Goal: Information Seeking & Learning: Learn about a topic

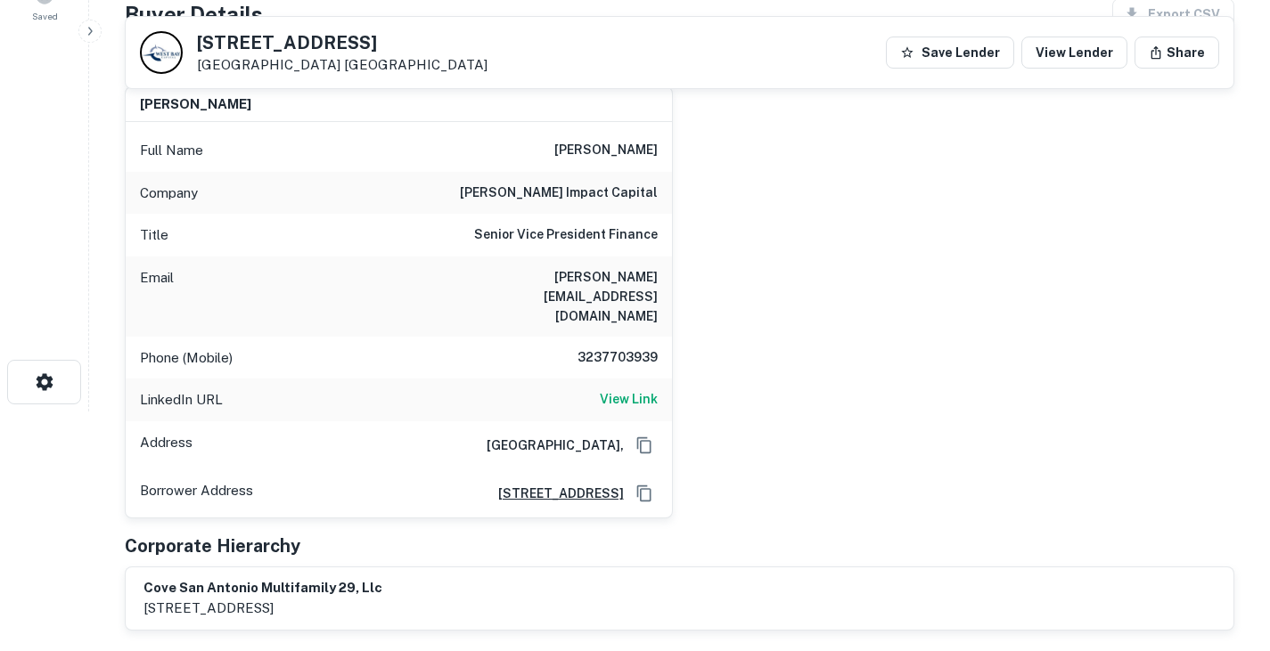
scroll to position [22, 0]
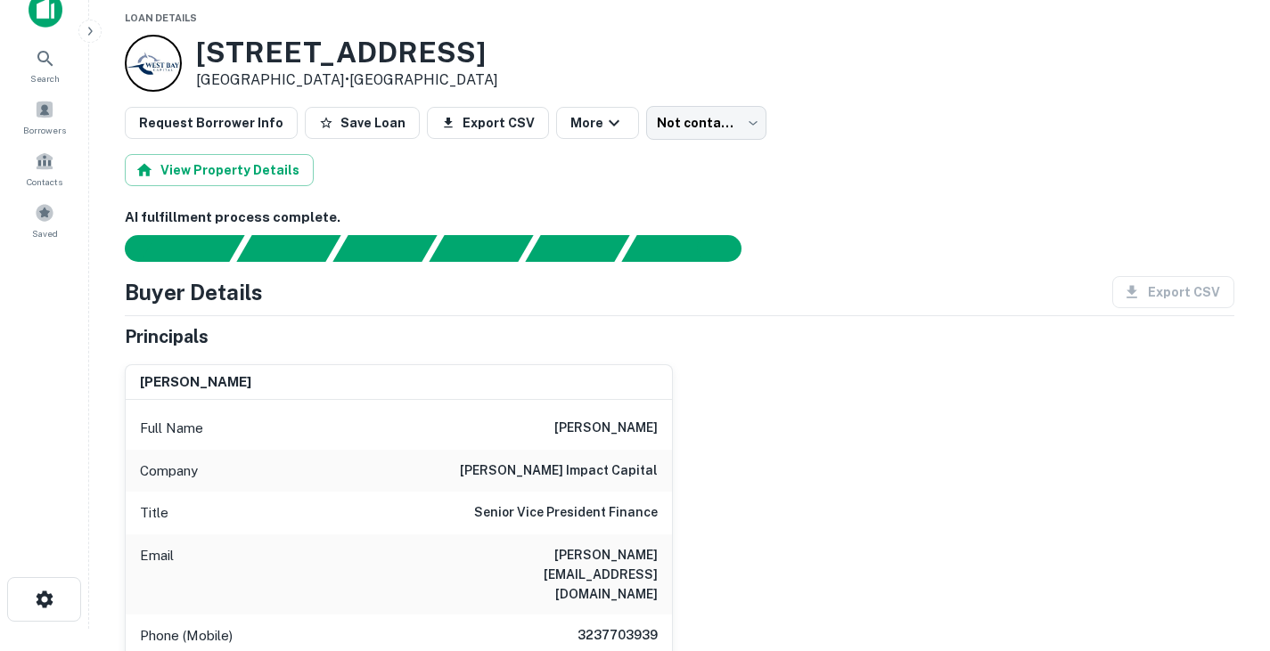
drag, startPoint x: 200, startPoint y: 57, endPoint x: 346, endPoint y: 77, distance: 147.5
click at [346, 77] on div "[STREET_ADDRESS] • [GEOGRAPHIC_DATA]" at bounding box center [347, 63] width 302 height 55
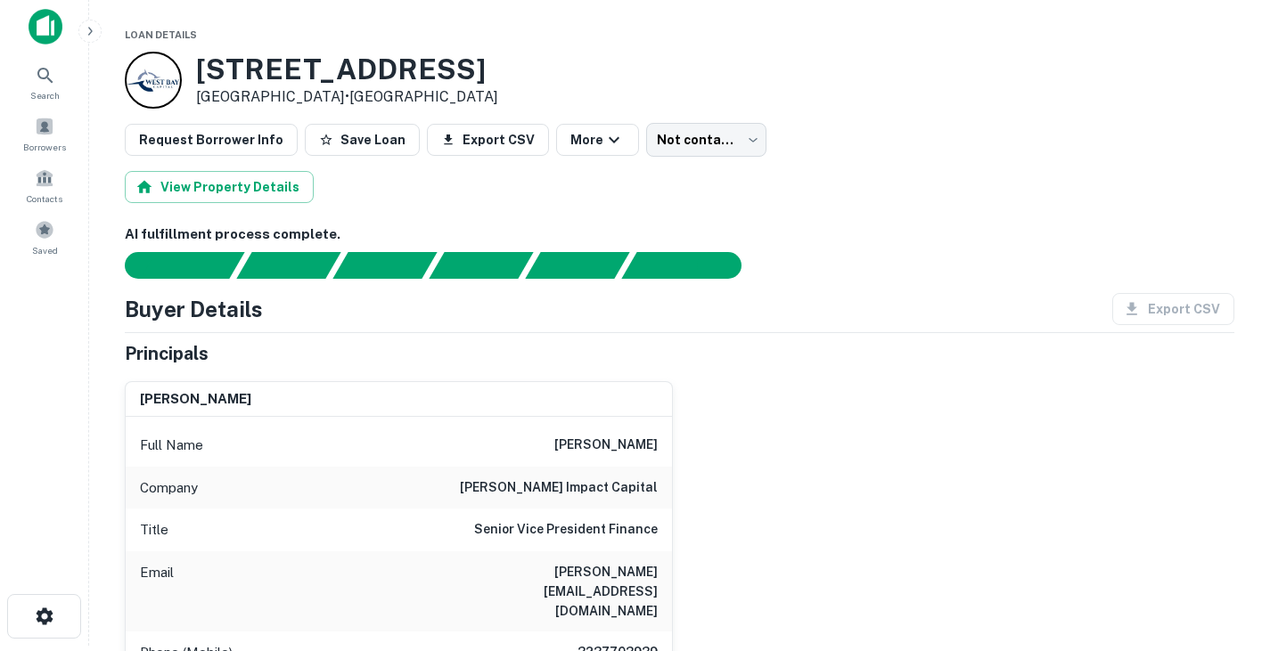
scroll to position [124, 0]
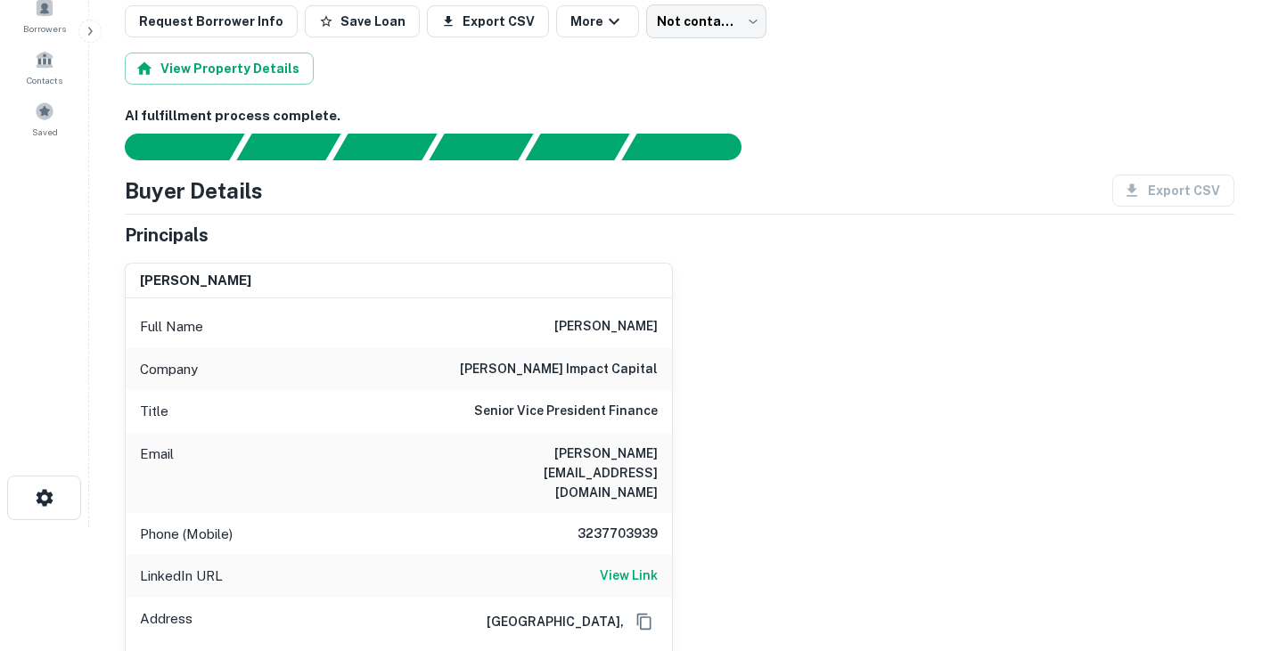
drag, startPoint x: 563, startPoint y: 325, endPoint x: 679, endPoint y: 332, distance: 116.1
click at [679, 332] on div "lorens aronson Full Name lorens aronson Company turner impact capital Title Sen…" at bounding box center [673, 472] width 1124 height 446
copy h6 "lorens aronson"
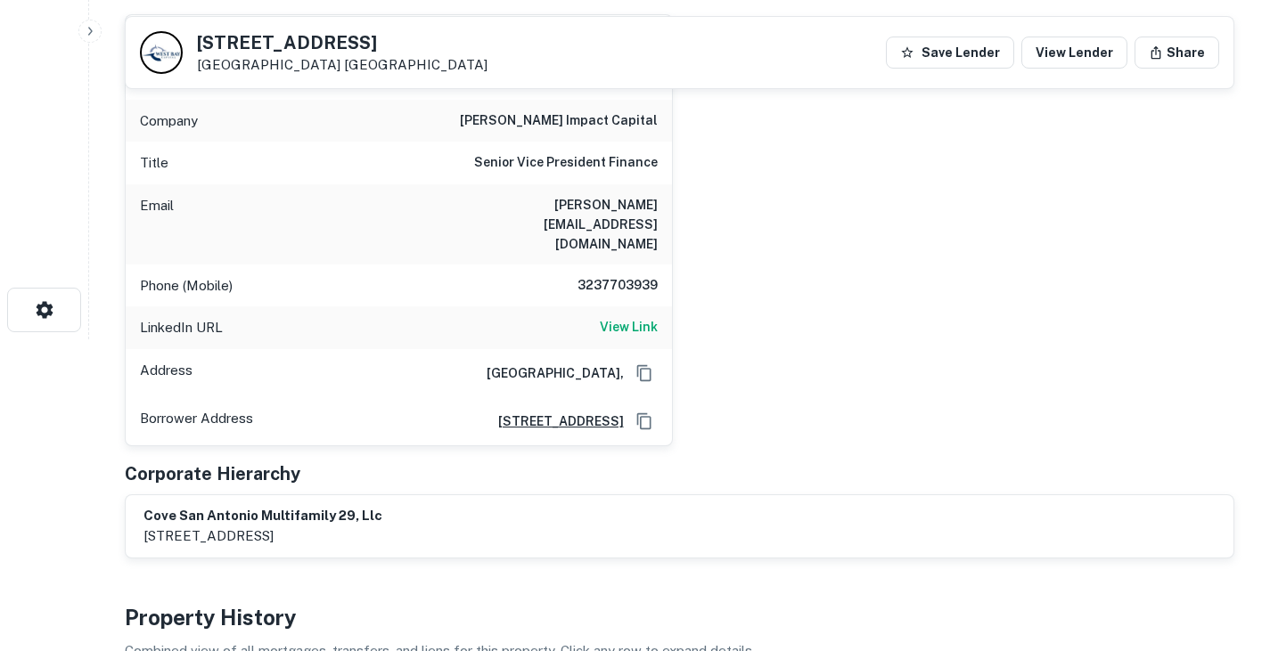
scroll to position [315, 0]
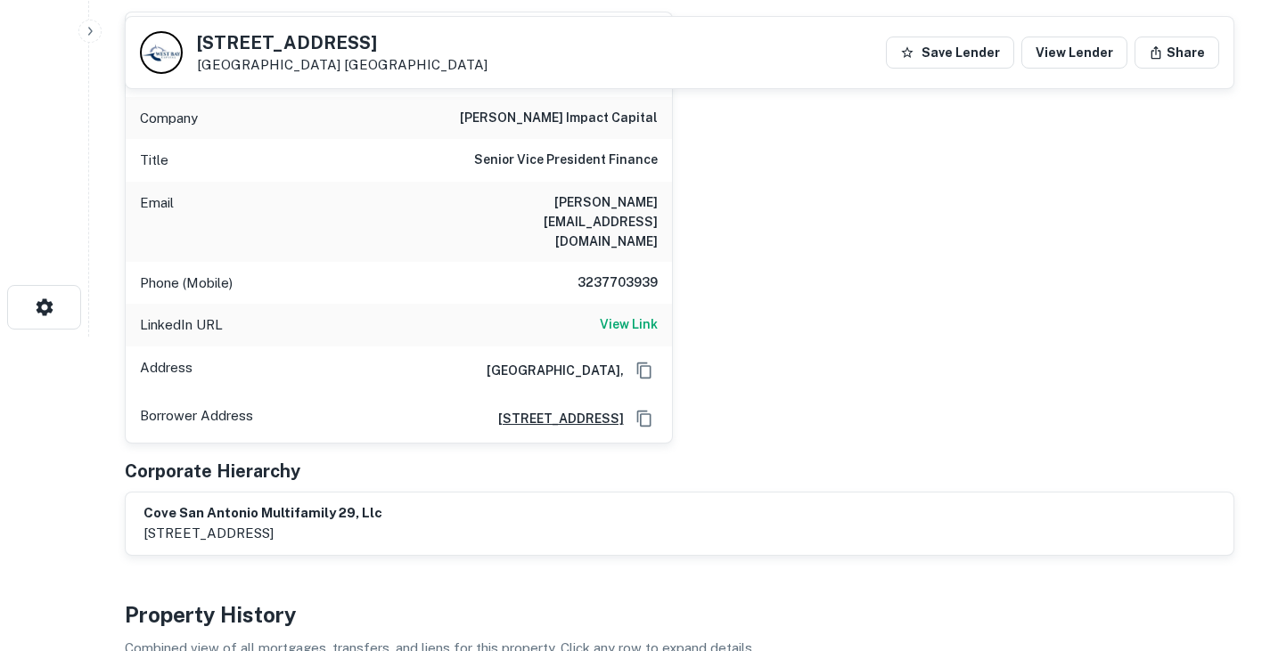
click at [597, 206] on h6 "laronson@turnerimpact.com" at bounding box center [551, 222] width 214 height 59
copy h6 "laronson@turnerimpact.com"
click at [594, 273] on h6 "3237703939" at bounding box center [604, 283] width 107 height 21
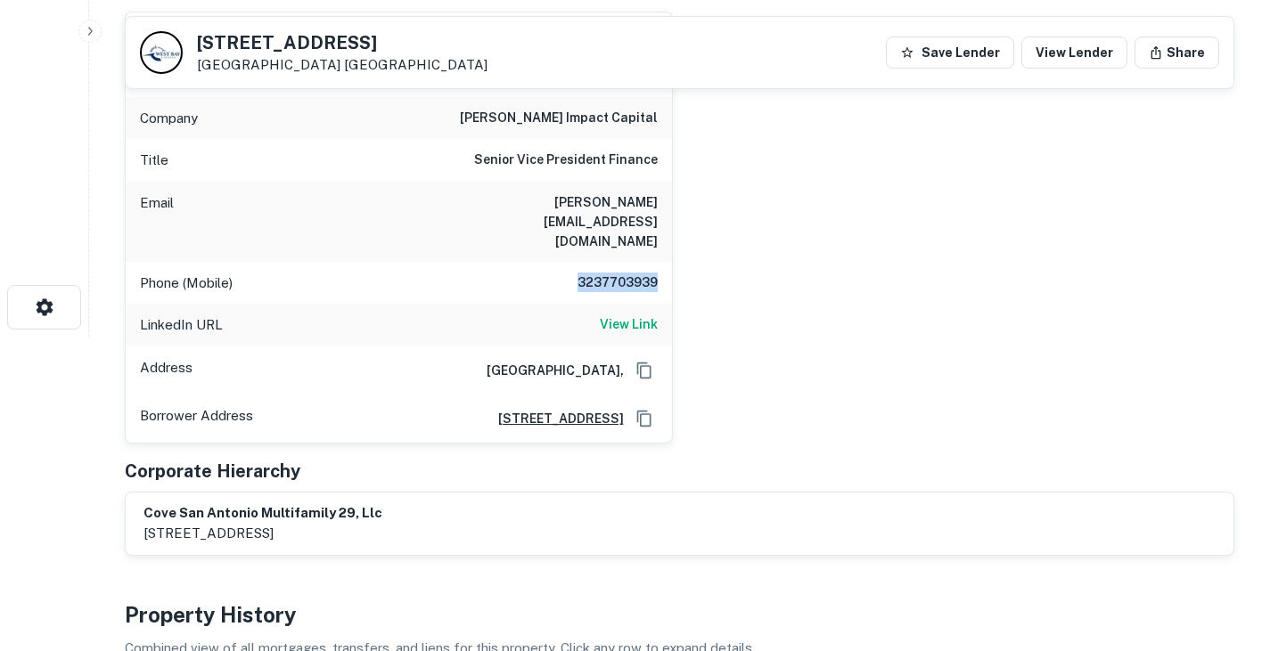
click at [594, 273] on h6 "3237703939" at bounding box center [604, 283] width 107 height 21
copy h6 "3237703939"
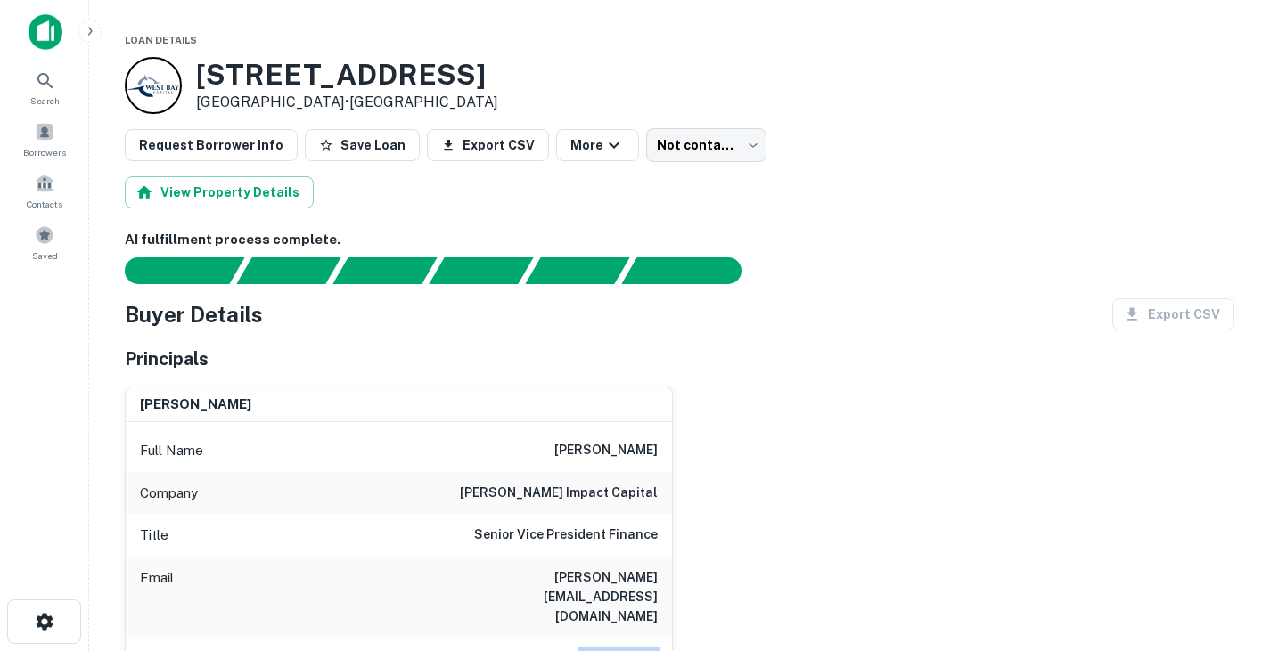
drag, startPoint x: 194, startPoint y: 71, endPoint x: 348, endPoint y: 105, distance: 157.0
click at [348, 105] on div "236 Deerwood Dr San Antonio, TX 78209 • West BAY Capital" at bounding box center [311, 85] width 373 height 57
copy div "236 Deerwood Dr San Antonio, TX 78209"
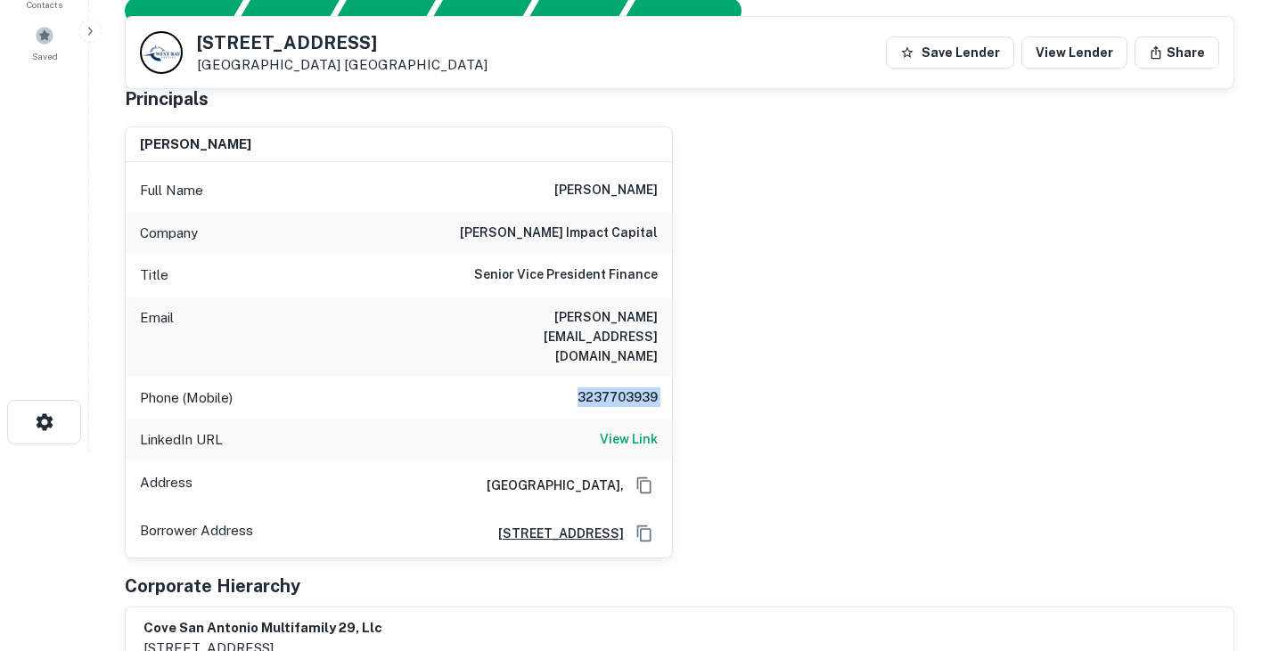
scroll to position [201, 0]
drag, startPoint x: 550, startPoint y: 318, endPoint x: 657, endPoint y: 320, distance: 107.0
click at [657, 320] on h6 "laronson@turnerimpact.com" at bounding box center [551, 336] width 214 height 59
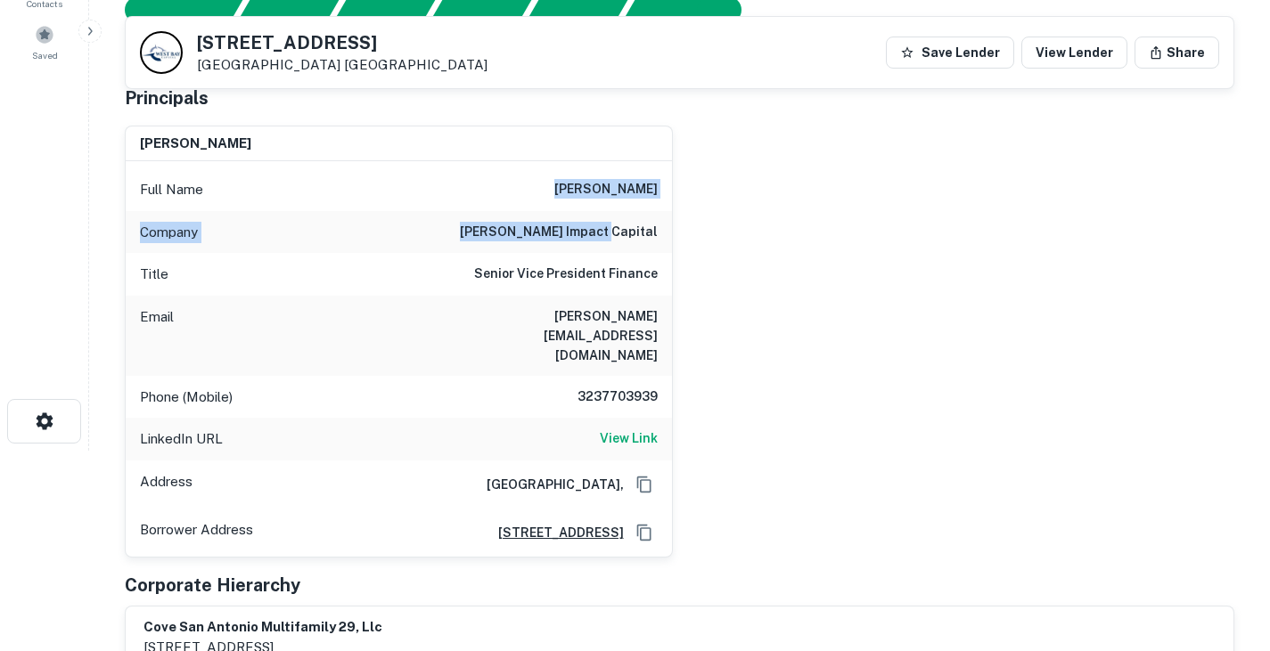
drag, startPoint x: 561, startPoint y: 184, endPoint x: 659, endPoint y: 227, distance: 107.3
click at [659, 227] on div "Full Name lorens aronson Company turner impact capital Title Senior Vice Presid…" at bounding box center [399, 359] width 546 height 396
click at [799, 468] on div "lorens aronson Full Name lorens aronson Company turner impact capital Title Sen…" at bounding box center [673, 334] width 1124 height 446
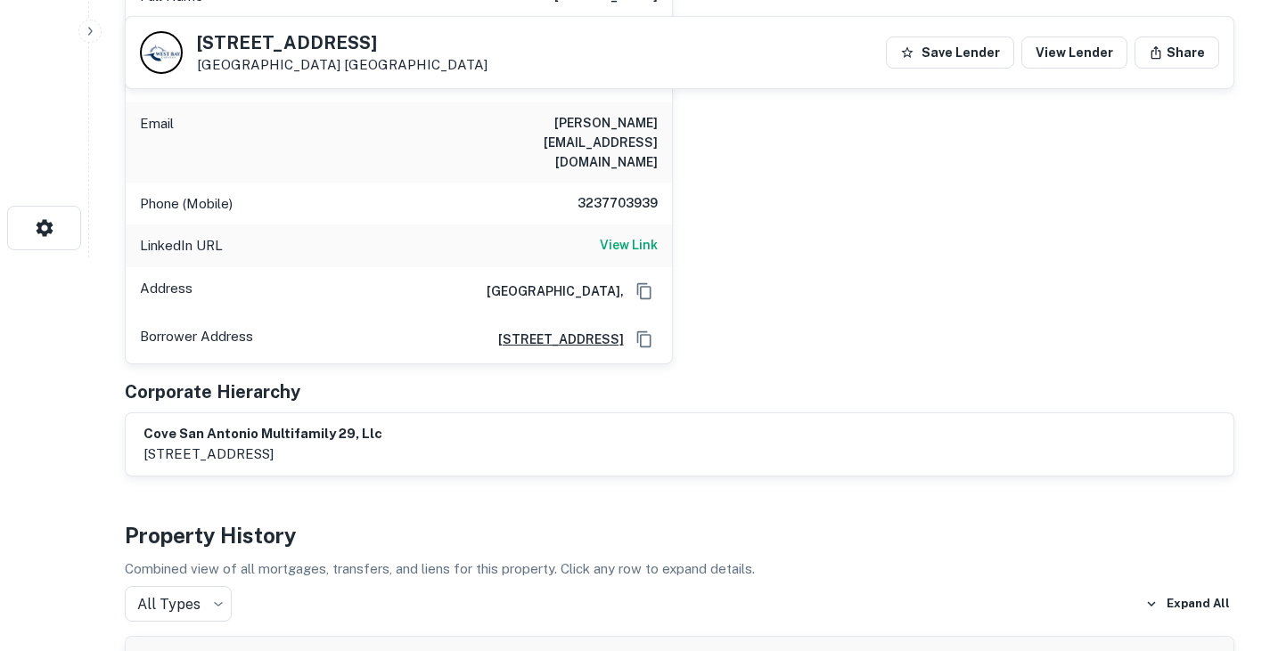
scroll to position [0, 0]
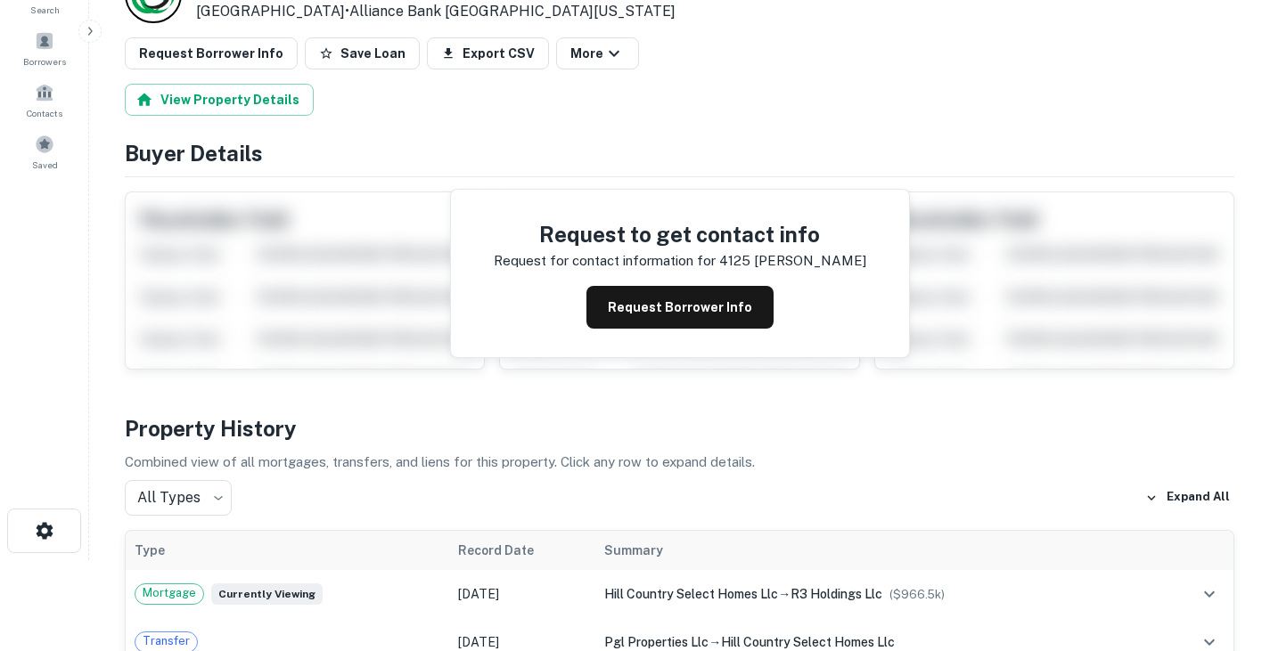
scroll to position [94, 0]
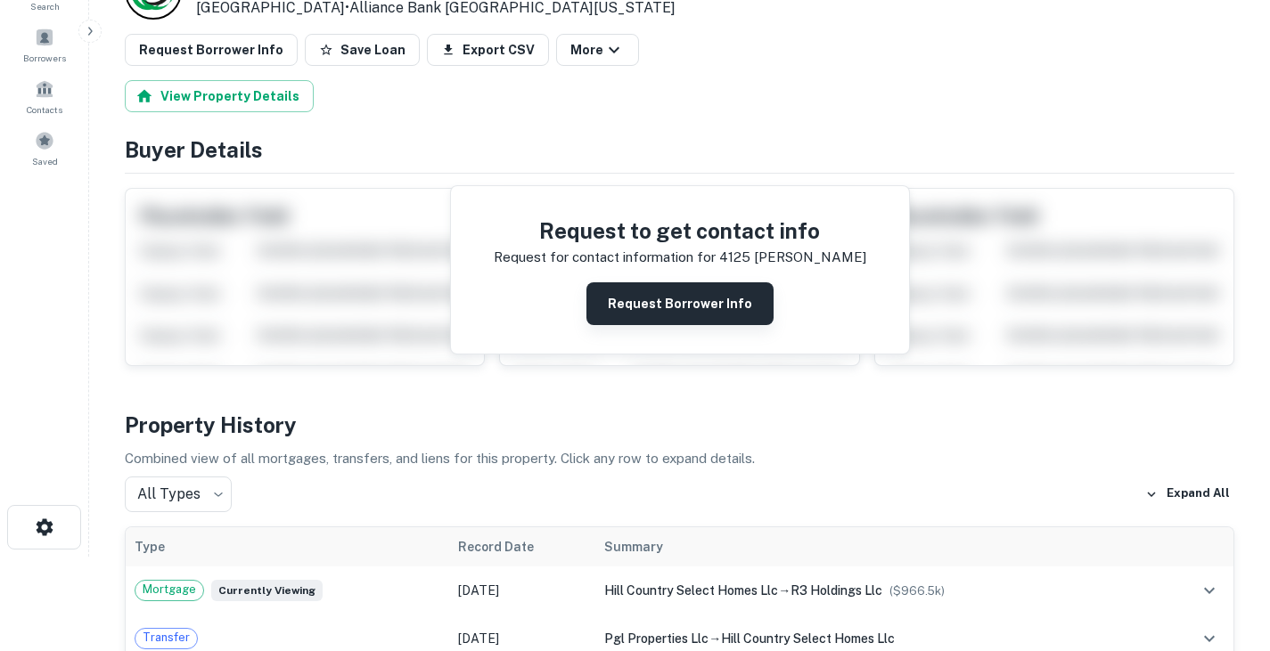
click at [651, 298] on button "Request Borrower Info" at bounding box center [679, 304] width 187 height 43
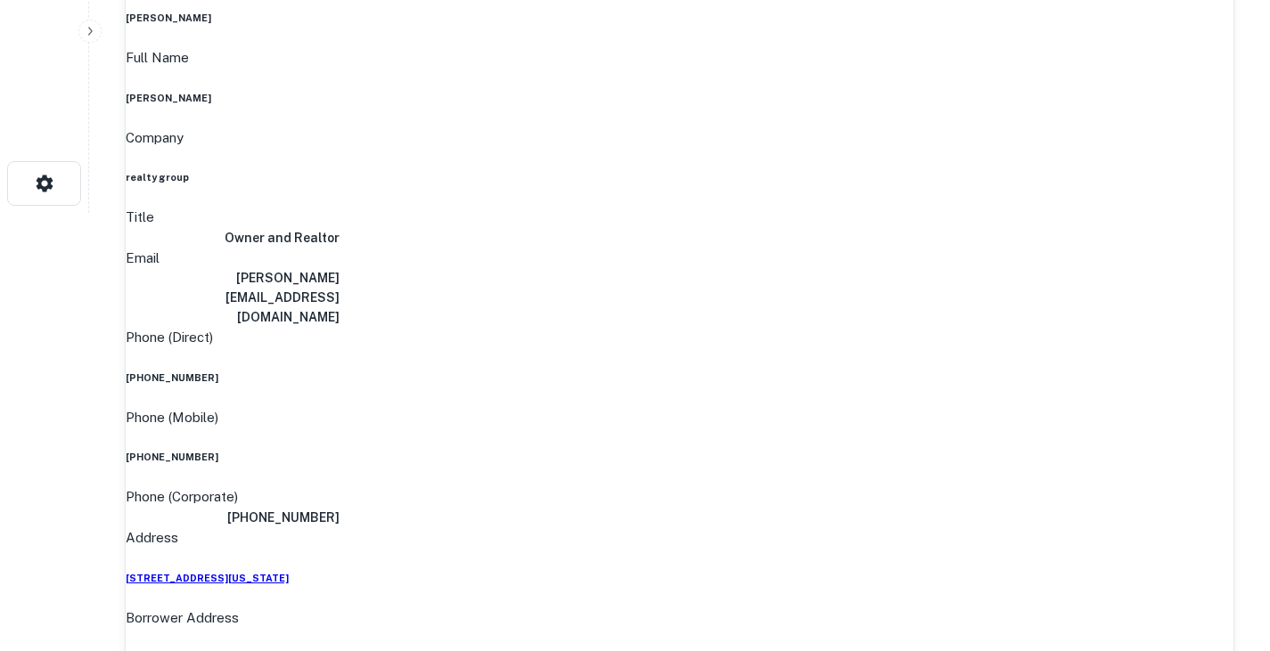
scroll to position [0, 0]
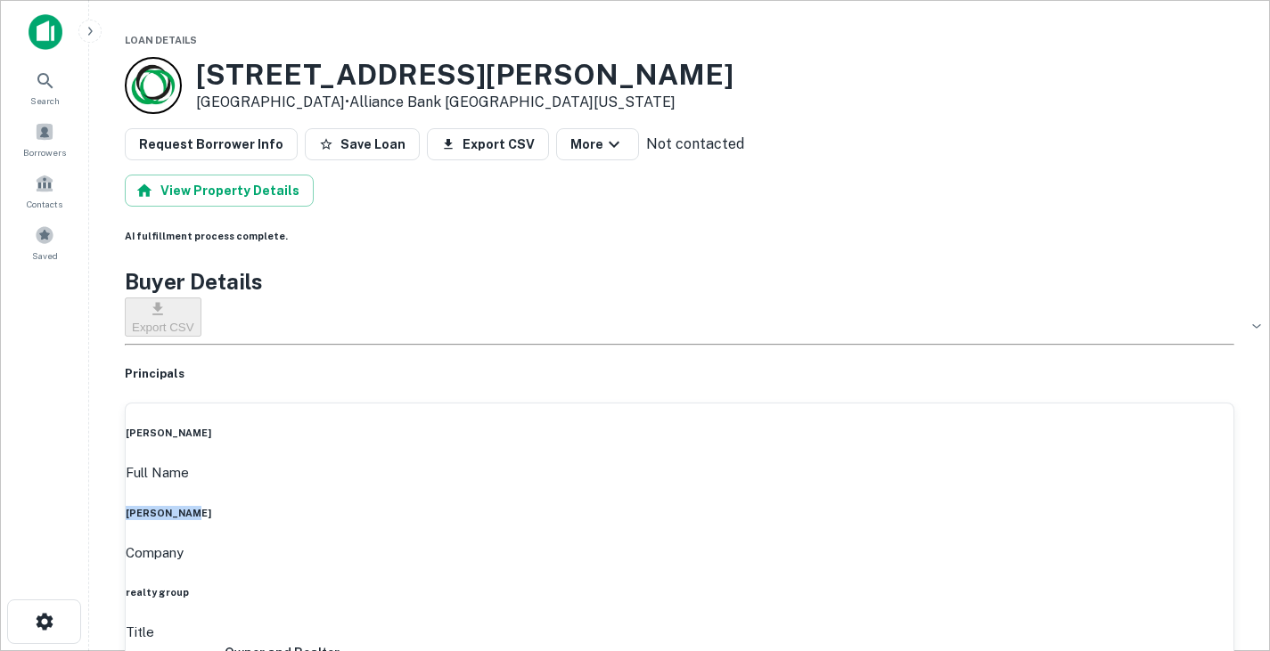
drag, startPoint x: 589, startPoint y: 445, endPoint x: 671, endPoint y: 447, distance: 82.0
click at [671, 463] on div "Full Name kirk regian" at bounding box center [680, 492] width 1108 height 58
copy h6 "kirk regian"
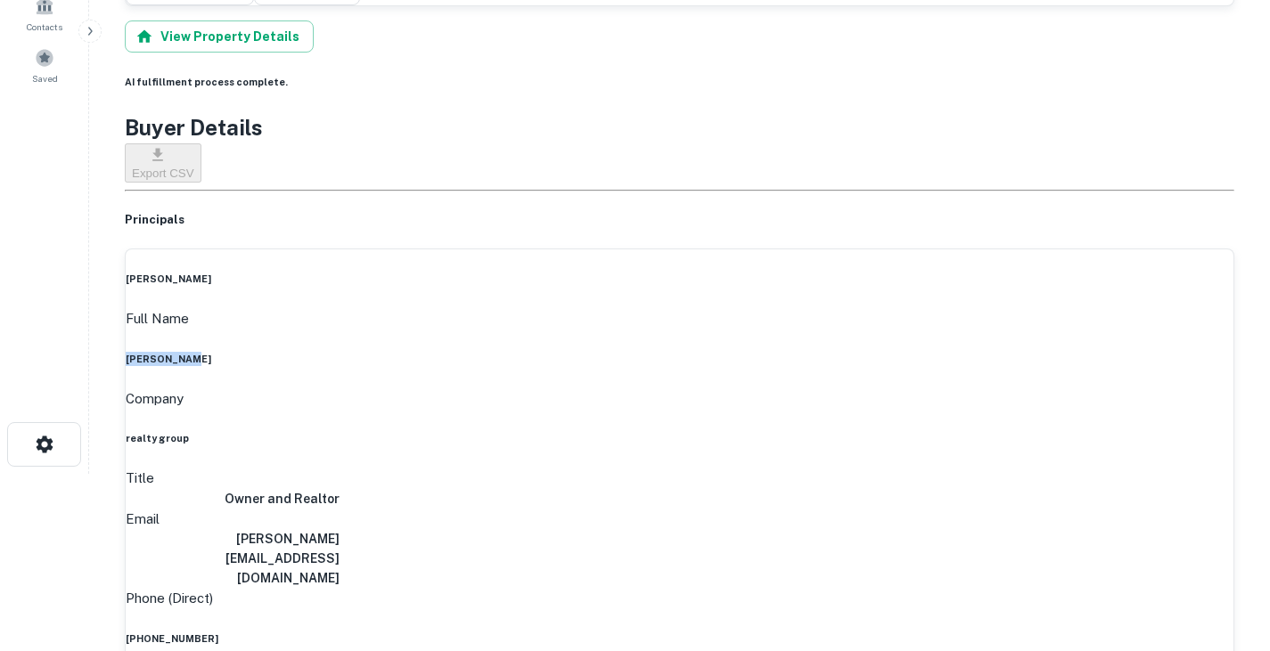
scroll to position [179, 0]
click at [340, 528] on h6 "kirk@envisionregrp.com" at bounding box center [233, 557] width 214 height 59
copy h6 "kirk@envisionregrp.com"
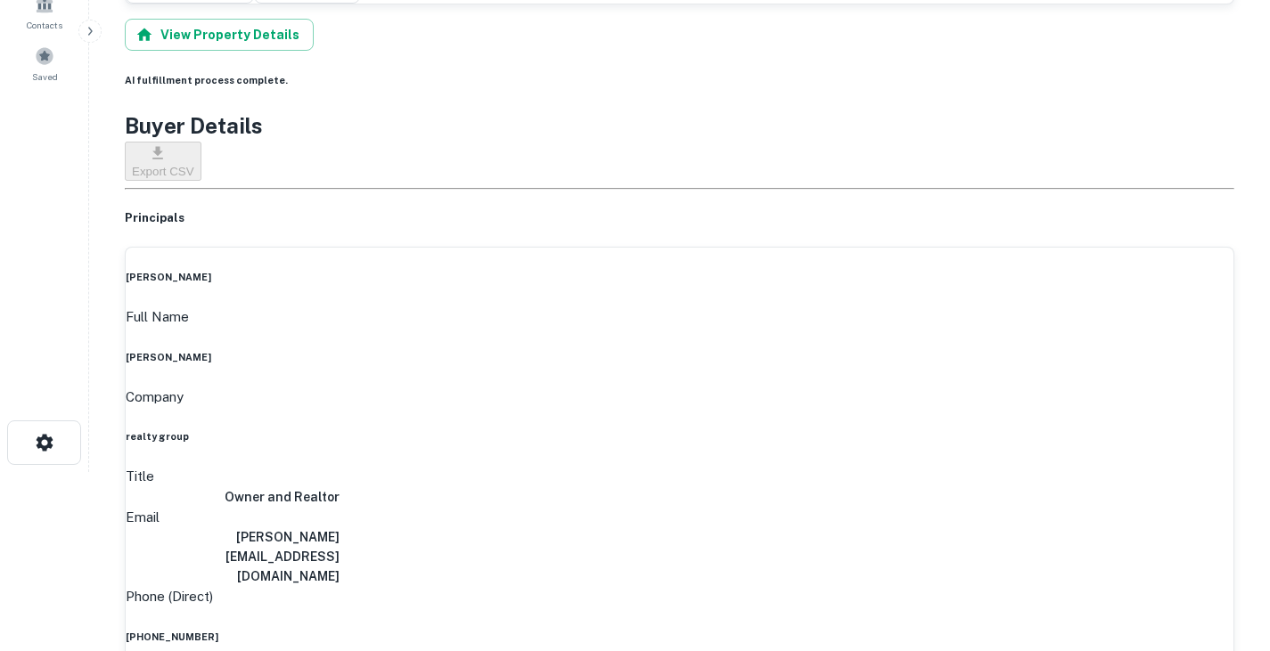
click at [610, 630] on h6 "(254) 300-9933" at bounding box center [680, 637] width 1108 height 14
copy h6 "(254) 300-9933"
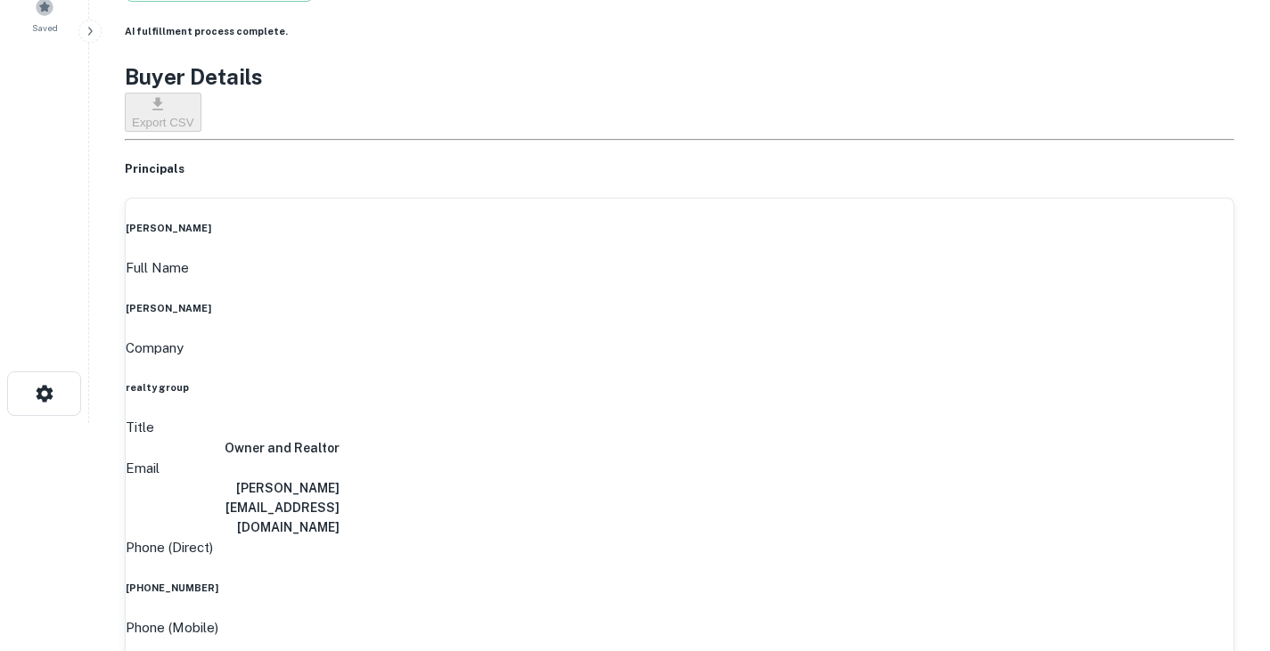
drag, startPoint x: 238, startPoint y: 46, endPoint x: 301, endPoint y: 64, distance: 65.7
copy div "4125 Compton Ln Waco, TX 76705"
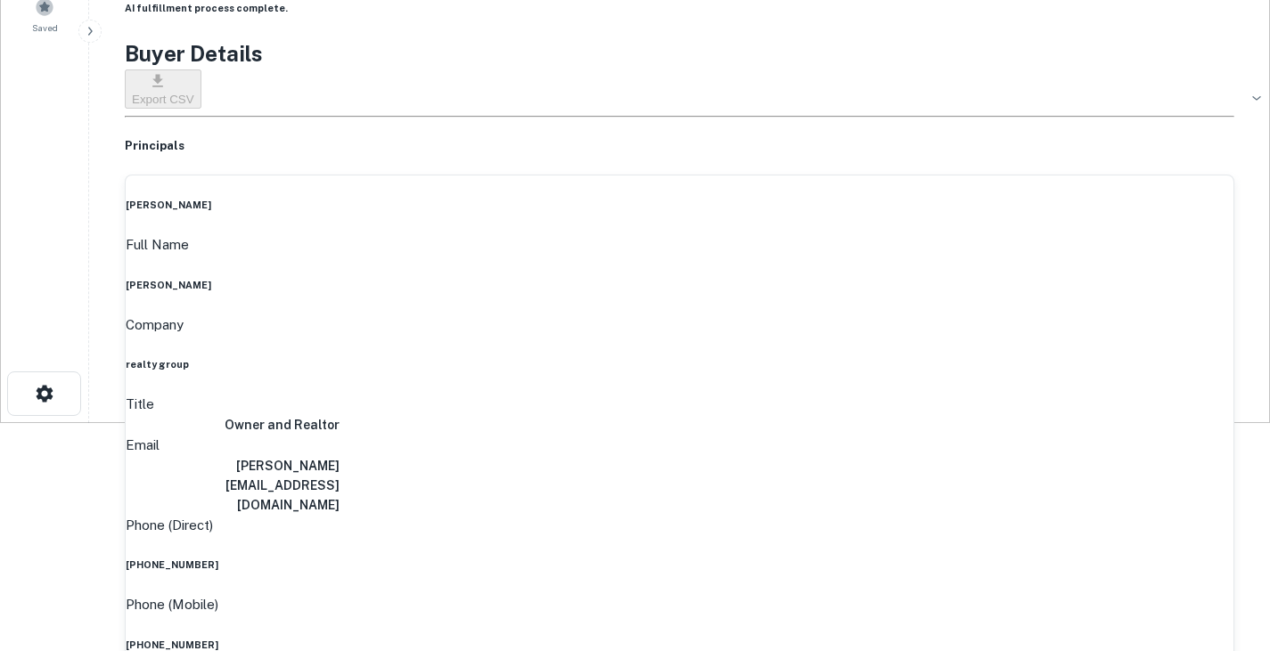
scroll to position [0, 0]
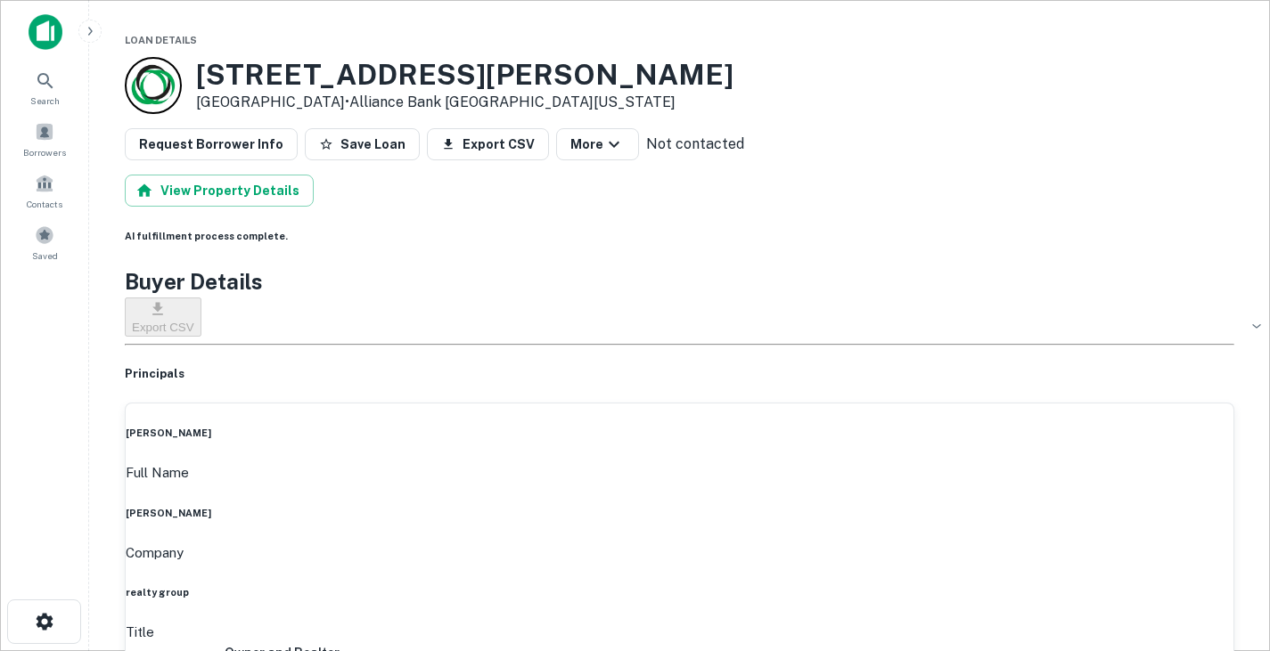
click at [406, 58] on h3 "4125 Compton Ln" at bounding box center [464, 75] width 537 height 34
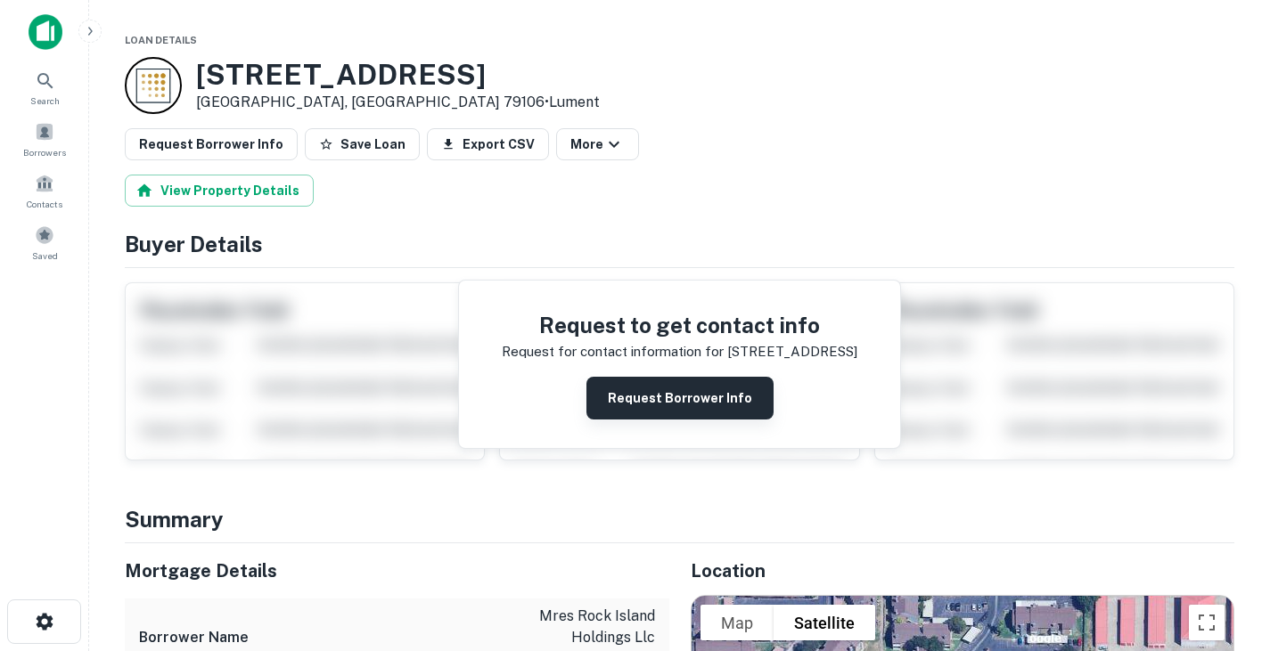
click at [605, 400] on button "Request Borrower Info" at bounding box center [679, 398] width 187 height 43
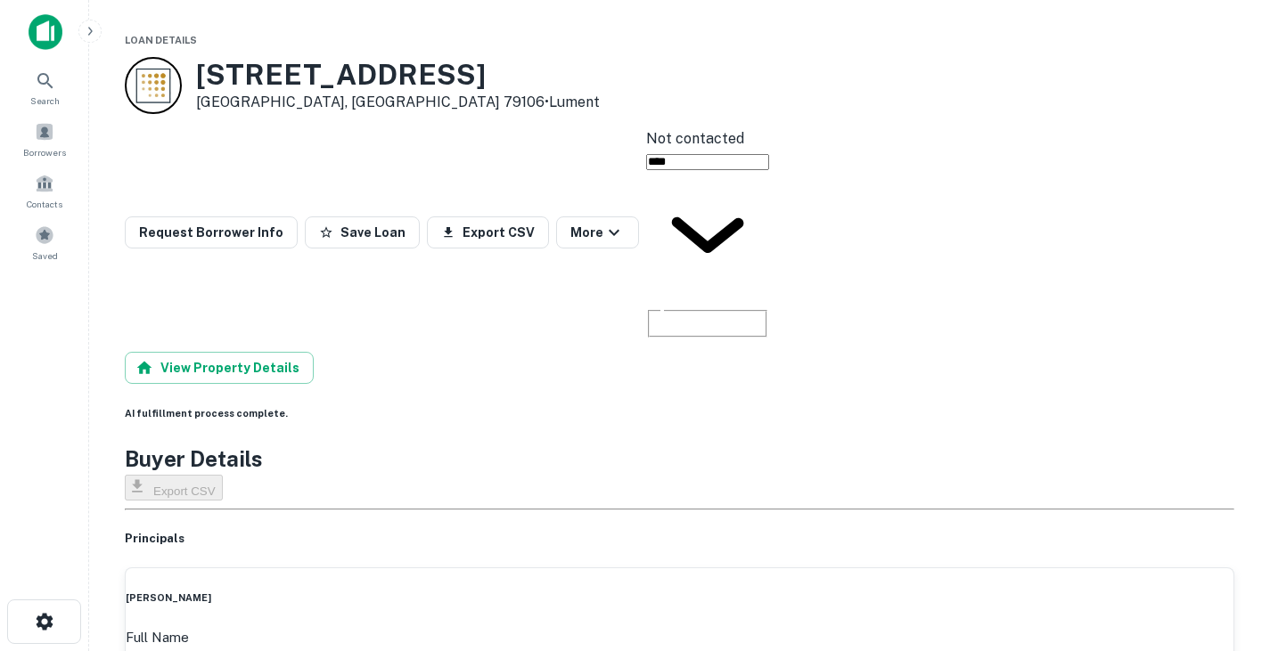
drag, startPoint x: 581, startPoint y: 446, endPoint x: 680, endPoint y: 448, distance: 99.0
copy h6 "[PERSON_NAME]"
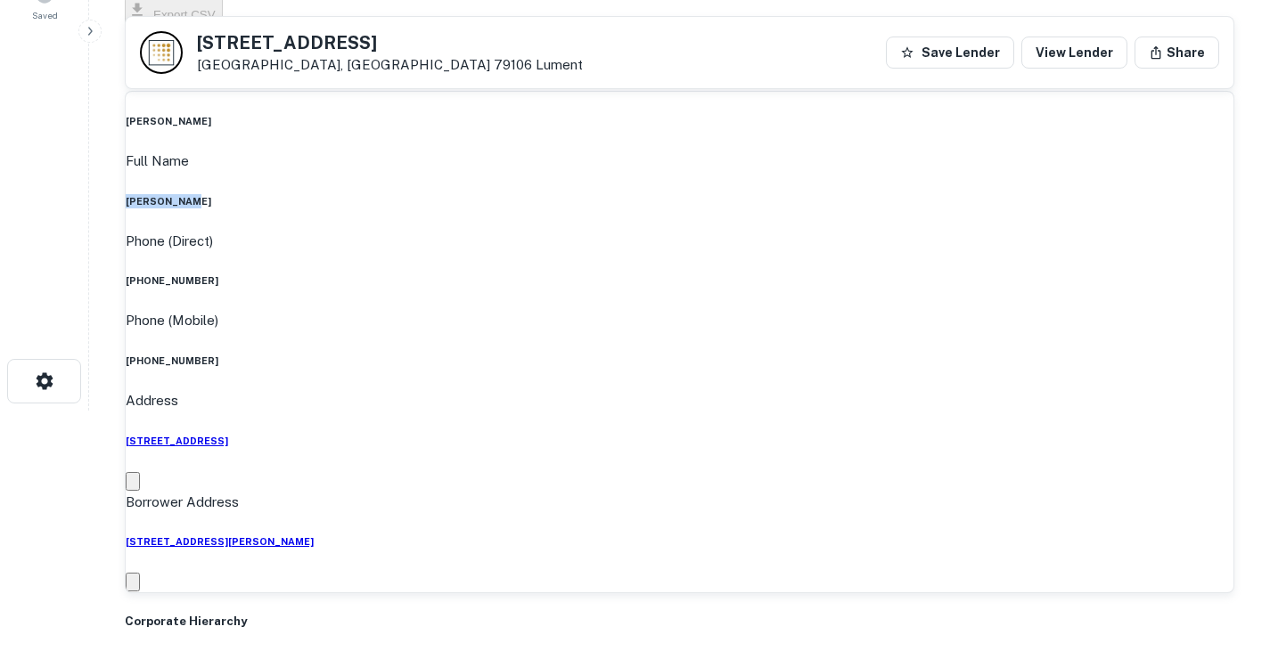
scroll to position [270, 0]
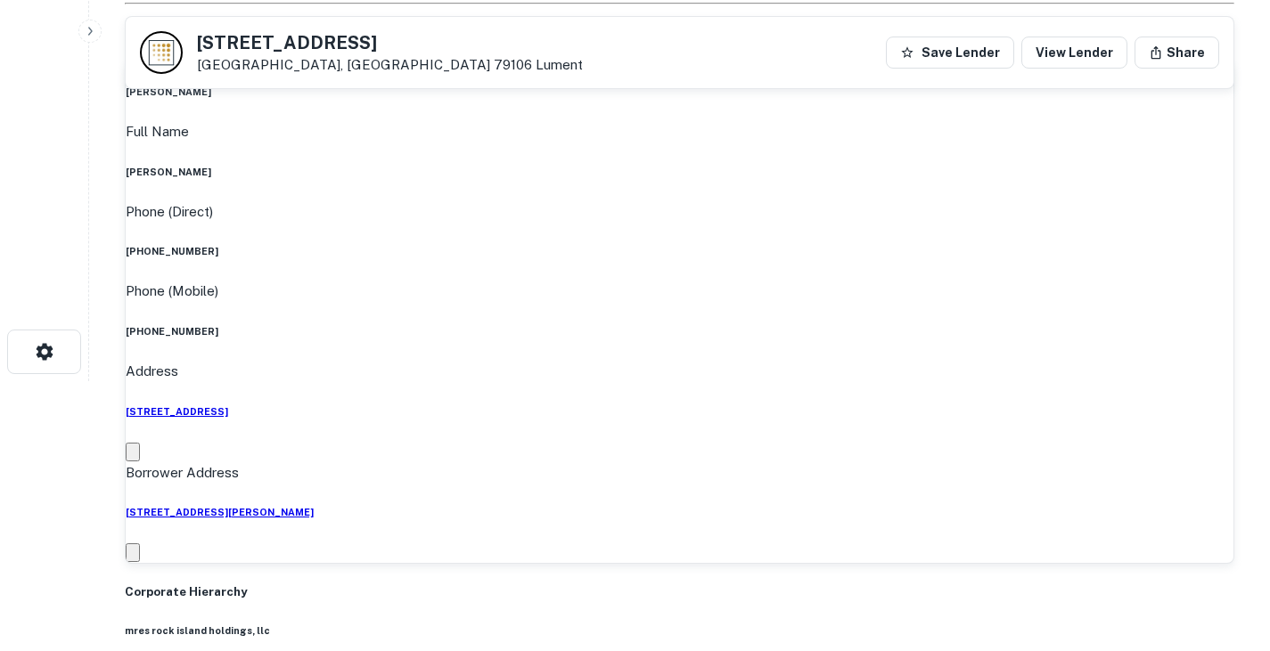
click at [620, 244] on h6 "[PHONE_NUMBER]" at bounding box center [680, 251] width 1108 height 14
copy h6 "[PHONE_NUMBER]"
drag, startPoint x: 201, startPoint y: 38, endPoint x: 315, endPoint y: 71, distance: 119.6
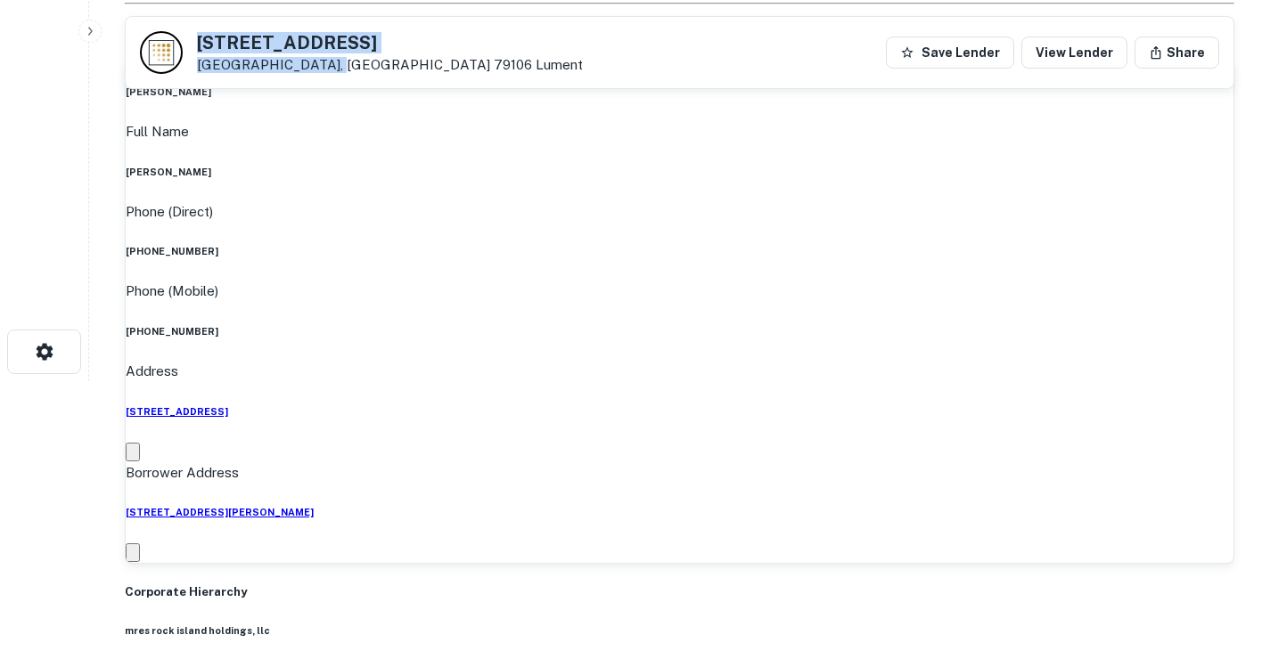
click at [315, 71] on div "7001 Wolflin Ave Amarillo, TX 79106 Lument" at bounding box center [390, 53] width 386 height 39
copy div "7001 Wolflin Ave Amarillo, TX 79106"
click at [451, 584] on div "Corporate Hierarchy" at bounding box center [680, 593] width 1110 height 18
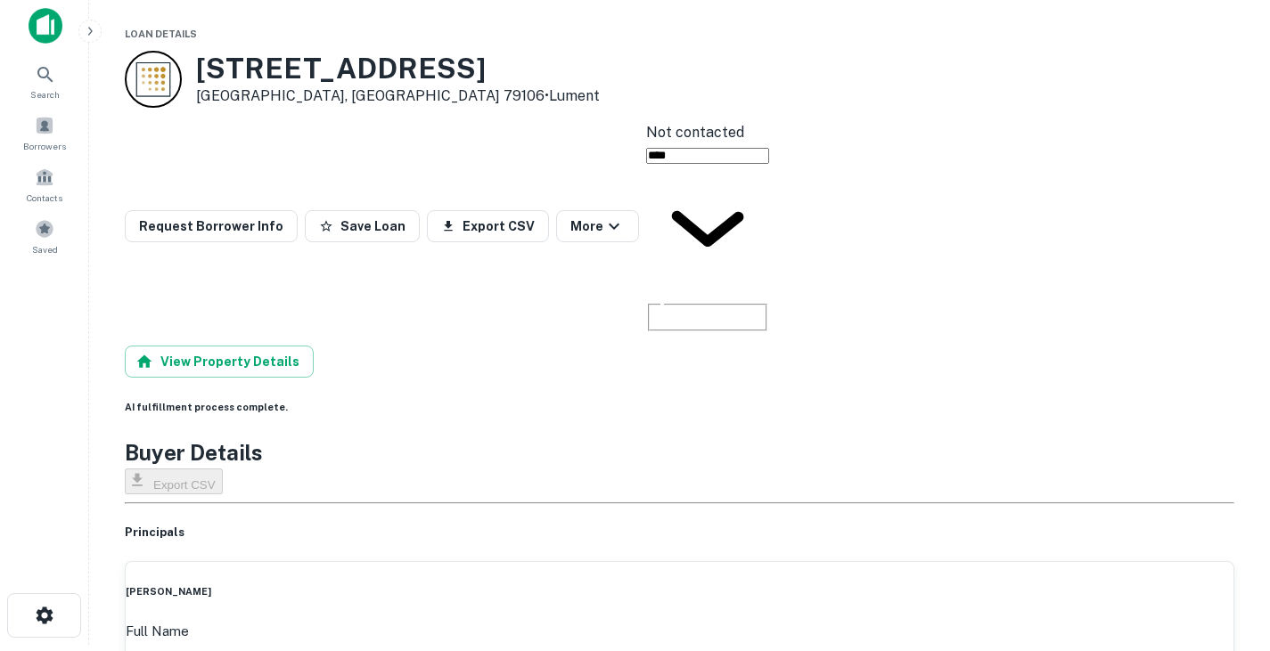
scroll to position [0, 0]
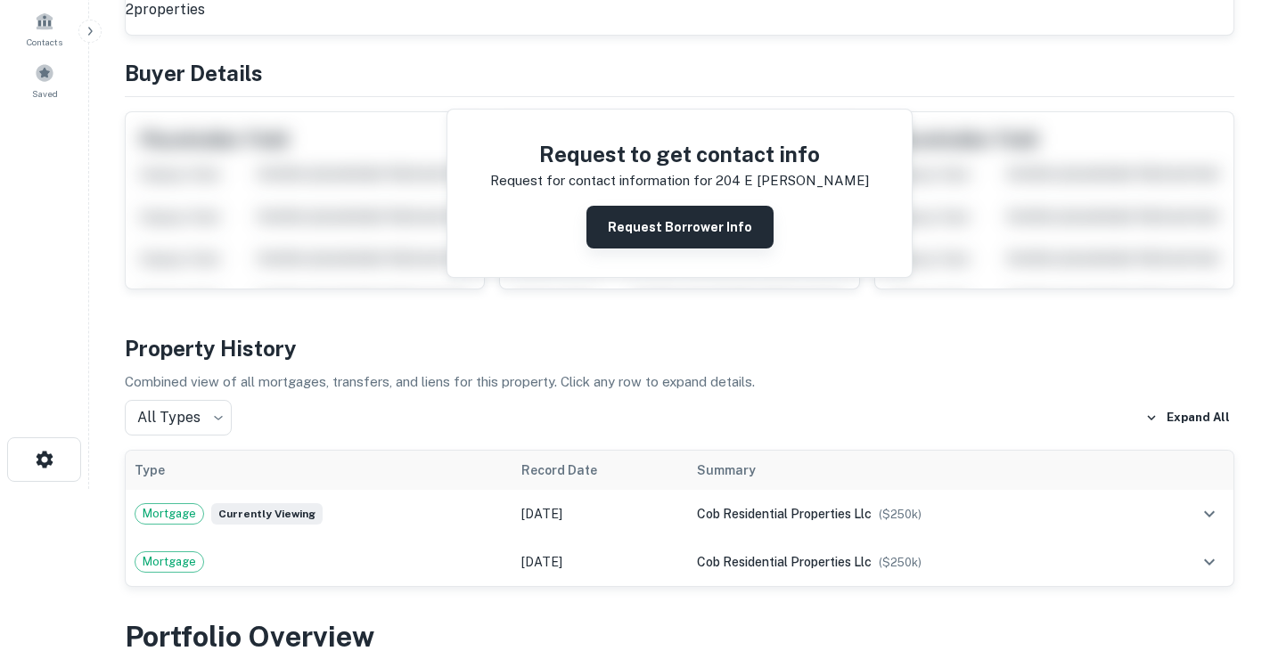
scroll to position [77, 0]
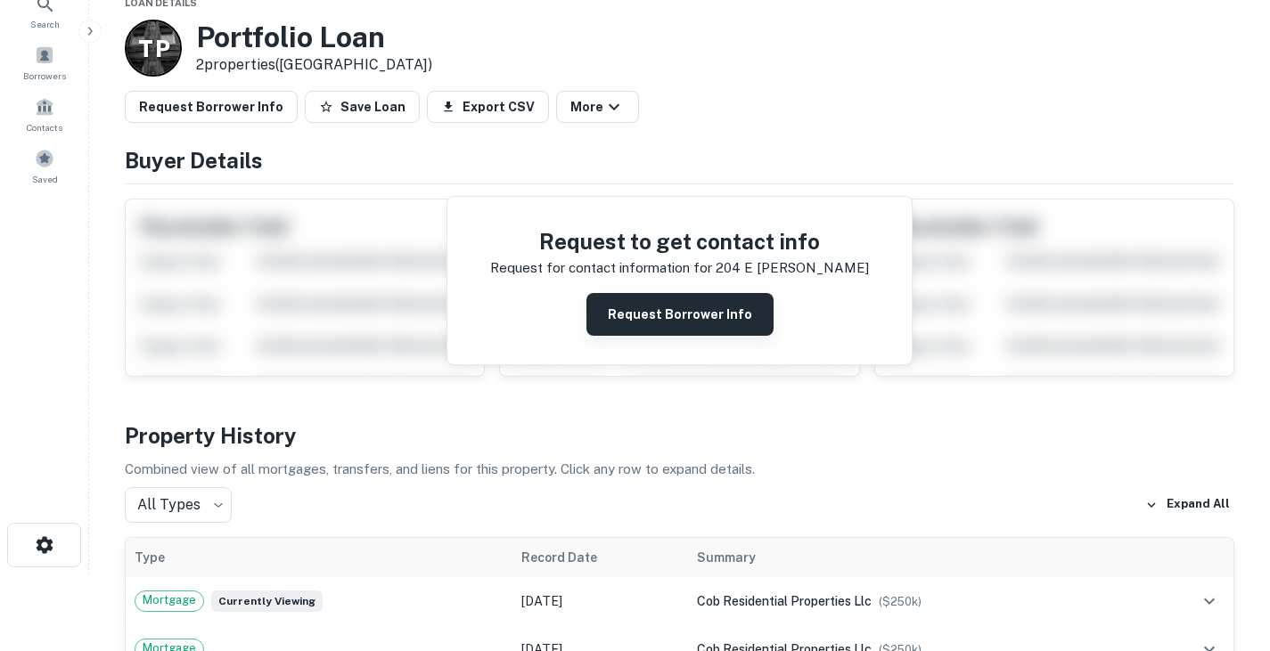
click at [671, 310] on button "Request Borrower Info" at bounding box center [679, 314] width 187 height 43
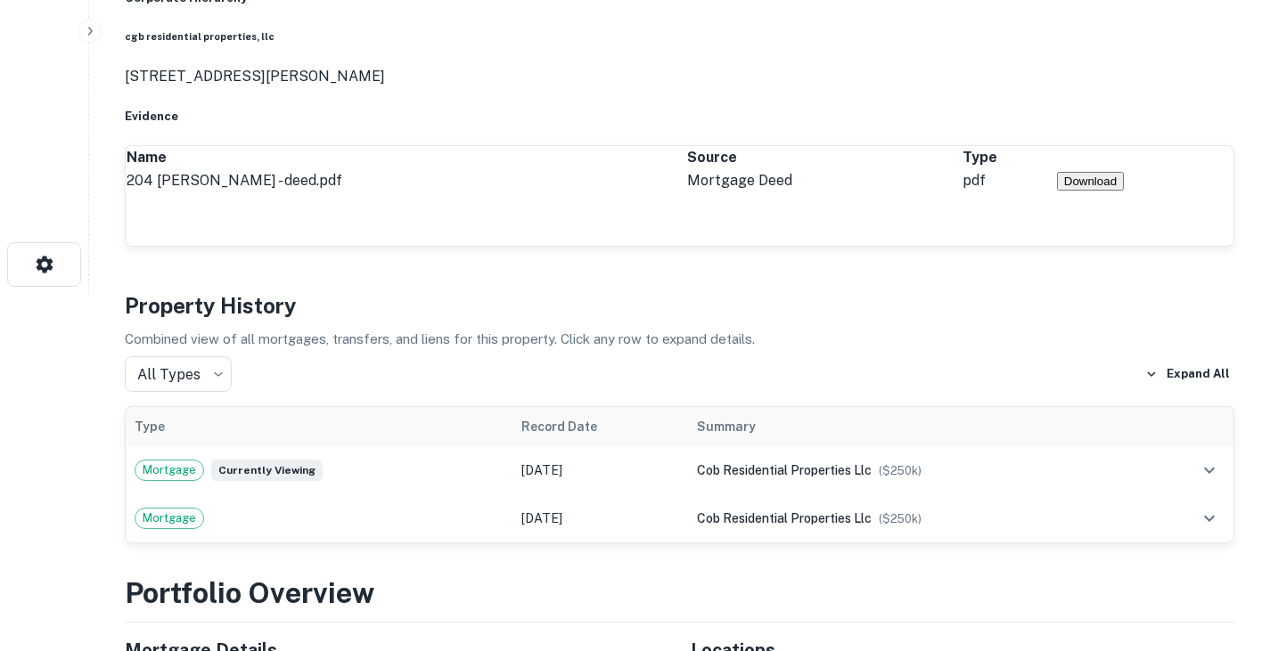
scroll to position [359, 0]
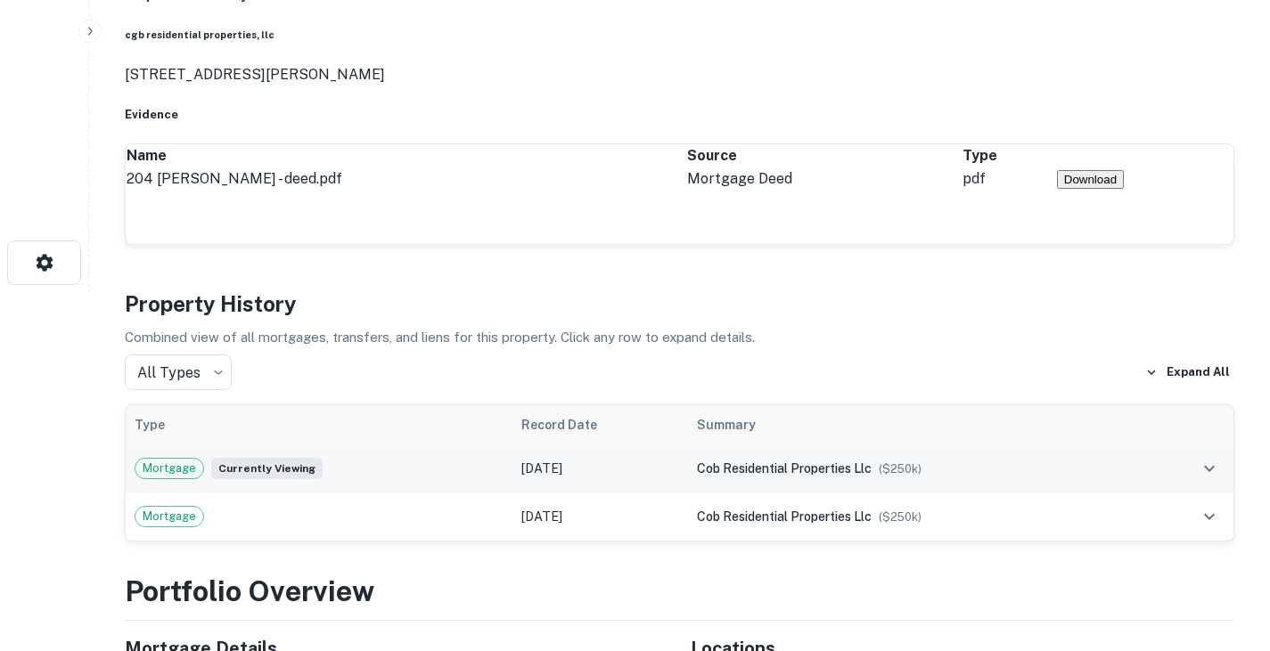
click at [444, 458] on div "Mortgage Currently viewing" at bounding box center [319, 468] width 369 height 21
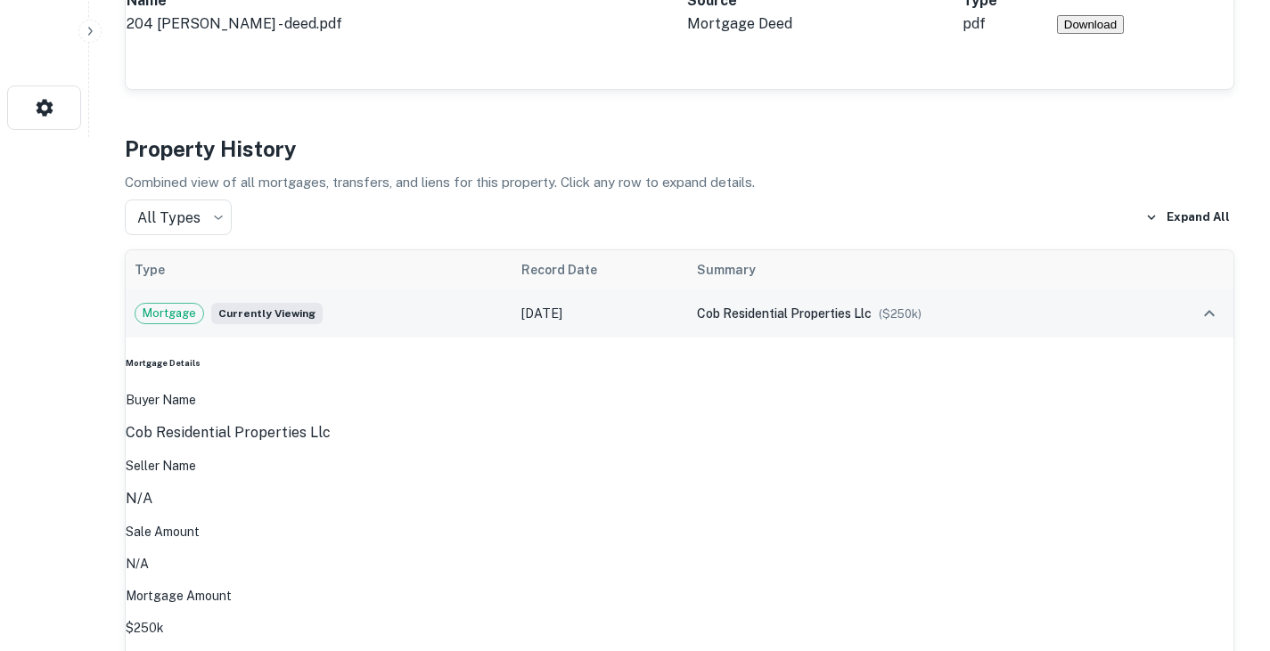
scroll to position [518, 0]
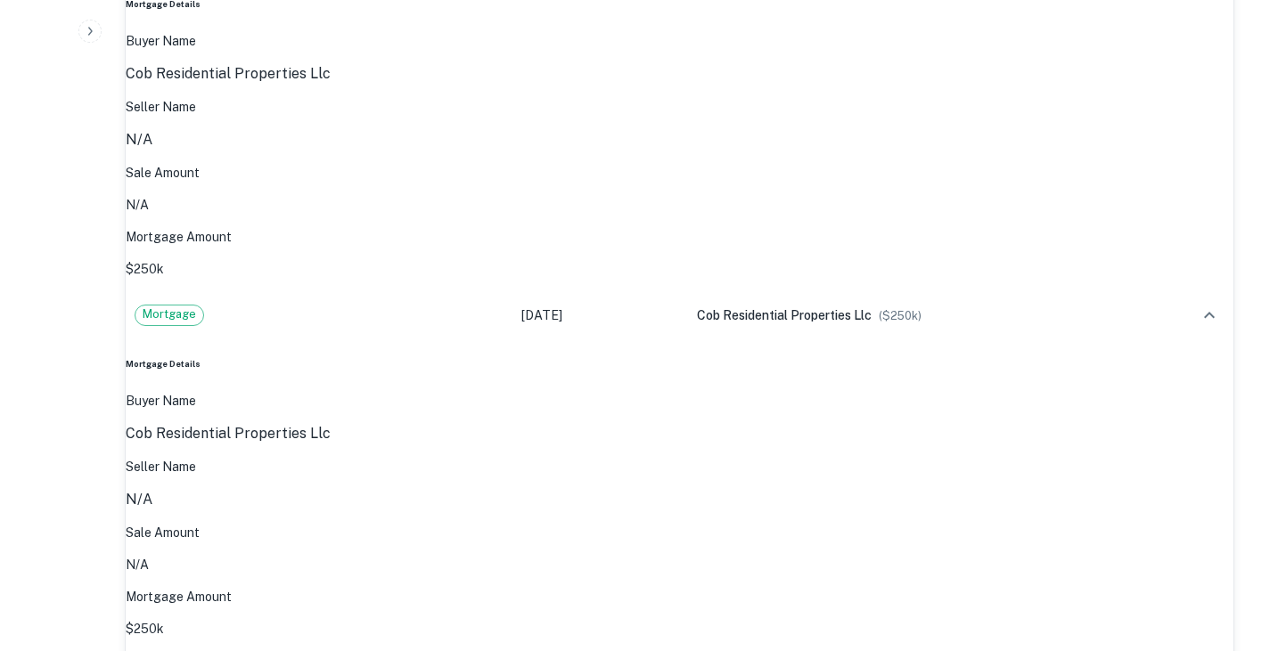
scroll to position [874, 0]
click at [198, 651] on link "View Loan Details" at bounding box center [177, 662] width 102 height 14
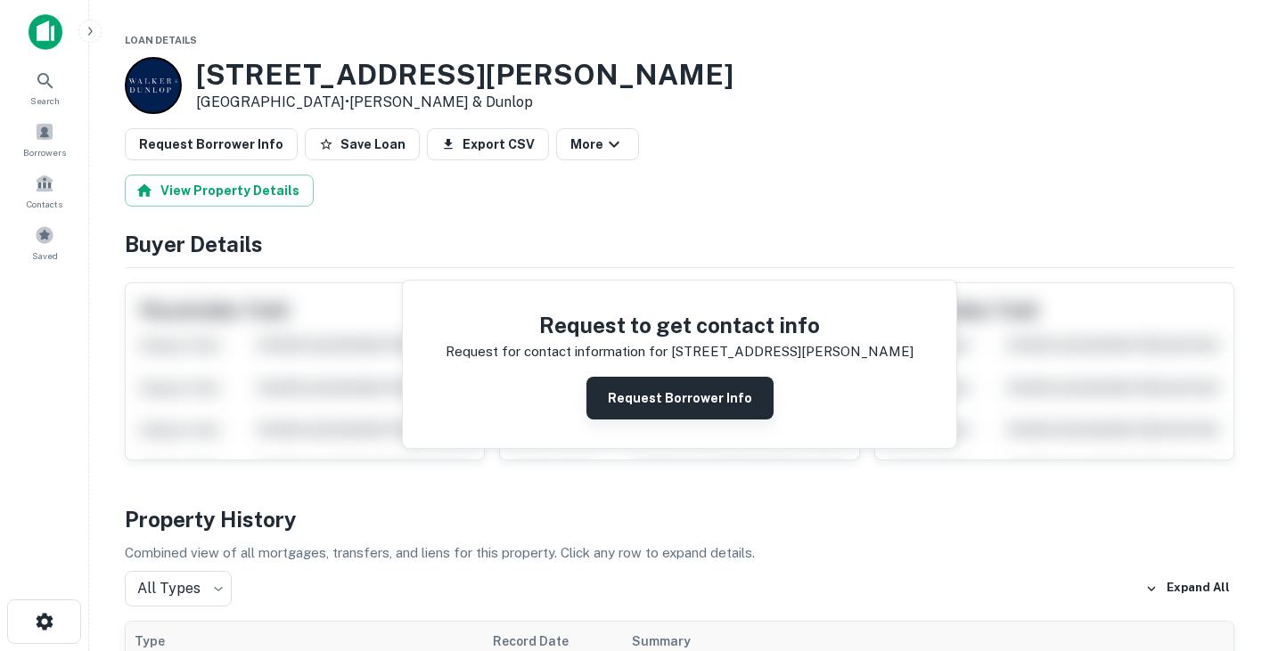
click at [643, 388] on button "Request Borrower Info" at bounding box center [679, 398] width 187 height 43
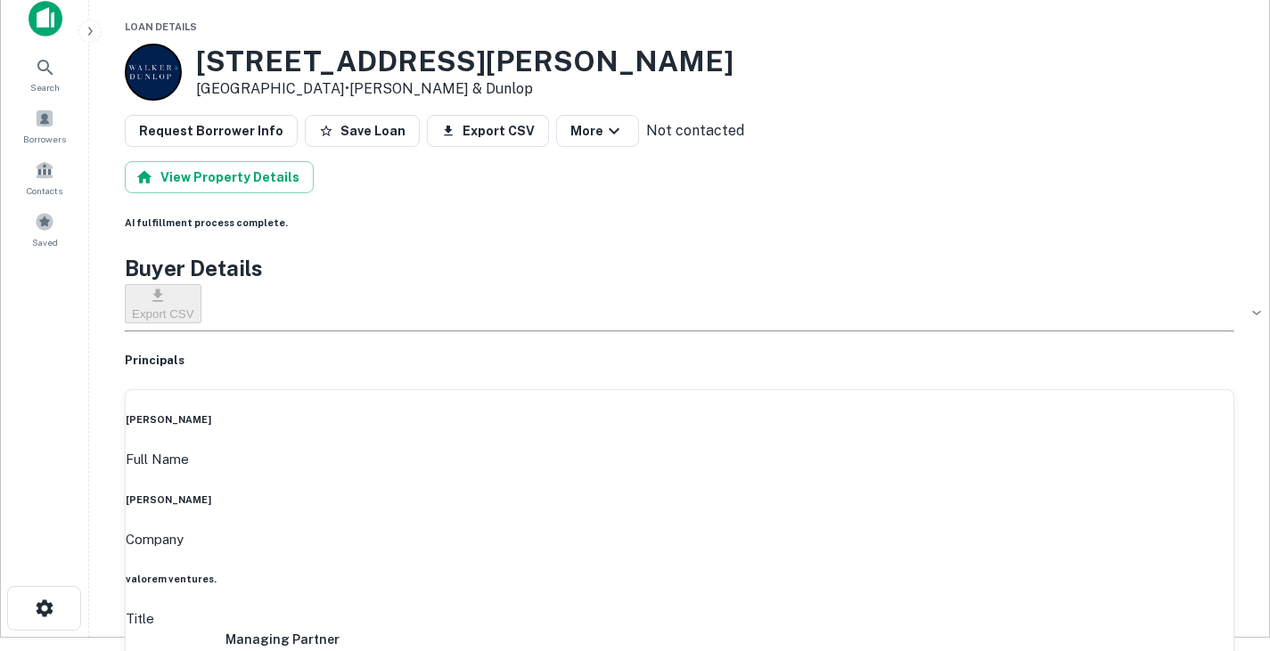
scroll to position [12, 0]
drag, startPoint x: 550, startPoint y: 434, endPoint x: 662, endPoint y: 435, distance: 112.3
click at [662, 450] on div "Full Name selvam sabapathy" at bounding box center [680, 479] width 1108 height 58
copy h6 "selvam sabapathy"
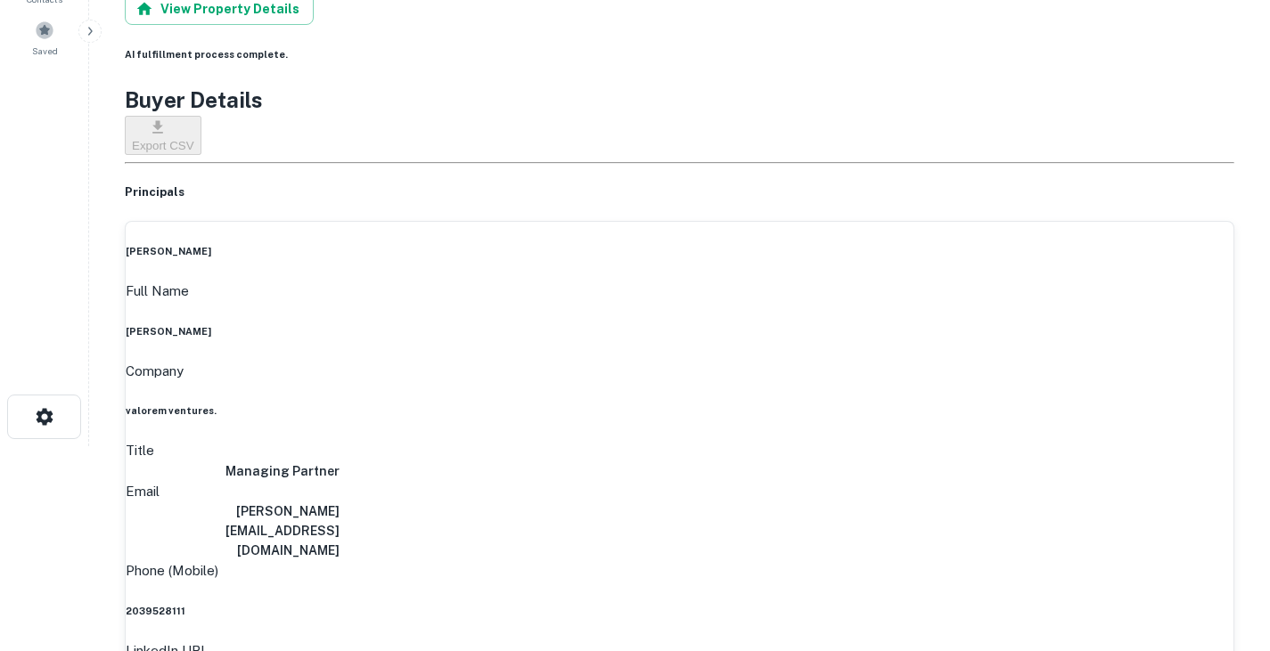
scroll to position [211, 0]
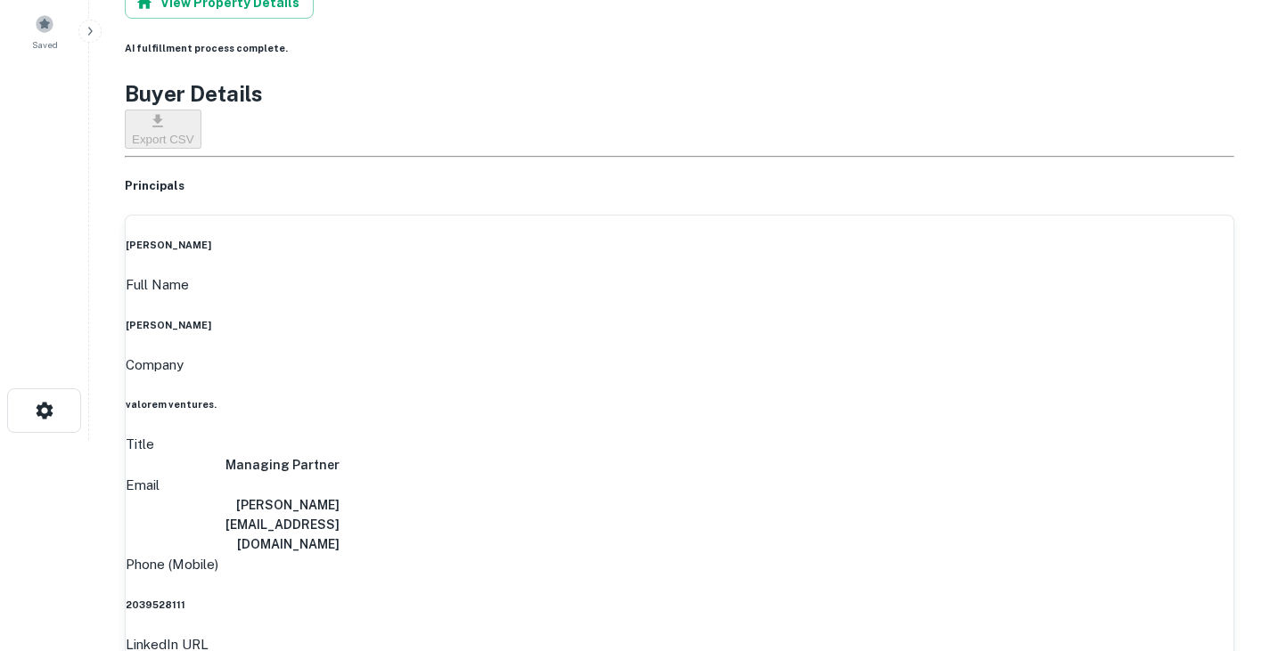
click at [340, 496] on h6 "selvam@valorem-ventures.com" at bounding box center [233, 525] width 214 height 59
copy h6 "selvam@valorem-ventures.com"
click at [640, 598] on h6 "2039528111" at bounding box center [680, 605] width 1108 height 14
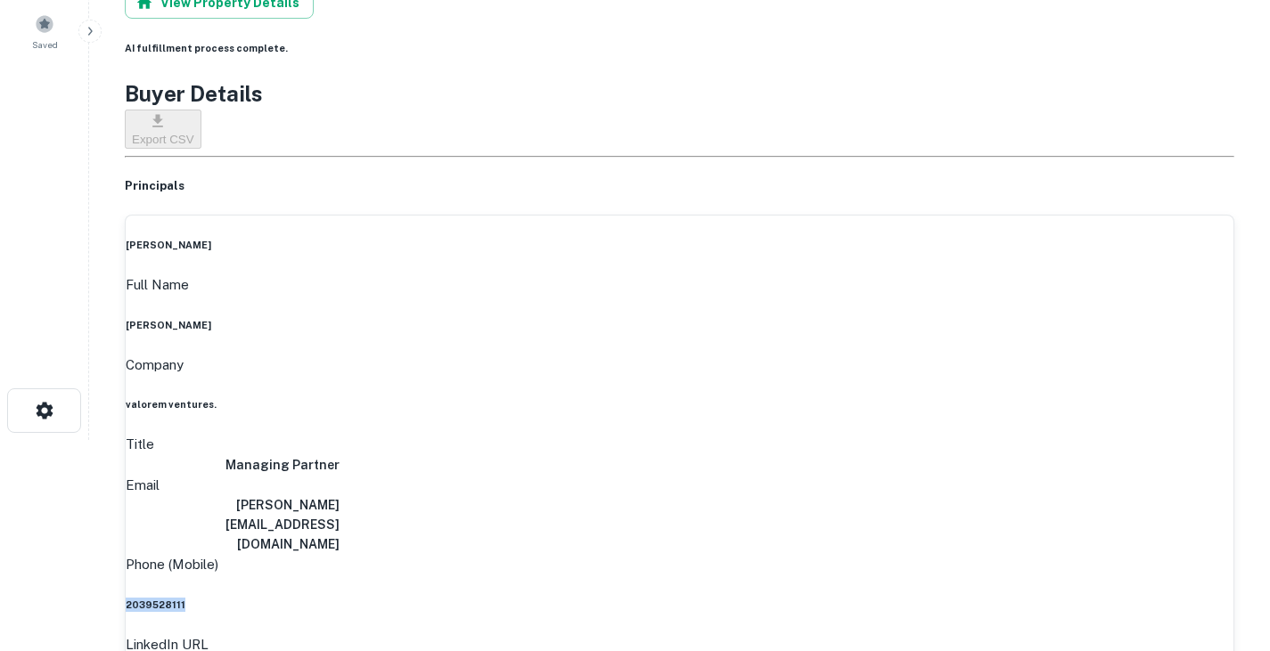
click at [640, 598] on h6 "2039528111" at bounding box center [680, 605] width 1108 height 14
copy h6 "2039528111"
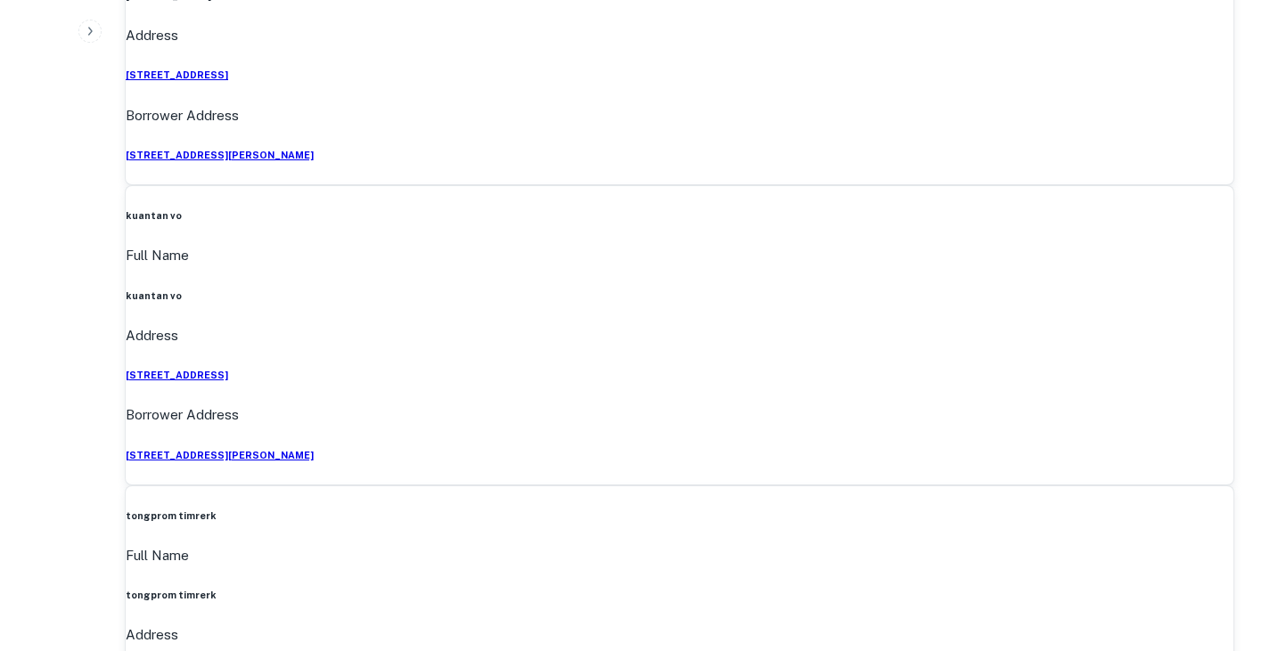
scroll to position [1443, 0]
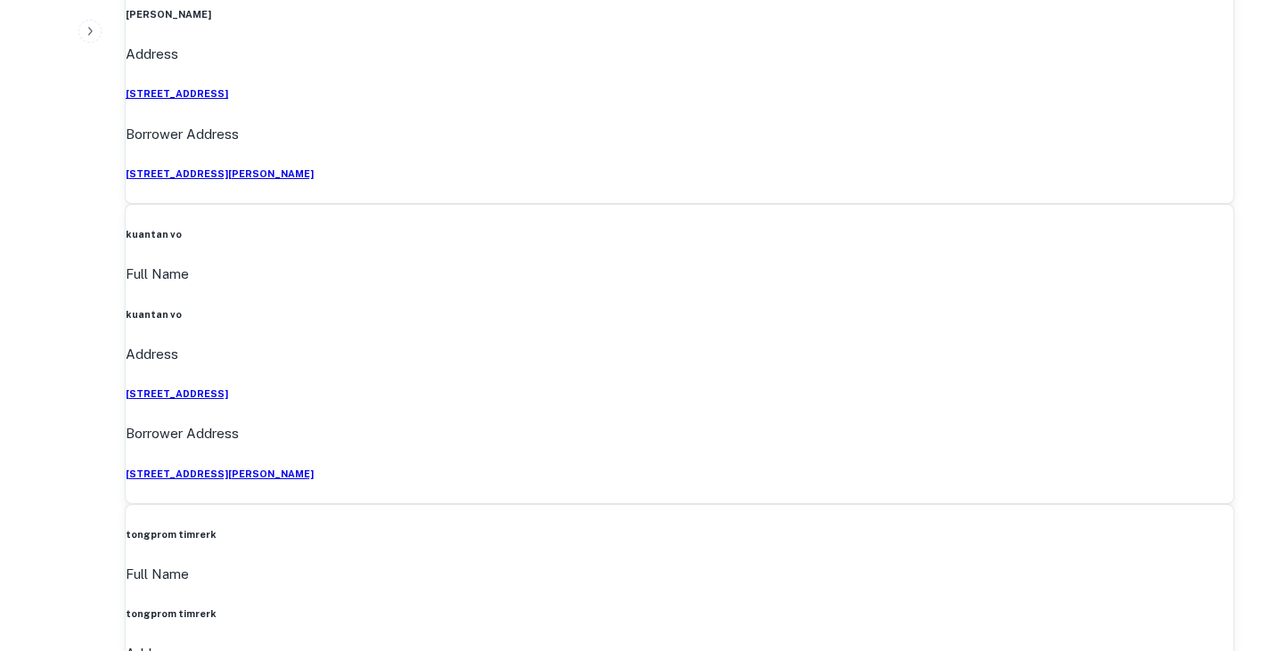
drag, startPoint x: 543, startPoint y: 318, endPoint x: 659, endPoint y: 325, distance: 117.0
copy p "east austin 3 llc"
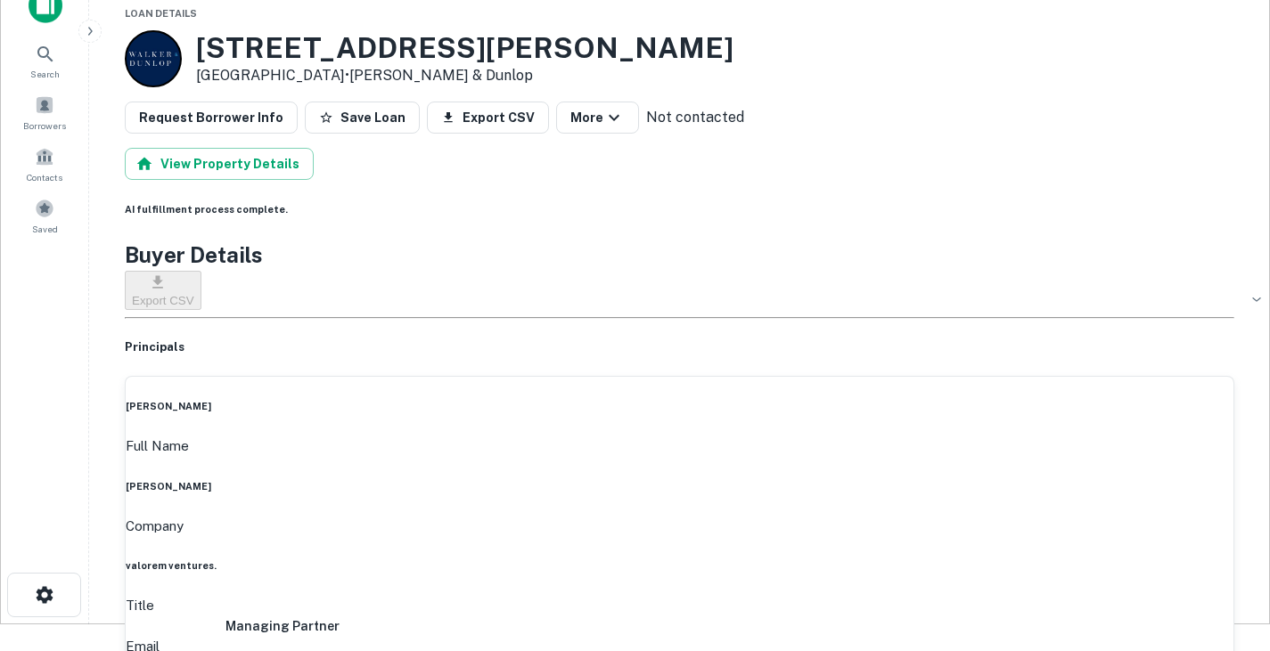
scroll to position [0, 0]
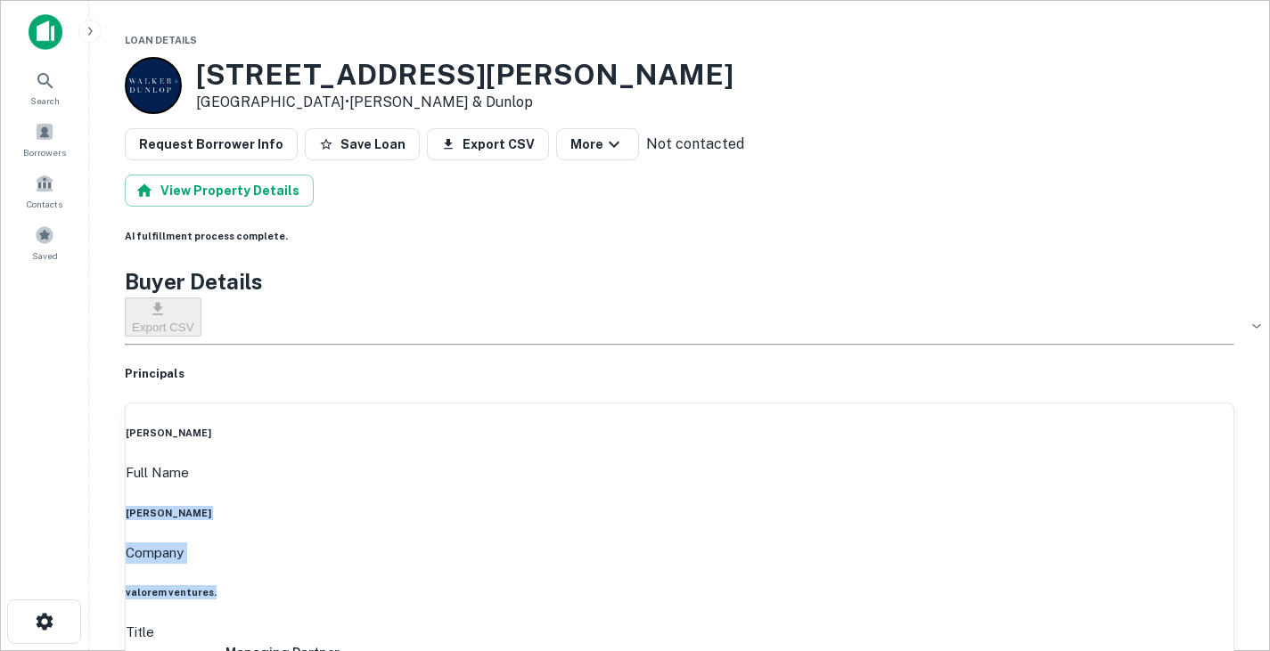
drag, startPoint x: 546, startPoint y: 446, endPoint x: 659, endPoint y: 485, distance: 119.5
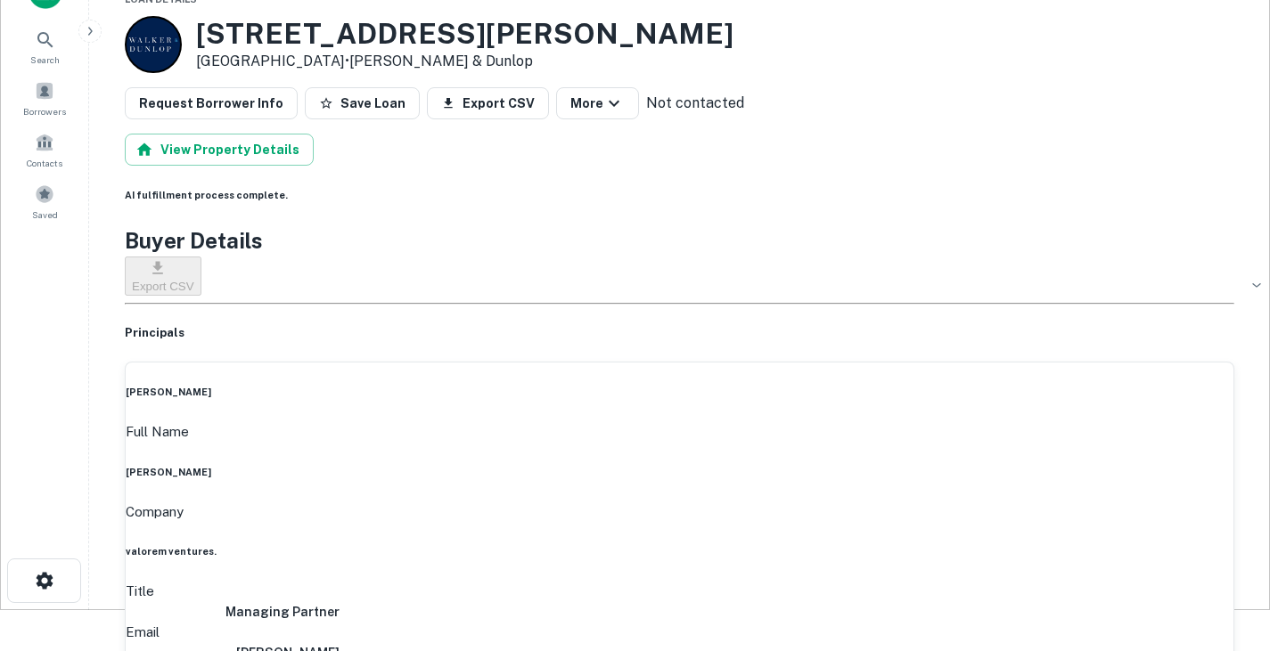
click at [871, 195] on h6 "AI fulfillment process complete." at bounding box center [680, 195] width 1110 height 14
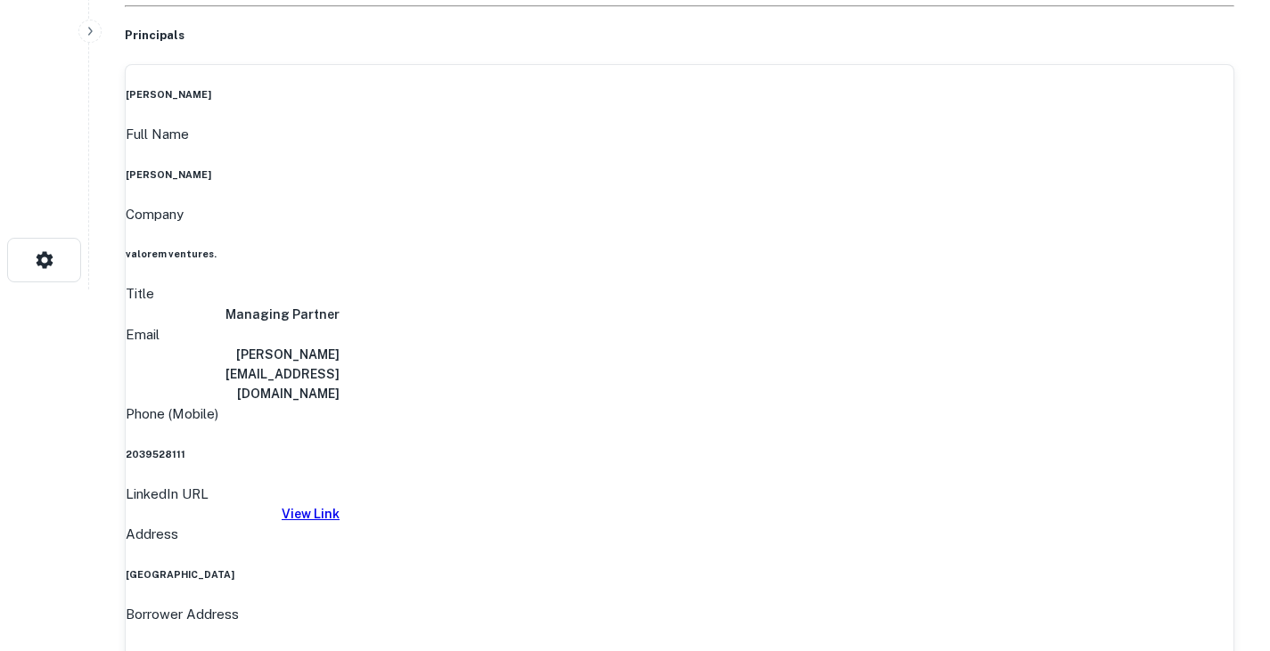
scroll to position [0, 0]
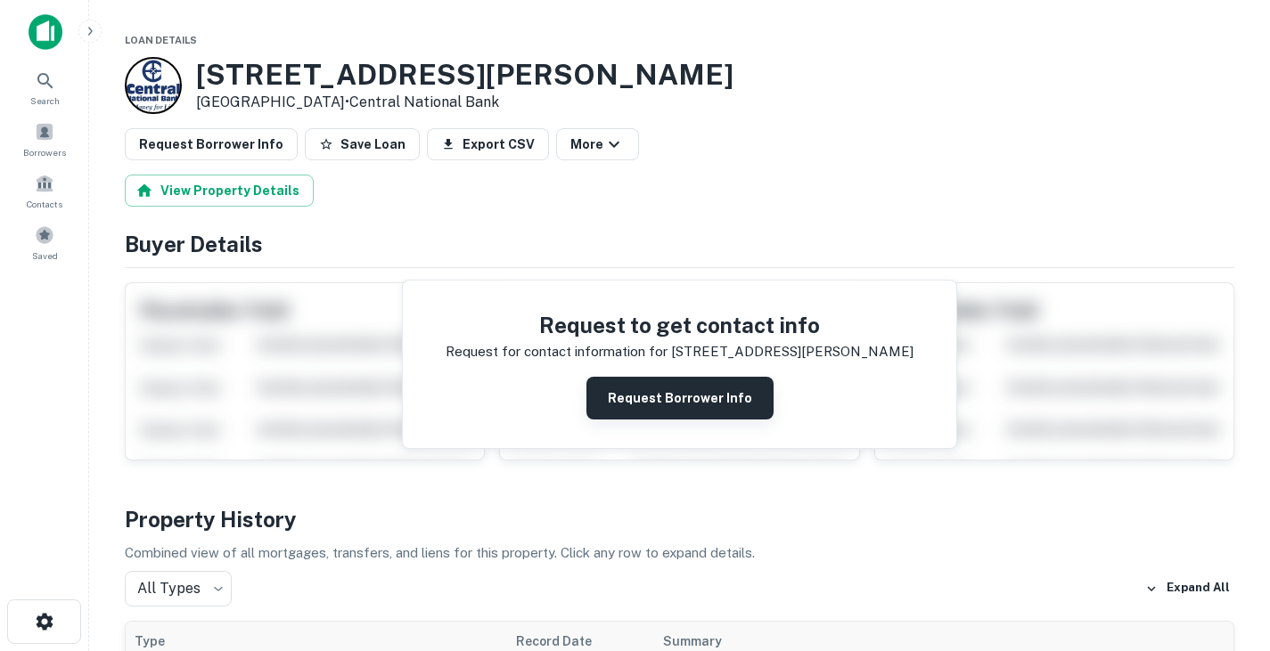
click at [657, 406] on button "Request Borrower Info" at bounding box center [679, 398] width 187 height 43
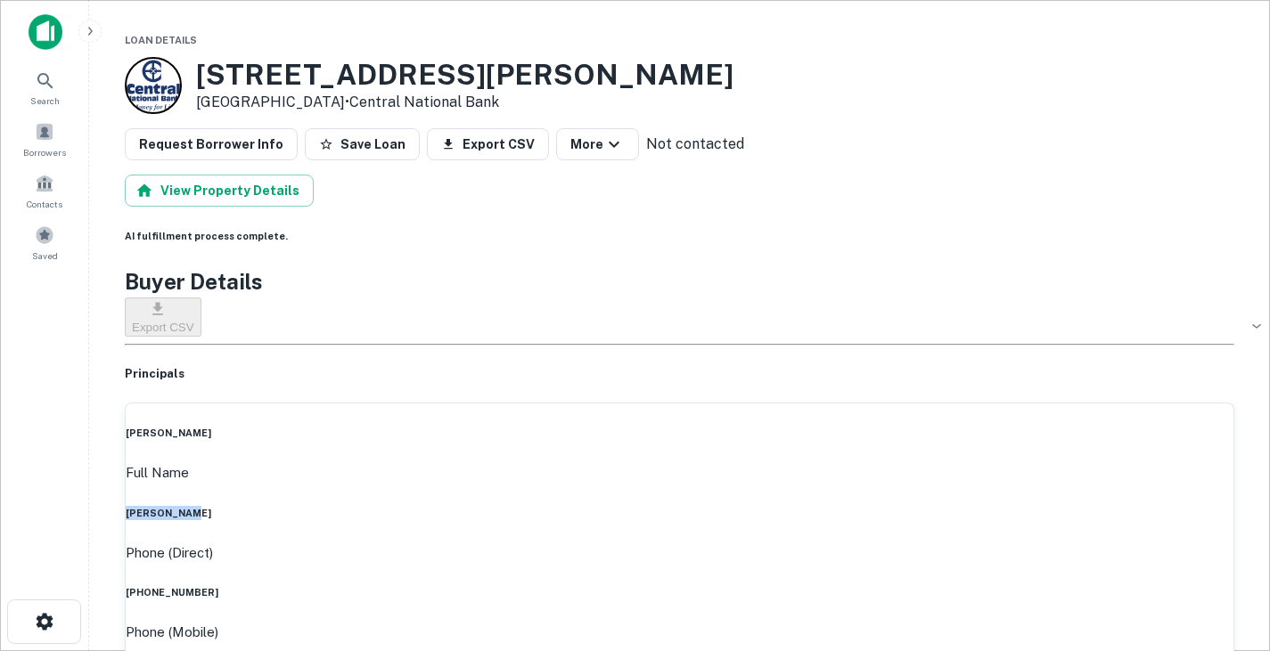
drag, startPoint x: 586, startPoint y: 446, endPoint x: 727, endPoint y: 455, distance: 141.1
click at [727, 455] on div "fred dewald Full Name fred dewald Phone (Direct) (254) 776-3770 Phone (Mobile) …" at bounding box center [680, 633] width 1110 height 460
copy h6 "fred dewald"
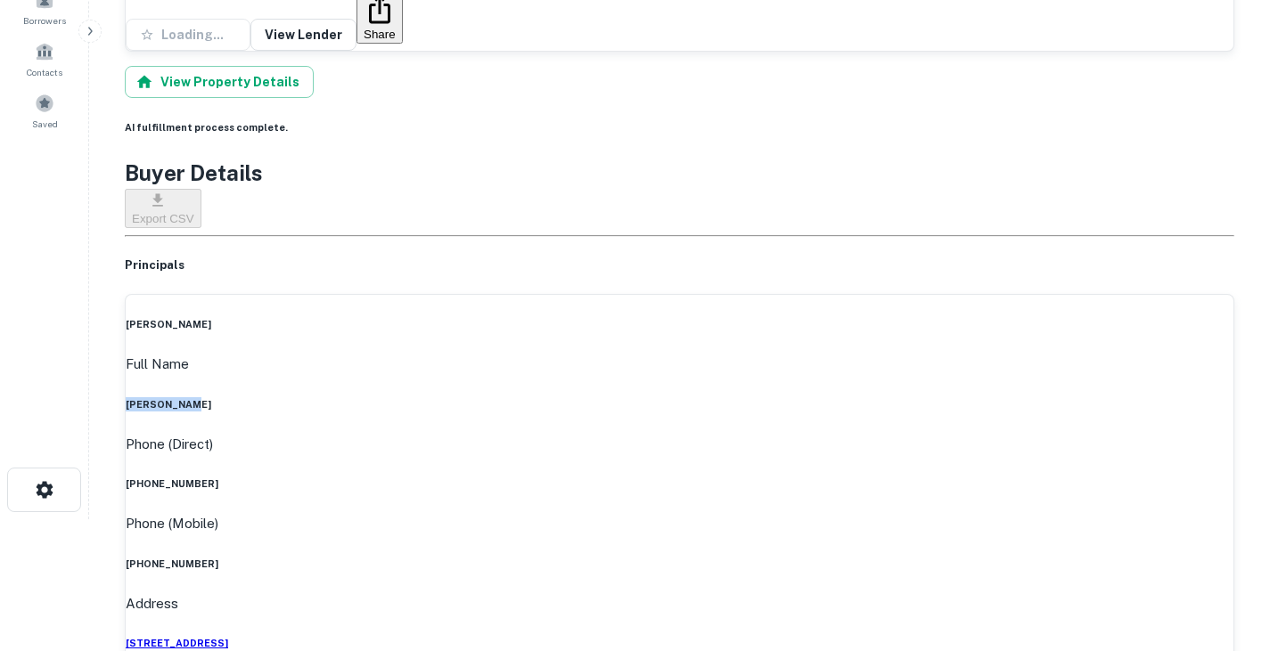
scroll to position [127, 0]
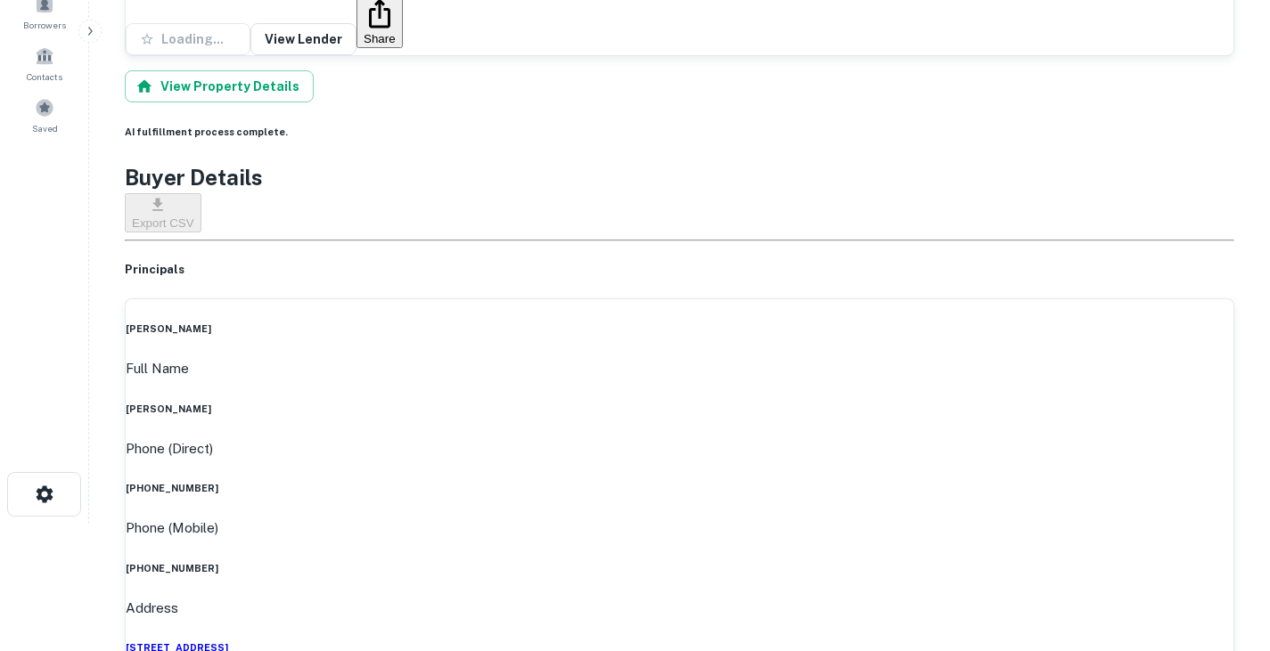
click at [616, 481] on h6 "(254) 776-3770" at bounding box center [680, 488] width 1108 height 14
copy h6 "(254) 776-3770"
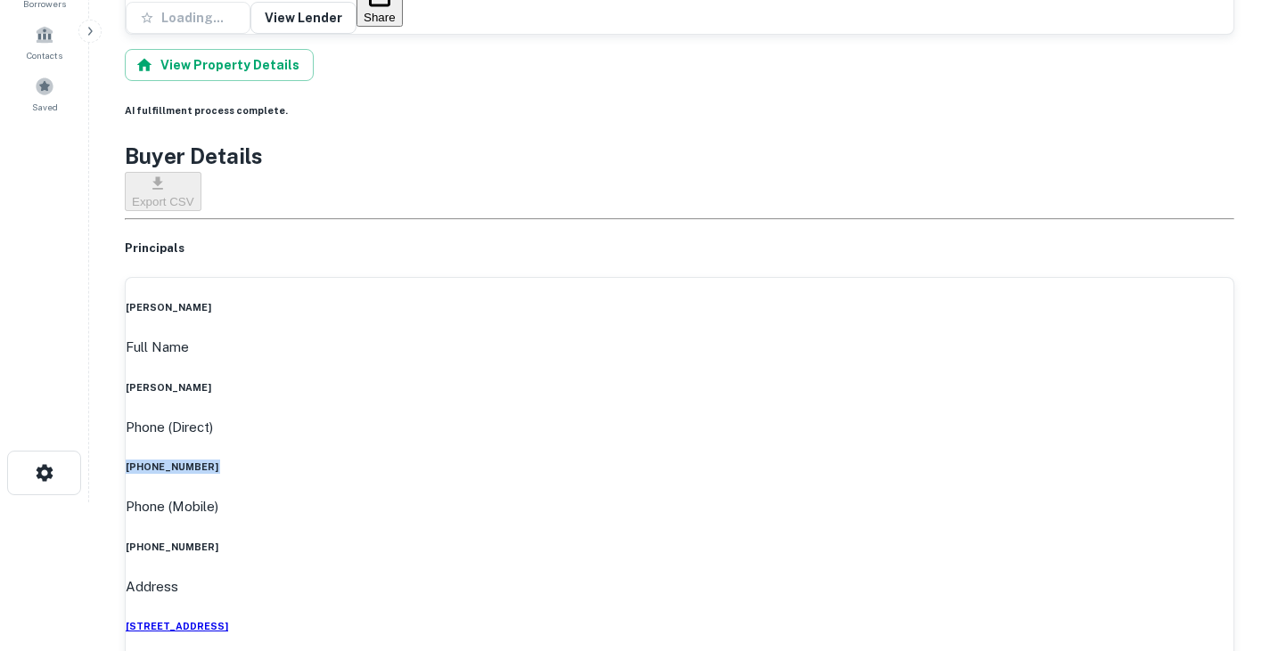
scroll to position [0, 0]
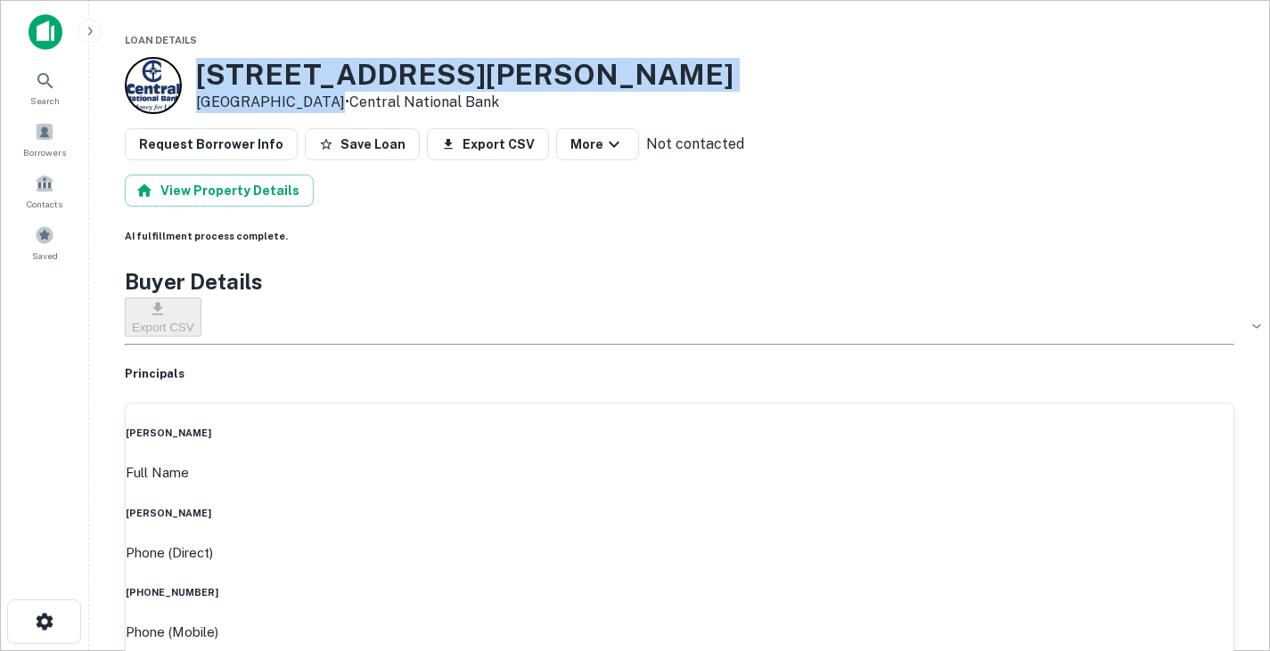
drag, startPoint x: 201, startPoint y: 68, endPoint x: 324, endPoint y: 95, distance: 126.9
click at [324, 95] on div "8824 Old Mcgregor Rd Woodway, TX 76712 • Central National Bank" at bounding box center [464, 85] width 537 height 55
copy div "8824 Old Mcgregor Rd Woodway, TX 76712"
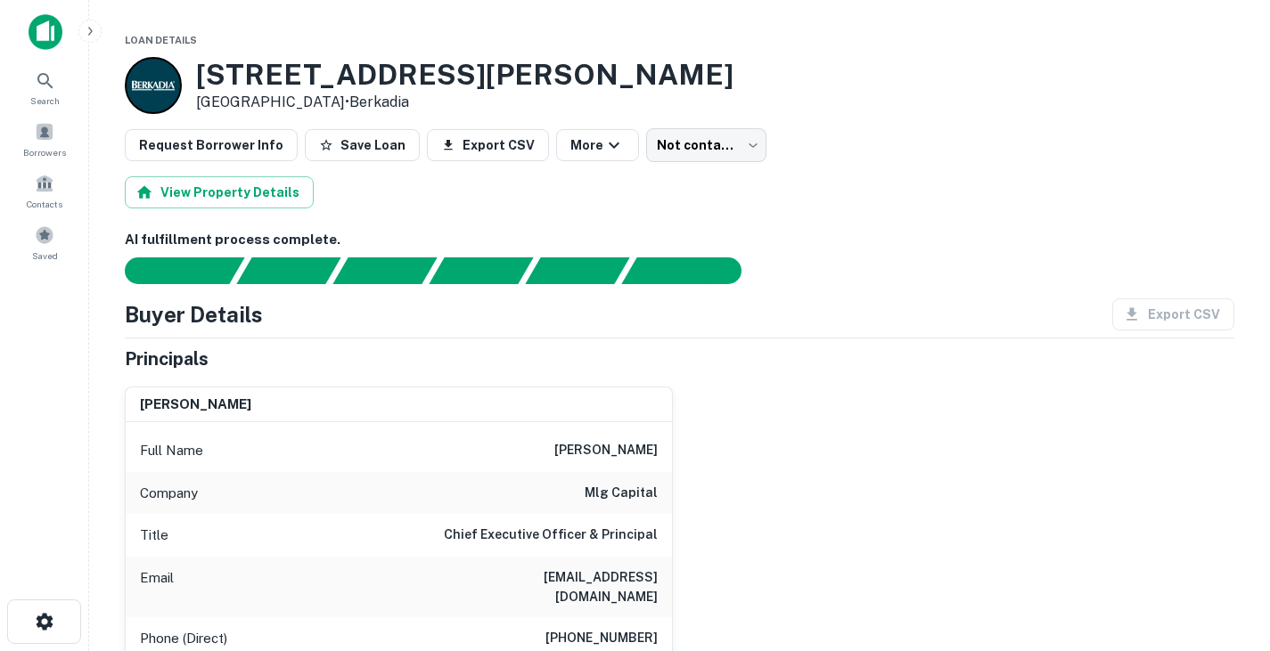
drag, startPoint x: 553, startPoint y: 445, endPoint x: 689, endPoint y: 451, distance: 136.5
copy h6 "timothy p. wallen"
drag, startPoint x: 200, startPoint y: 69, endPoint x: 344, endPoint y: 97, distance: 147.2
click at [344, 97] on div "1210 Hunt Ln San Antonio, TX 78251 • Berkadia" at bounding box center [464, 85] width 537 height 55
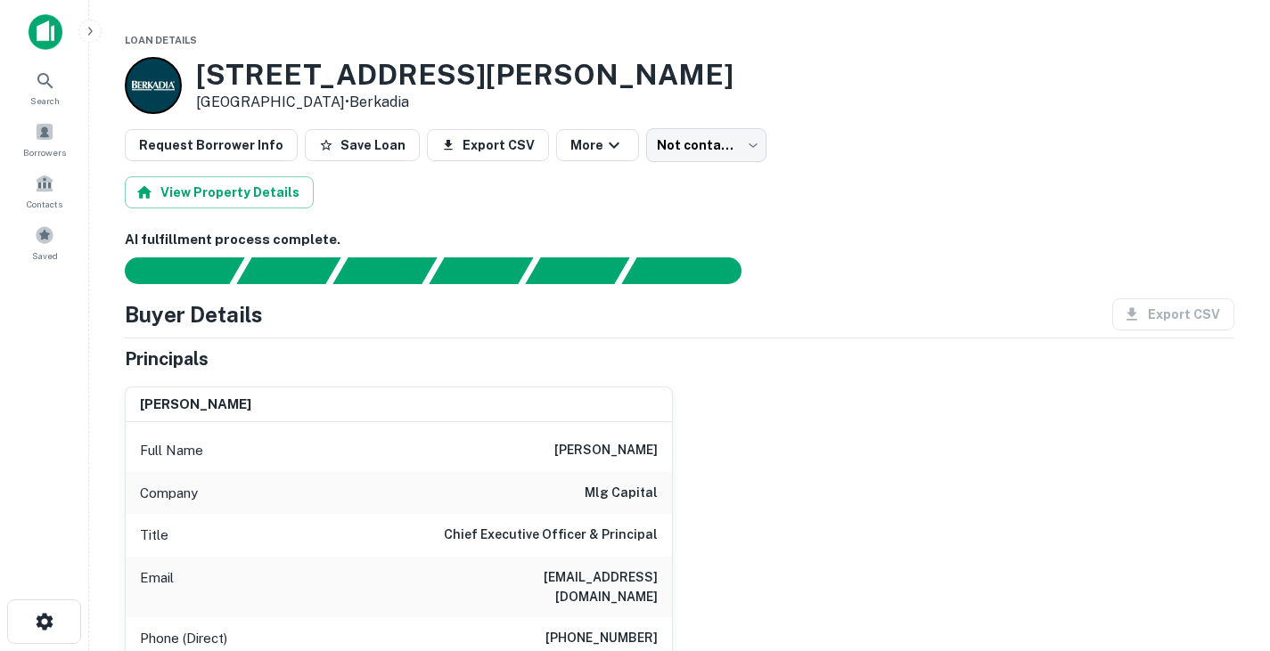
copy div "1210 Hunt Ln San Antonio, TX 78251"
click at [414, 198] on div "View Property Details" at bounding box center [680, 192] width 1110 height 32
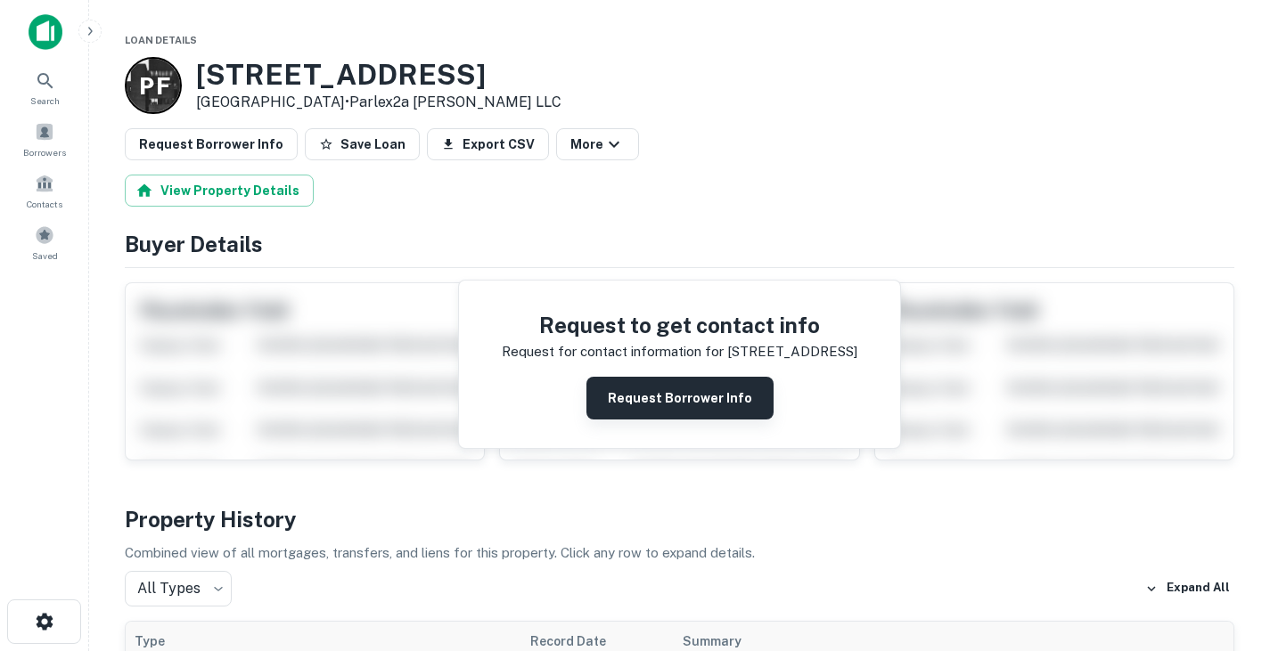
click at [635, 383] on button "Request Borrower Info" at bounding box center [679, 398] width 187 height 43
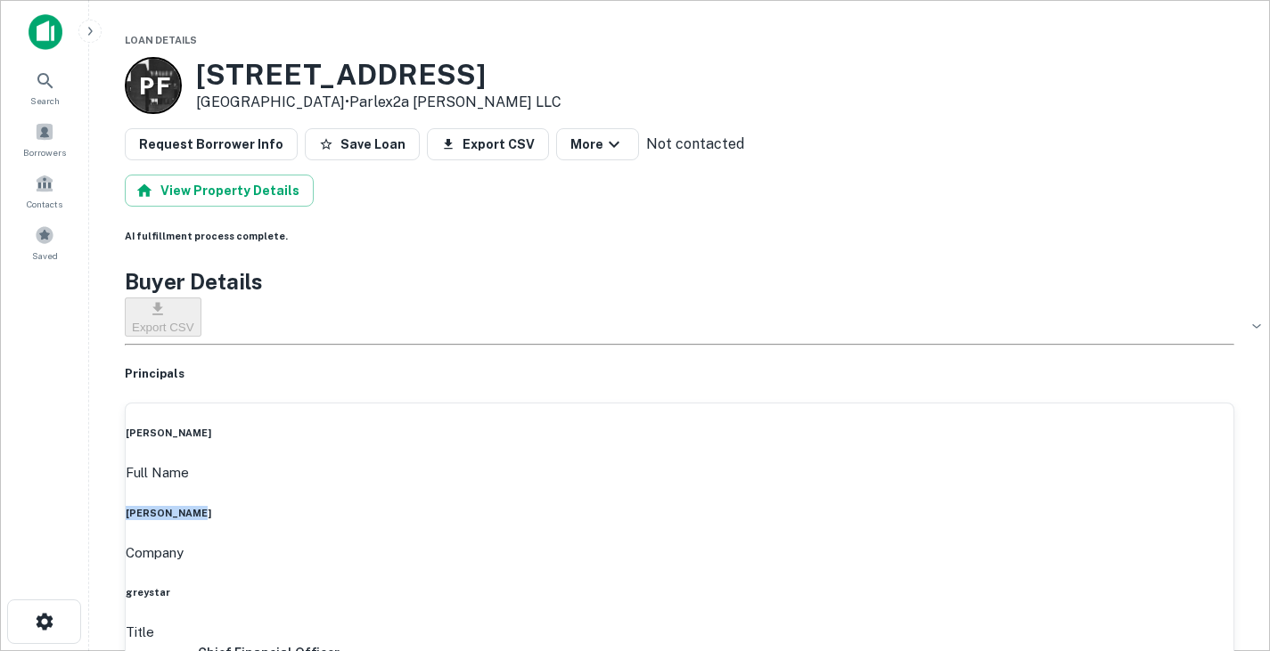
drag, startPoint x: 573, startPoint y: 449, endPoint x: 661, endPoint y: 455, distance: 88.5
click at [661, 463] on div "Full Name [PERSON_NAME]" at bounding box center [680, 492] width 1108 height 58
copy h6 "[PERSON_NAME]"
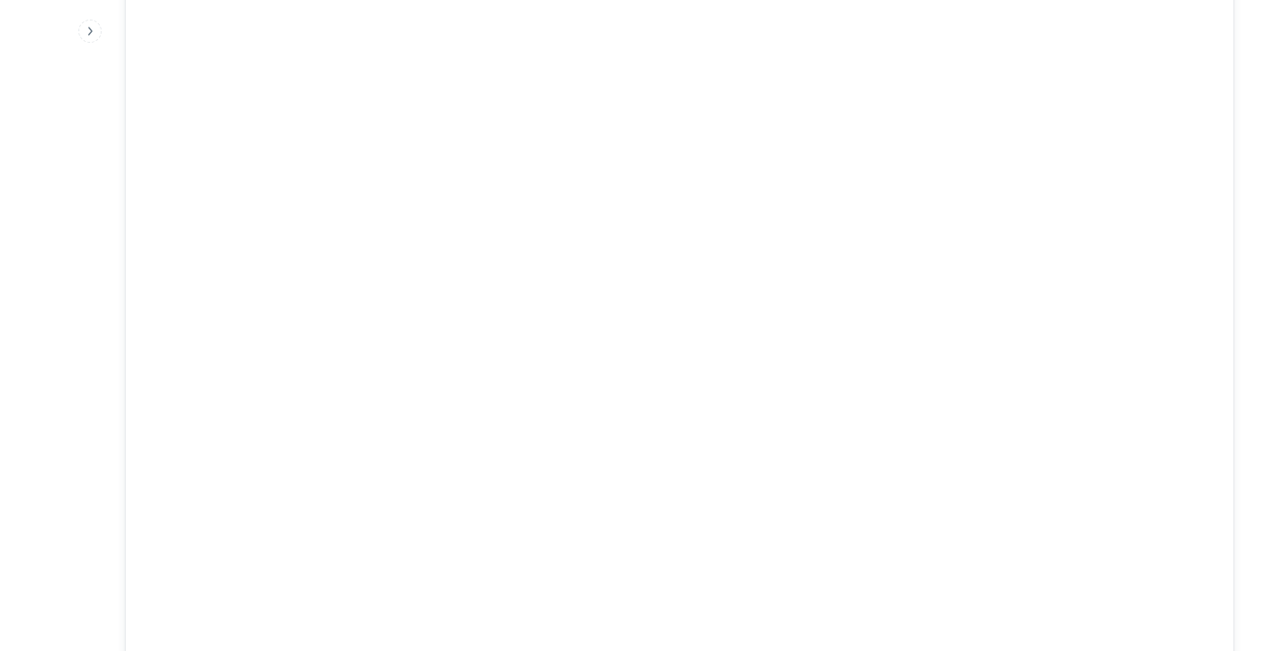
scroll to position [2334, 0]
drag, startPoint x: 533, startPoint y: 402, endPoint x: 654, endPoint y: 428, distance: 123.9
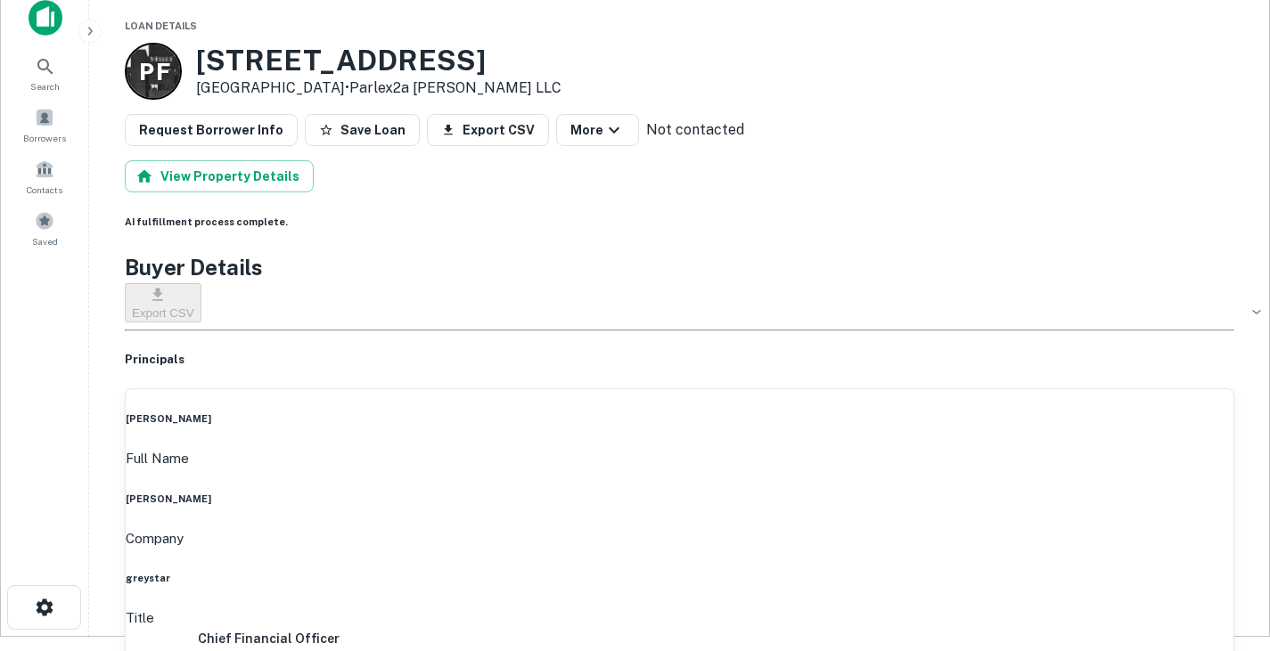
scroll to position [0, 0]
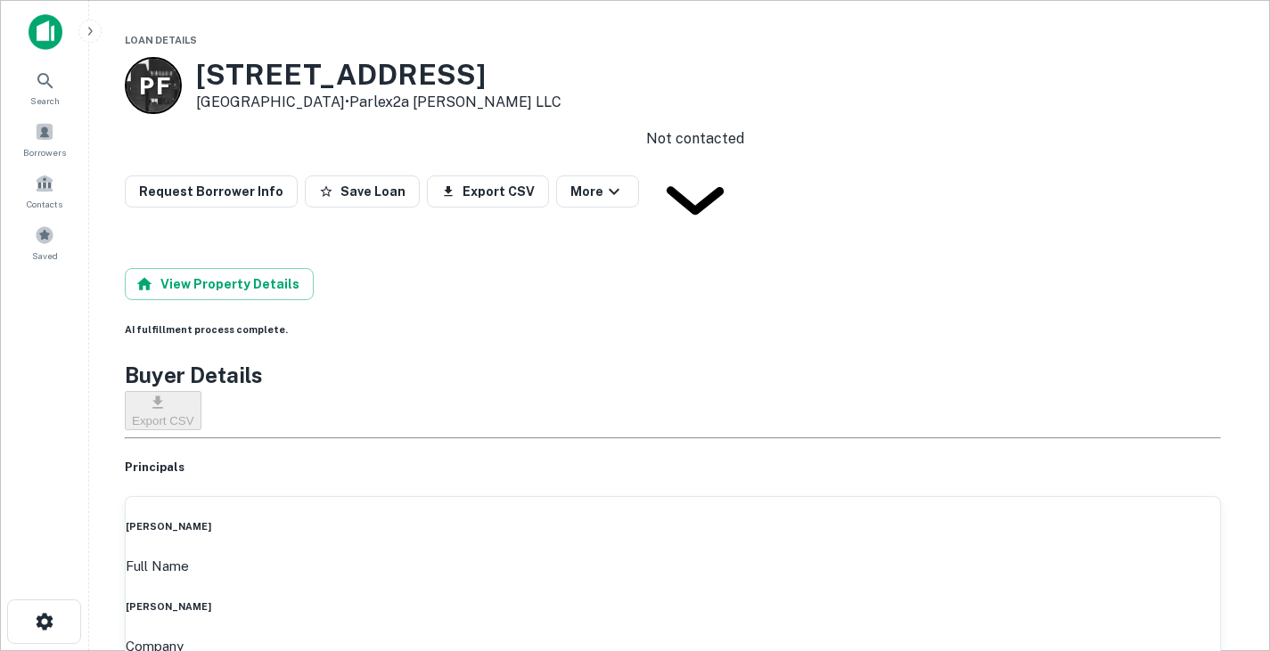
click at [718, 150] on body "Search Borrowers Contacts Saved Loan Details P F 10600 Jollyville Rd Austin, TX…" at bounding box center [635, 325] width 1270 height 651
type input "**********"
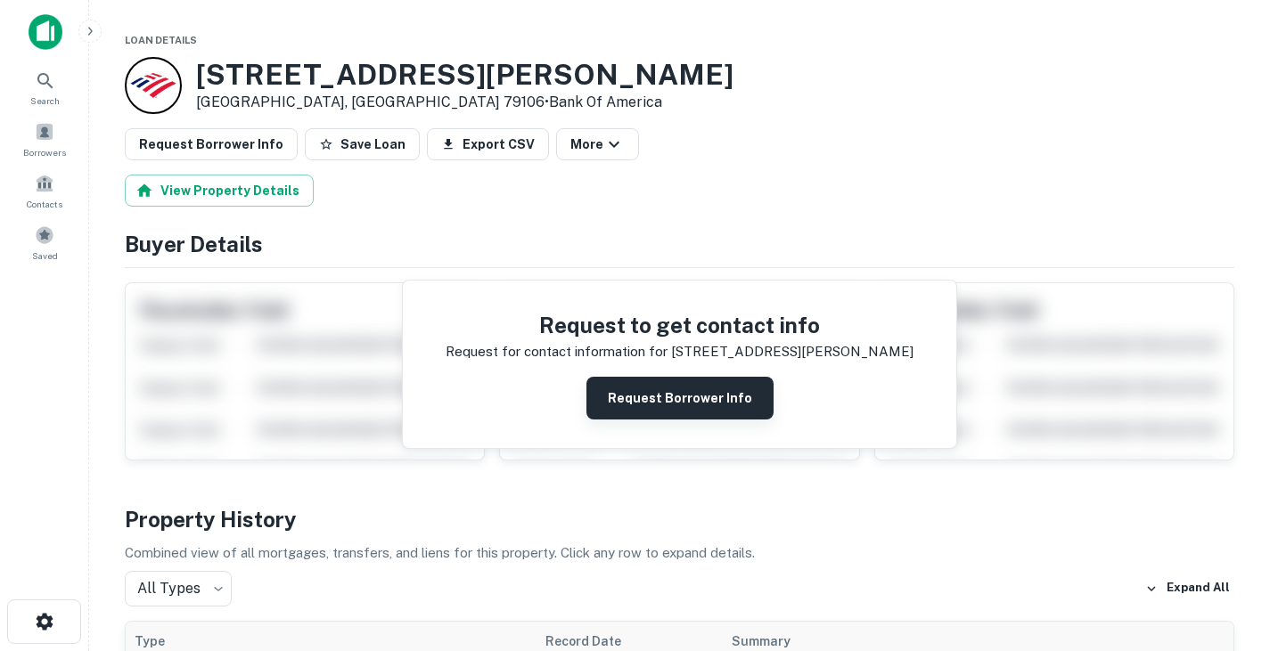
click at [635, 403] on button "Request Borrower Info" at bounding box center [679, 398] width 187 height 43
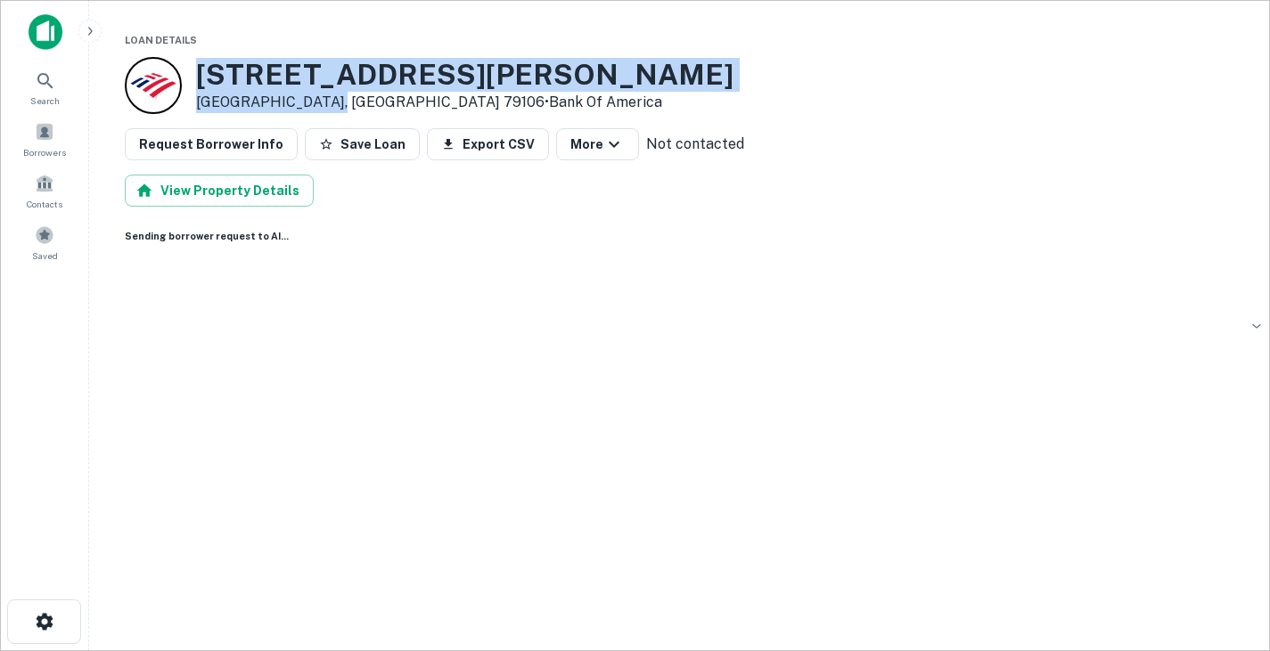
drag, startPoint x: 200, startPoint y: 80, endPoint x: 319, endPoint y: 102, distance: 121.5
click at [319, 102] on div "6101 Lawrence Blvd Amarillo, TX 79106 • Bank Of America" at bounding box center [464, 85] width 537 height 55
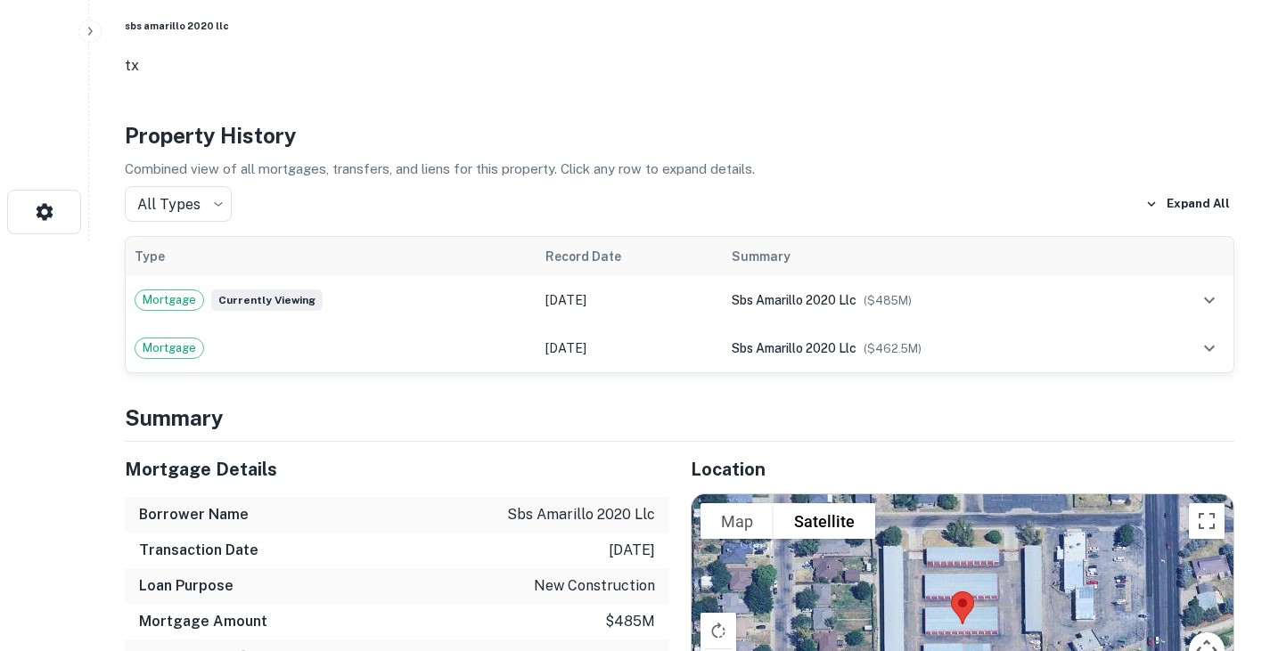
scroll to position [412, 0]
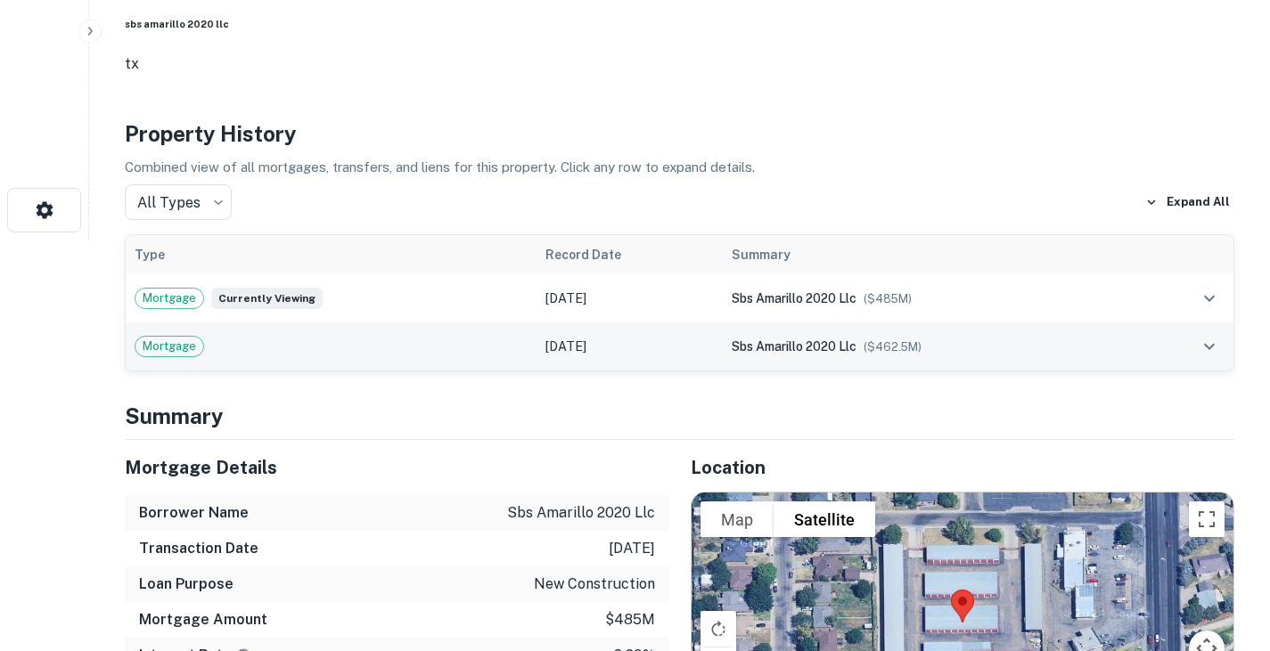
click at [457, 323] on td "Mortgage" at bounding box center [331, 347] width 411 height 48
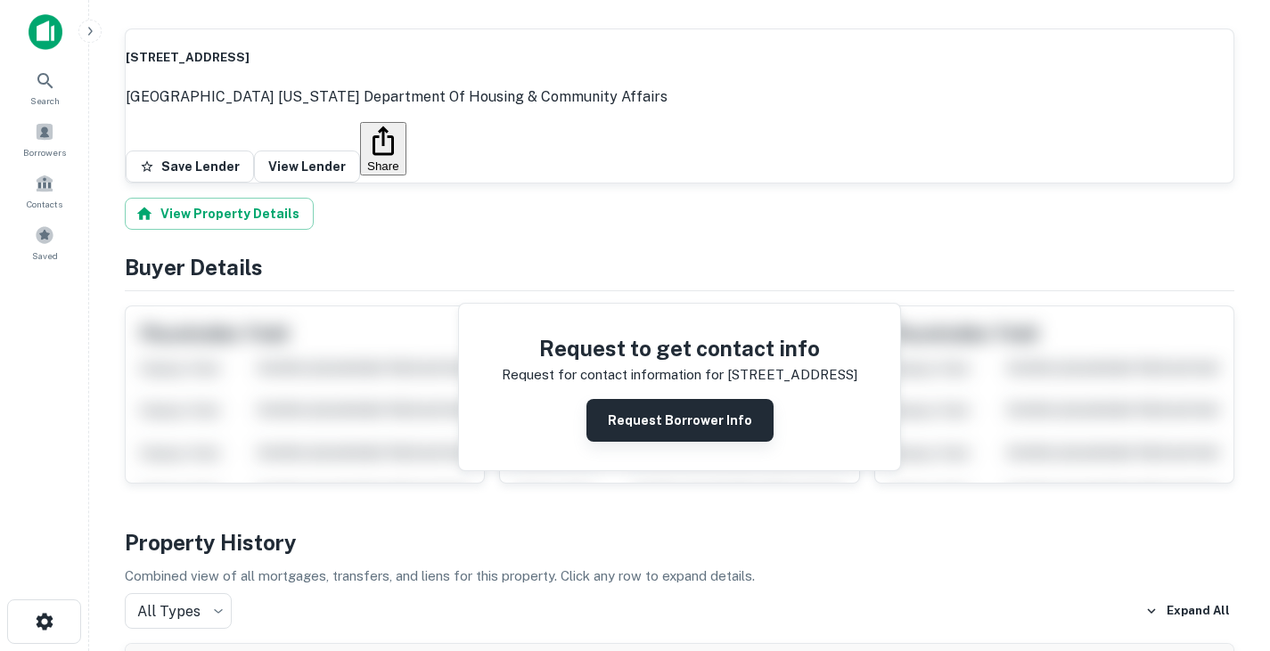
scroll to position [346, 0]
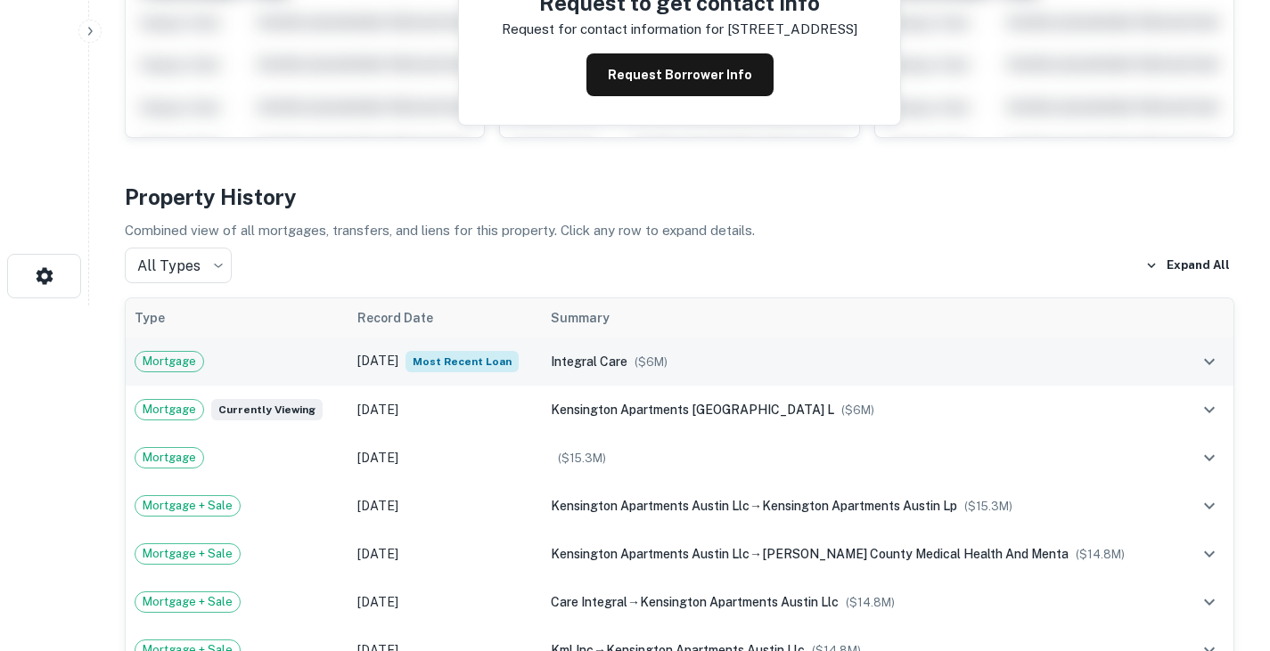
click at [404, 338] on td "[DATE] Most Recent Loan" at bounding box center [444, 362] width 193 height 48
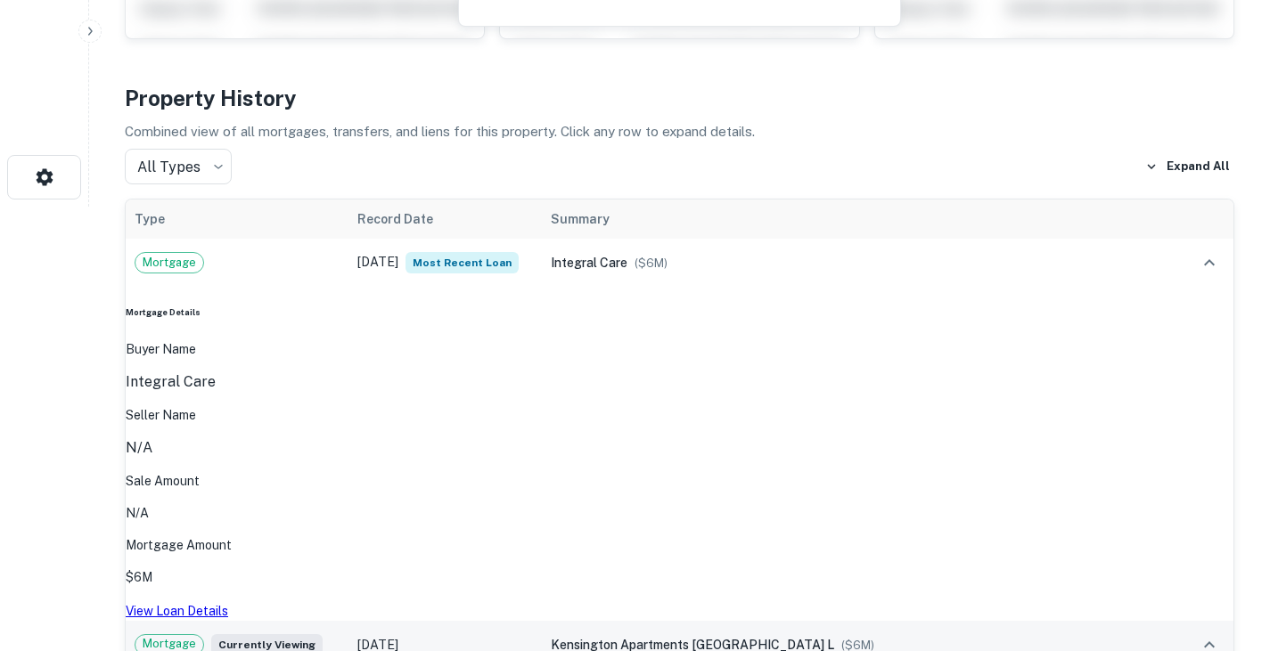
scroll to position [450, 0]
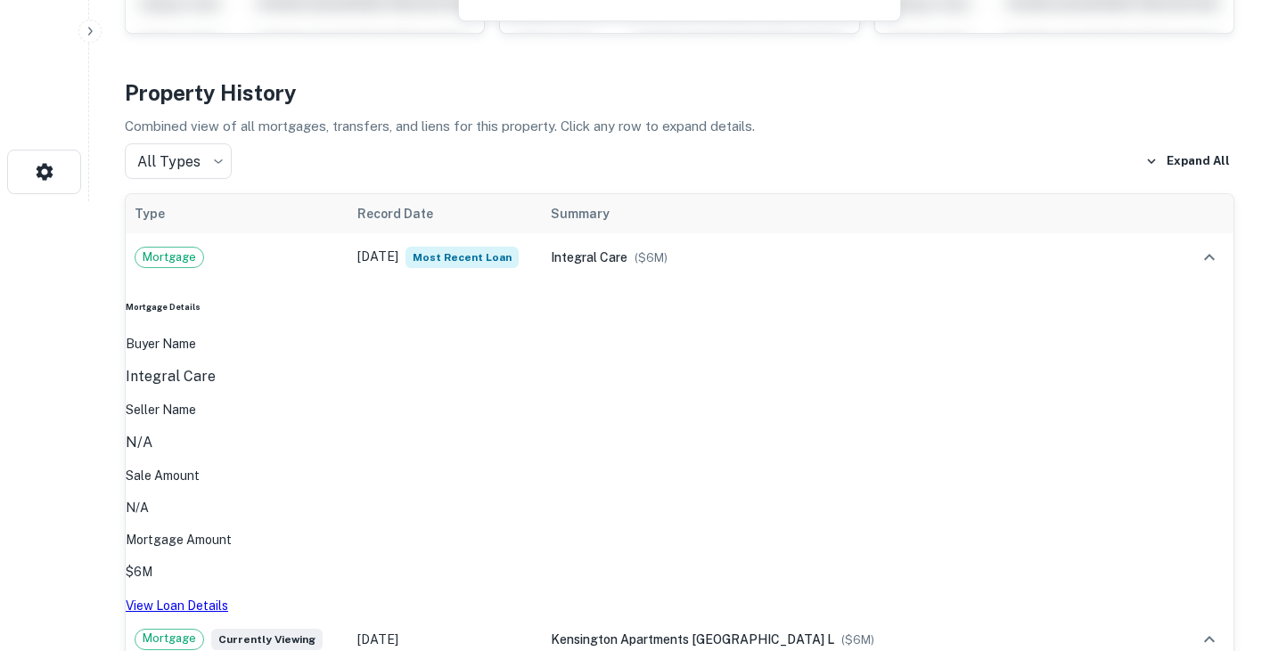
click at [210, 599] on link "View Loan Details" at bounding box center [177, 606] width 102 height 14
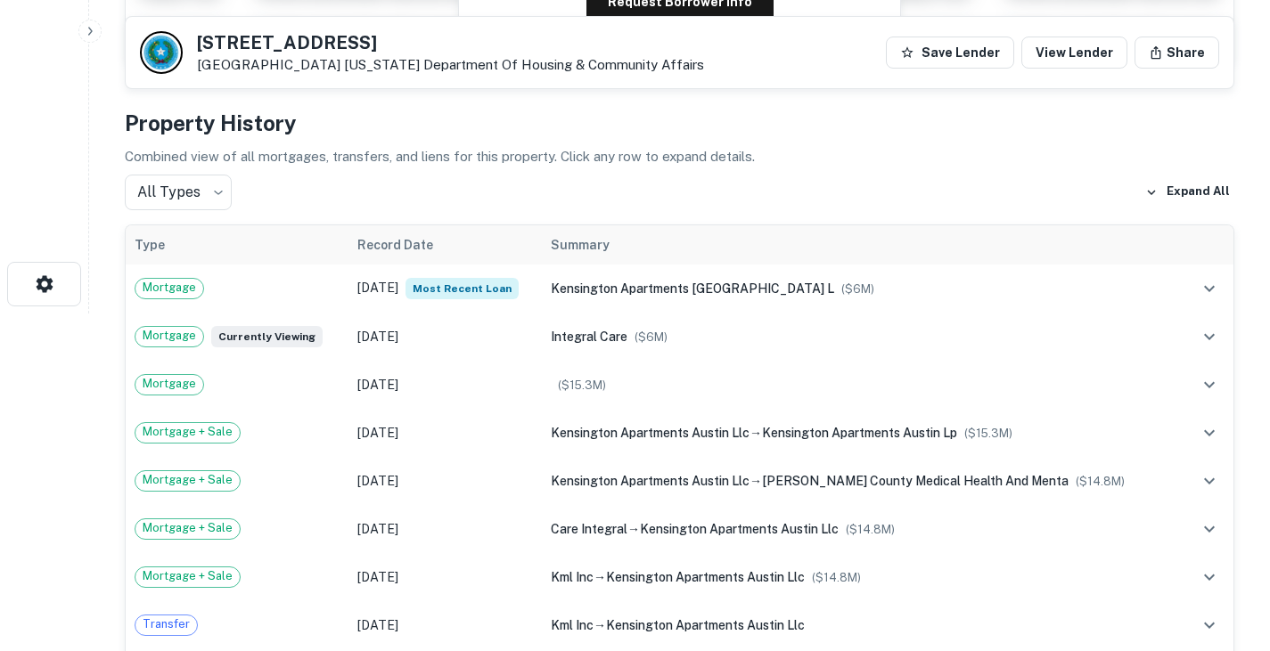
scroll to position [339, 0]
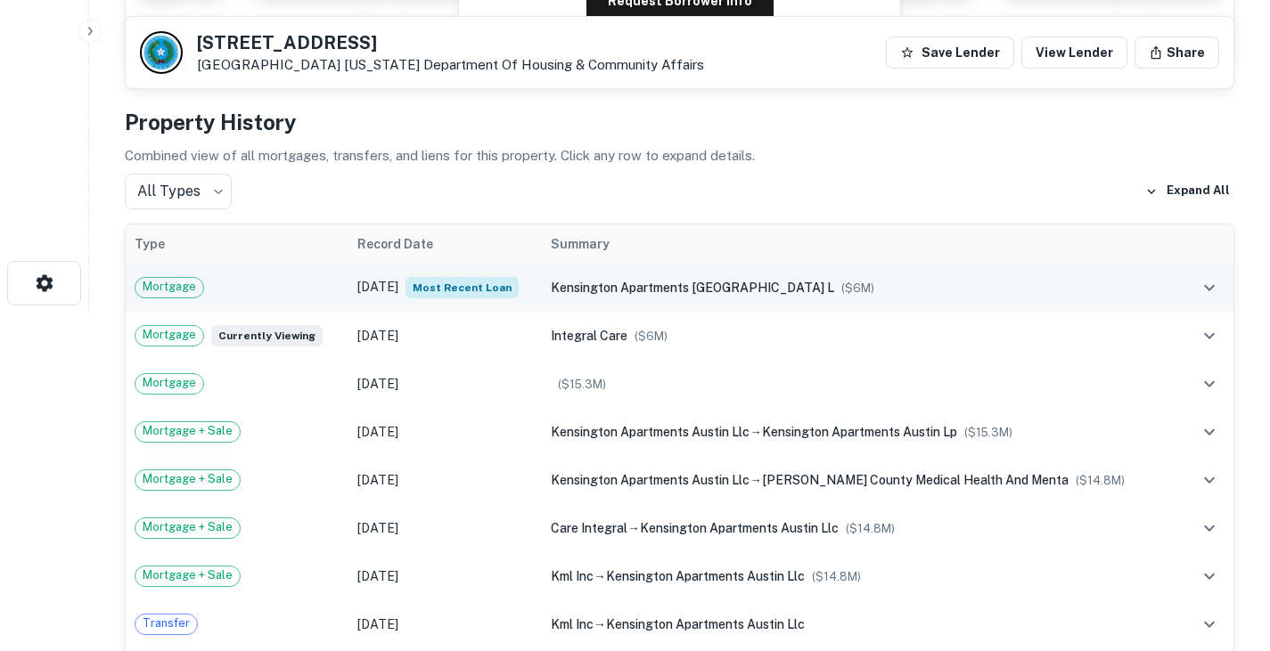
click at [234, 282] on div "Mortgage" at bounding box center [237, 287] width 205 height 21
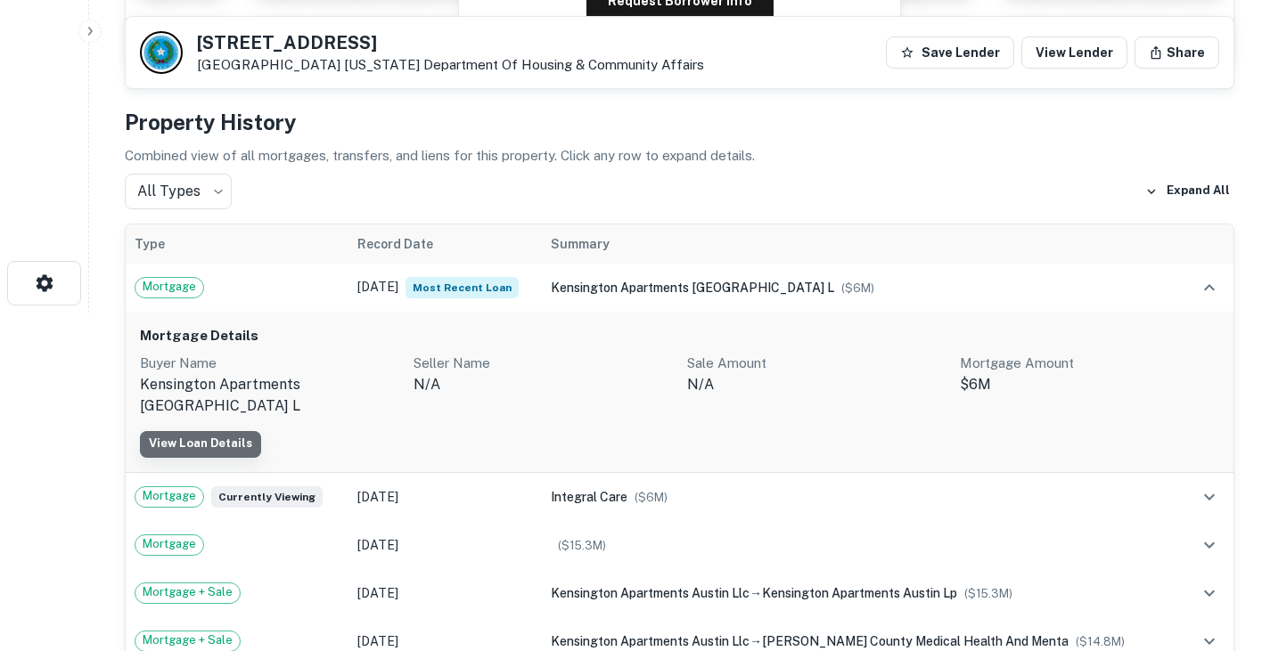
click at [209, 431] on link "View Loan Details" at bounding box center [200, 444] width 121 height 27
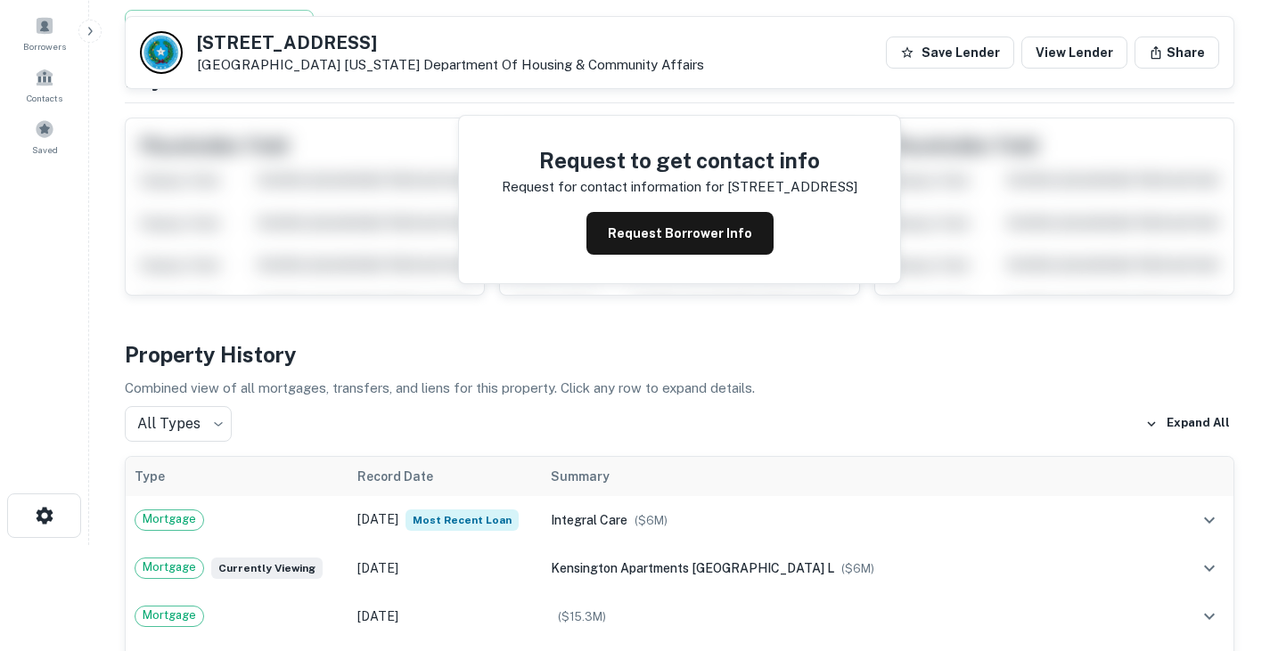
scroll to position [105, 0]
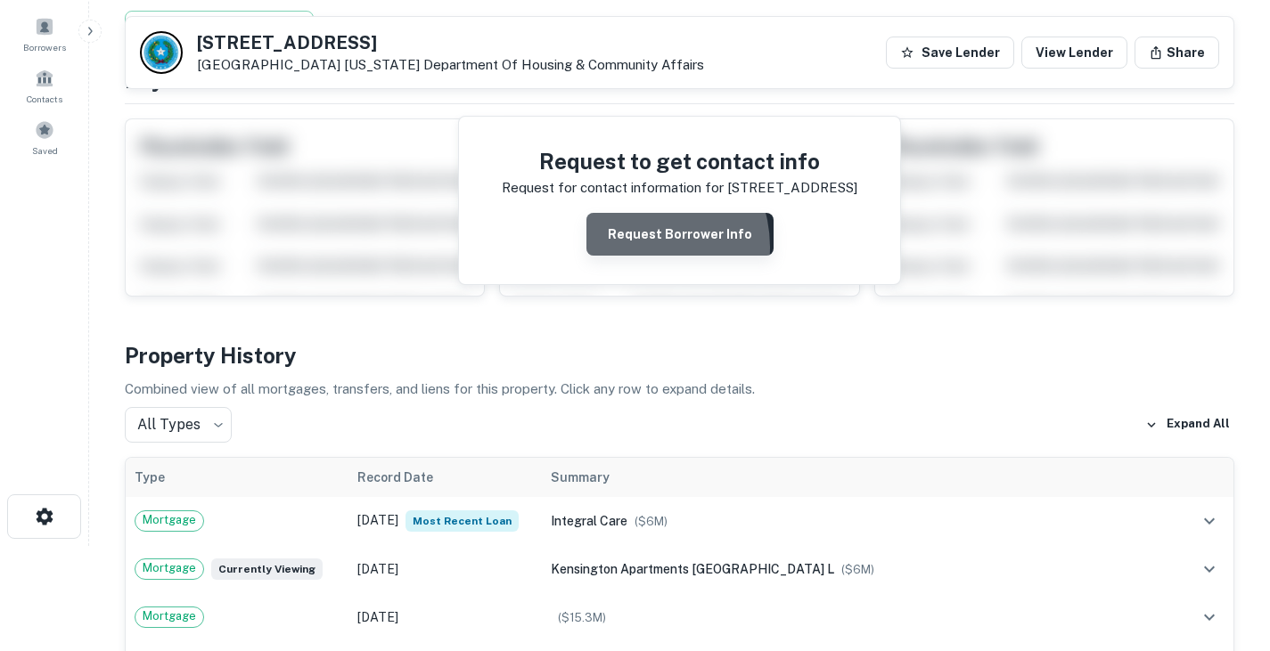
click at [638, 248] on button "Request Borrower Info" at bounding box center [679, 234] width 187 height 43
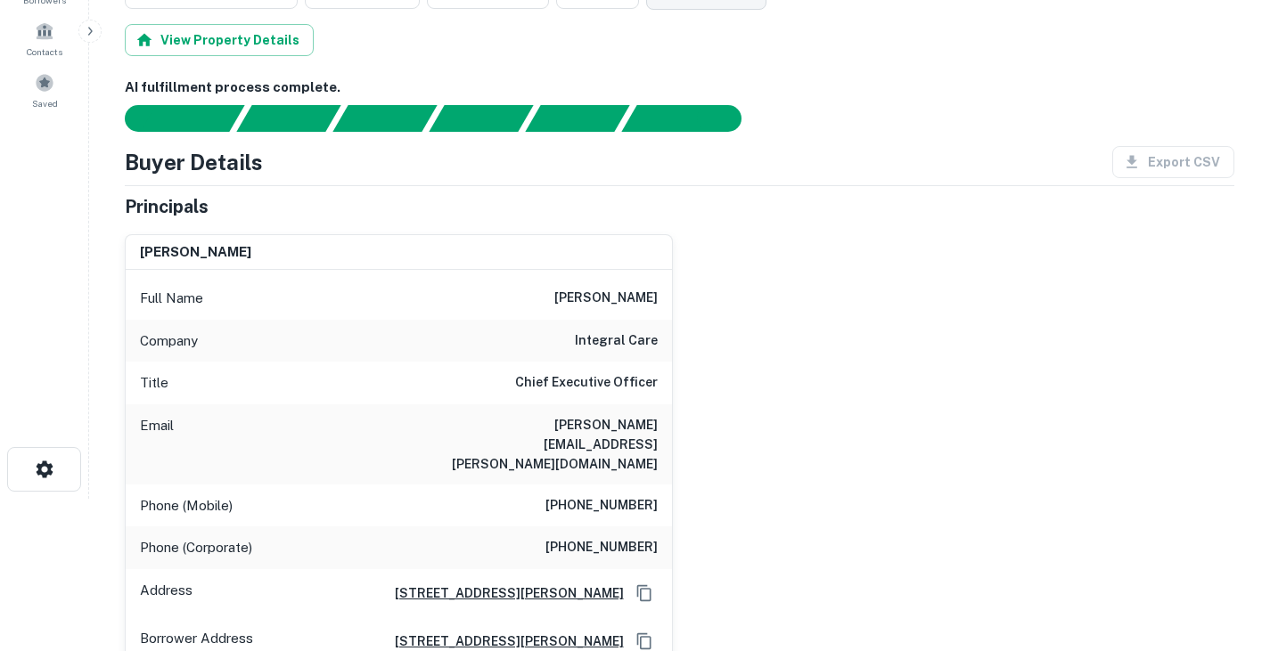
scroll to position [0, 0]
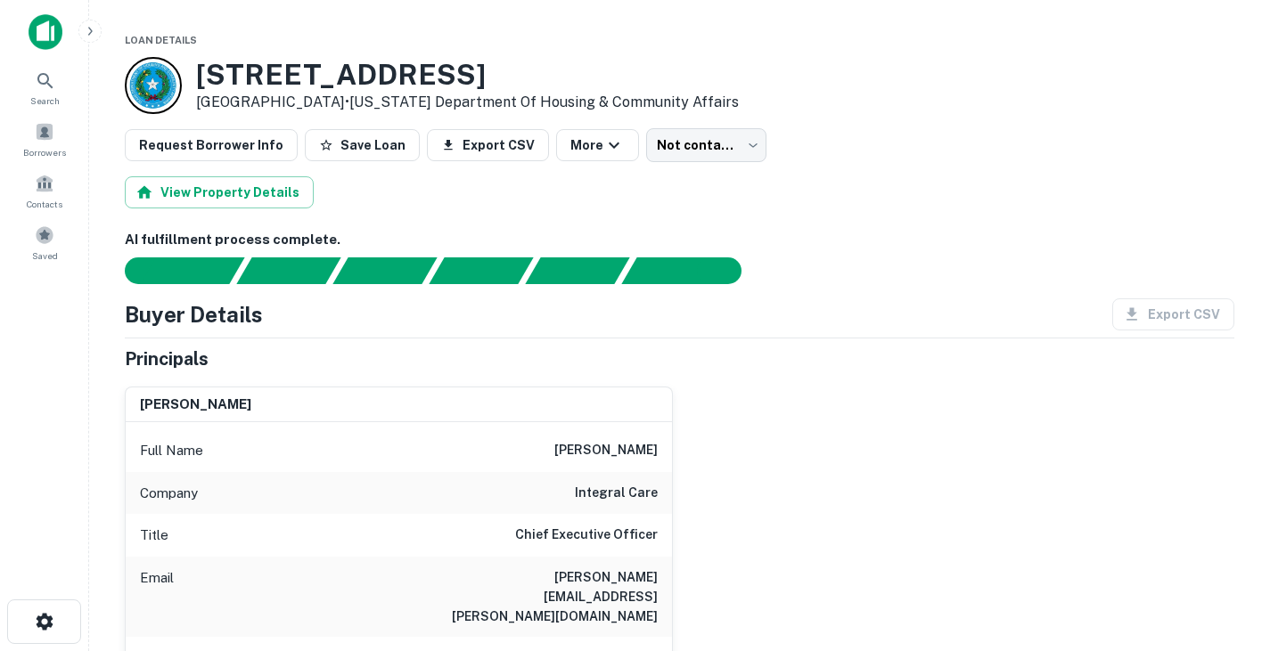
drag, startPoint x: 550, startPoint y: 446, endPoint x: 697, endPoint y: 450, distance: 147.1
click at [697, 450] on div "jeff q. richardson Full Name jeff q. richardson Company integral care Title Chi…" at bounding box center [673, 596] width 1124 height 446
copy h6 "jeff q. richardson"
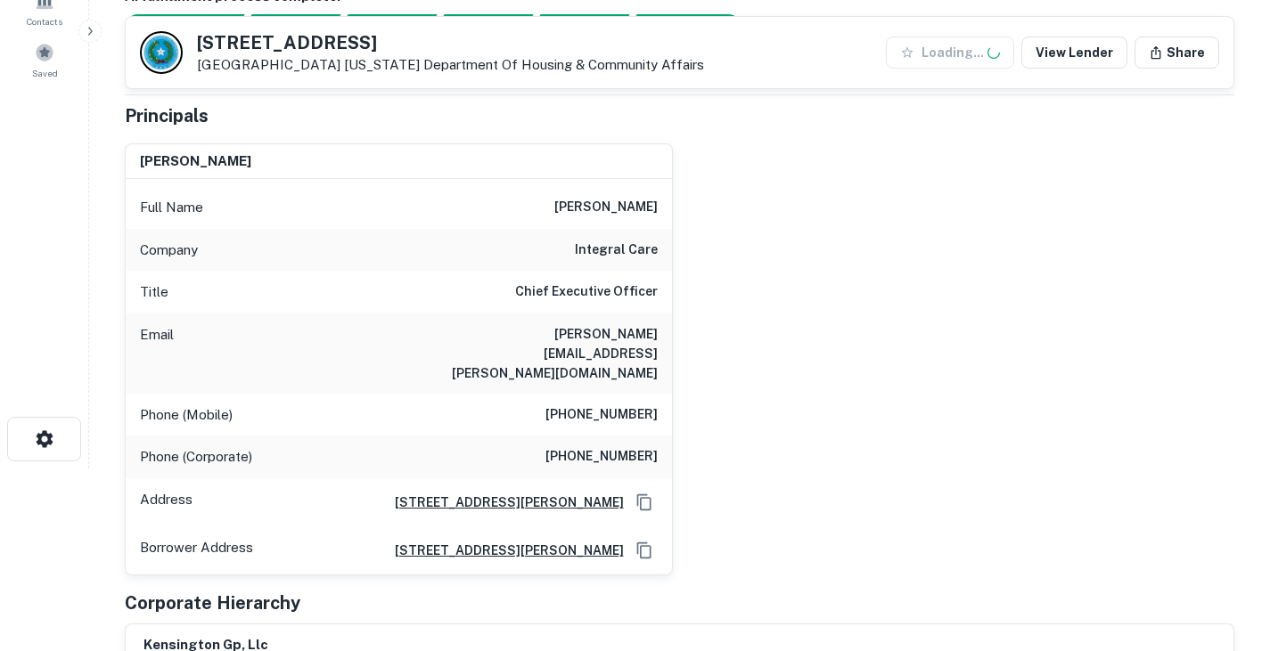
scroll to position [184, 0]
click at [589, 332] on h6 "jeff.richardson@integralcare.org" at bounding box center [551, 353] width 214 height 59
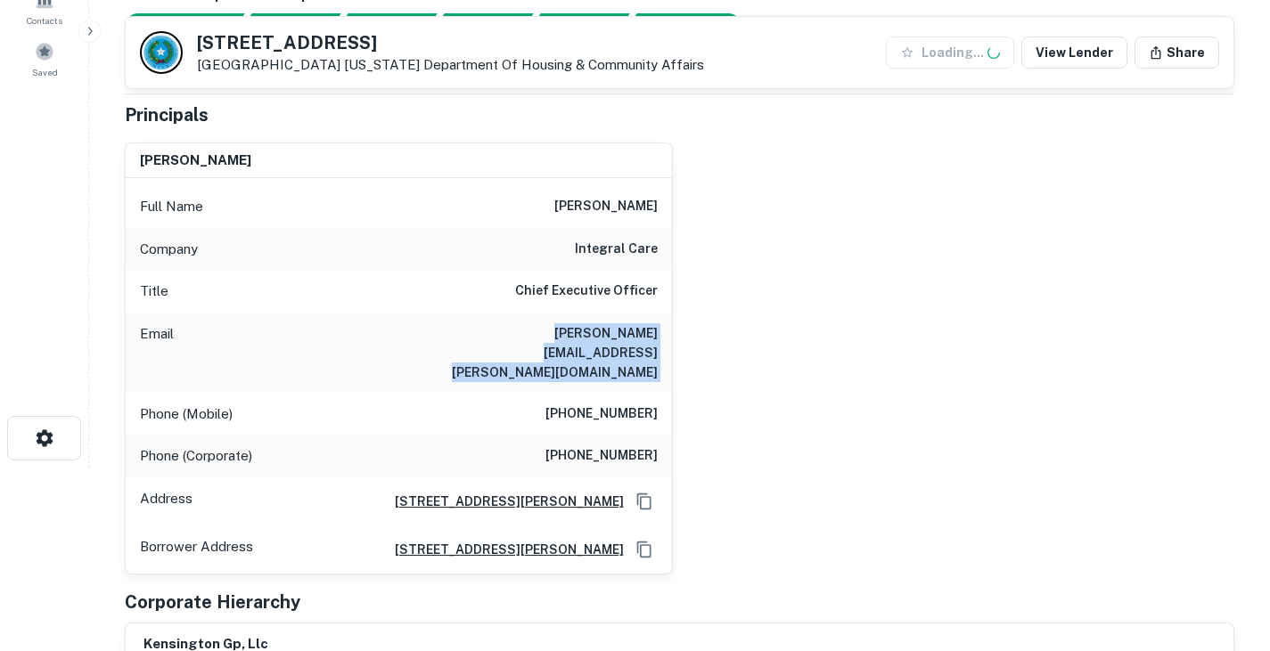
click at [589, 332] on h6 "jeff.richardson@integralcare.org" at bounding box center [551, 353] width 214 height 59
copy h6 "jeff.richardson@integralcare.org"
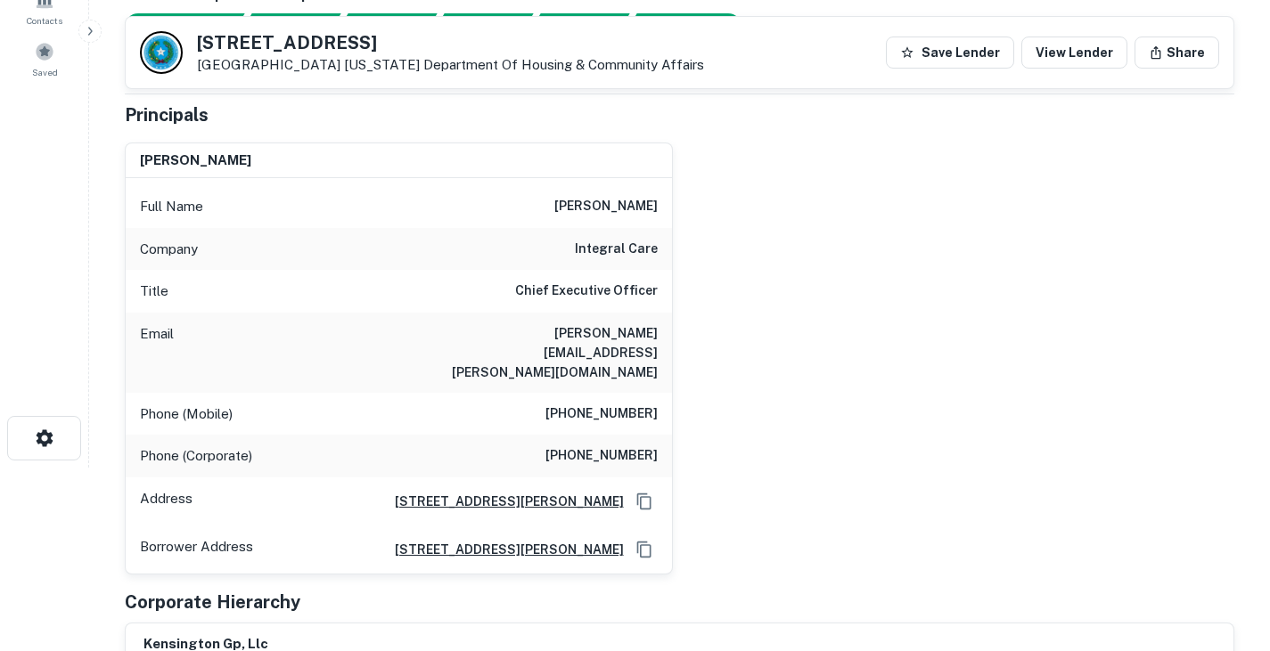
click at [616, 404] on h6 "(410) 961-2733" at bounding box center [601, 414] width 112 height 21
copy h6 "(410) 961-2733"
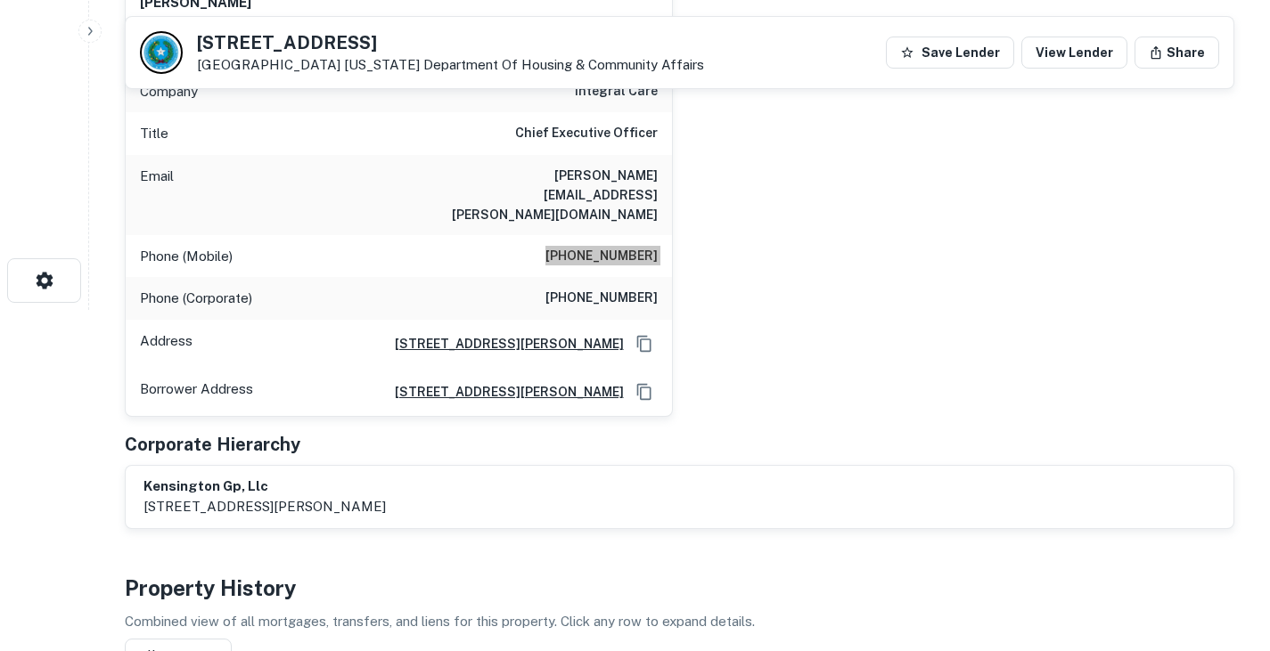
scroll to position [0, 0]
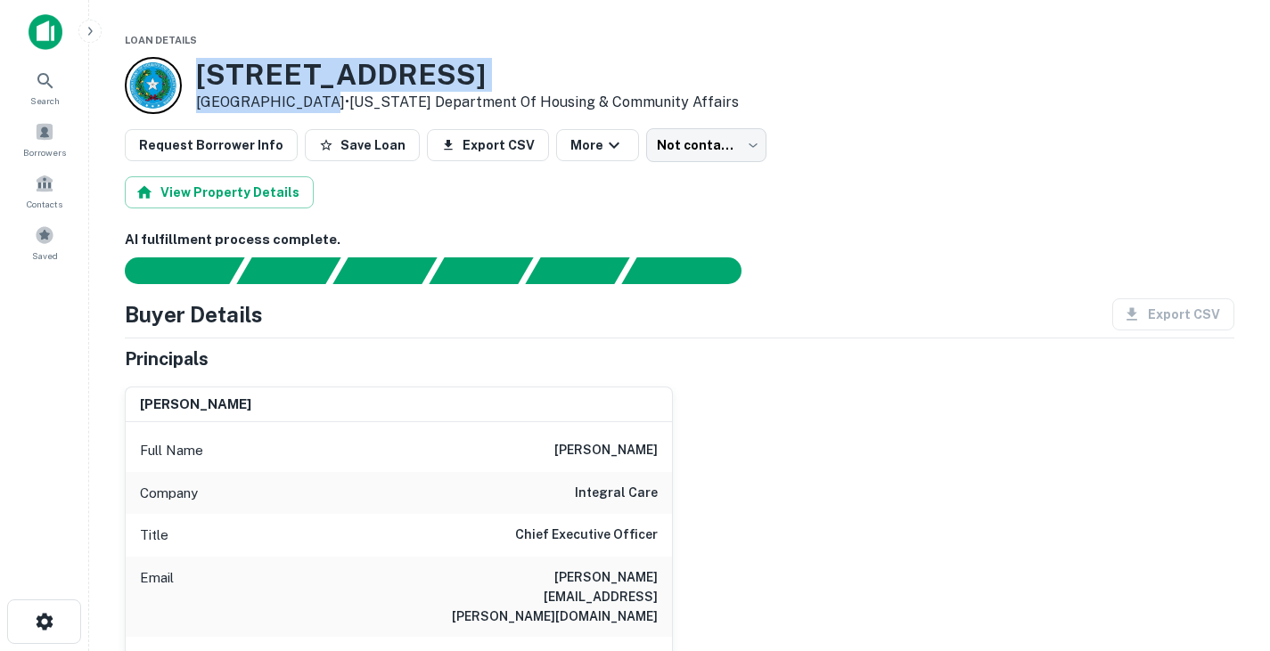
drag, startPoint x: 196, startPoint y: 68, endPoint x: 309, endPoint y: 94, distance: 116.1
click at [309, 94] on div "3300 Manor Rd Austin, TX 78723 • Texas Department Of Housing & Community Affairs" at bounding box center [467, 85] width 543 height 55
copy div "3300 Manor Rd Austin, TX 78723"
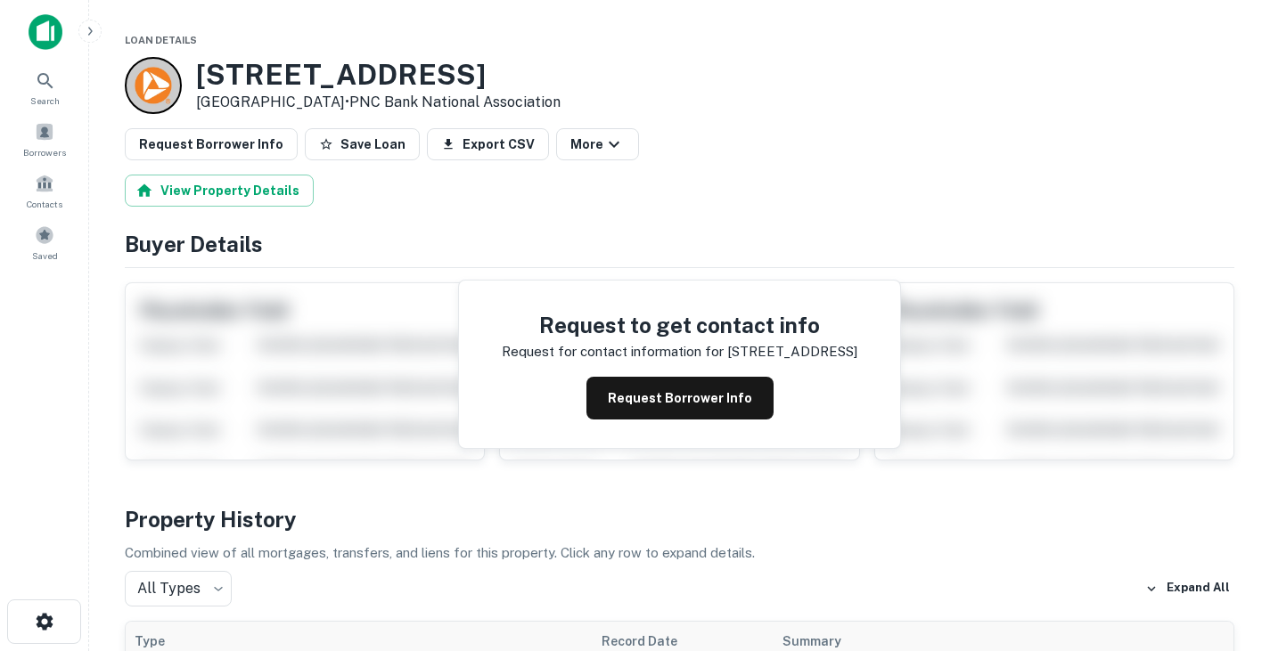
scroll to position [143, 0]
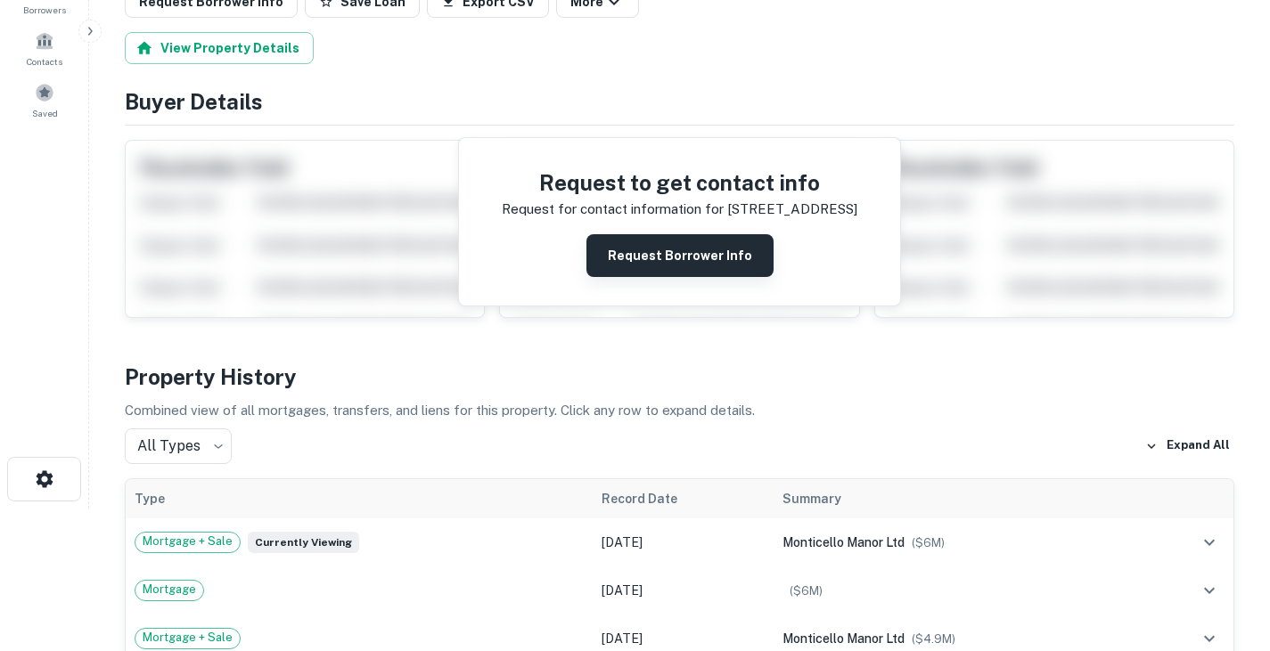
click at [657, 256] on button "Request Borrower Info" at bounding box center [679, 255] width 187 height 43
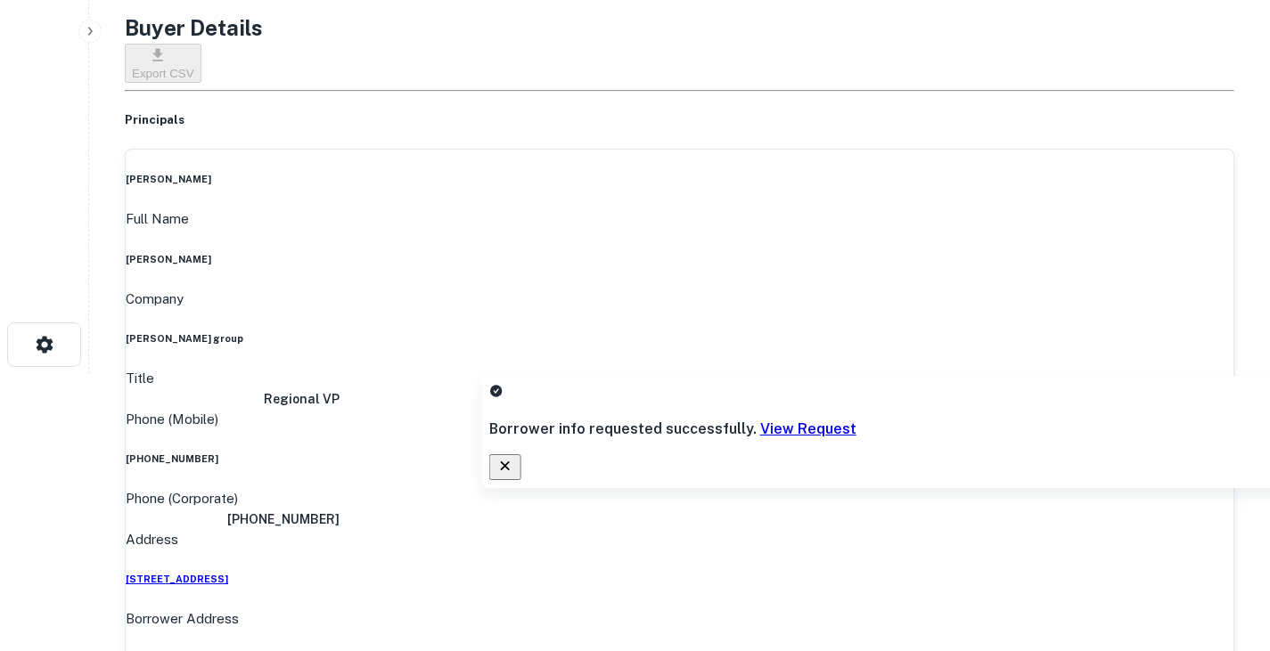
scroll to position [0, 0]
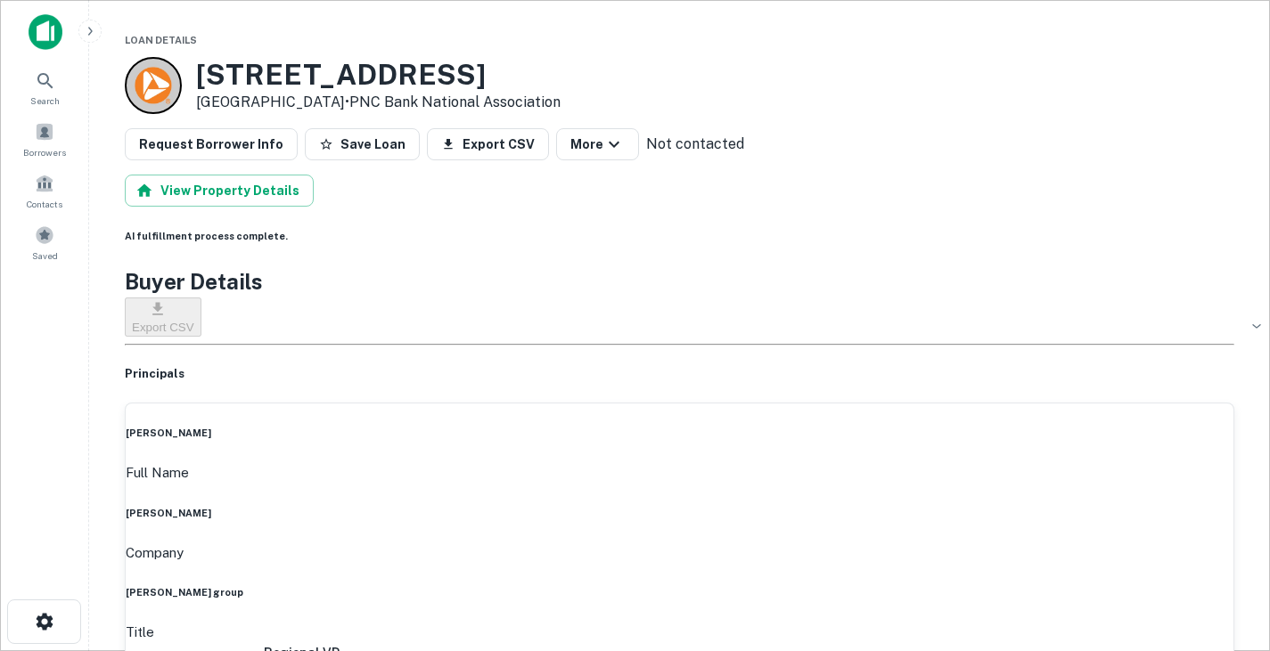
drag, startPoint x: 562, startPoint y: 447, endPoint x: 706, endPoint y: 455, distance: 143.7
copy h6 "john d. mcgrath"
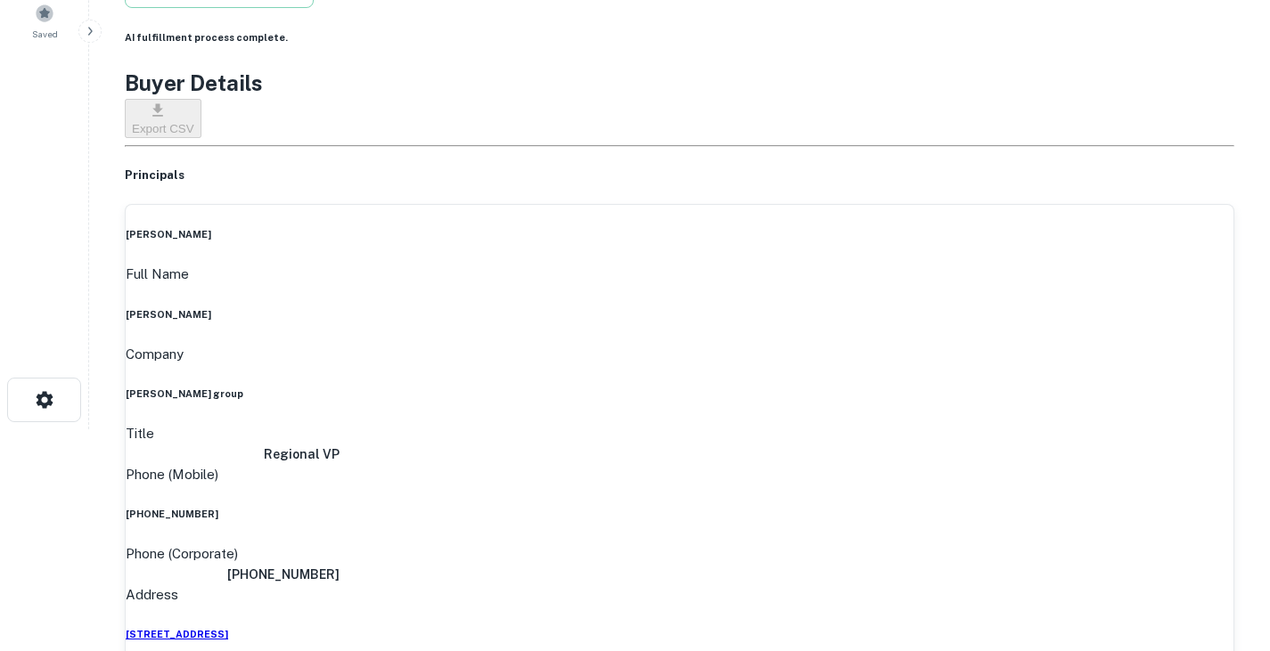
scroll to position [223, 0]
drag, startPoint x: 704, startPoint y: 301, endPoint x: 739, endPoint y: 307, distance: 35.2
click at [739, 307] on div "john d. mcgrath Full Name john d. mcgrath Company valcourt group Title Regional…" at bounding box center [680, 509] width 1110 height 613
copy h6 "(919) 757-1147"
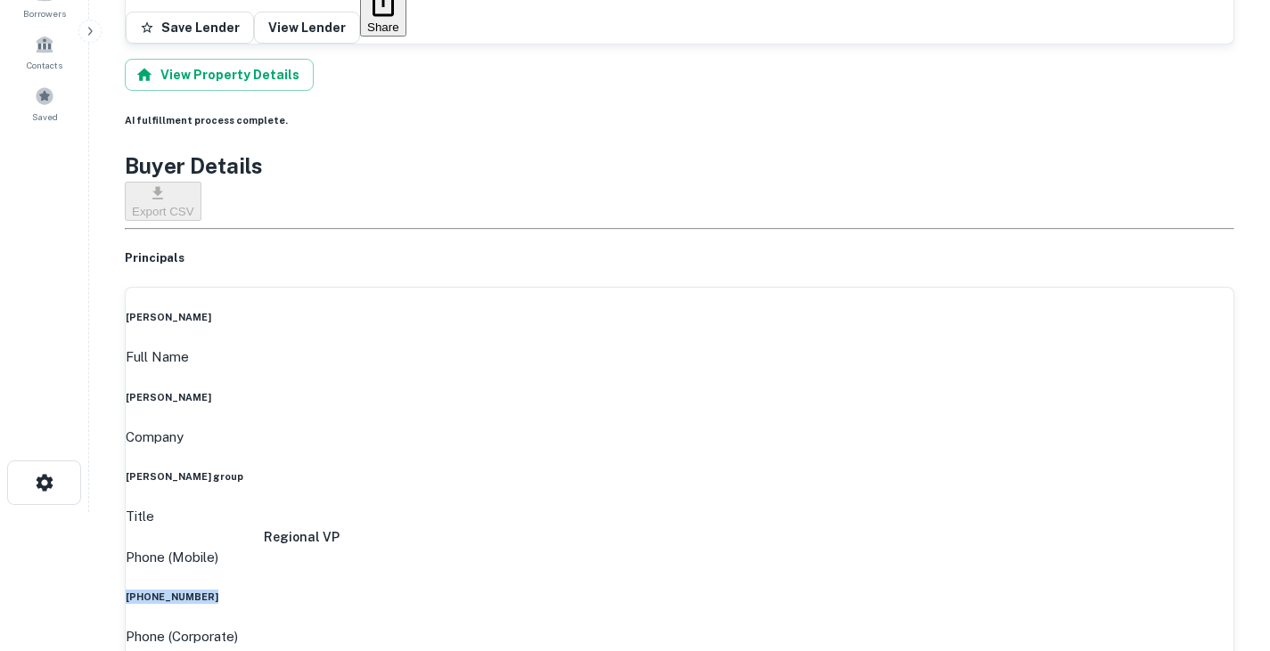
scroll to position [0, 0]
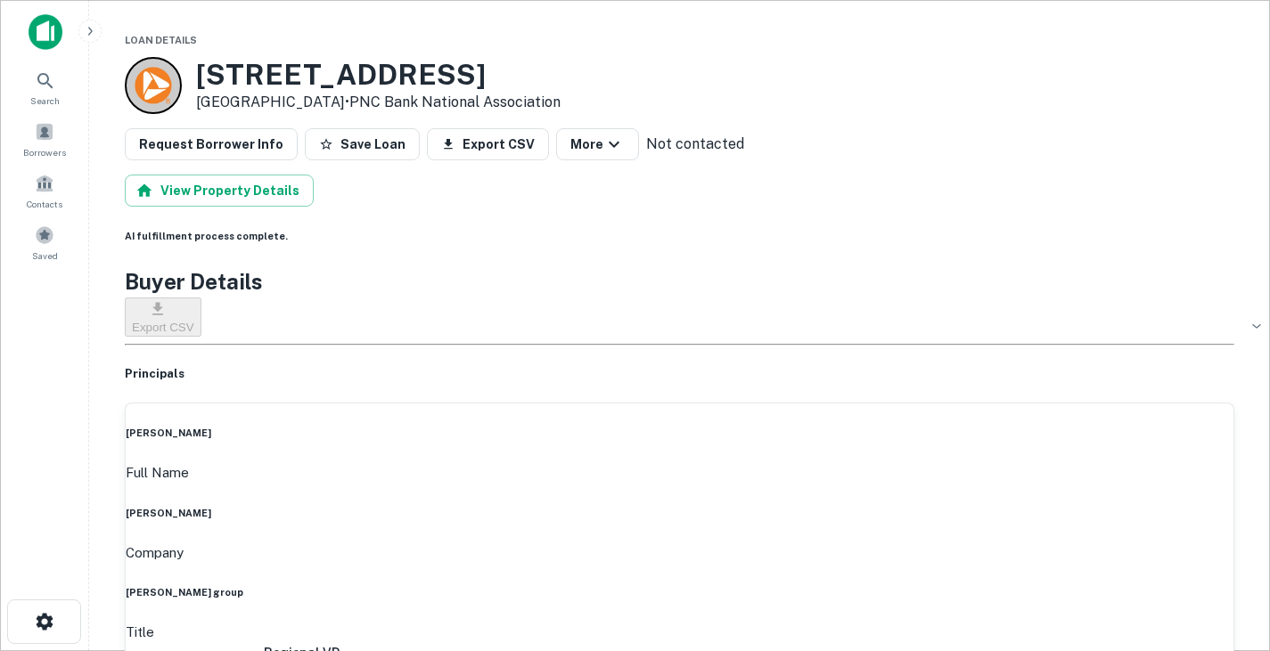
drag, startPoint x: 197, startPoint y: 65, endPoint x: 347, endPoint y: 106, distance: 155.2
click at [347, 106] on div "5518 Culebra Rd San Antonio, TX 78228 • PNC Bank National Association" at bounding box center [378, 85] width 365 height 55
copy div "5518 Culebra Rd San Antonio, TX 78228"
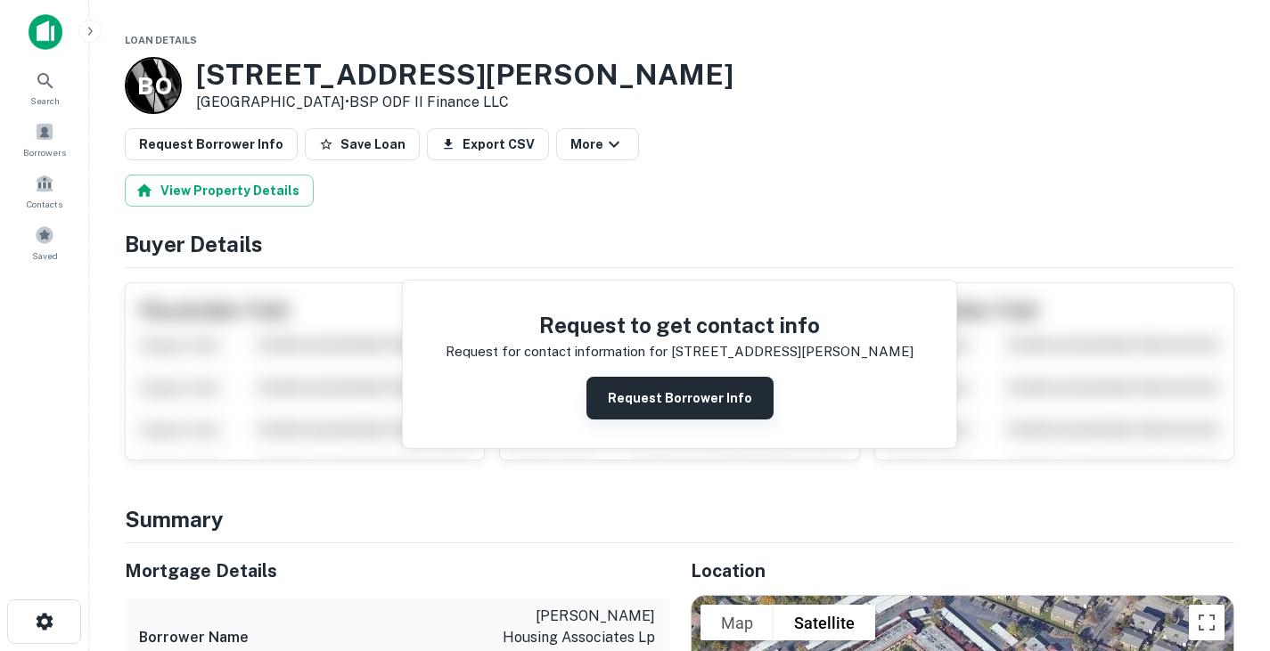
click at [643, 396] on button "Request Borrower Info" at bounding box center [679, 398] width 187 height 43
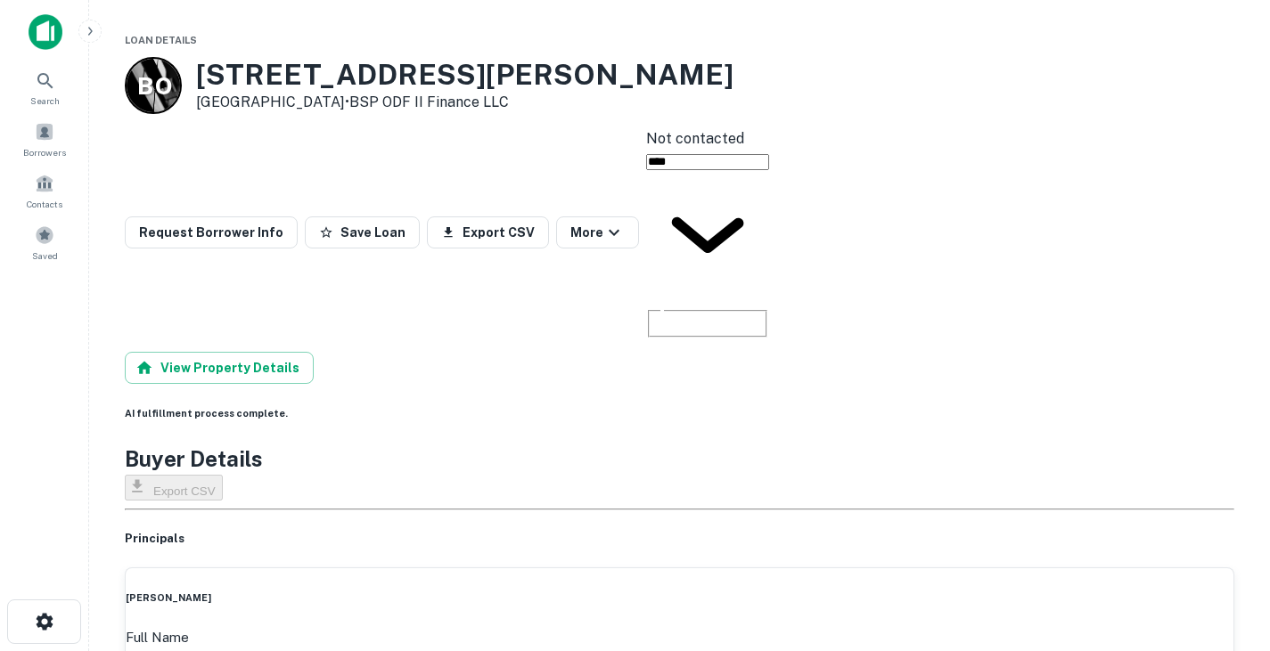
drag, startPoint x: 565, startPoint y: 449, endPoint x: 701, endPoint y: 458, distance: 136.6
copy h6 "michelle grandt"
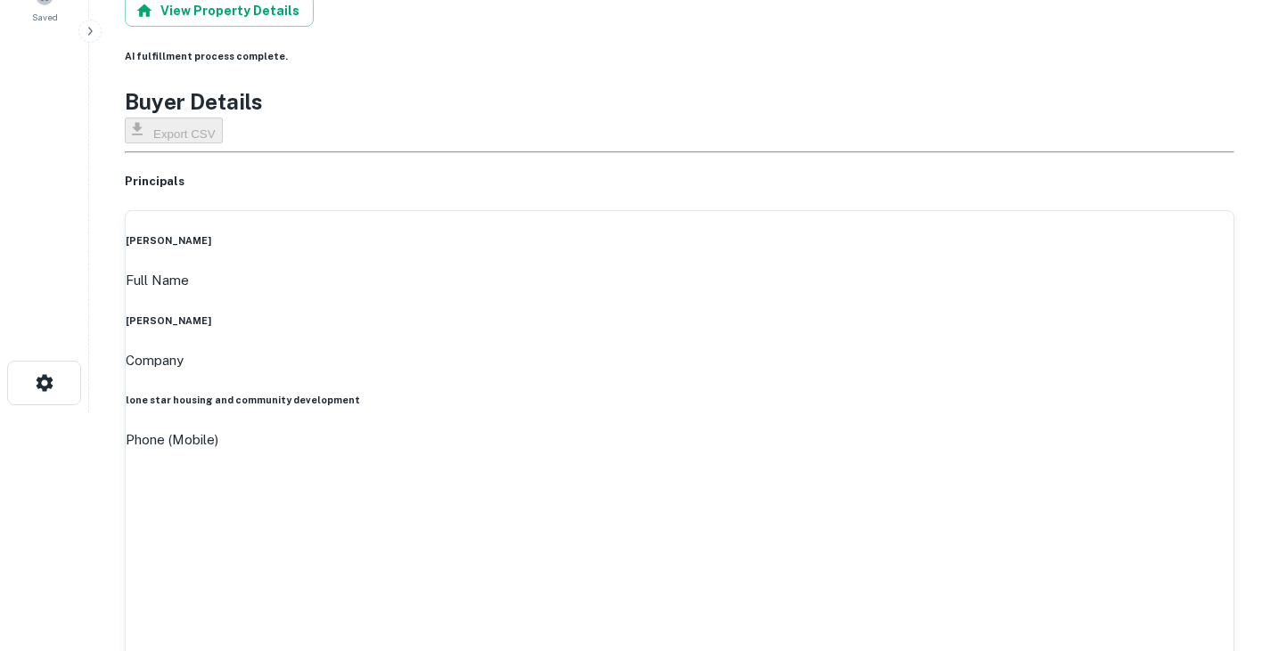
scroll to position [240, 0]
drag, startPoint x: 566, startPoint y: 232, endPoint x: 784, endPoint y: 233, distance: 218.3
copy h6 "(512) 431-9487"
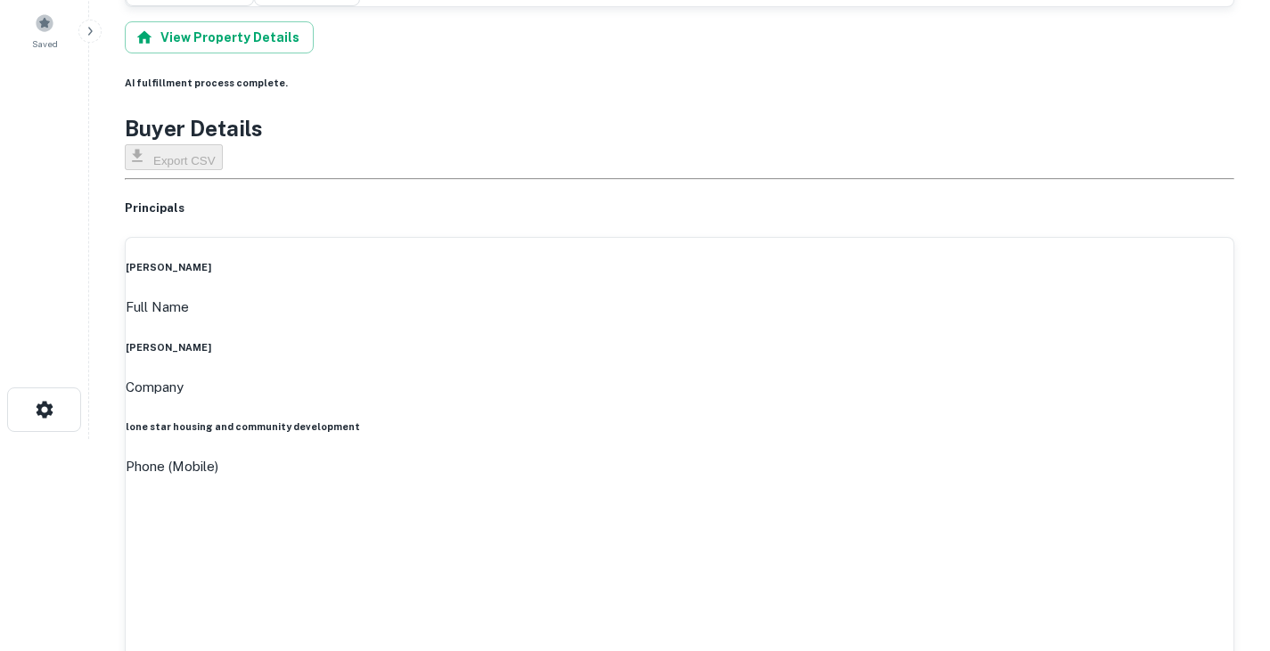
scroll to position [0, 0]
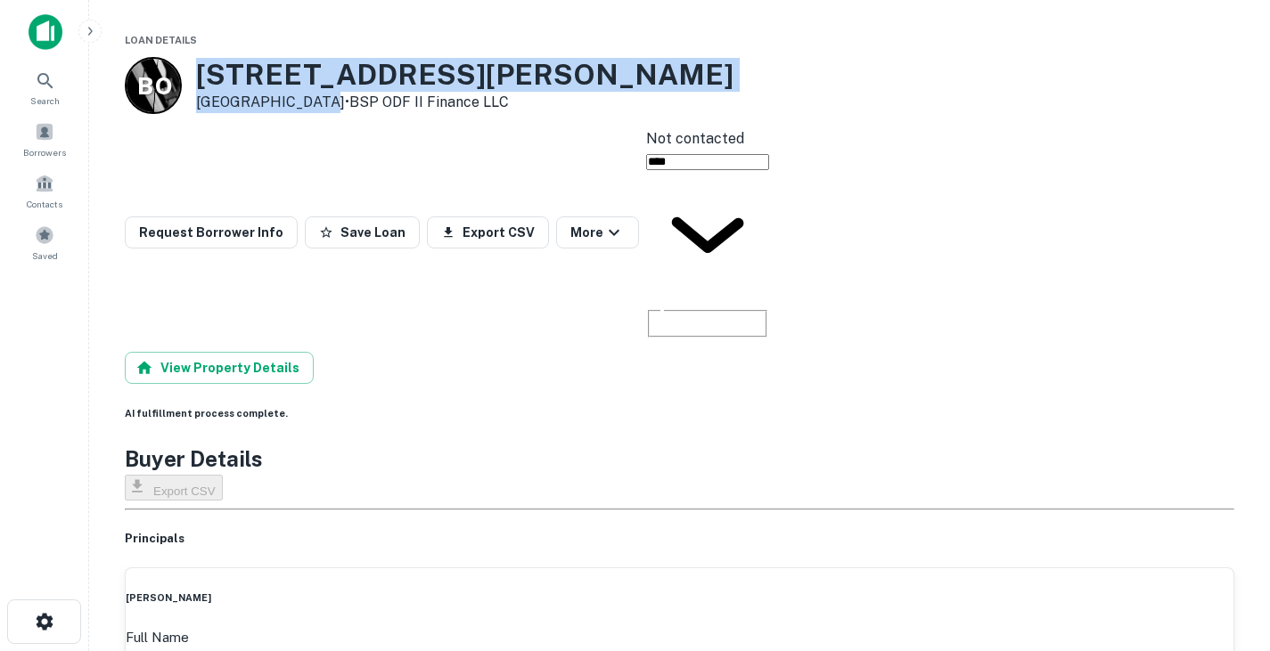
drag, startPoint x: 192, startPoint y: 58, endPoint x: 312, endPoint y: 102, distance: 128.0
click at [312, 102] on div "B O 8600 N LAMAR BLVD Austin, TX 78753 • BSP ODF II Finance LLC" at bounding box center [429, 85] width 609 height 57
copy div "8600 N LAMAR BLVD Austin, TX 78753"
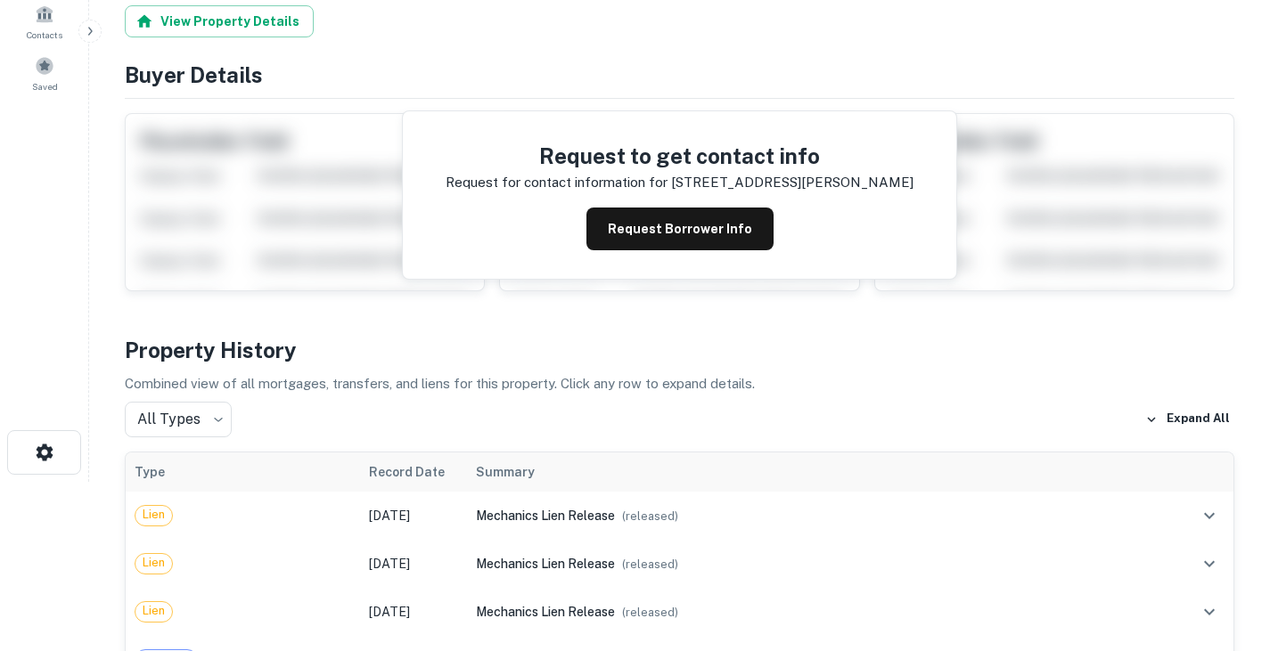
scroll to position [174, 0]
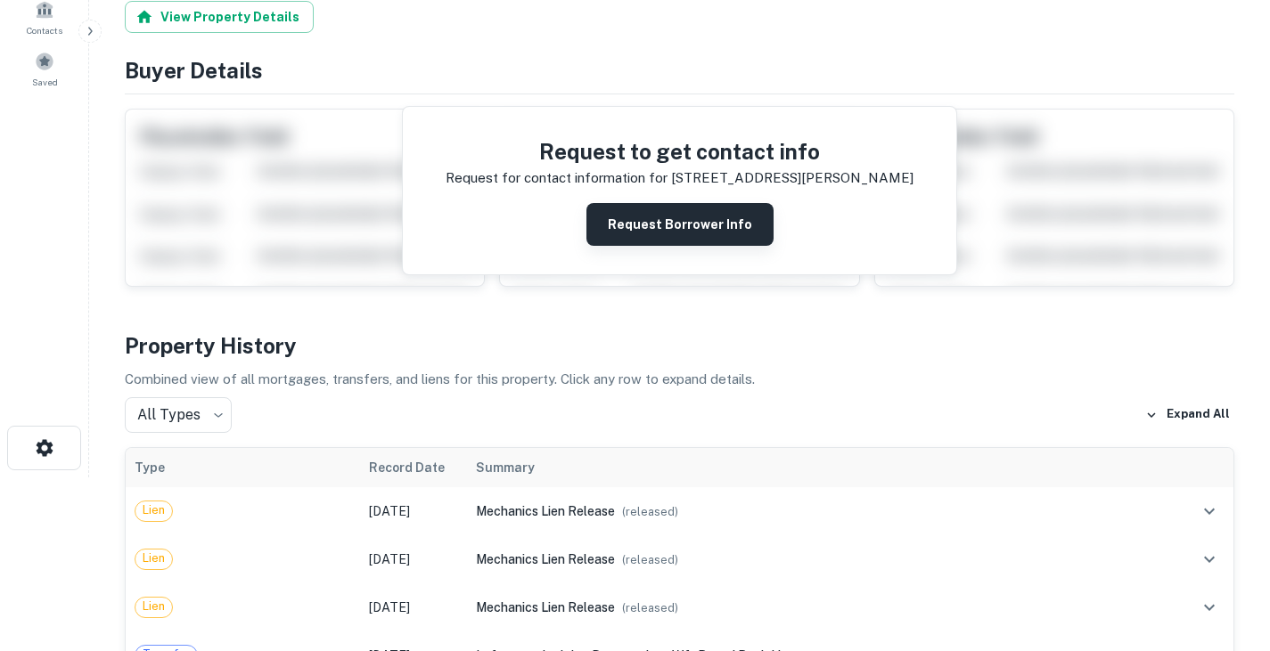
click at [676, 221] on button "Request Borrower Info" at bounding box center [679, 224] width 187 height 43
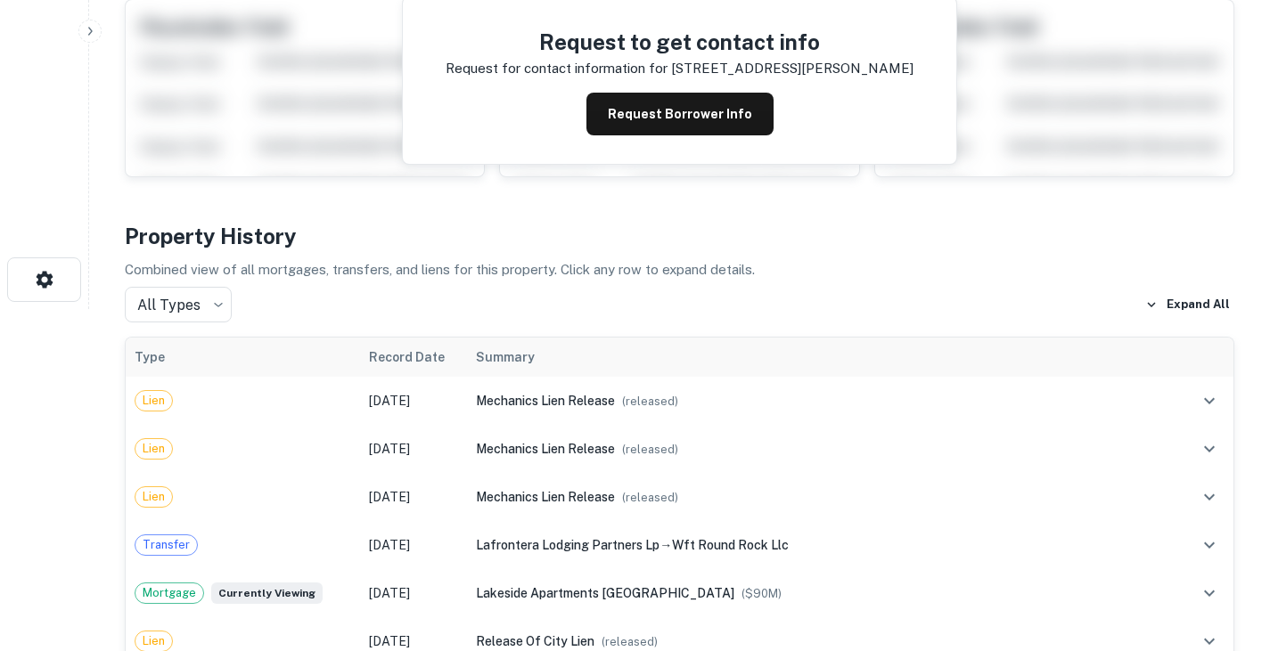
scroll to position [345, 0]
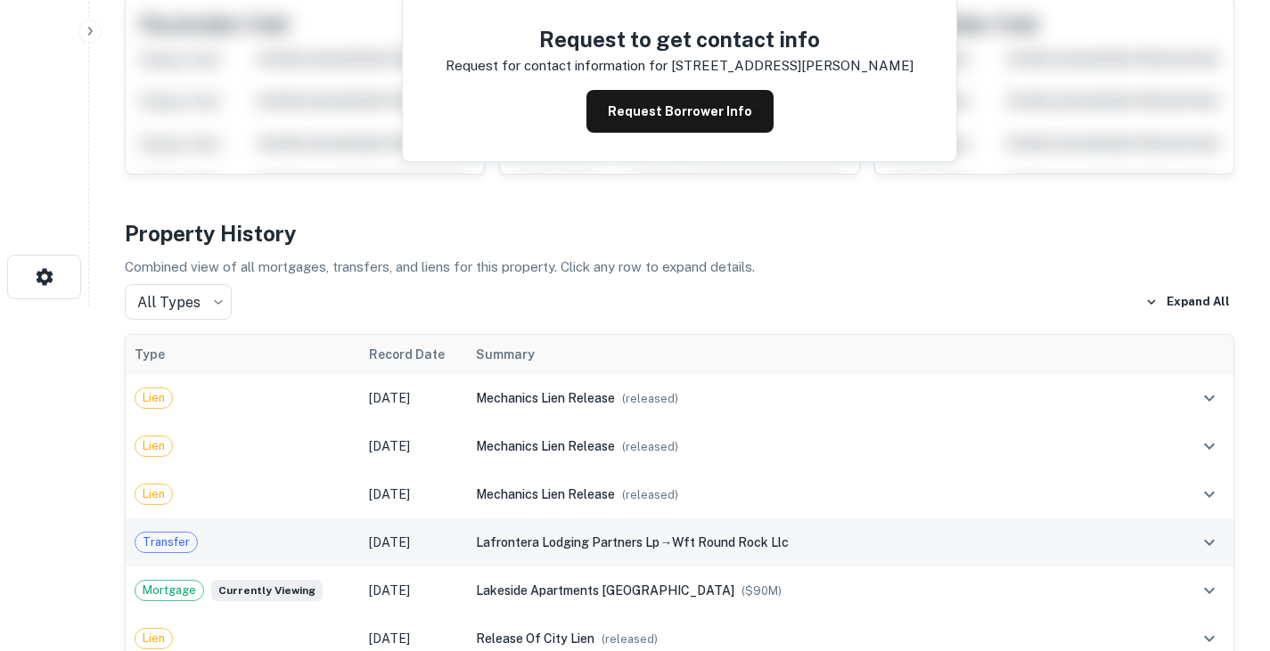
click at [488, 519] on td "lafrontera lodging partners lp → wft round rock llc" at bounding box center [822, 543] width 711 height 48
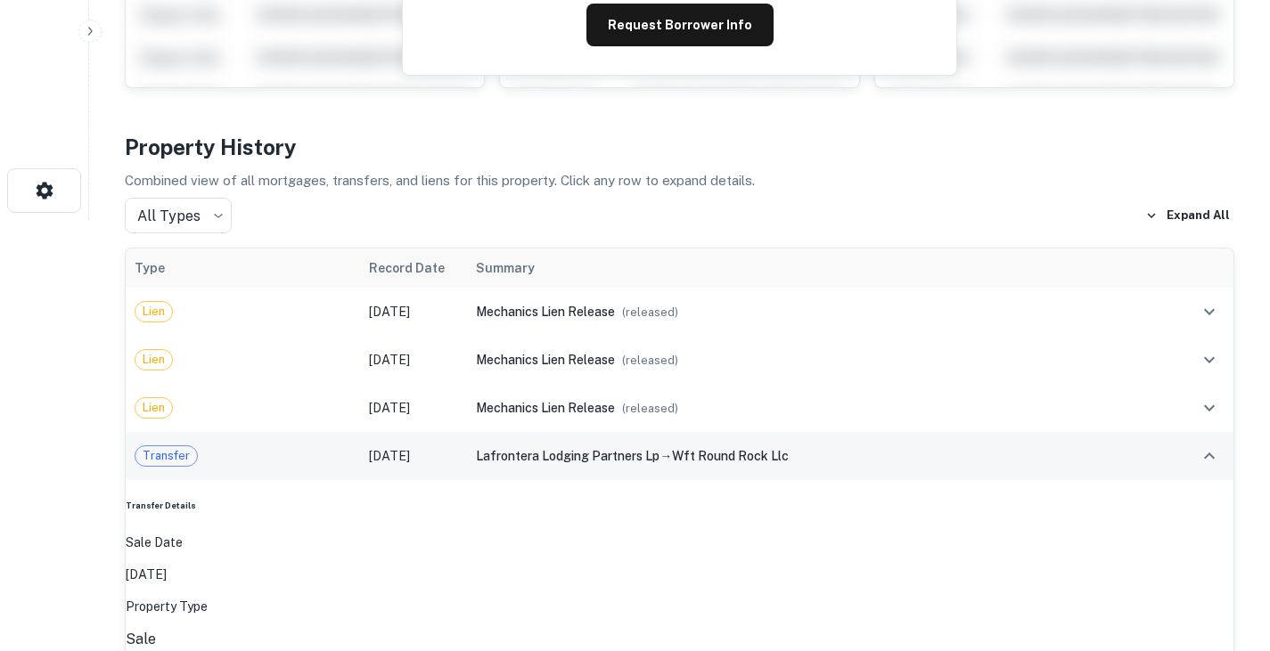
scroll to position [519, 0]
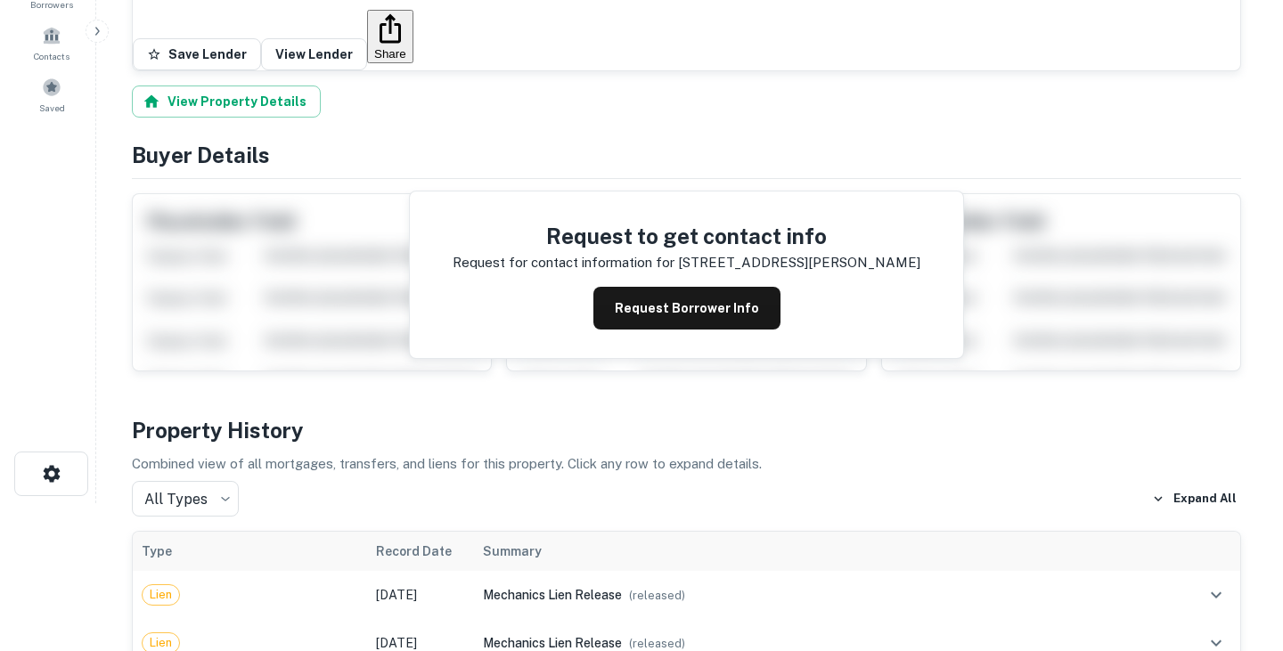
scroll to position [123, 0]
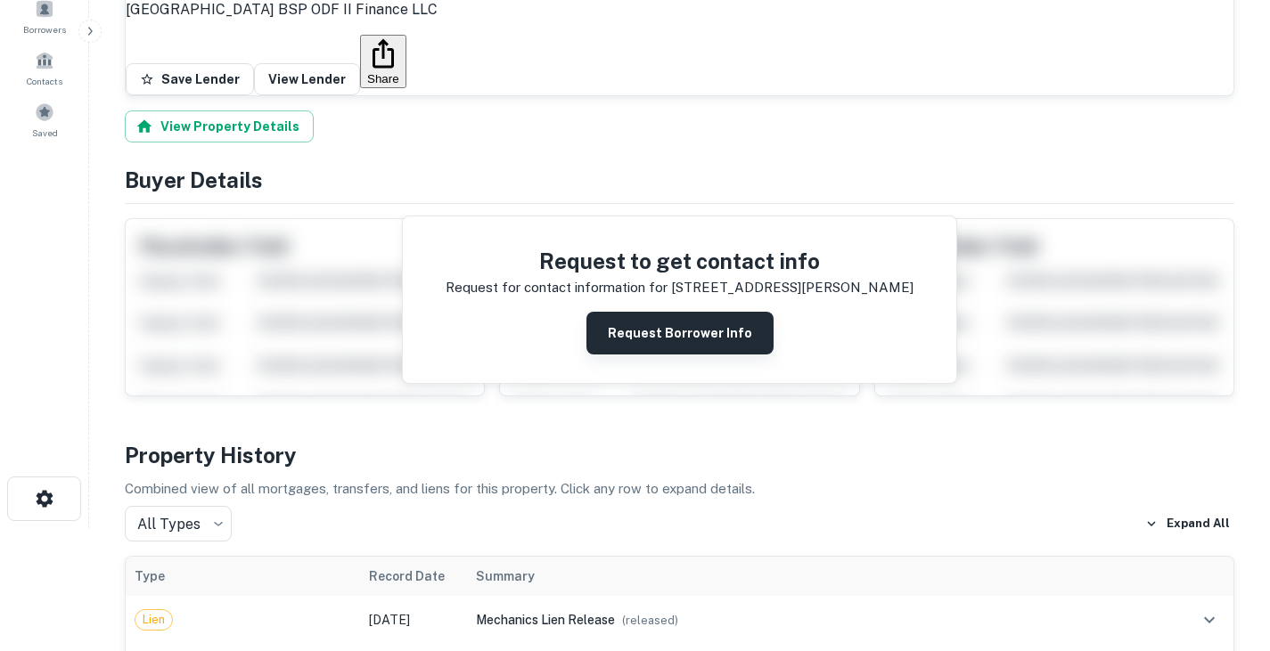
click at [710, 312] on button "Request Borrower Info" at bounding box center [679, 333] width 187 height 43
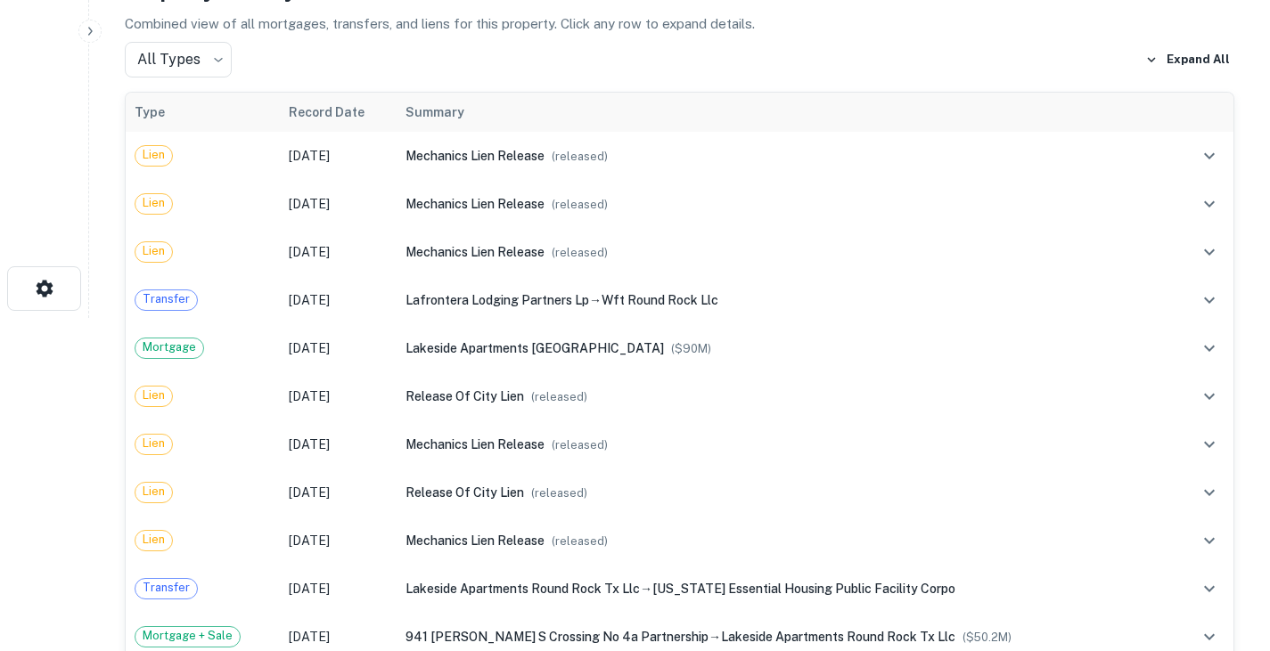
scroll to position [335, 0]
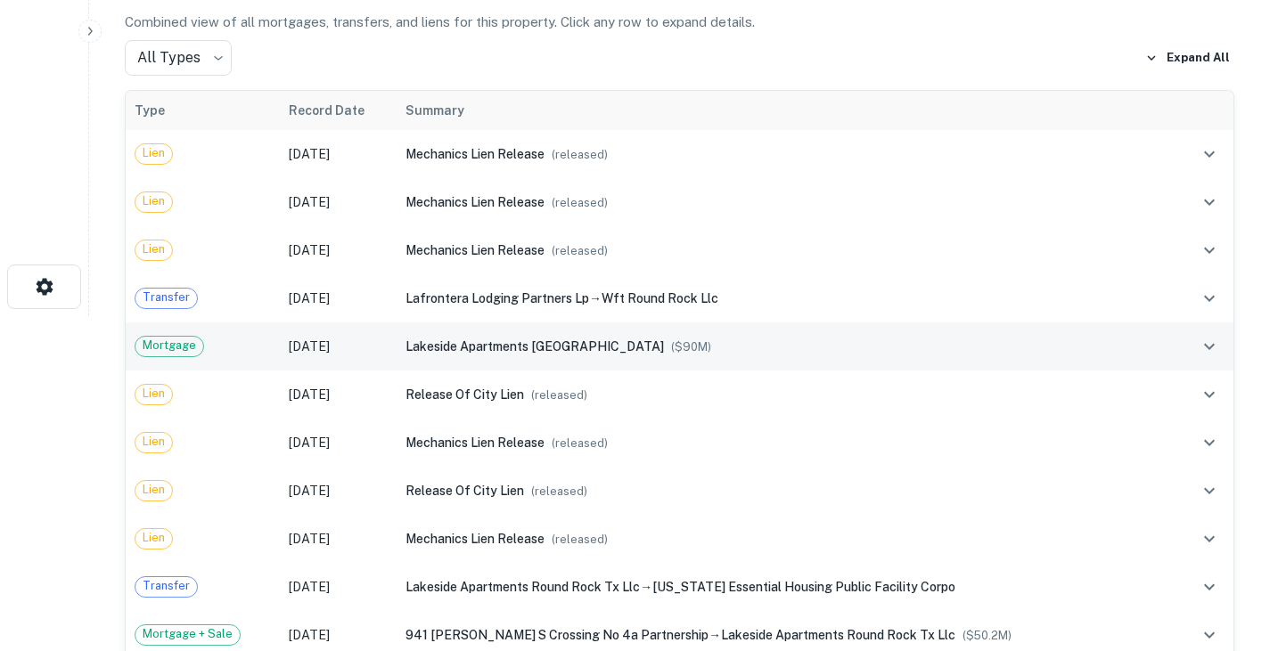
click at [549, 360] on td "lakeside apartments round rock ($ 90M )" at bounding box center [785, 347] width 777 height 48
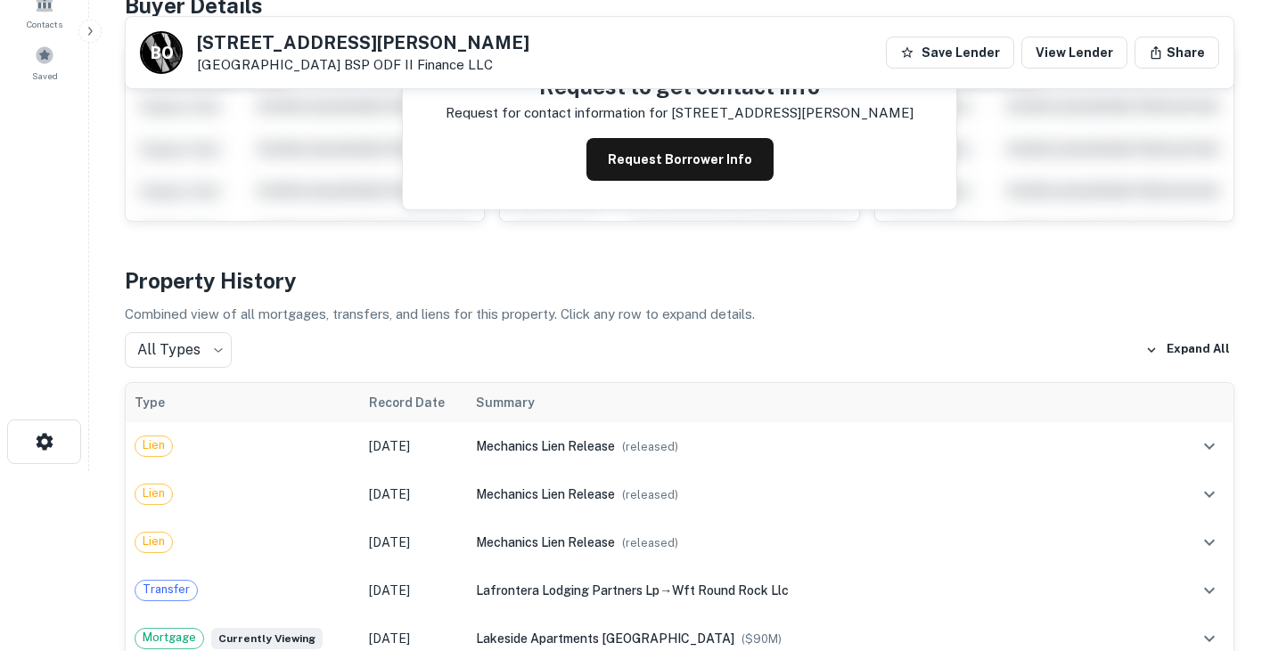
scroll to position [162, 0]
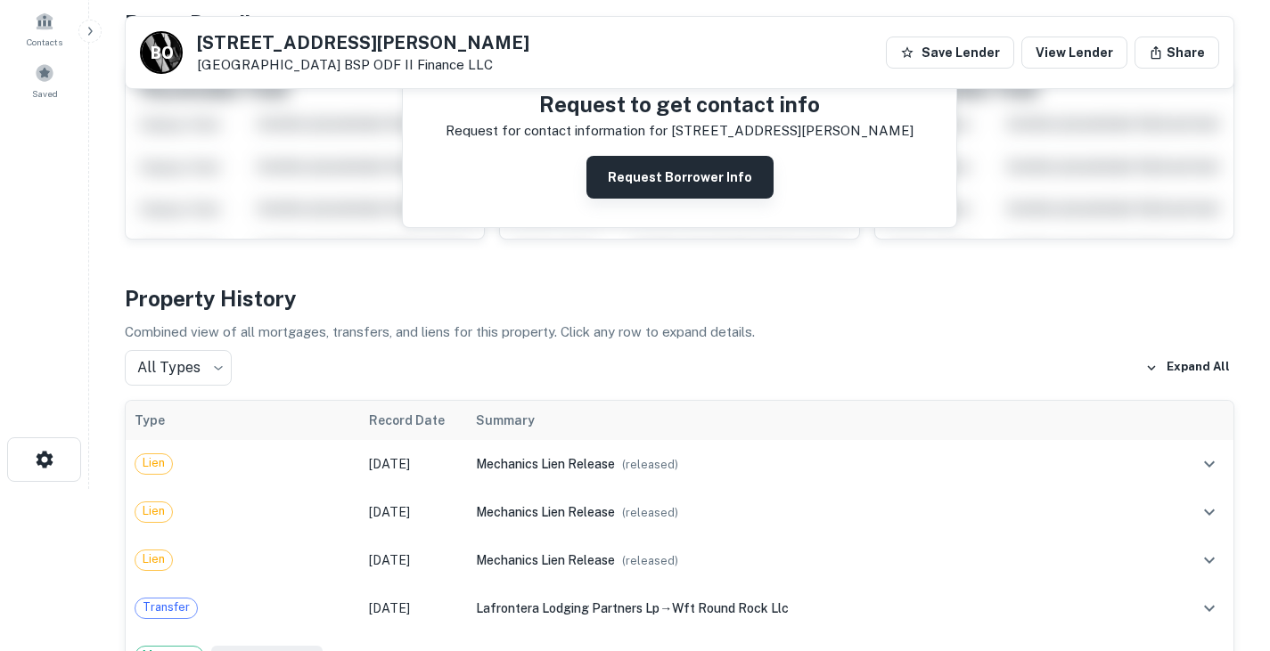
click at [616, 184] on button "Request Borrower Info" at bounding box center [679, 177] width 187 height 43
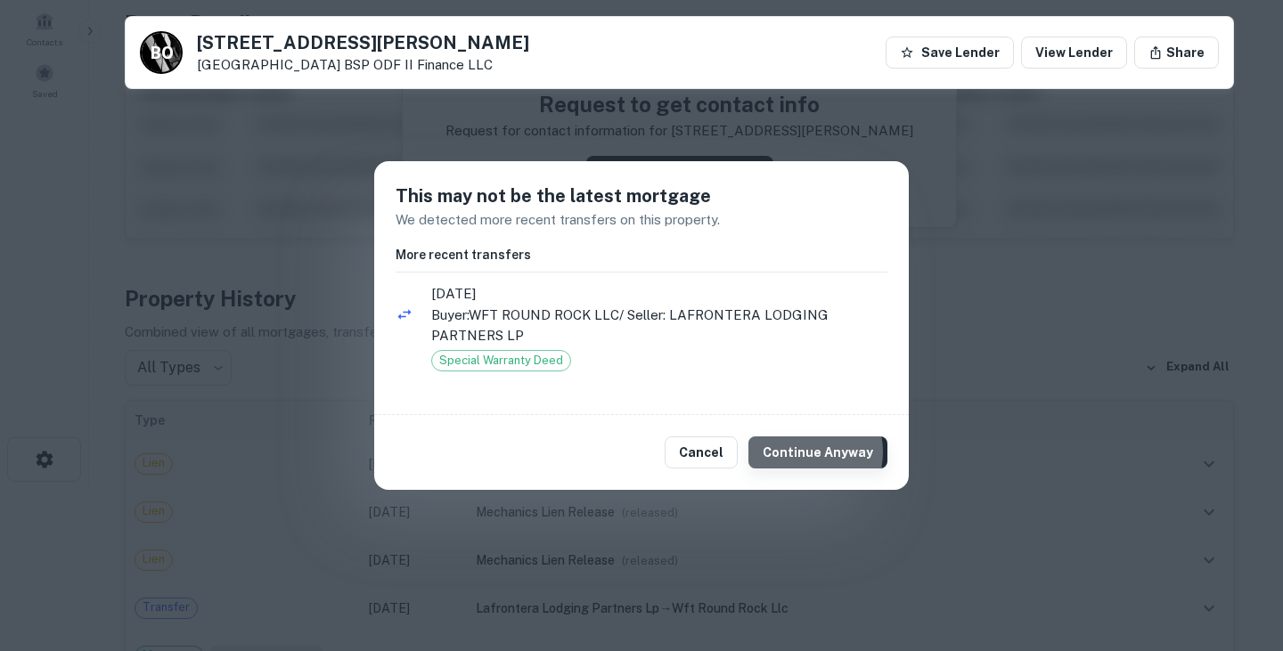
click at [816, 453] on button "Continue Anyway" at bounding box center [818, 453] width 139 height 32
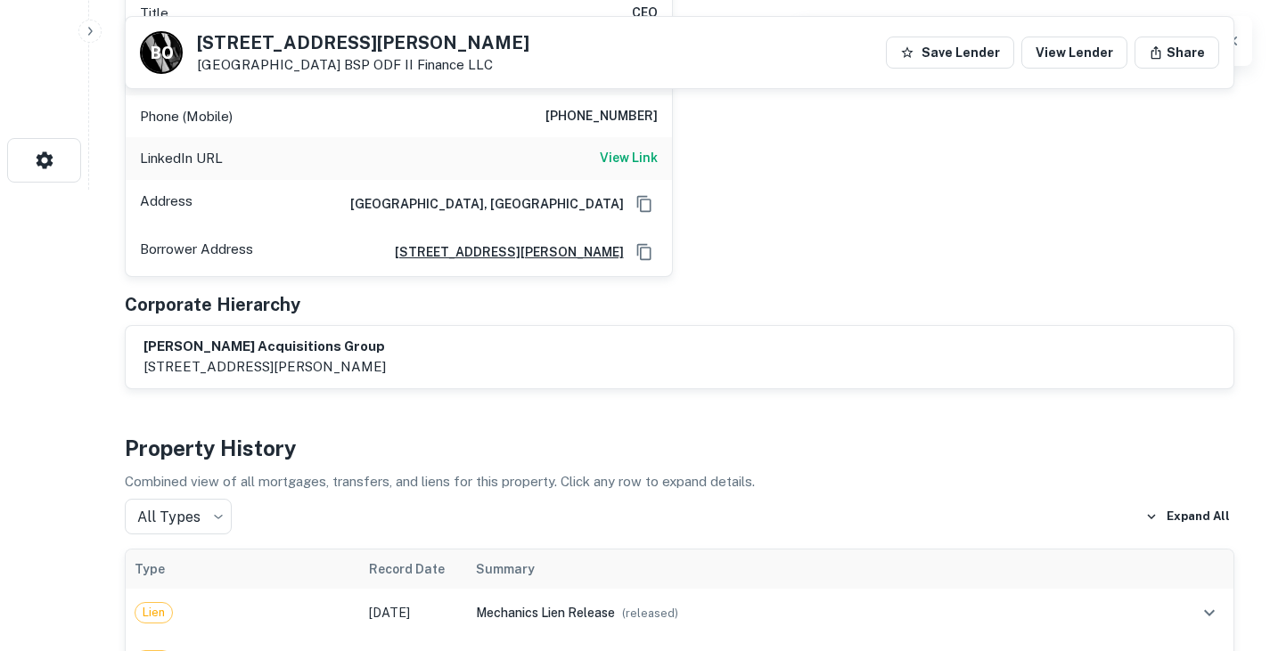
scroll to position [0, 0]
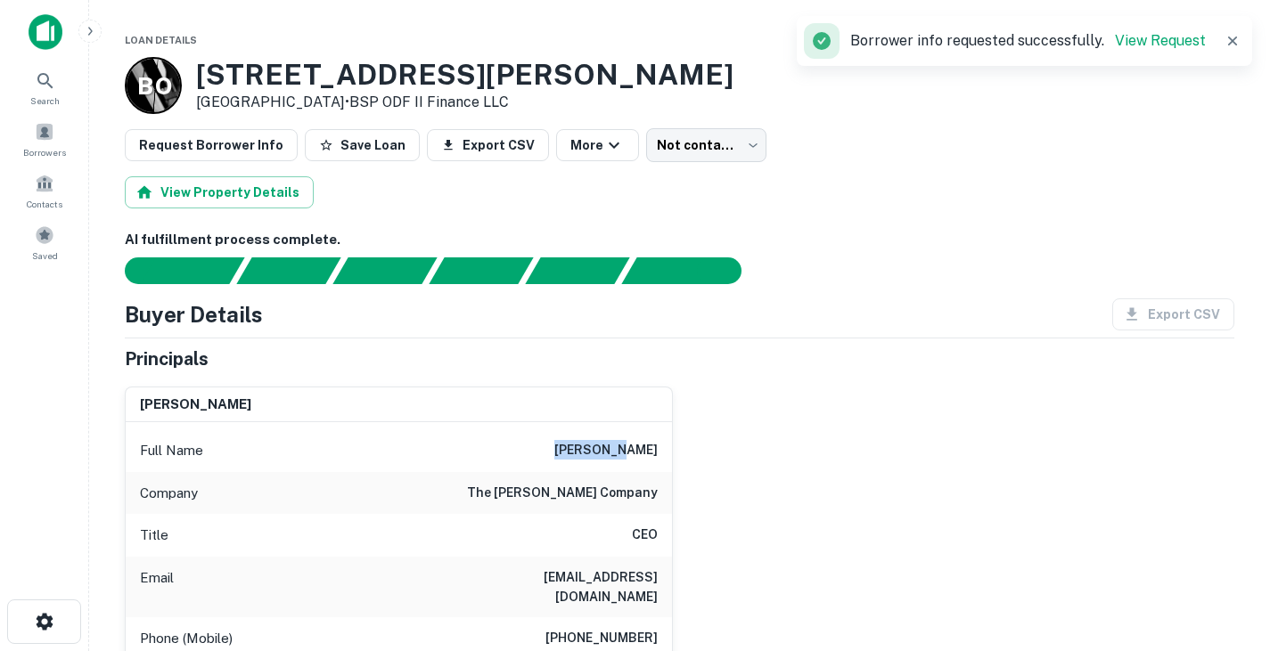
drag, startPoint x: 594, startPoint y: 444, endPoint x: 744, endPoint y: 455, distance: 151.0
click at [744, 455] on div "adam lynd Full Name adam lynd Company the lynd company Title CEO Email alynd@ly…" at bounding box center [673, 586] width 1124 height 427
copy h6 "[PERSON_NAME]"
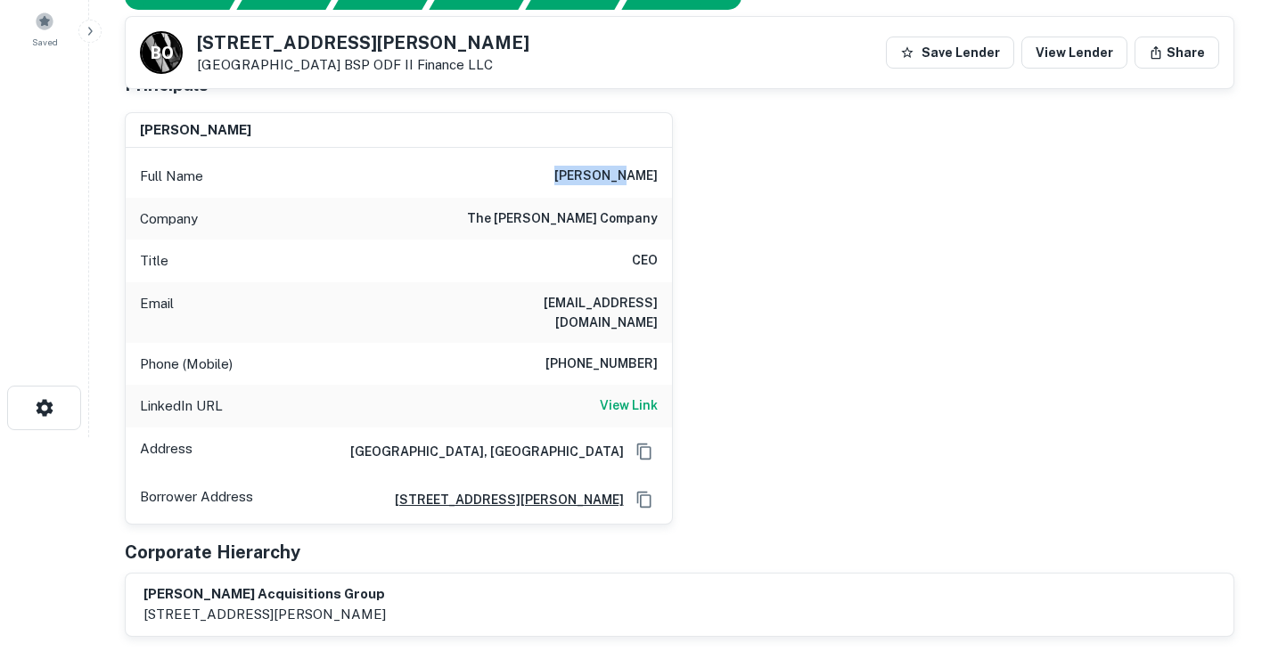
scroll to position [217, 0]
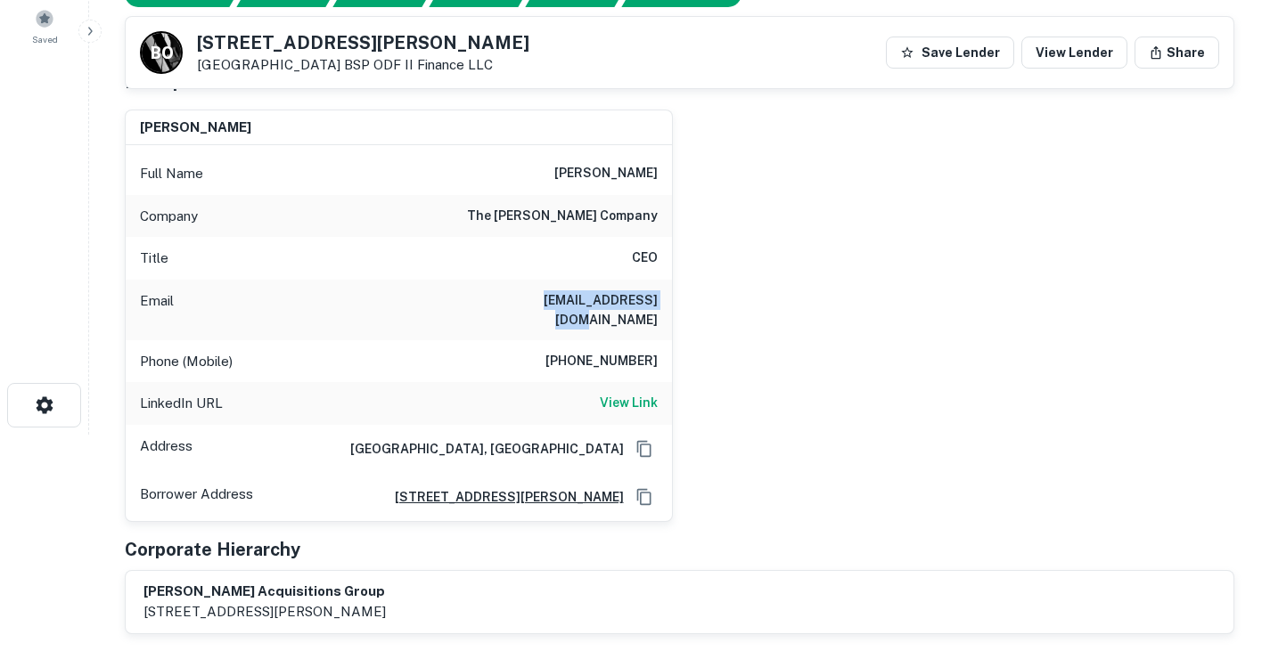
drag, startPoint x: 522, startPoint y: 298, endPoint x: 721, endPoint y: 305, distance: 198.9
click at [721, 305] on div "adam lynd Full Name adam lynd Company the lynd company Title CEO Email alynd@ly…" at bounding box center [673, 308] width 1124 height 427
copy h6 "[EMAIL_ADDRESS][DOMAIN_NAME]"
drag, startPoint x: 573, startPoint y: 340, endPoint x: 787, endPoint y: 334, distance: 214.0
click at [787, 334] on div "adam lynd Full Name adam lynd Company the lynd company Title CEO Email alynd@ly…" at bounding box center [673, 308] width 1124 height 427
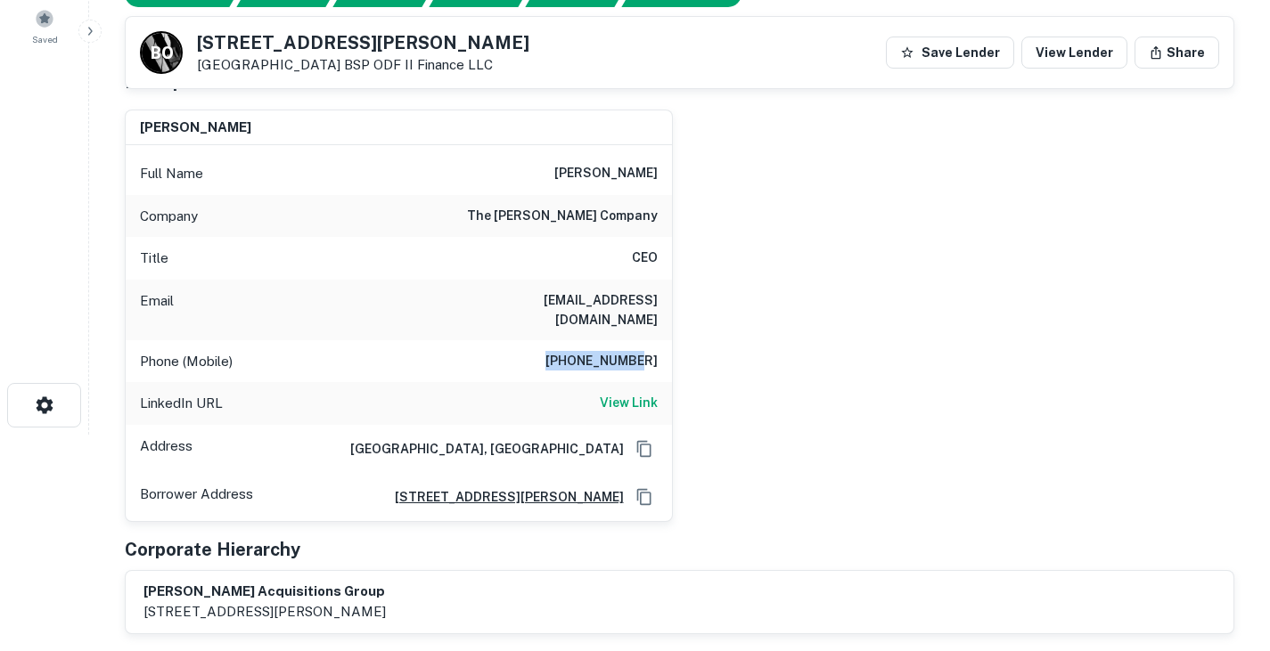
copy h6 "210-268-7621"
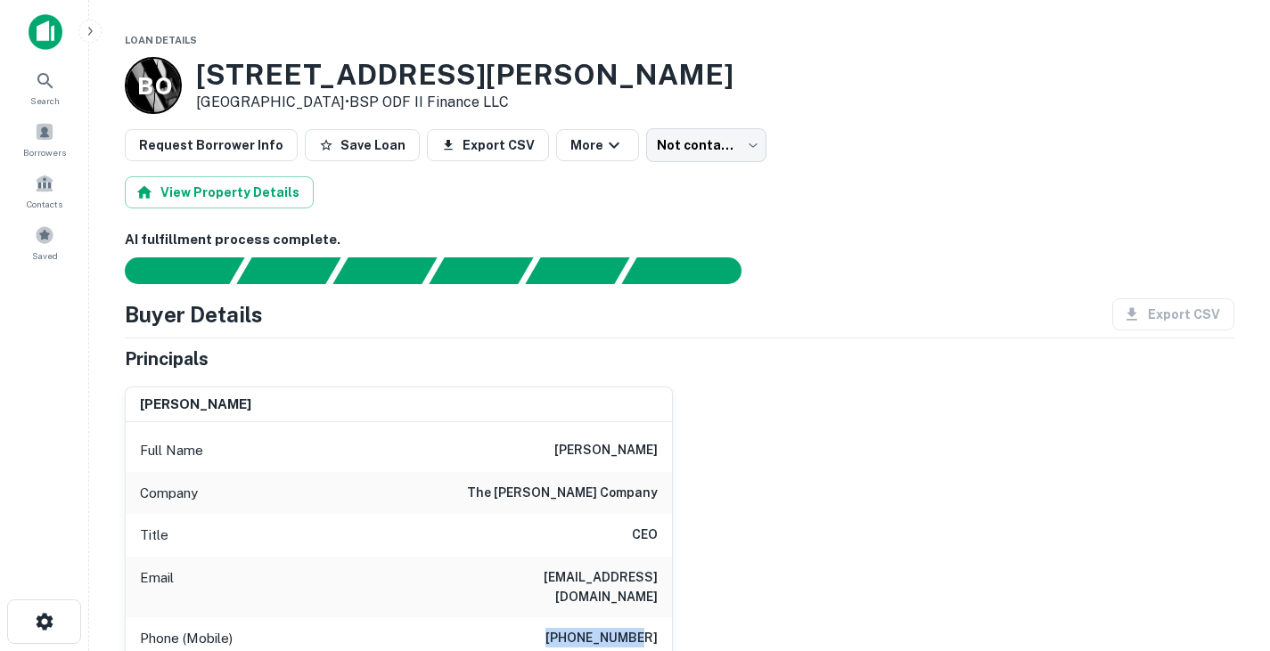
drag, startPoint x: 201, startPoint y: 69, endPoint x: 344, endPoint y: 99, distance: 146.7
click at [344, 99] on div "941 Hesters Crossing Rd Round Rock, TX 78681 • BSP ODF II Finance LLC" at bounding box center [464, 85] width 537 height 55
copy div "941 Hesters Crossing Rd Round Rock, TX 78681"
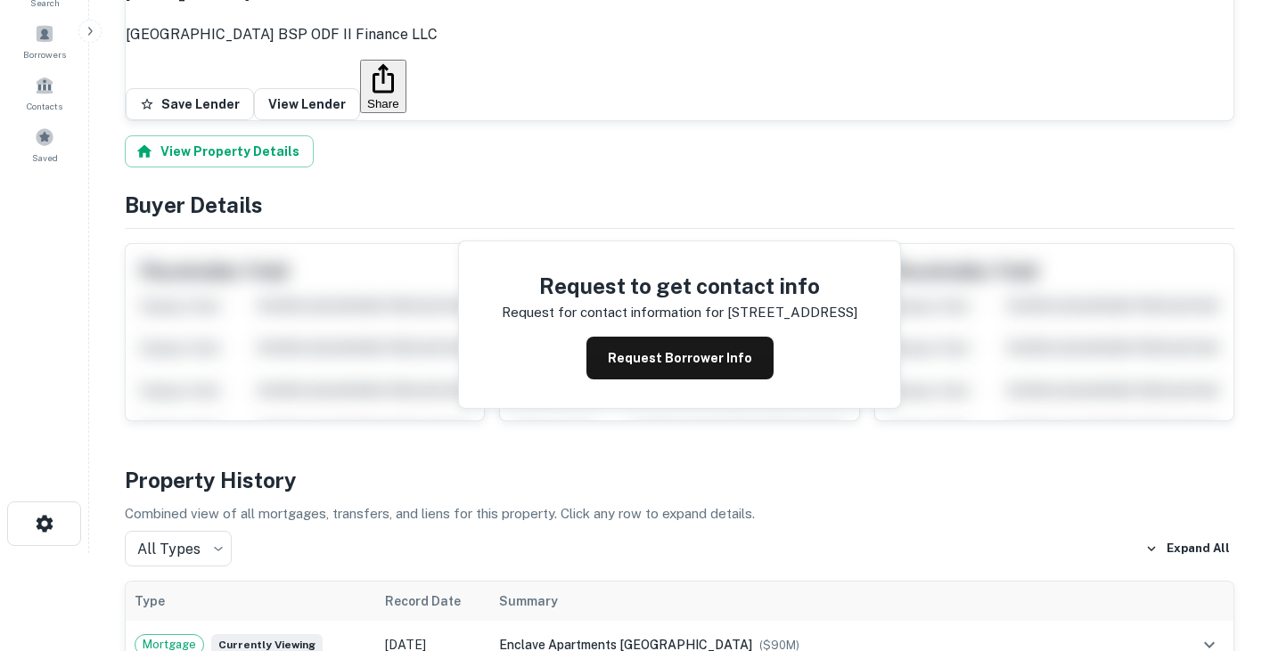
scroll to position [17, 0]
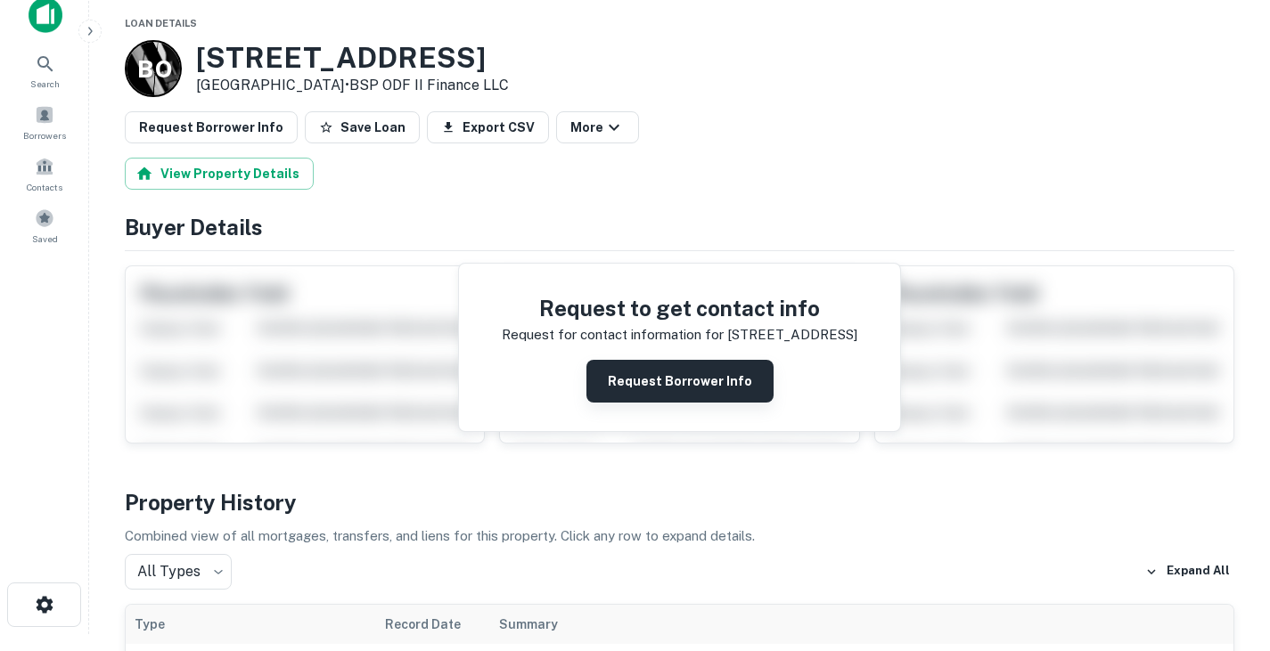
click at [653, 385] on button "Request Borrower Info" at bounding box center [679, 381] width 187 height 43
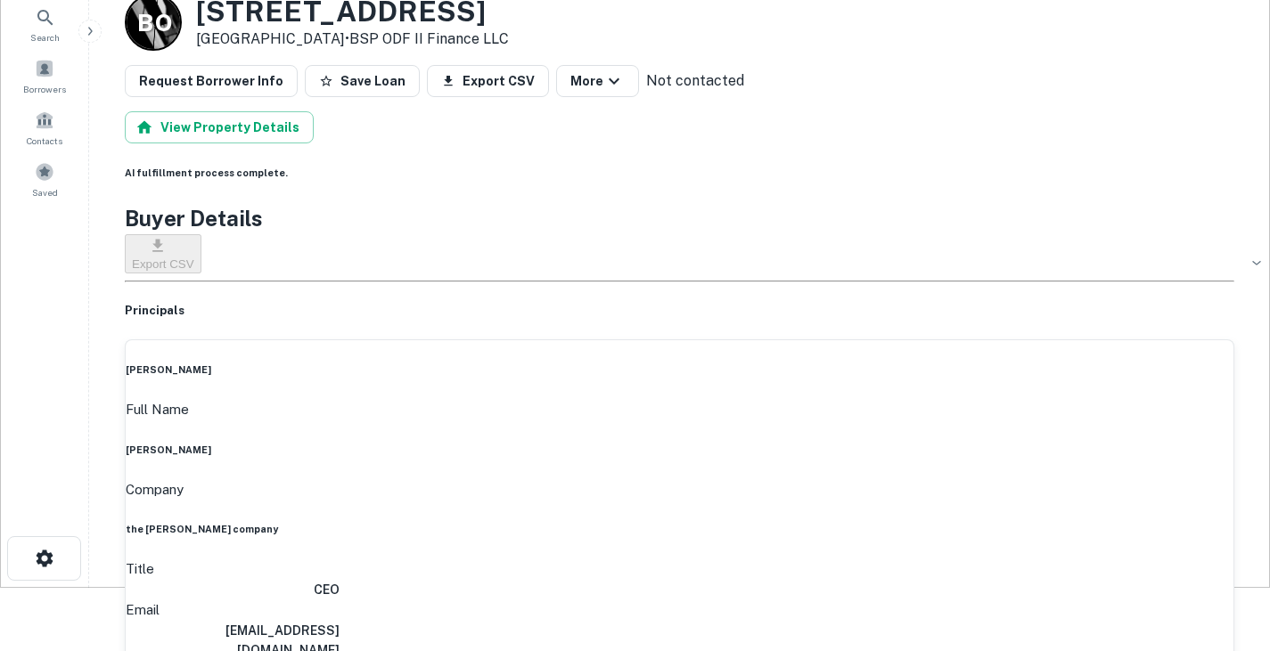
scroll to position [0, 0]
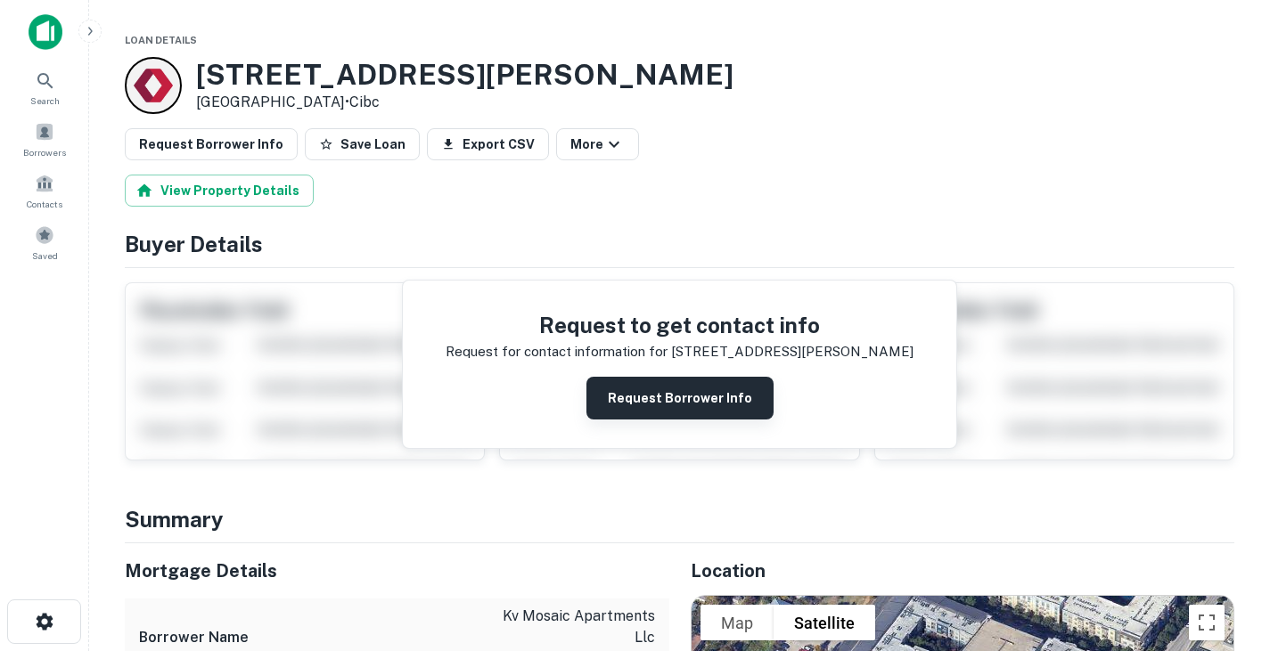
click at [629, 380] on button "Request Borrower Info" at bounding box center [679, 398] width 187 height 43
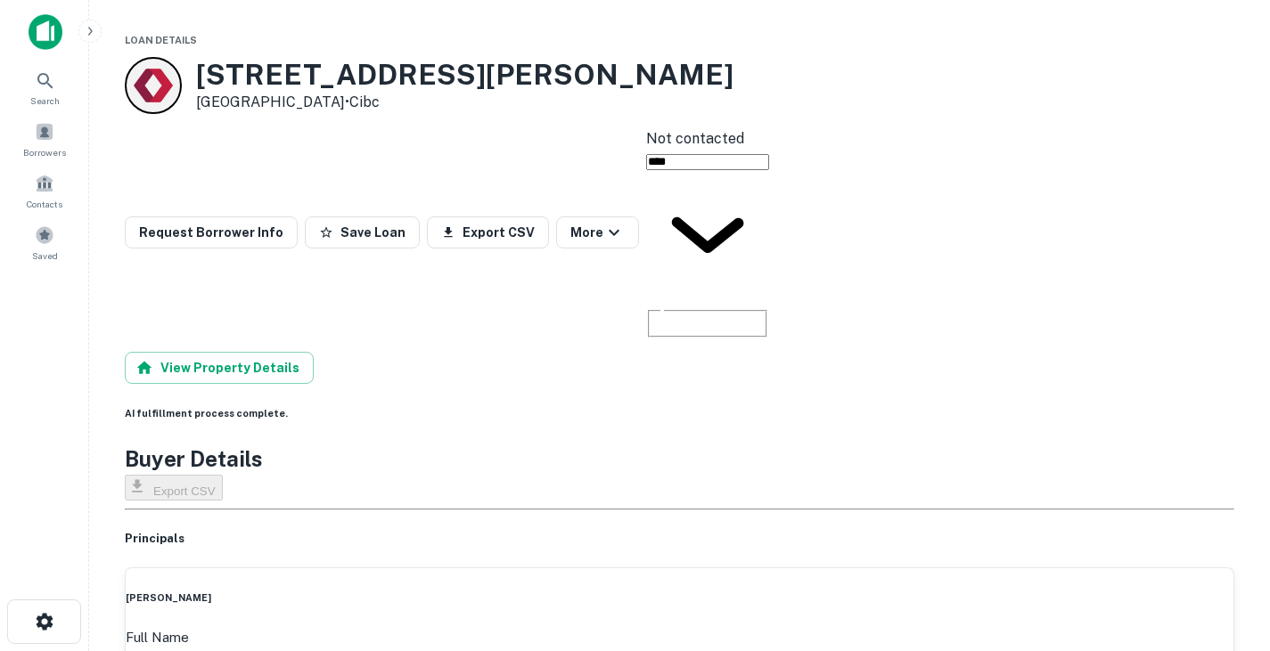
drag, startPoint x: 566, startPoint y: 447, endPoint x: 697, endPoint y: 431, distance: 132.0
copy h6 "[PERSON_NAME]"
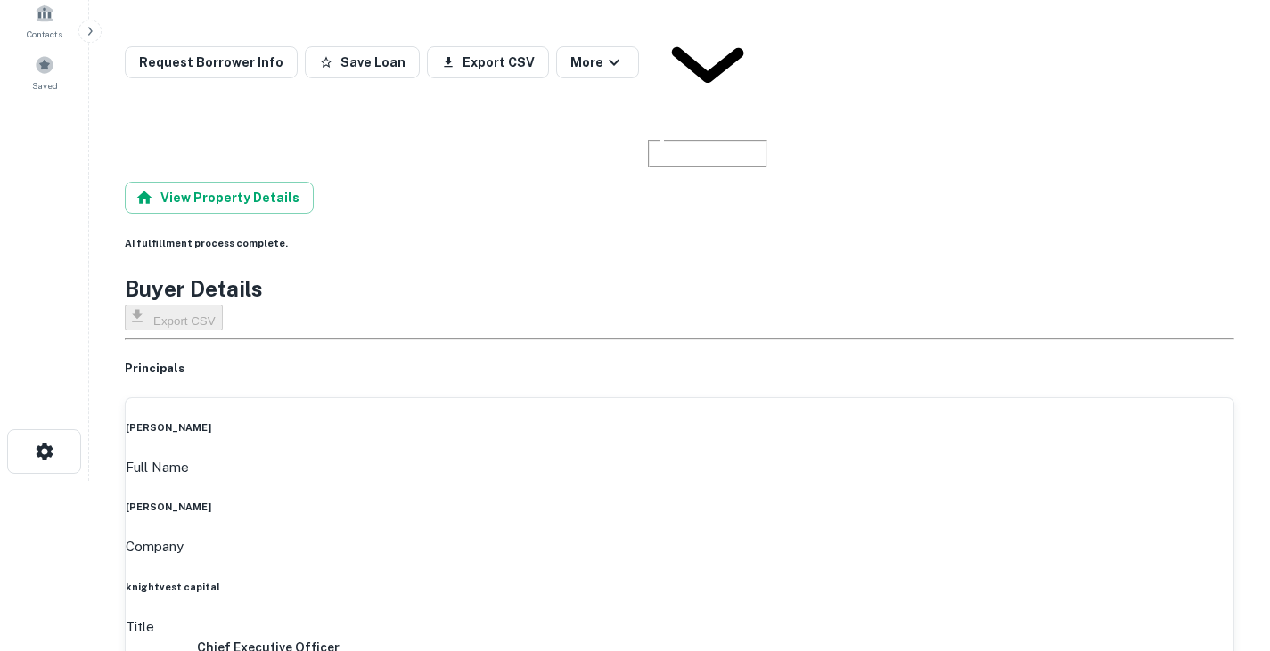
scroll to position [176, 0]
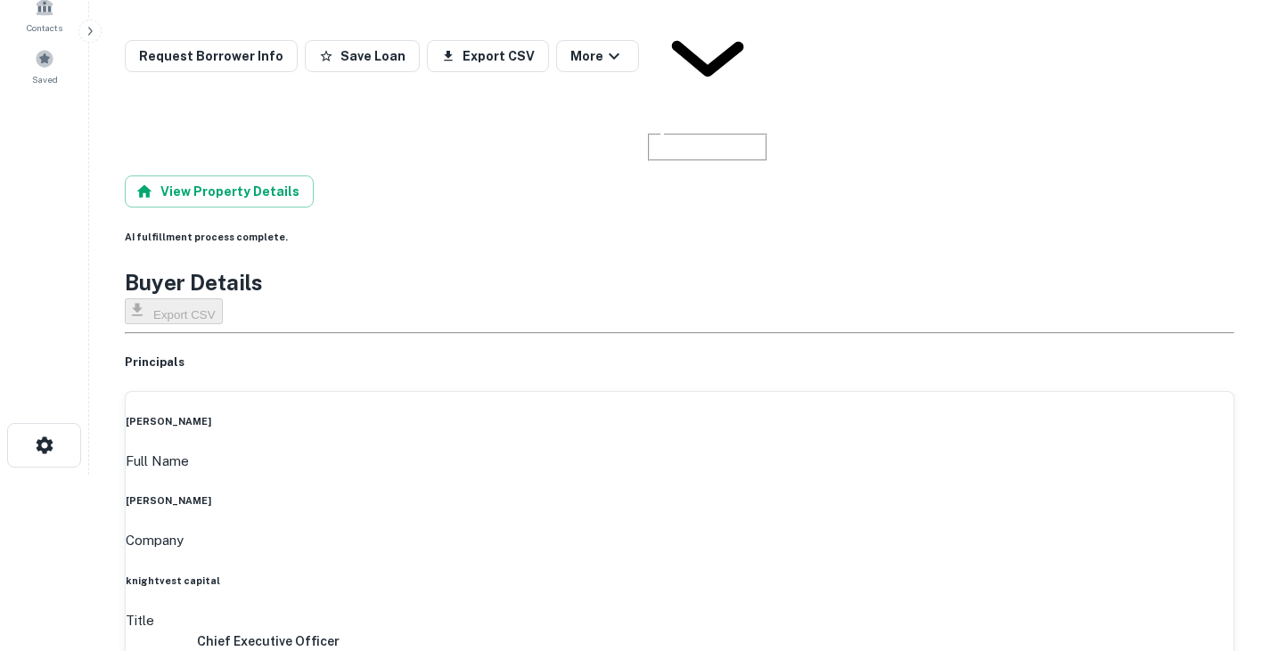
drag, startPoint x: 574, startPoint y: 401, endPoint x: 763, endPoint y: 403, distance: 188.9
drag, startPoint x: 564, startPoint y: 394, endPoint x: 765, endPoint y: 414, distance: 201.5
copy h6 "(214) 912-7392"
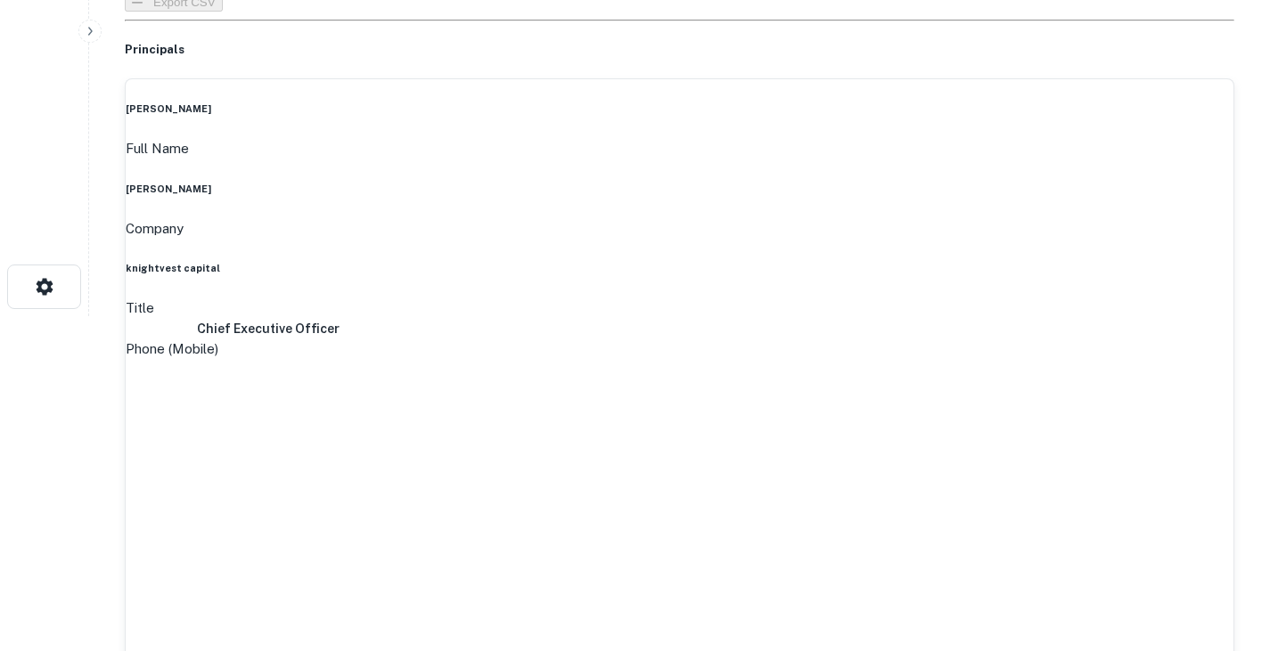
scroll to position [0, 0]
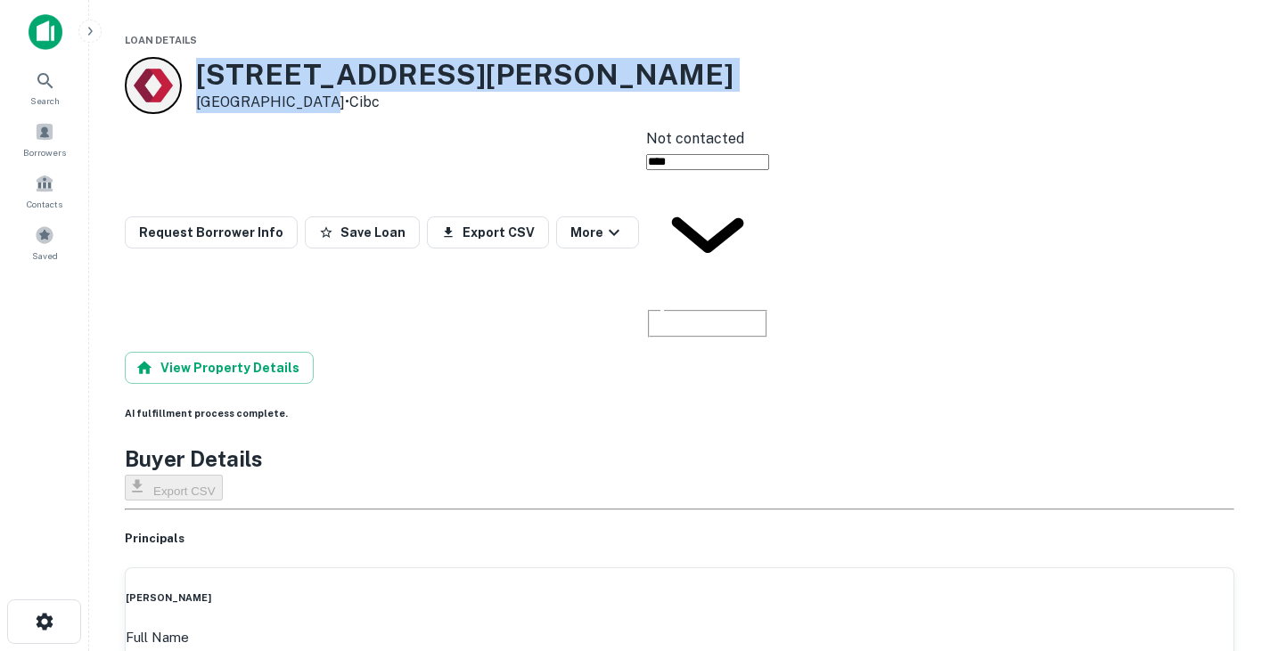
drag, startPoint x: 201, startPoint y: 75, endPoint x: 309, endPoint y: 99, distance: 110.5
click at [309, 99] on div "4600 Mueller Blvd Austin, TX 78723 • Cibc" at bounding box center [464, 85] width 537 height 55
copy div "4600 Mueller Blvd Austin, TX 78723"
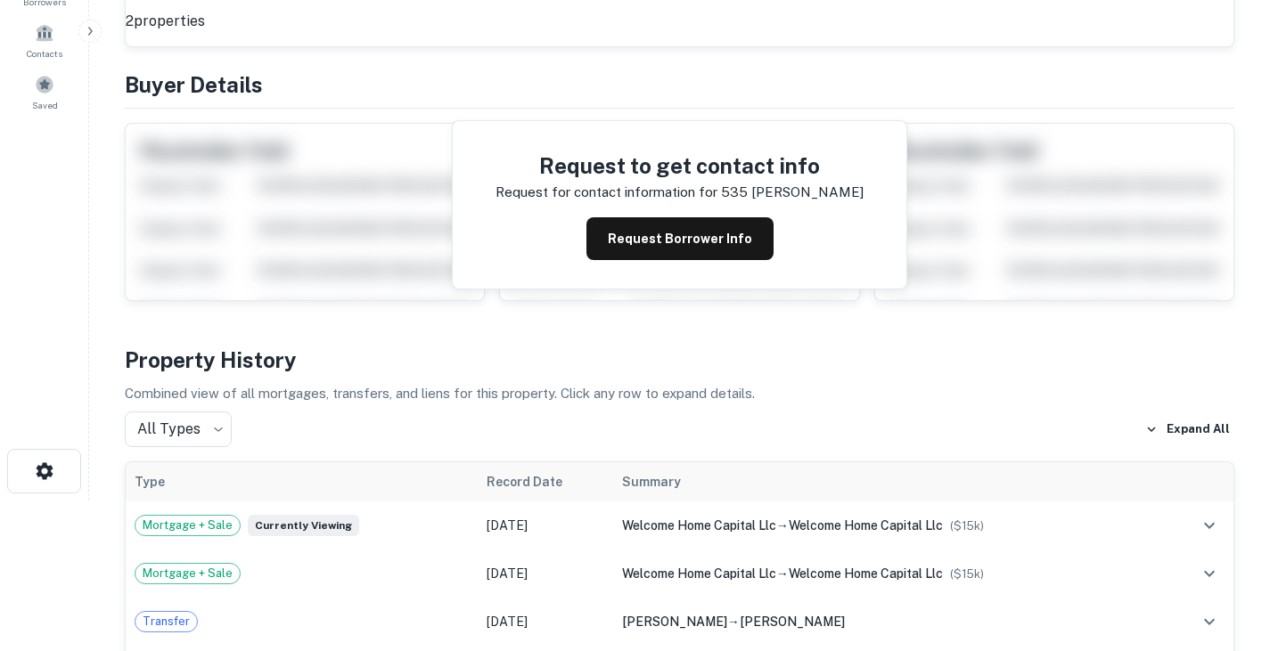
scroll to position [137, 0]
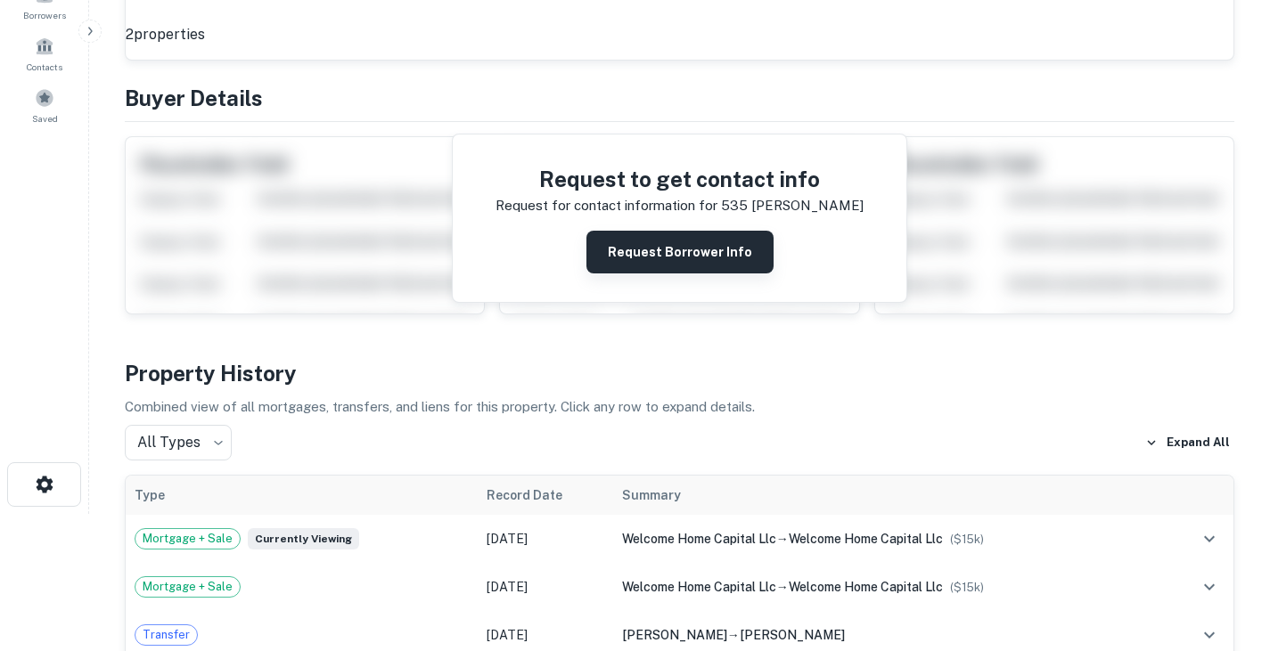
click at [690, 231] on button "Request Borrower Info" at bounding box center [679, 252] width 187 height 43
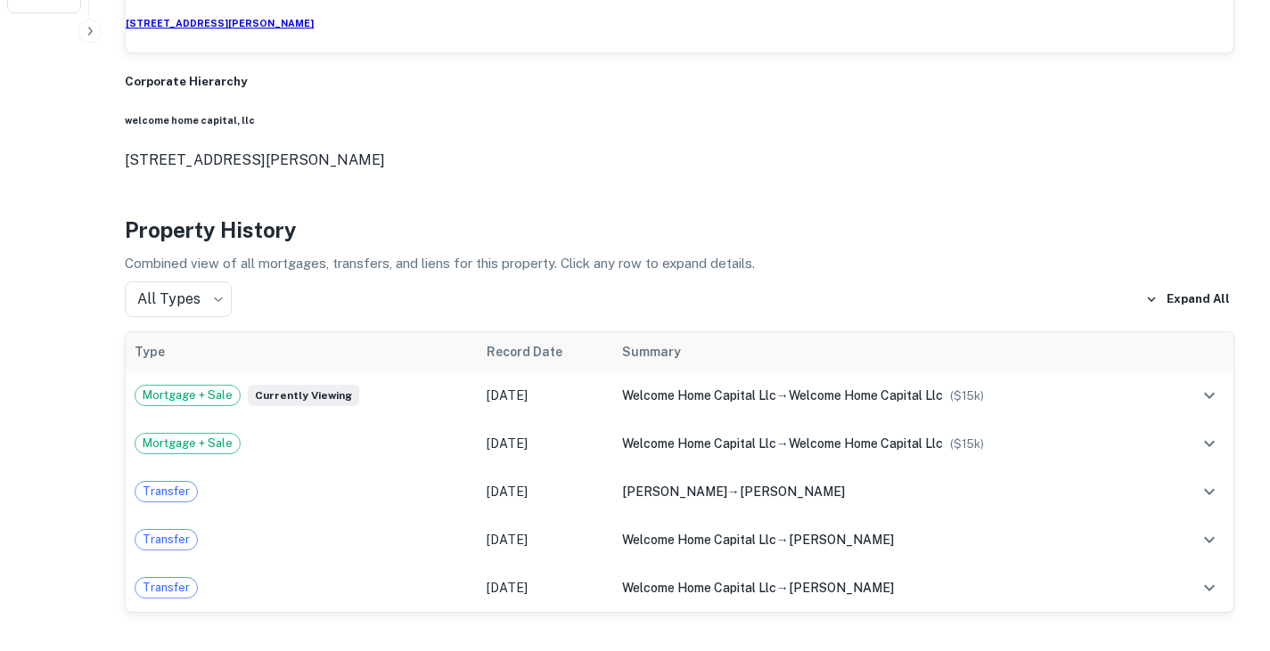
scroll to position [633, 0]
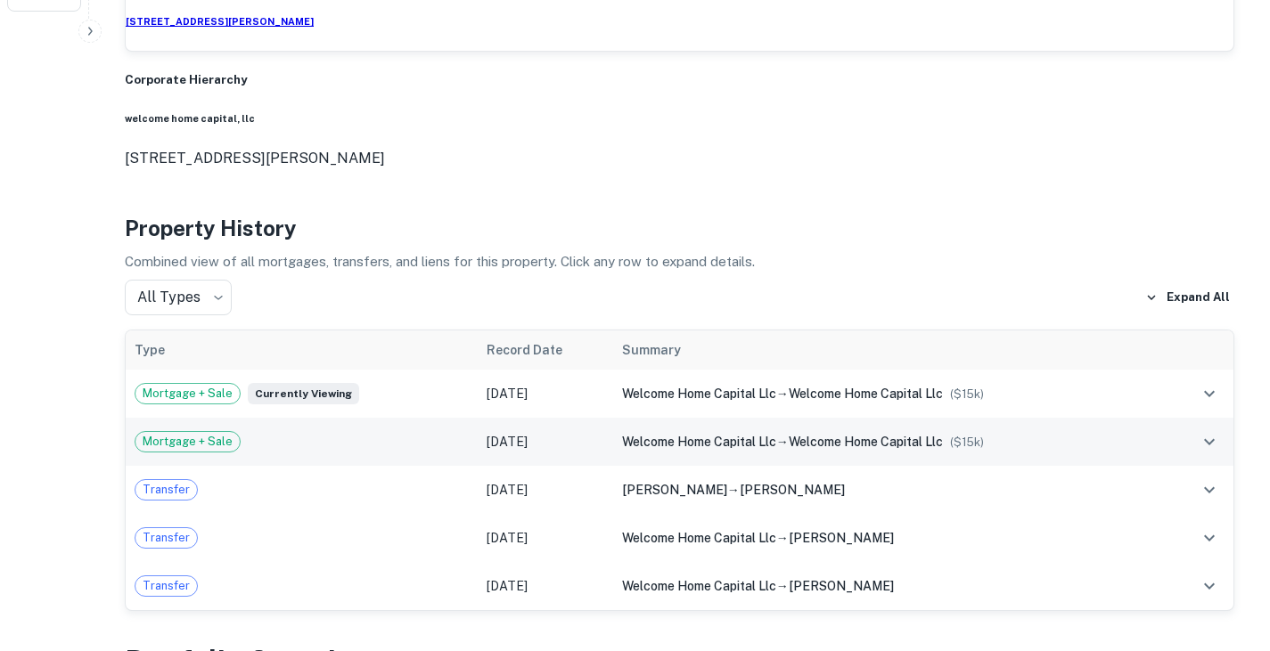
click at [428, 431] on div "Mortgage + Sale" at bounding box center [302, 441] width 334 height 21
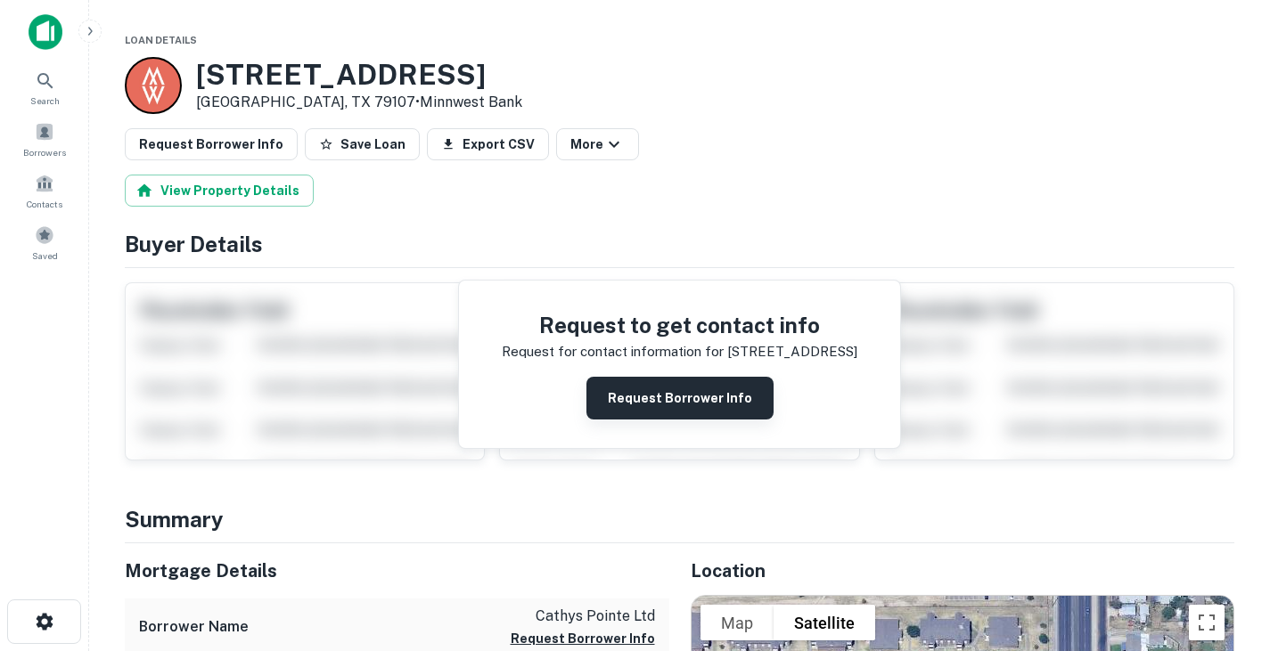
click at [705, 389] on button "Request Borrower Info" at bounding box center [679, 398] width 187 height 43
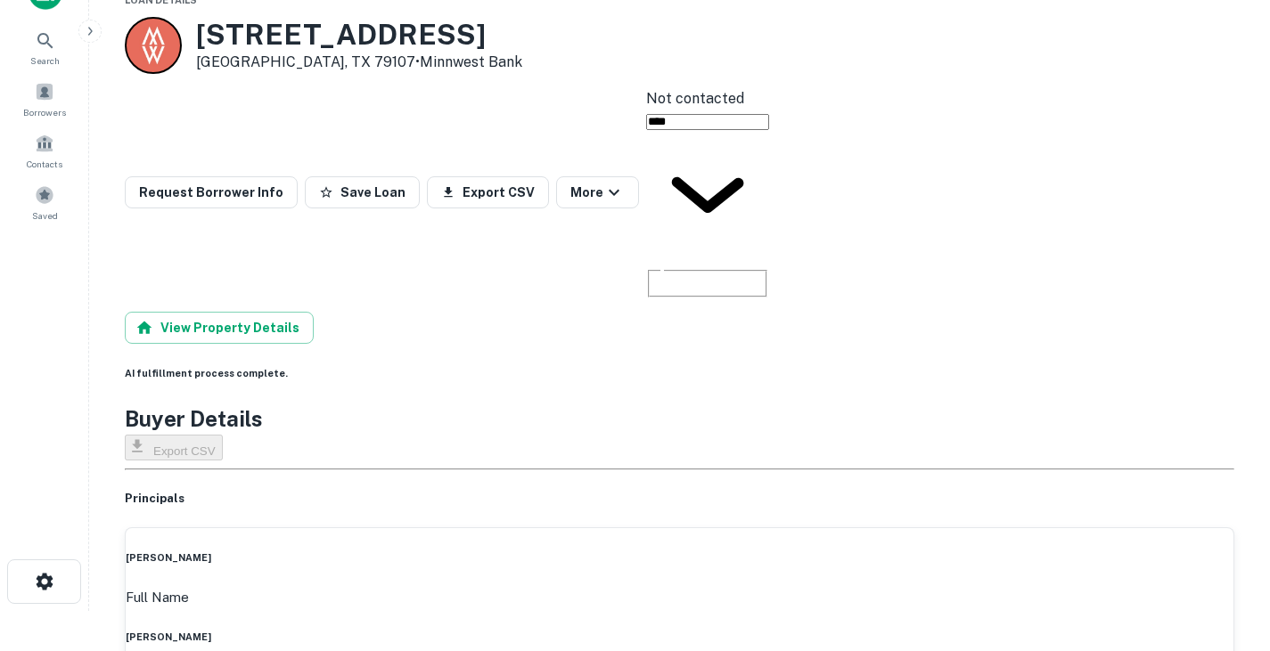
scroll to position [22, 0]
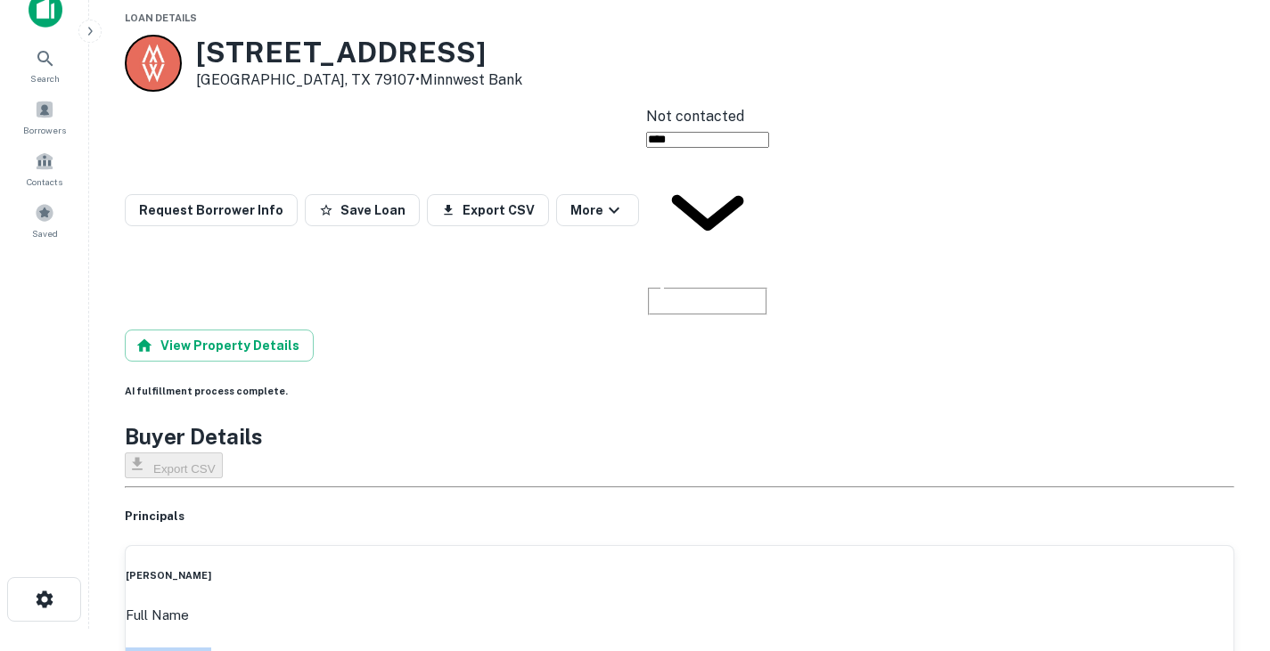
drag, startPoint x: 572, startPoint y: 422, endPoint x: 668, endPoint y: 419, distance: 96.3
click at [668, 605] on div "Full Name paul r. sween" at bounding box center [680, 634] width 1108 height 58
copy h6 "paul r. sween"
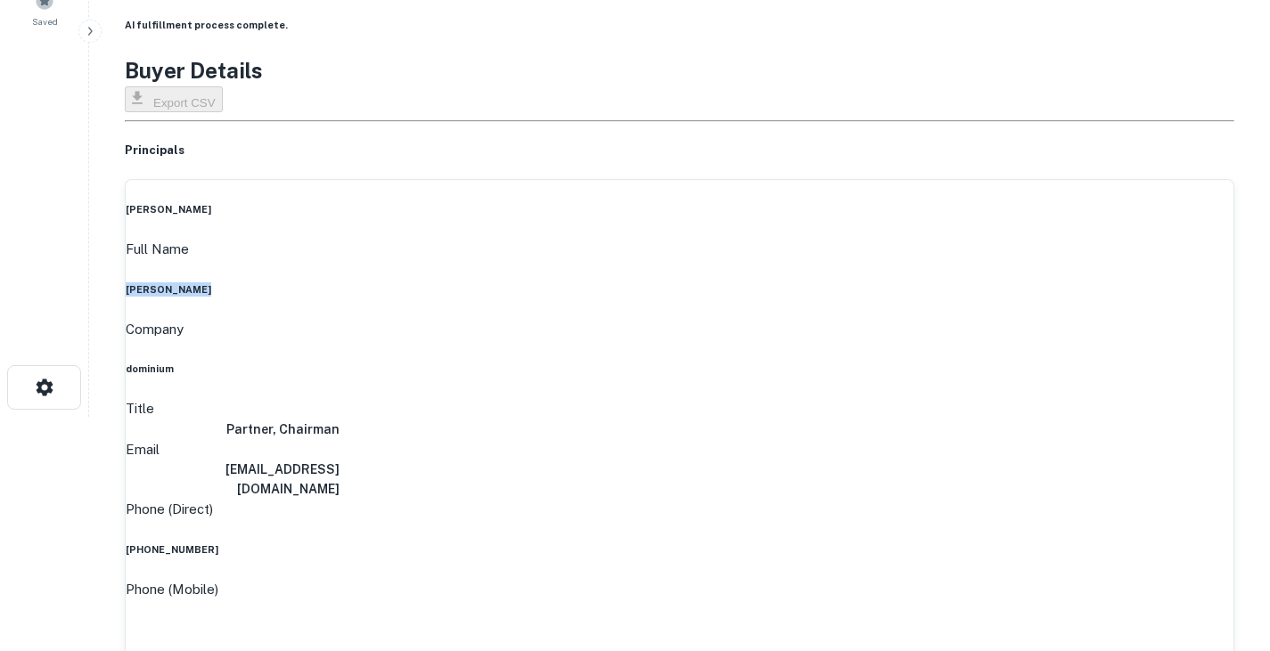
scroll to position [244, 0]
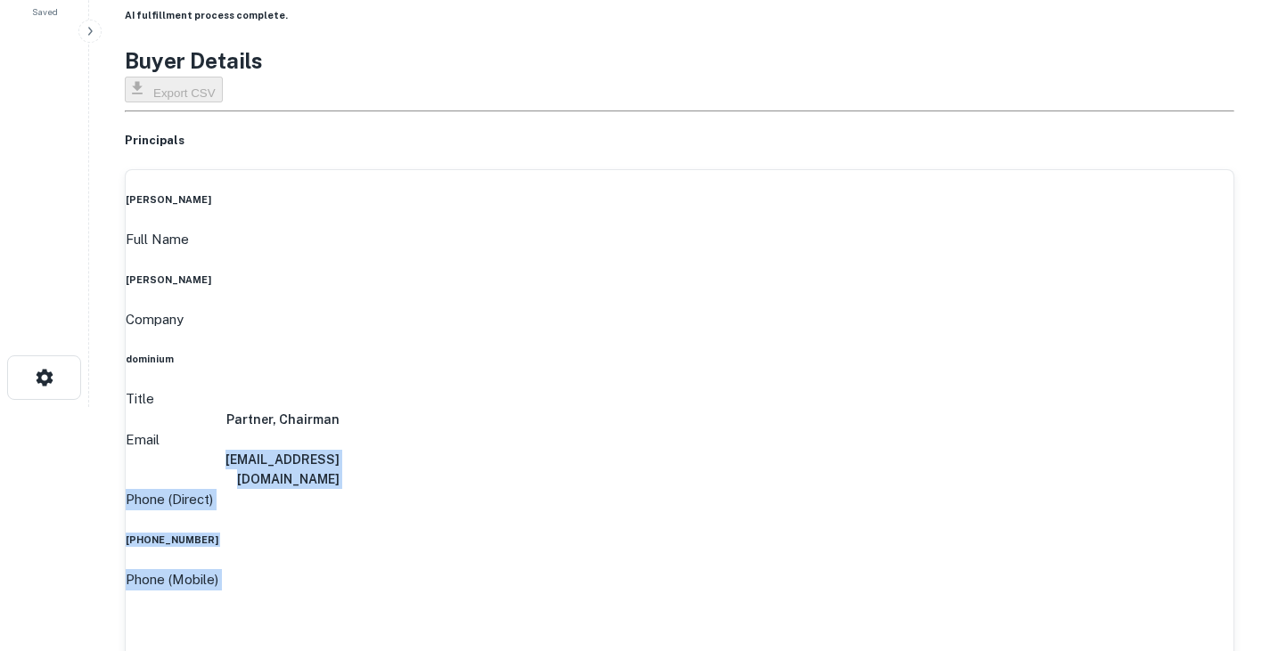
drag, startPoint x: 496, startPoint y: 266, endPoint x: 728, endPoint y: 269, distance: 231.7
click at [340, 450] on h6 "psween@dominiuminc.com" at bounding box center [233, 469] width 214 height 39
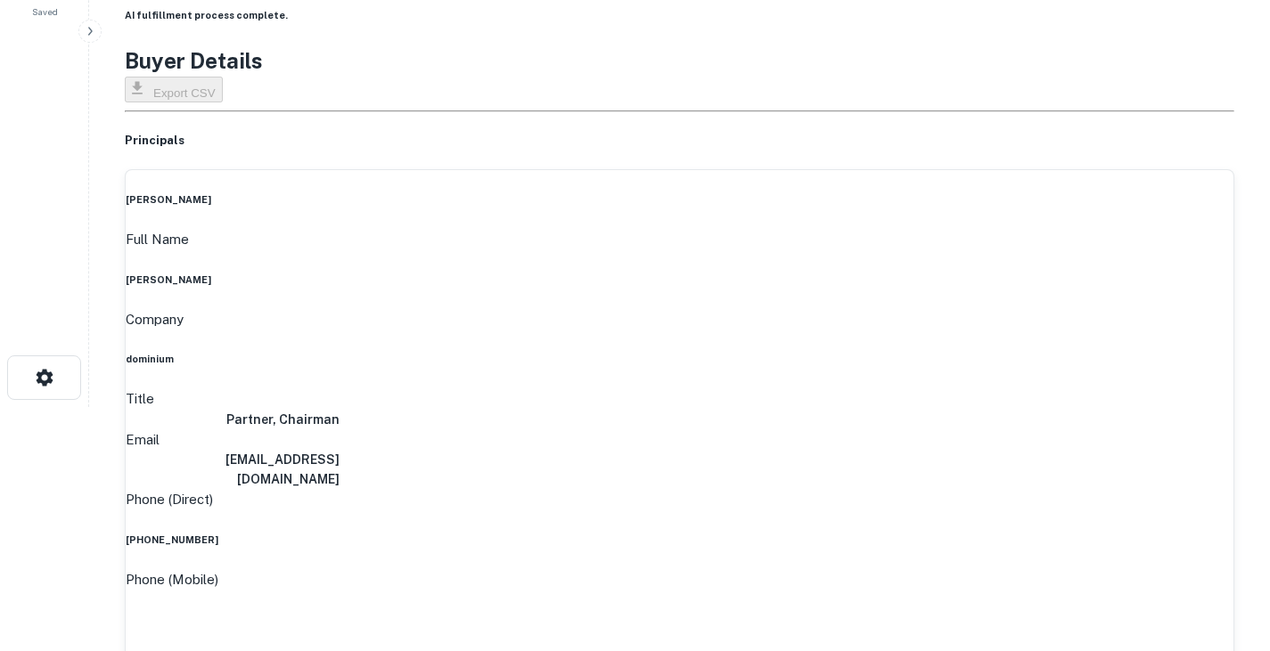
click at [340, 450] on h6 "psween@dominiuminc.com" at bounding box center [233, 469] width 214 height 39
copy h6 "psween@dominiuminc.com"
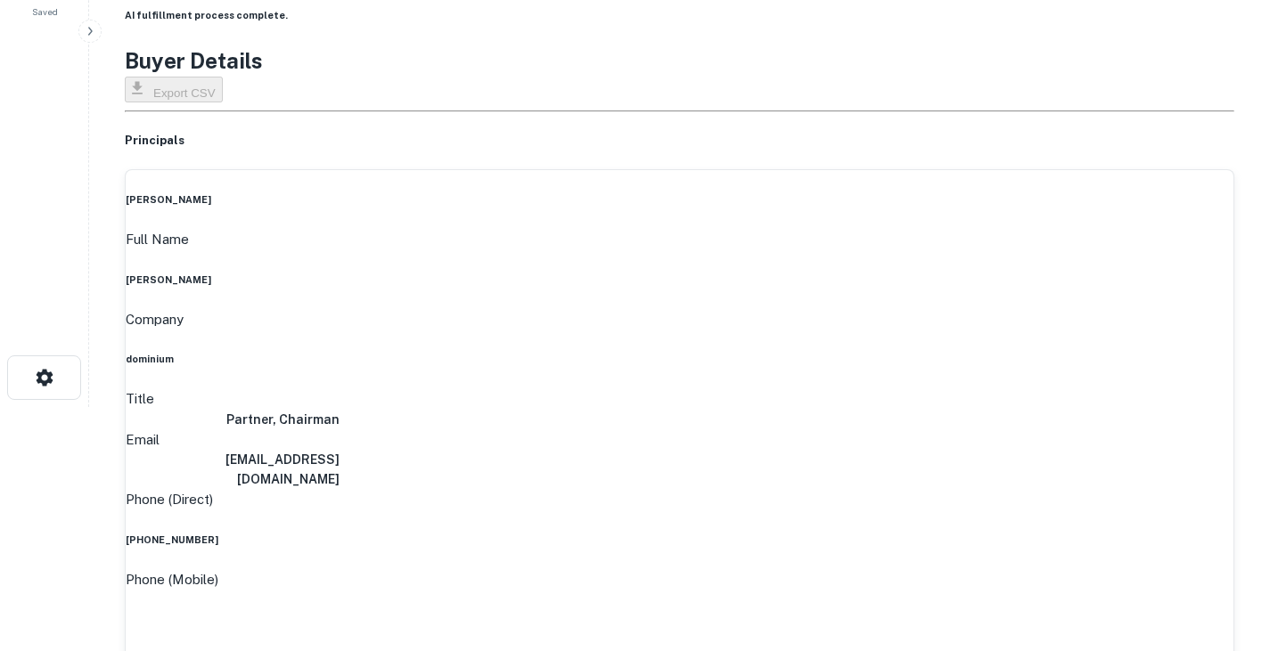
copy h6 "(612) 508-1952"
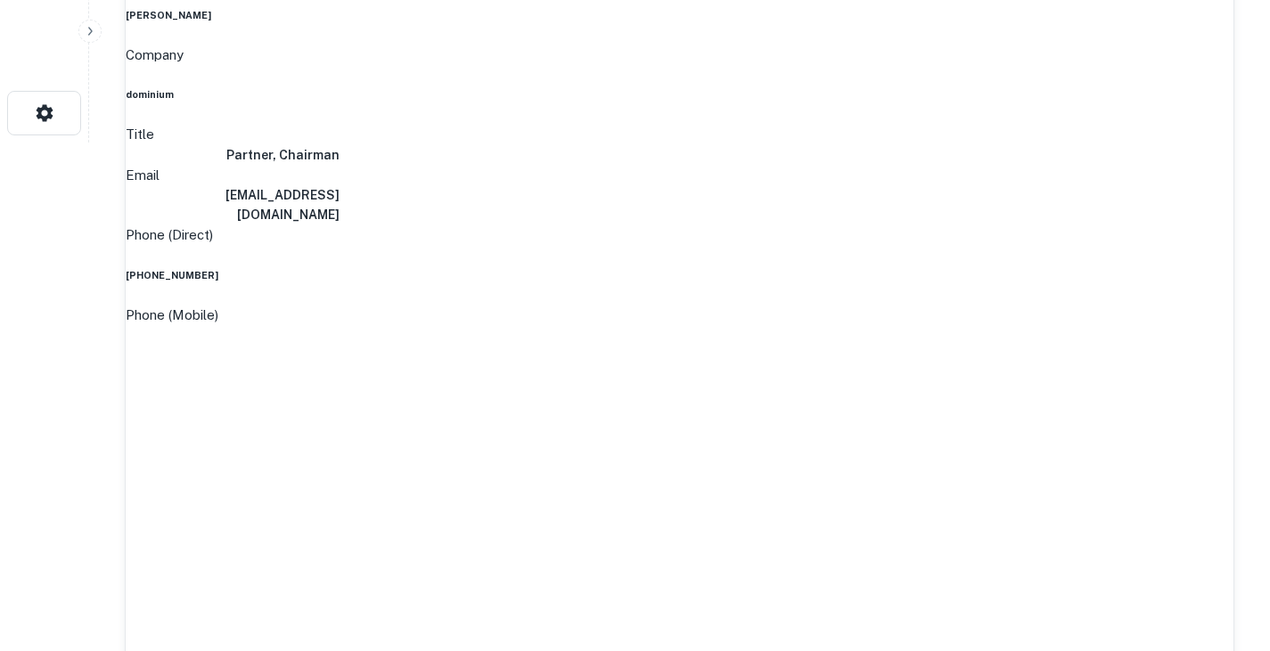
scroll to position [0, 0]
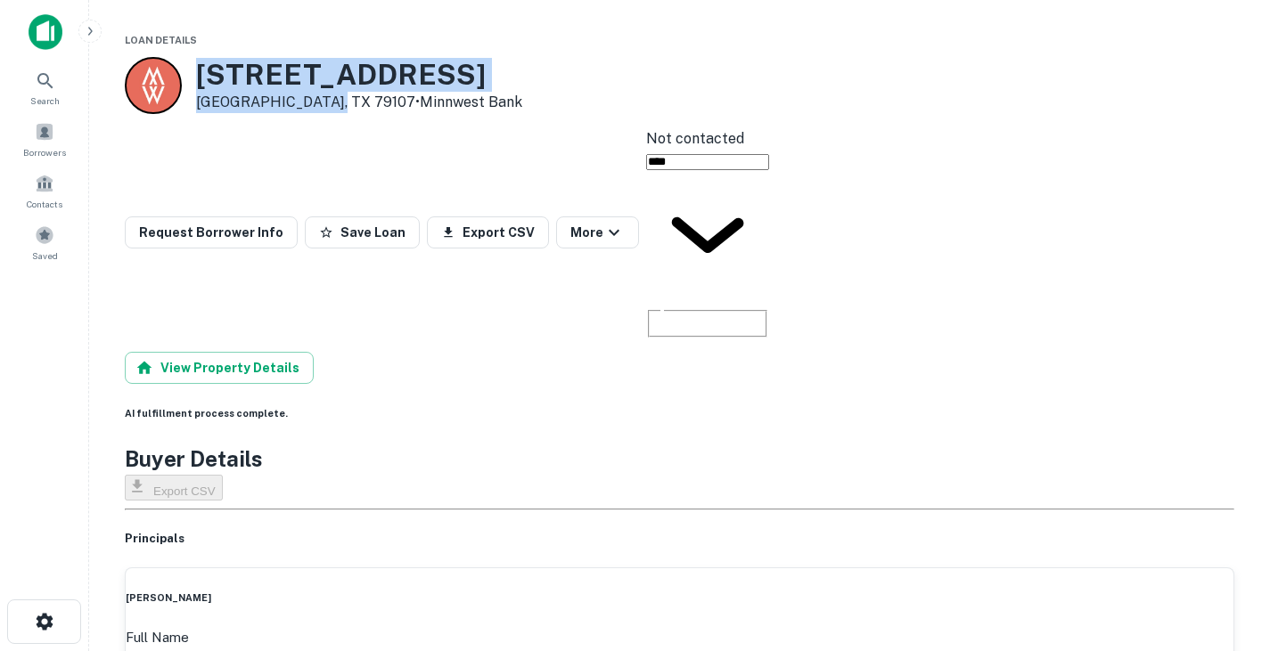
drag, startPoint x: 190, startPoint y: 73, endPoint x: 316, endPoint y: 104, distance: 130.3
click at [316, 104] on div "2701 N GRAND ST Amarillo, TX 79107 • Minnwest Bank" at bounding box center [323, 85] width 397 height 57
copy div "2701 N GRAND ST Amarillo, TX 79107"
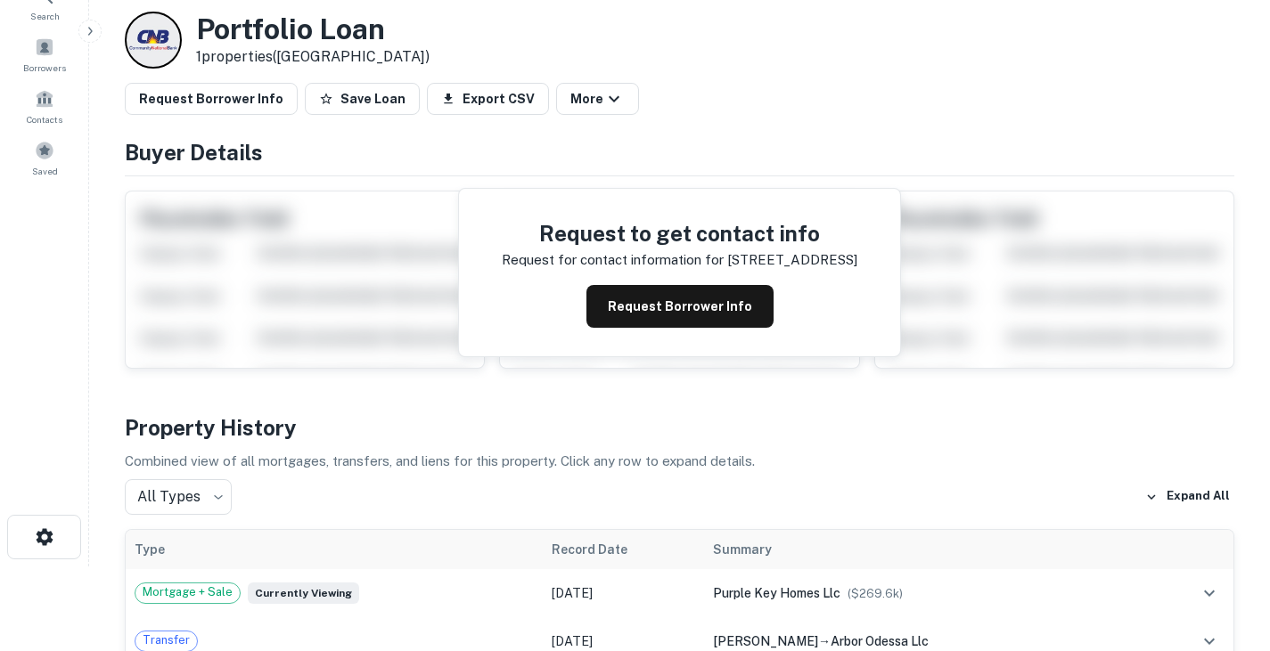
scroll to position [86, 0]
click at [664, 307] on button "Request Borrower Info" at bounding box center [679, 305] width 187 height 43
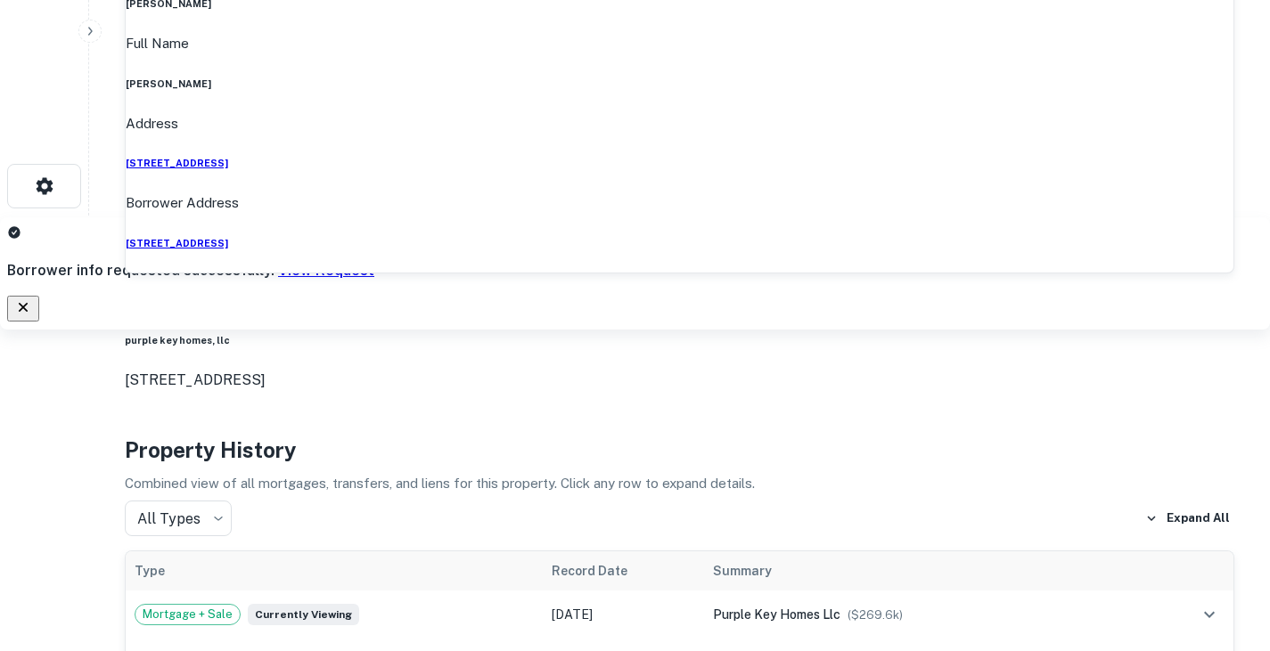
scroll to position [0, 0]
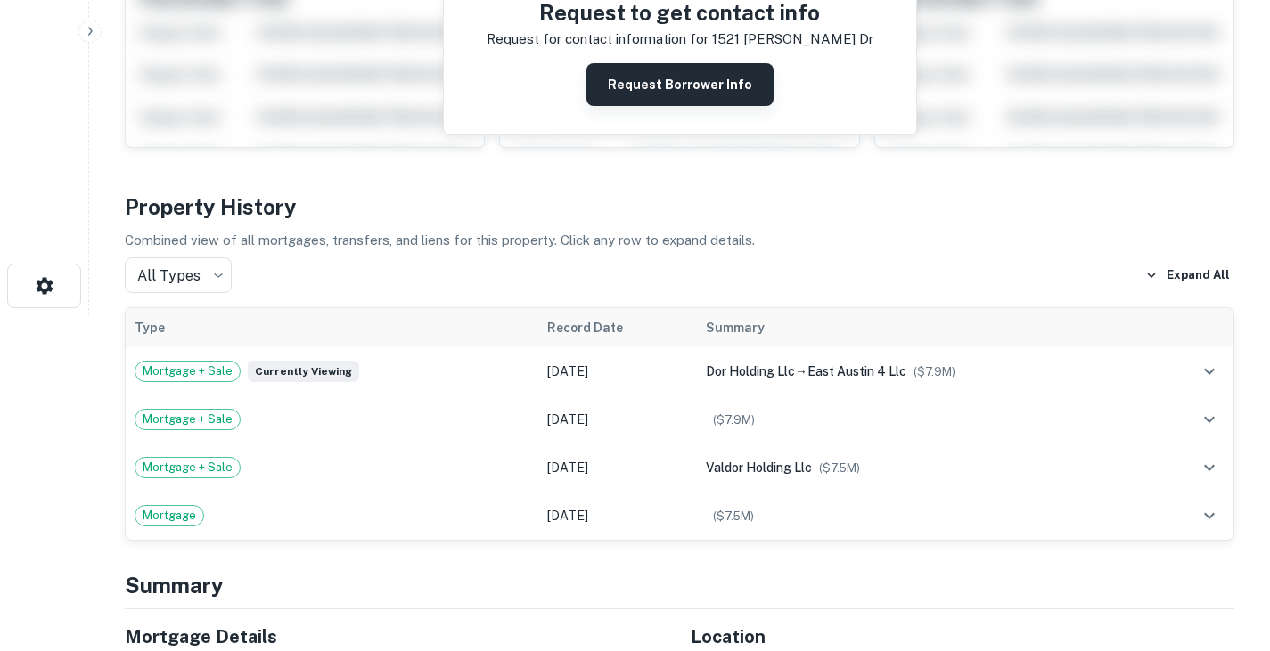
scroll to position [138, 0]
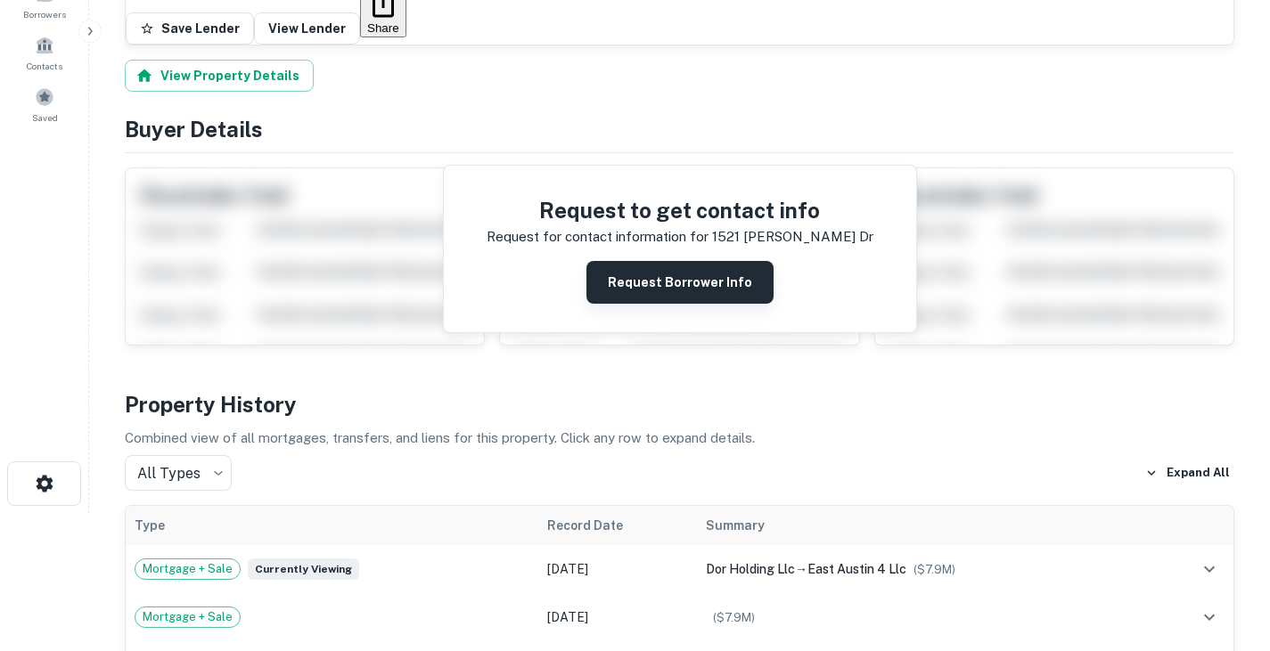
click at [664, 261] on button "Request Borrower Info" at bounding box center [679, 282] width 187 height 43
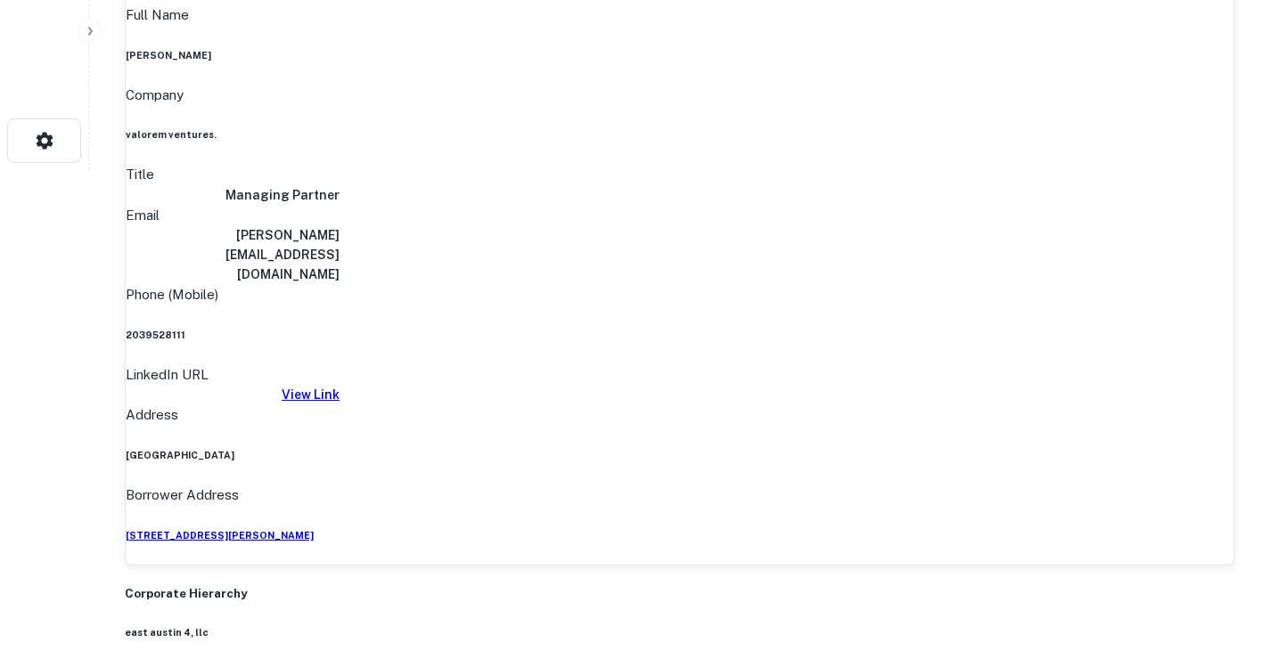
scroll to position [0, 0]
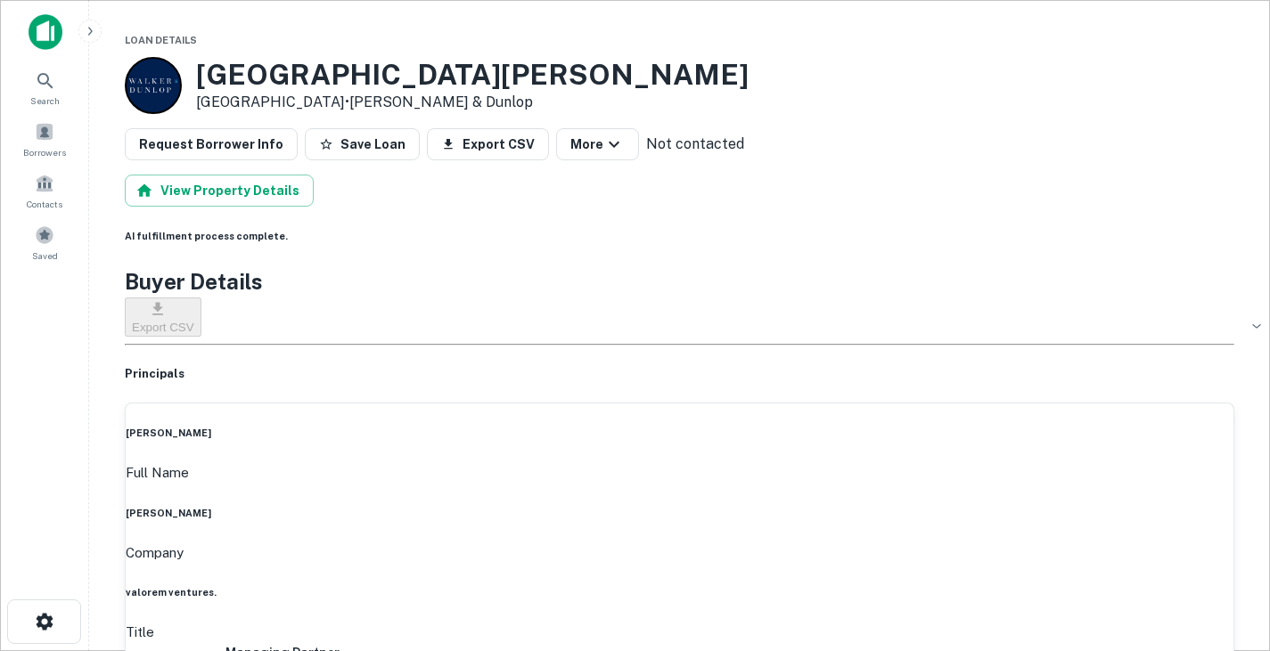
drag, startPoint x: 543, startPoint y: 453, endPoint x: 661, endPoint y: 456, distance: 118.6
click at [661, 463] on div "Full Name selvam sabapathy" at bounding box center [680, 492] width 1108 height 58
copy h6 "selvam sabapathy"
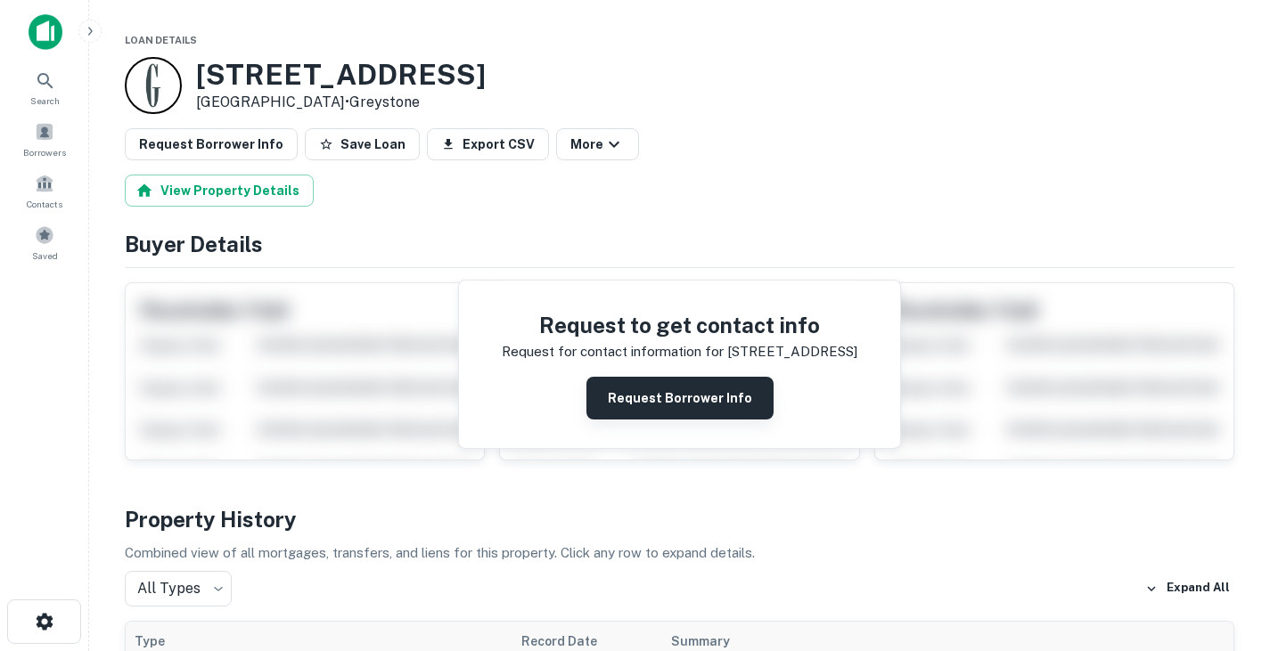
click at [645, 397] on button "Request Borrower Info" at bounding box center [679, 398] width 187 height 43
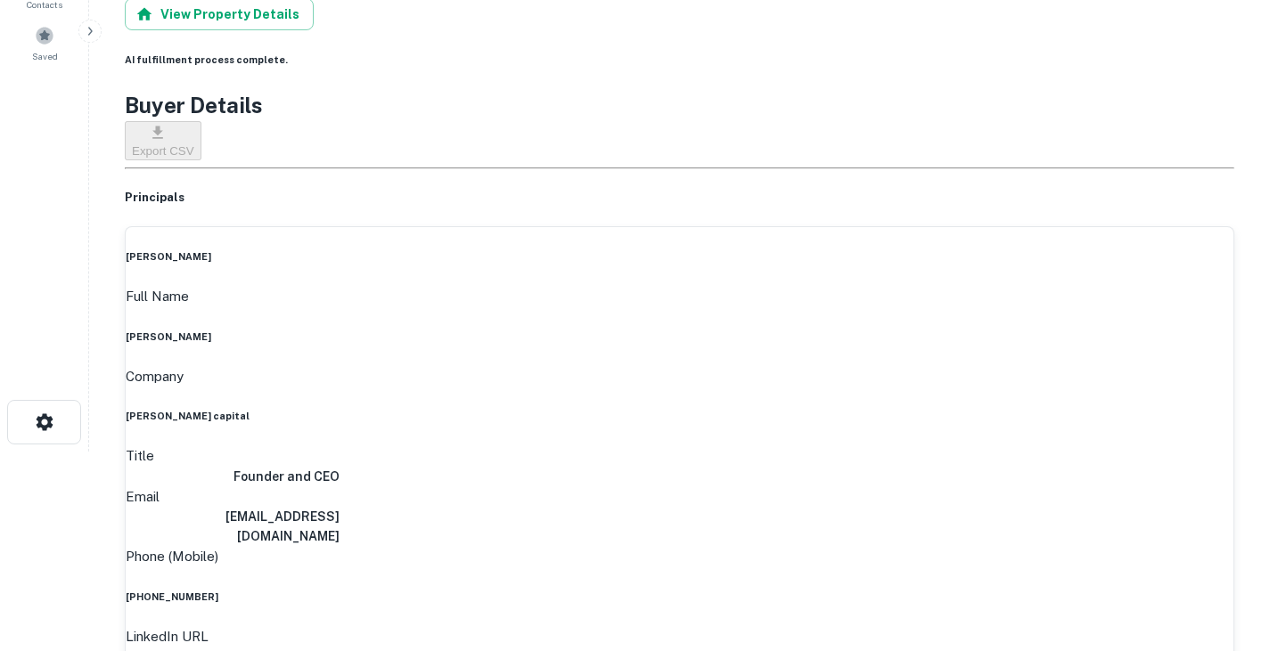
scroll to position [2, 0]
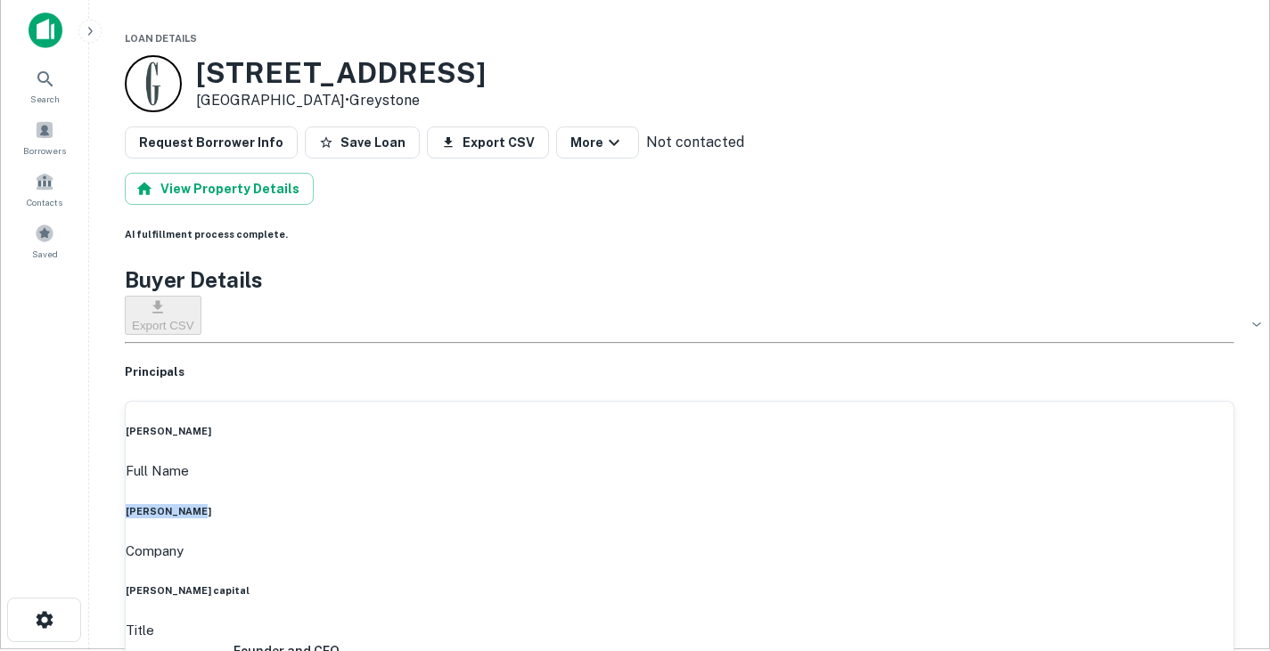
drag, startPoint x: 581, startPoint y: 439, endPoint x: 671, endPoint y: 441, distance: 90.0
copy h6 "ari rastegar"
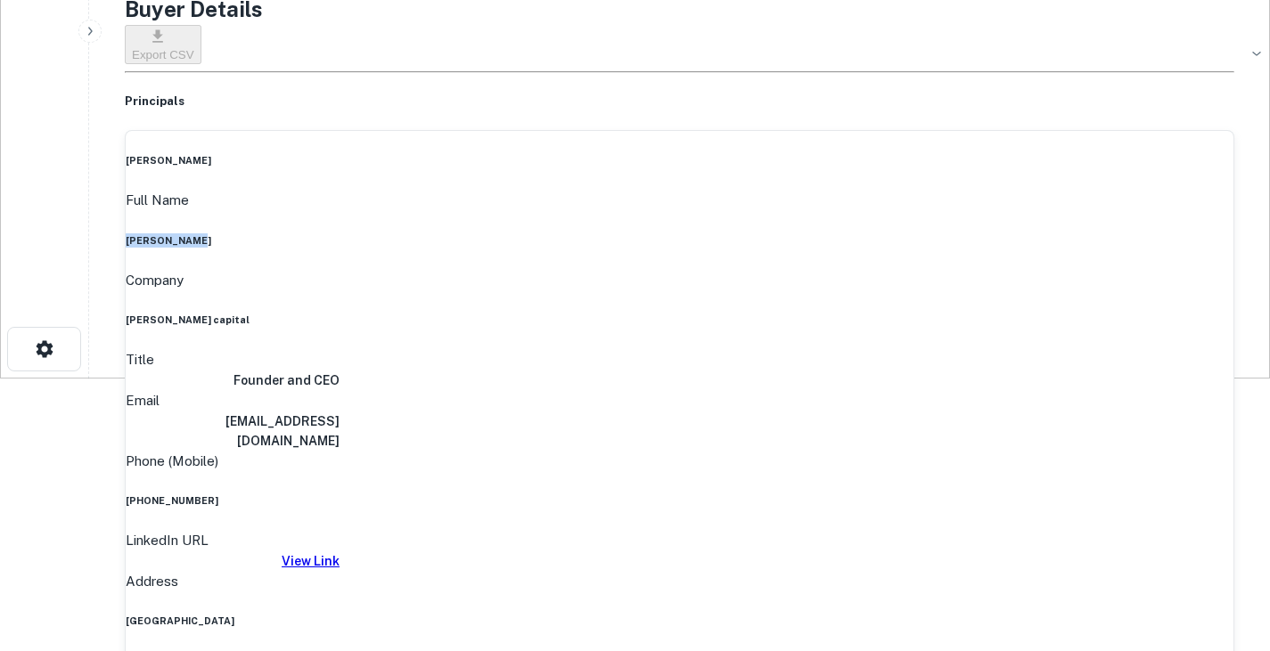
scroll to position [277, 0]
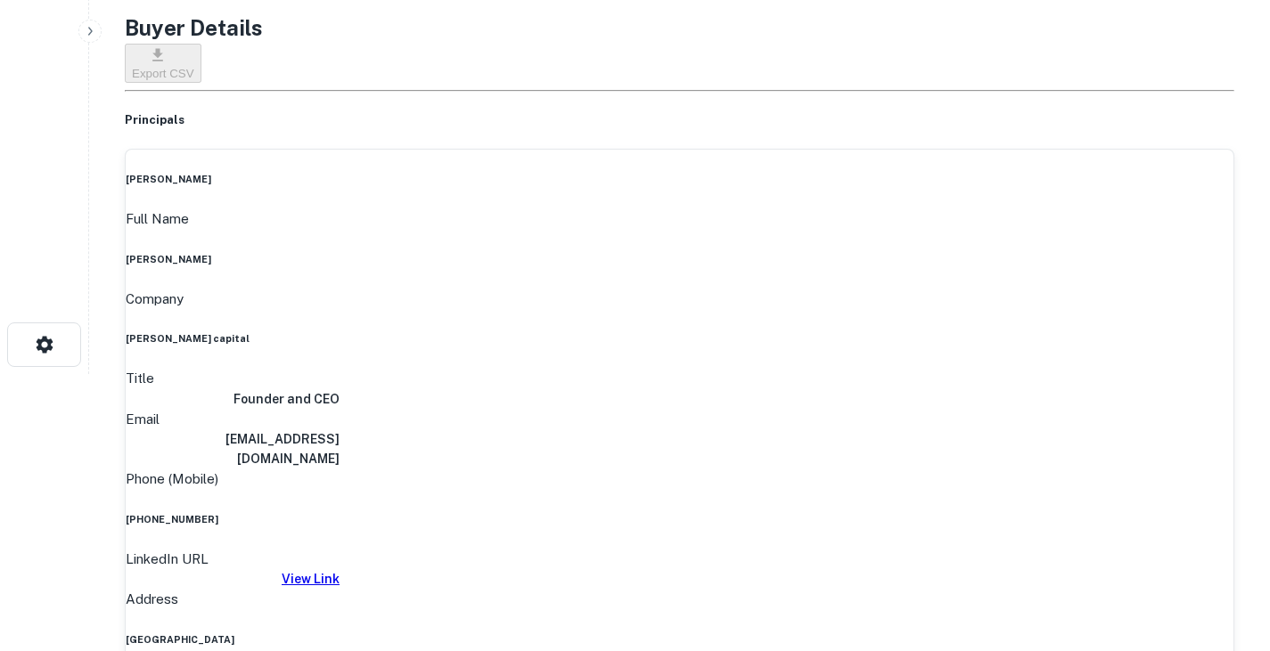
click at [340, 430] on h6 "ari@rastegarproperty.com" at bounding box center [233, 449] width 214 height 39
copy h6 "ari@rastegarproperty.com"
click at [614, 512] on h6 "917-703-5027" at bounding box center [680, 519] width 1108 height 14
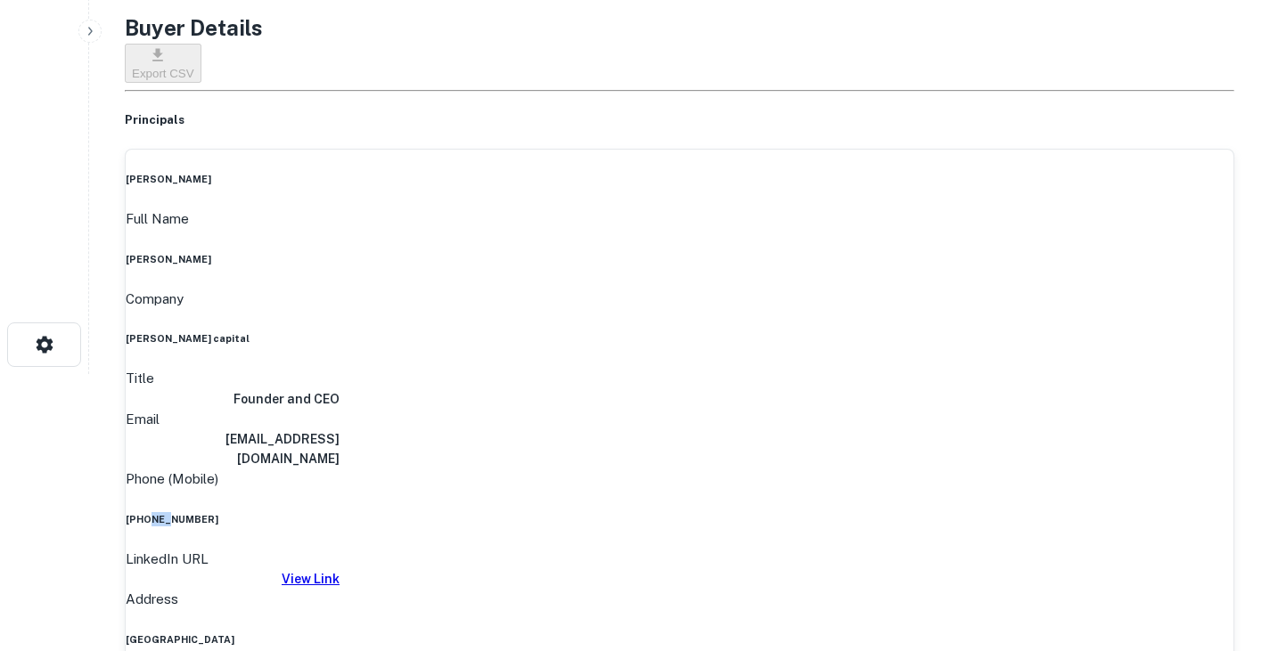
click at [614, 512] on h6 "917-703-5027" at bounding box center [680, 519] width 1108 height 14
copy h6 "917-703-5027"
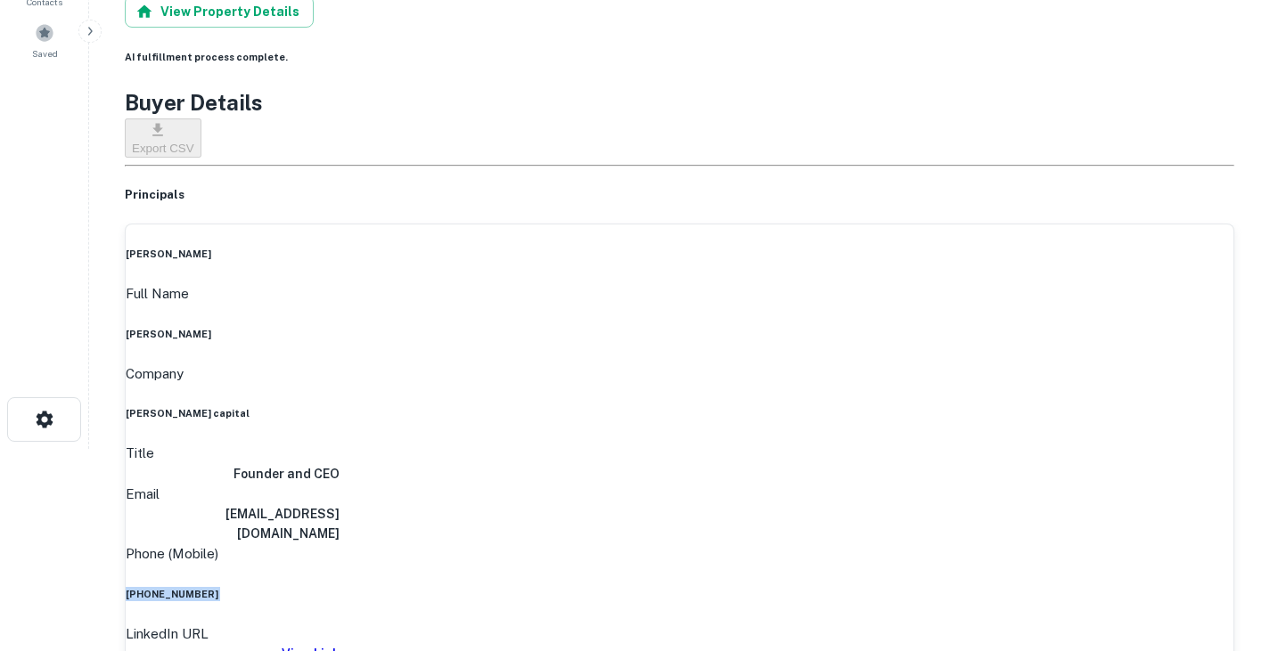
scroll to position [0, 0]
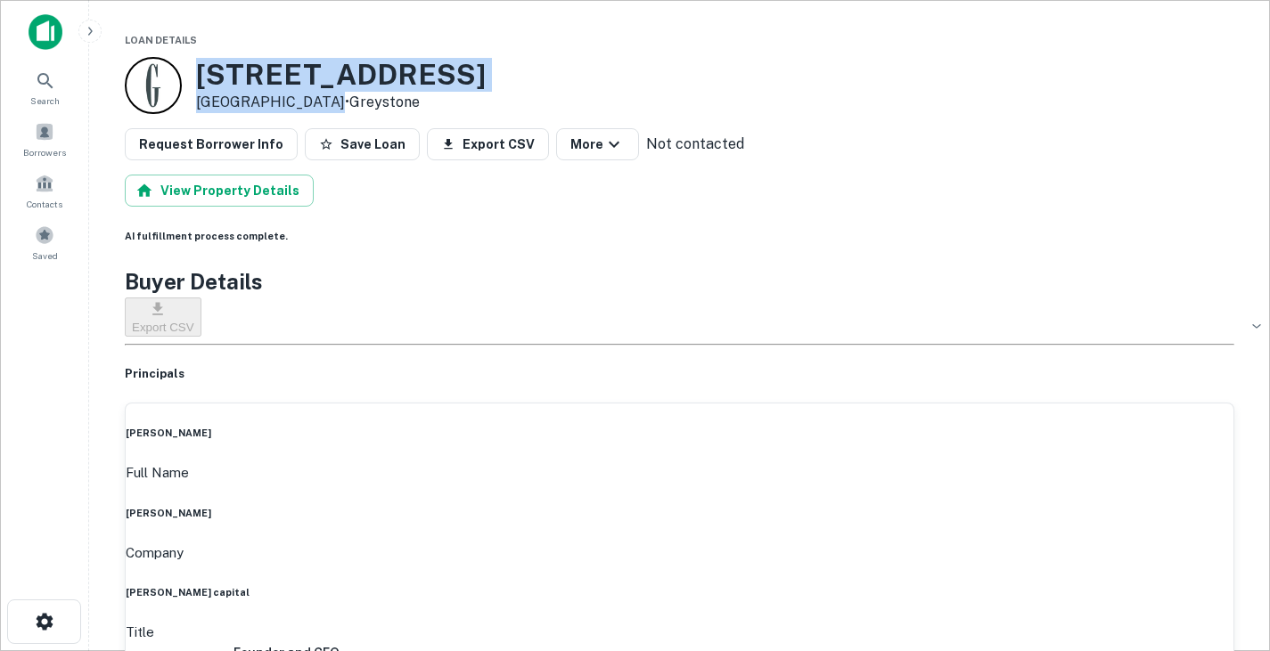
drag, startPoint x: 201, startPoint y: 70, endPoint x: 311, endPoint y: 99, distance: 113.5
click at [311, 99] on div "1211 W 8TH ST Austin, TX 78703 • Greystone" at bounding box center [341, 85] width 290 height 55
copy div "1211 W 8TH ST Austin, TX 78703"
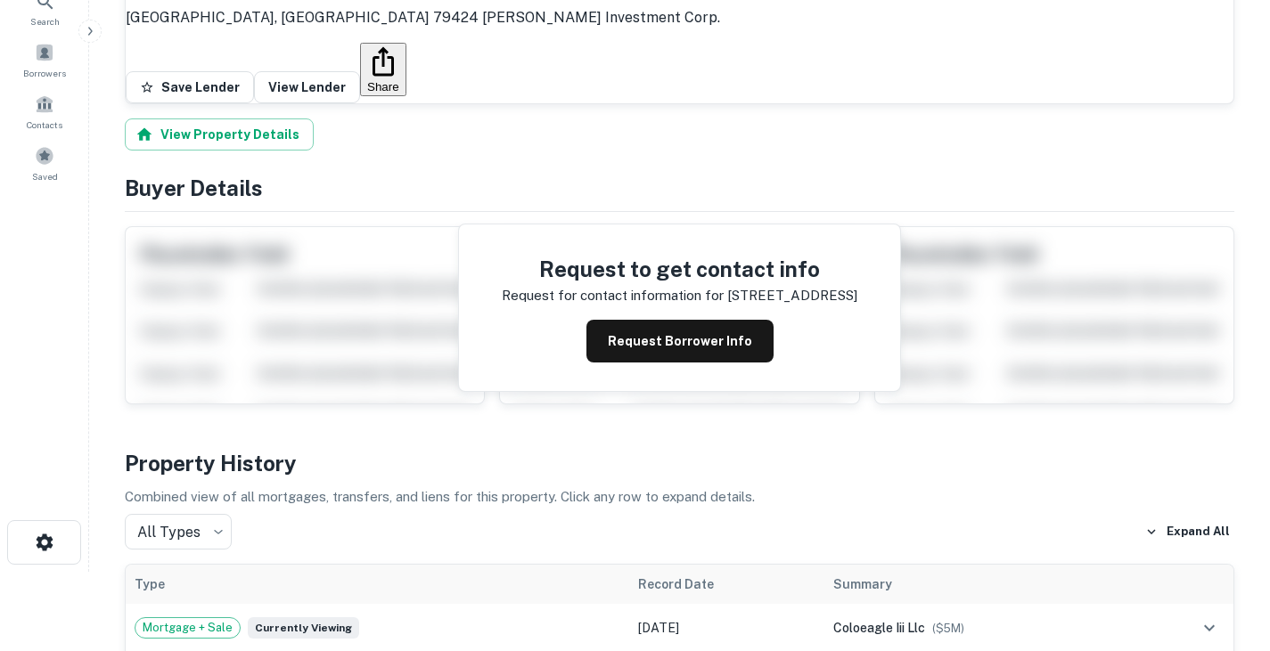
scroll to position [58, 0]
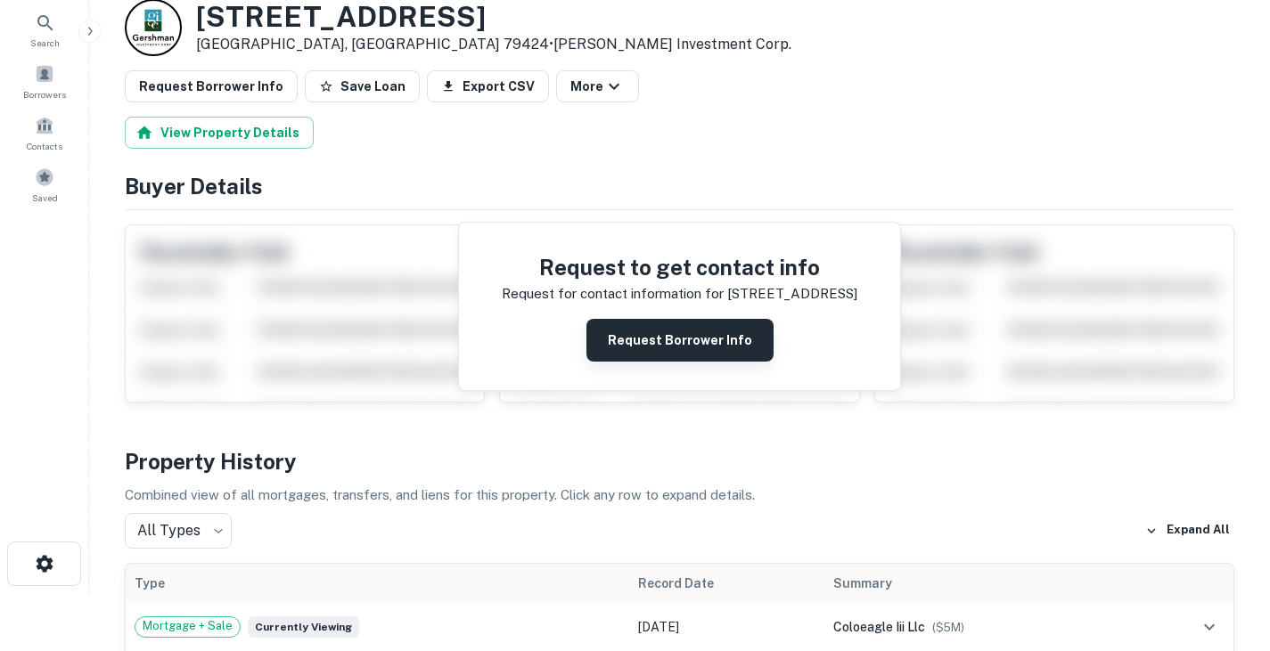
click at [650, 341] on button "Request Borrower Info" at bounding box center [679, 340] width 187 height 43
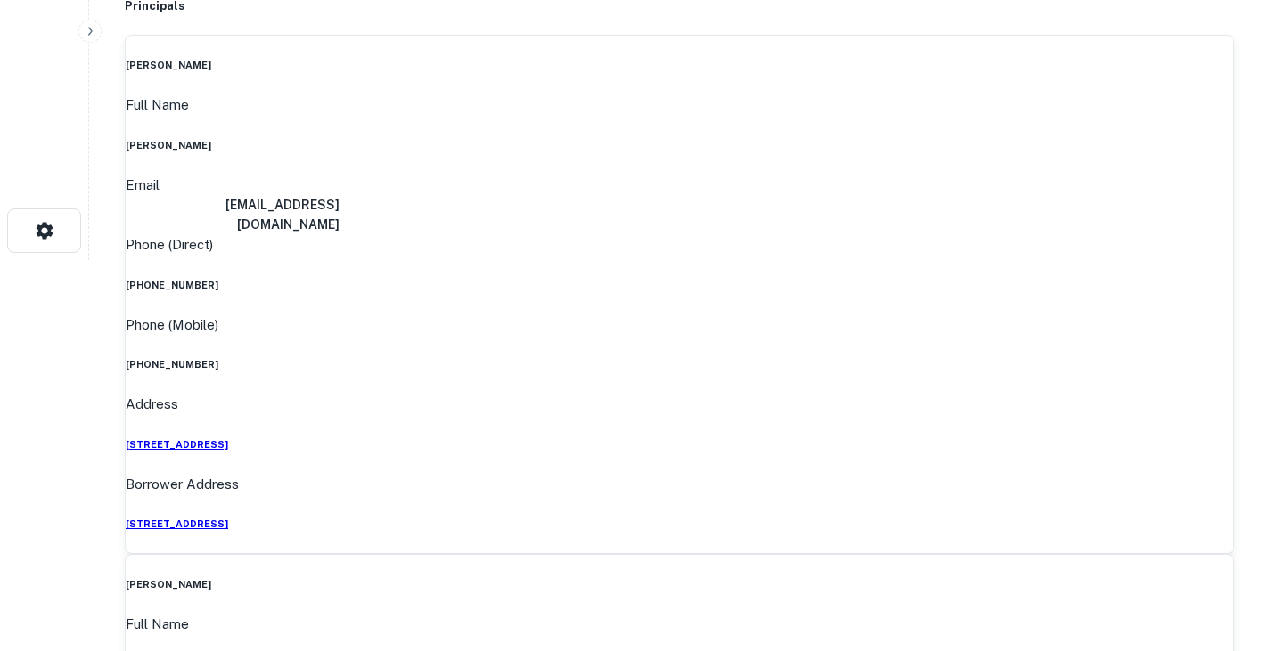
scroll to position [0, 0]
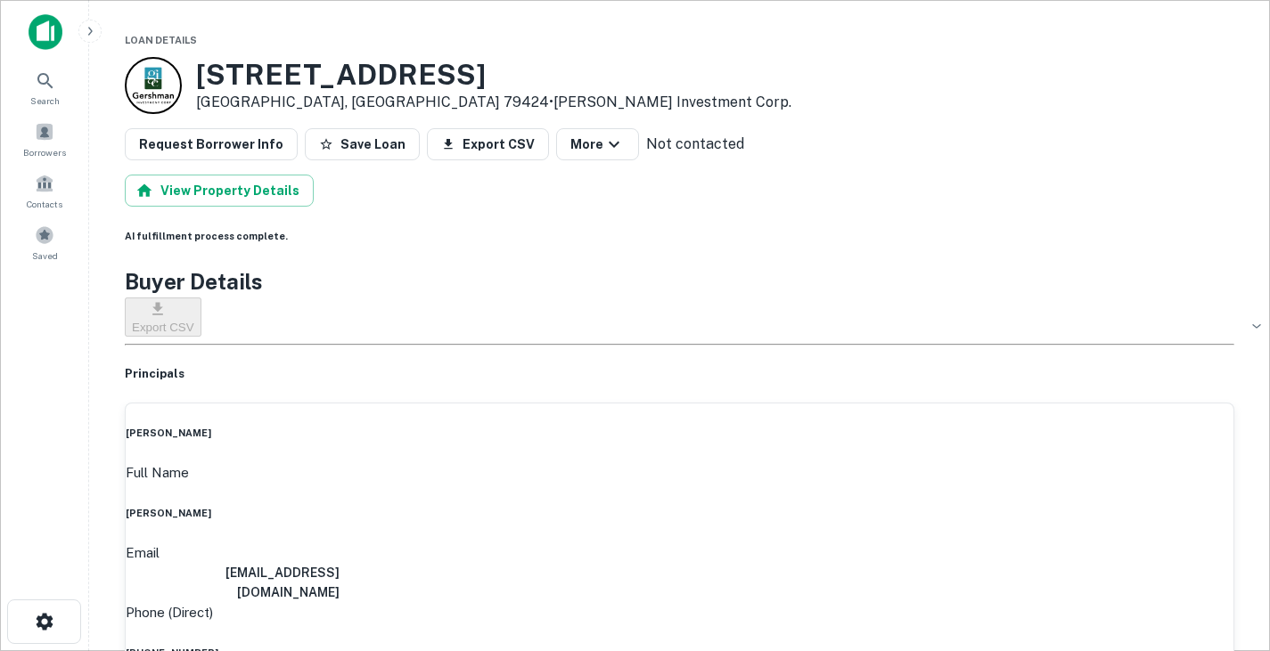
drag, startPoint x: 542, startPoint y: 446, endPoint x: 668, endPoint y: 452, distance: 125.8
click at [668, 463] on div "Full Name frederick a fielder" at bounding box center [680, 492] width 1108 height 58
copy h6 "frederick a fielder"
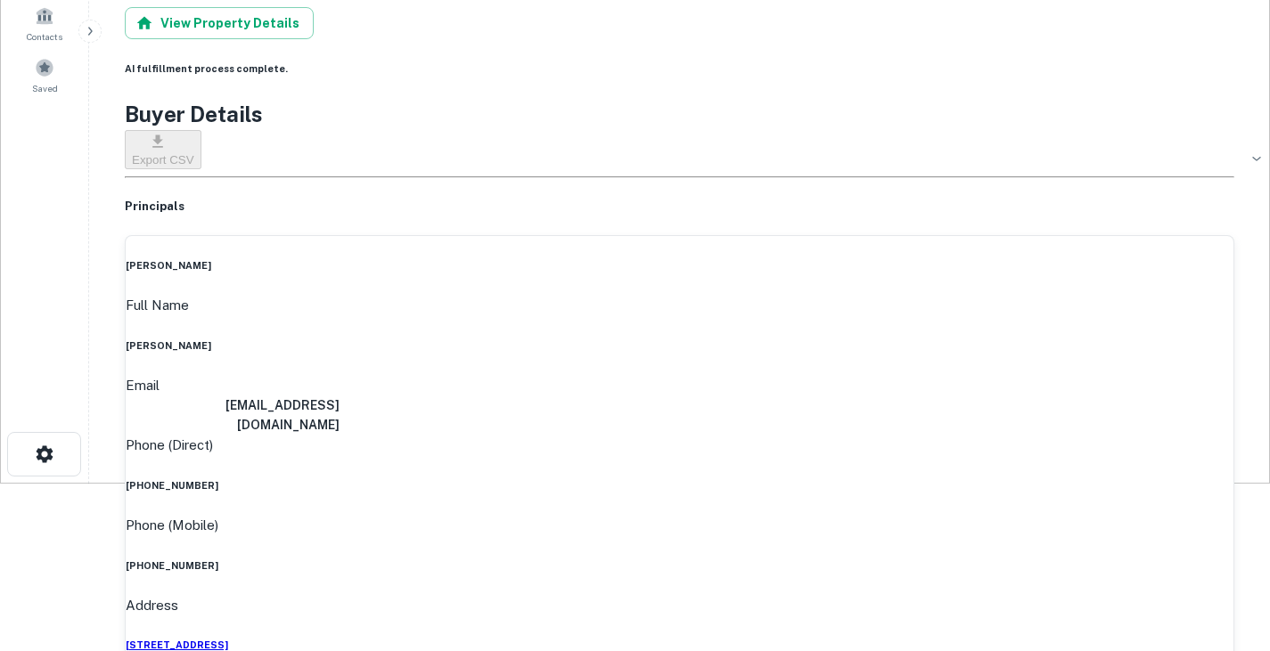
scroll to position [170, 0]
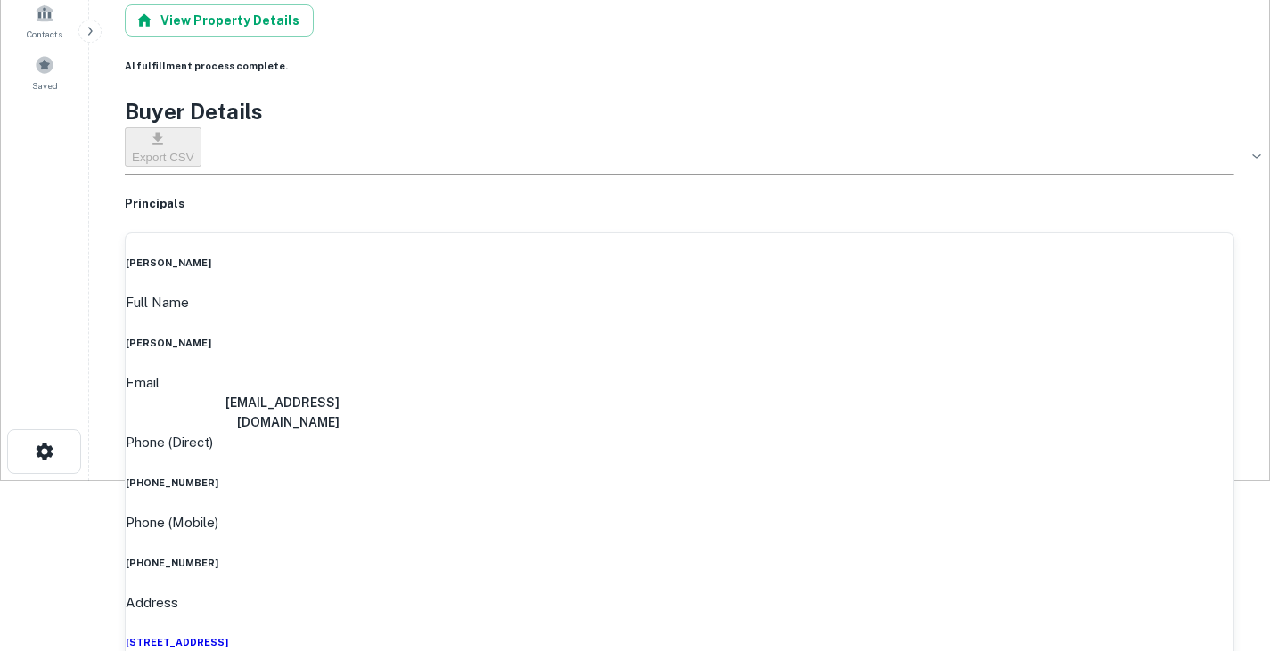
click at [340, 393] on h6 "ffielder31@gmail.com" at bounding box center [233, 412] width 214 height 39
copy h6 "ffielder31@gmail.com"
click at [610, 476] on h6 "(970) 926-3739" at bounding box center [680, 483] width 1108 height 14
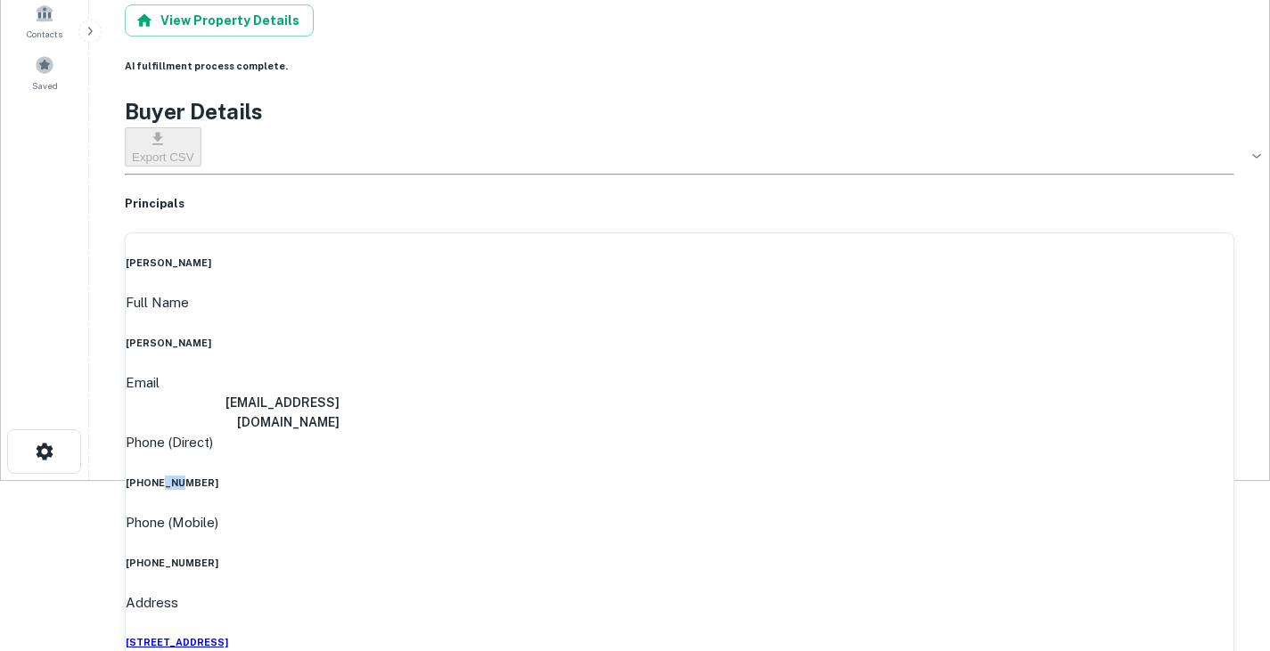
click at [610, 476] on h6 "(970) 926-3739" at bounding box center [680, 483] width 1108 height 14
copy h6 "(970) 926-3739"
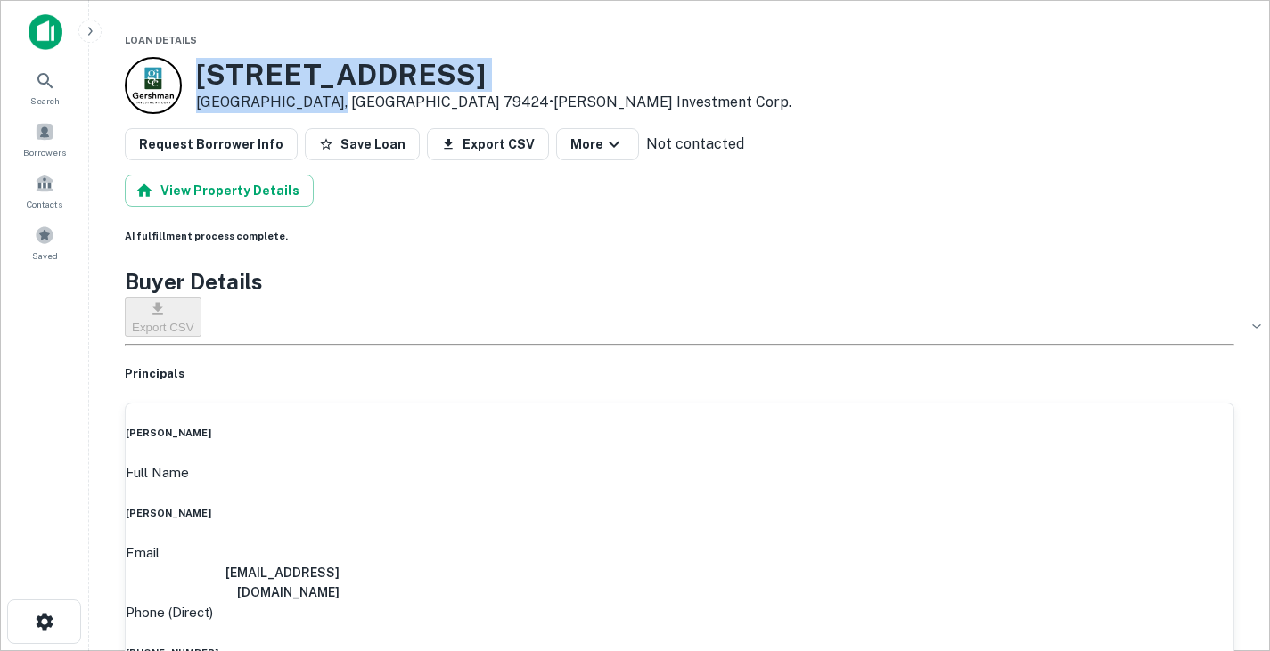
drag, startPoint x: 201, startPoint y: 64, endPoint x: 330, endPoint y: 99, distance: 133.8
click at [330, 99] on div "7306 Aberdeen Ave Lubbock, TX 79424 • Gershman Investment Corp." at bounding box center [493, 85] width 595 height 55
copy div "7306 Aberdeen Ave Lubbock, TX 79424"
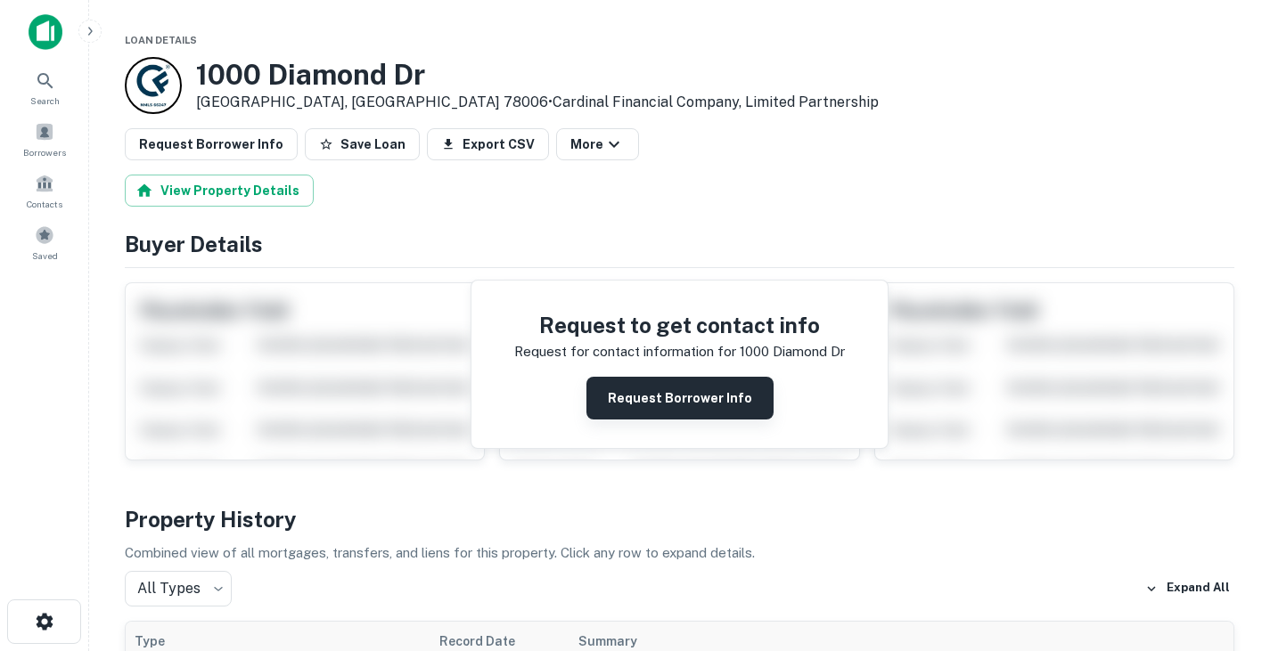
click at [654, 406] on button "Request Borrower Info" at bounding box center [679, 398] width 187 height 43
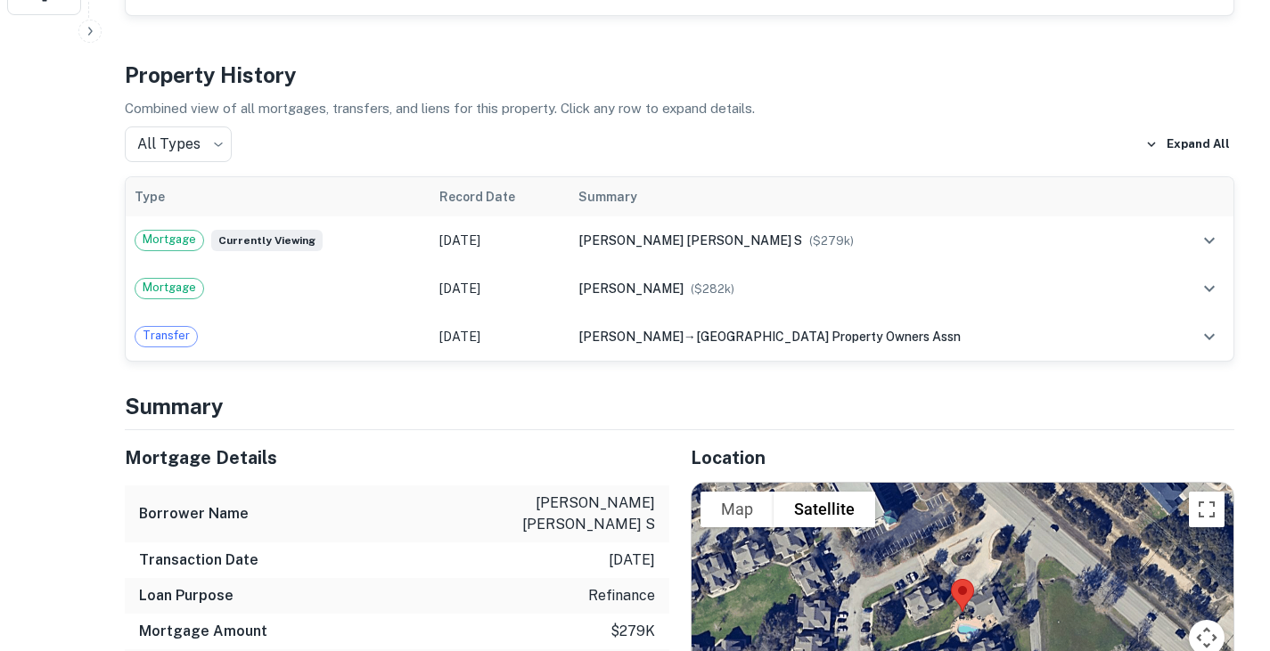
scroll to position [520, 0]
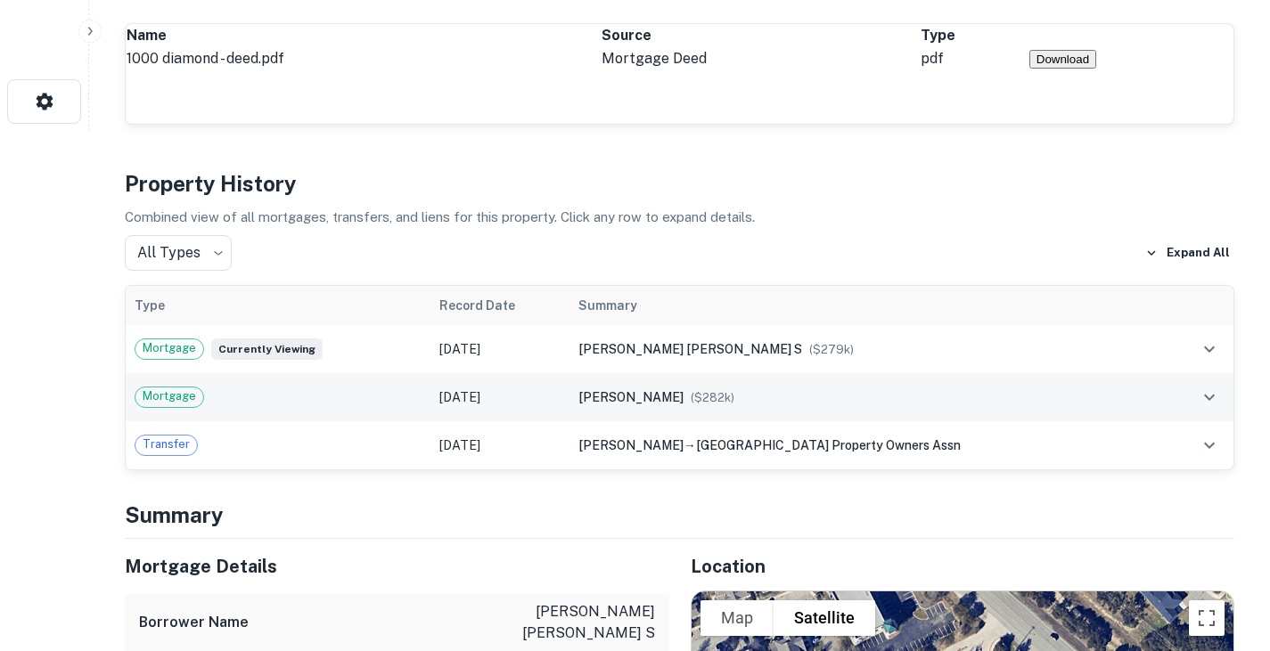
click at [376, 387] on div "Mortgage" at bounding box center [278, 397] width 287 height 21
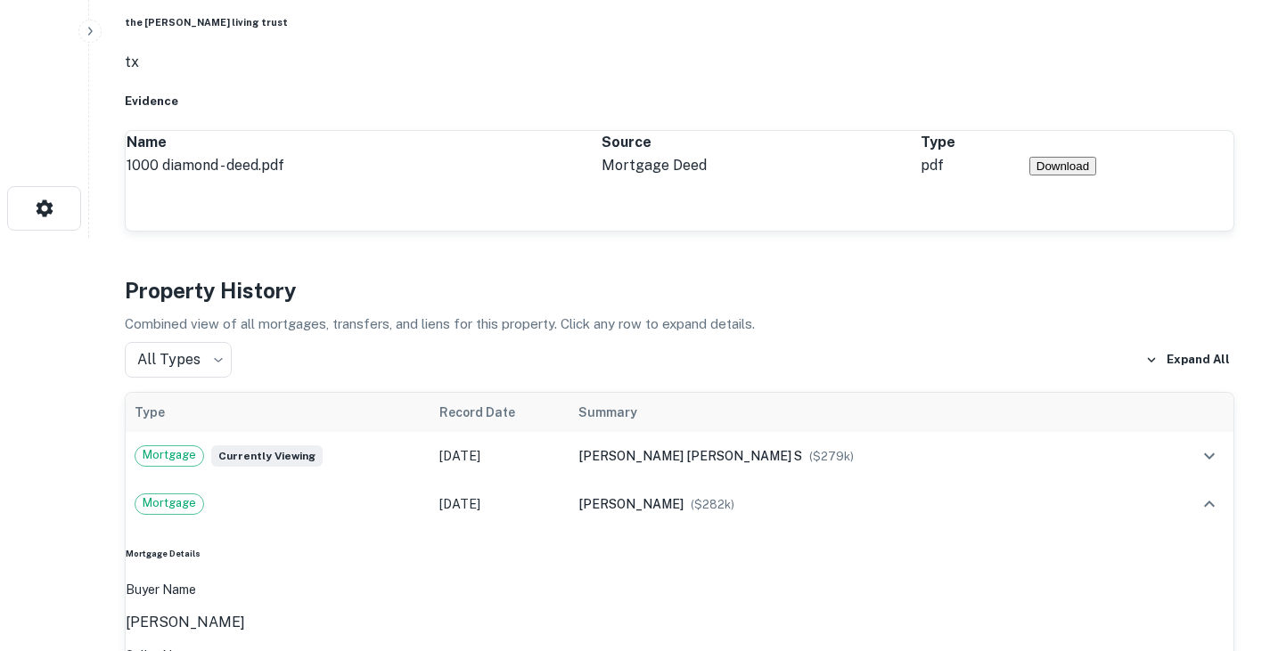
scroll to position [439, 0]
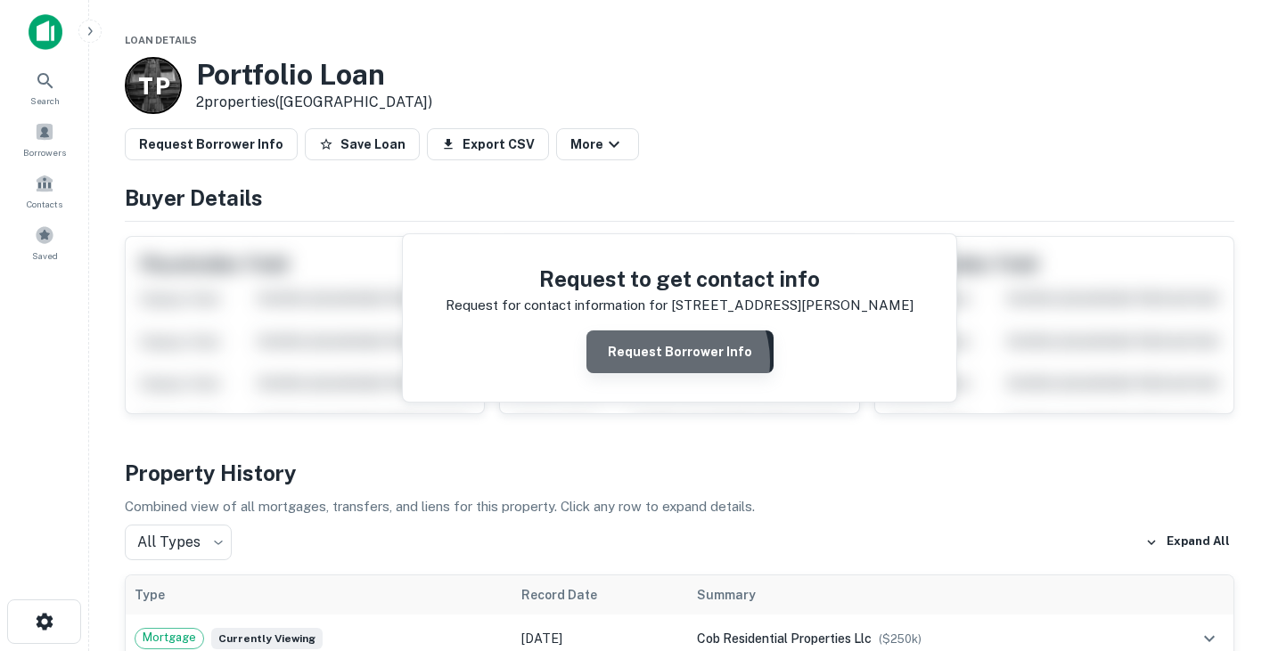
click at [666, 362] on button "Request Borrower Info" at bounding box center [679, 352] width 187 height 43
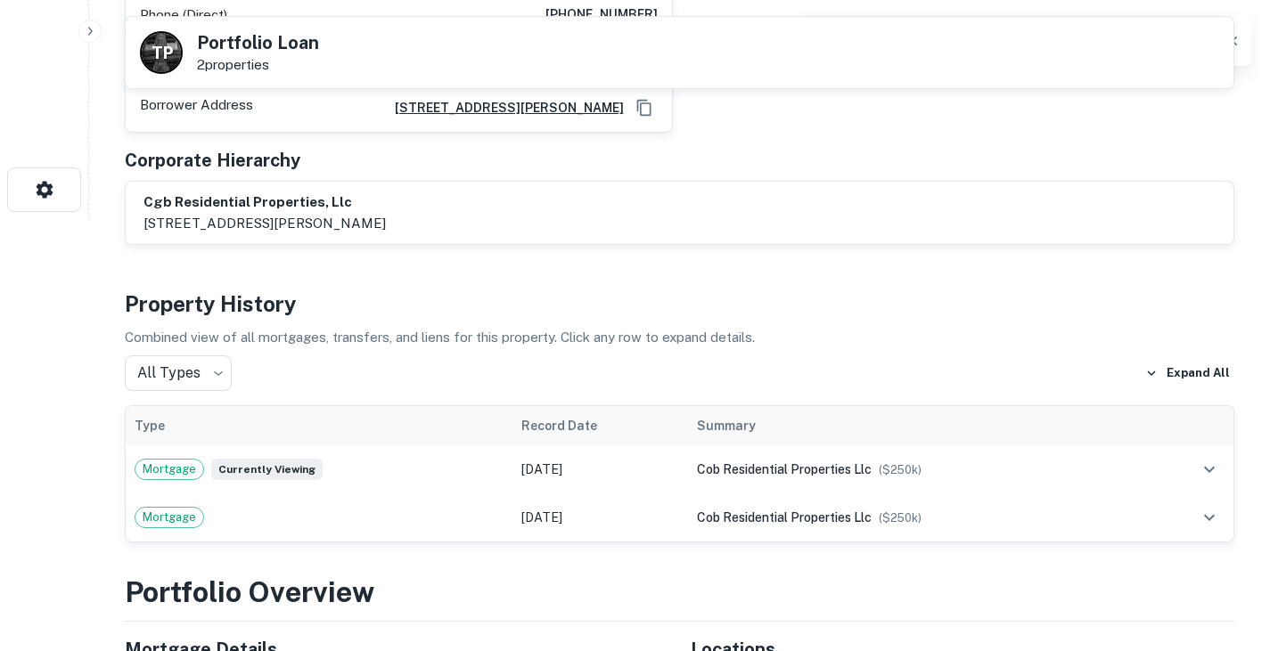
scroll to position [433, 0]
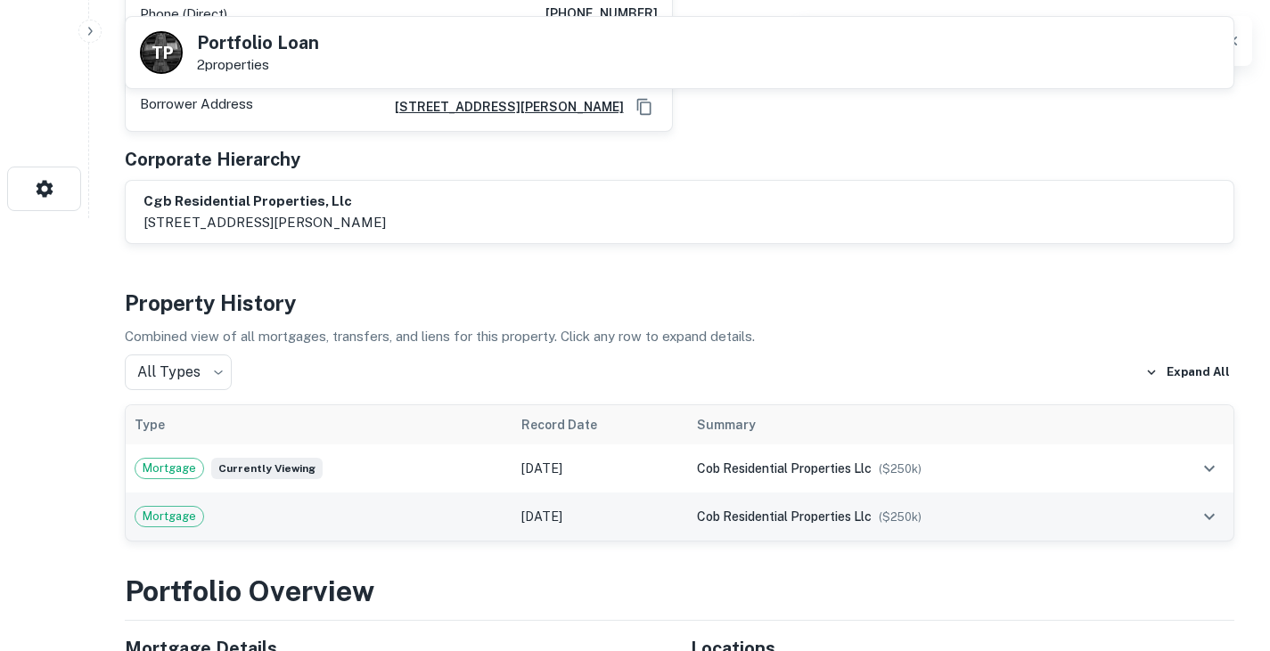
click at [569, 493] on td "[DATE]" at bounding box center [600, 517] width 176 height 48
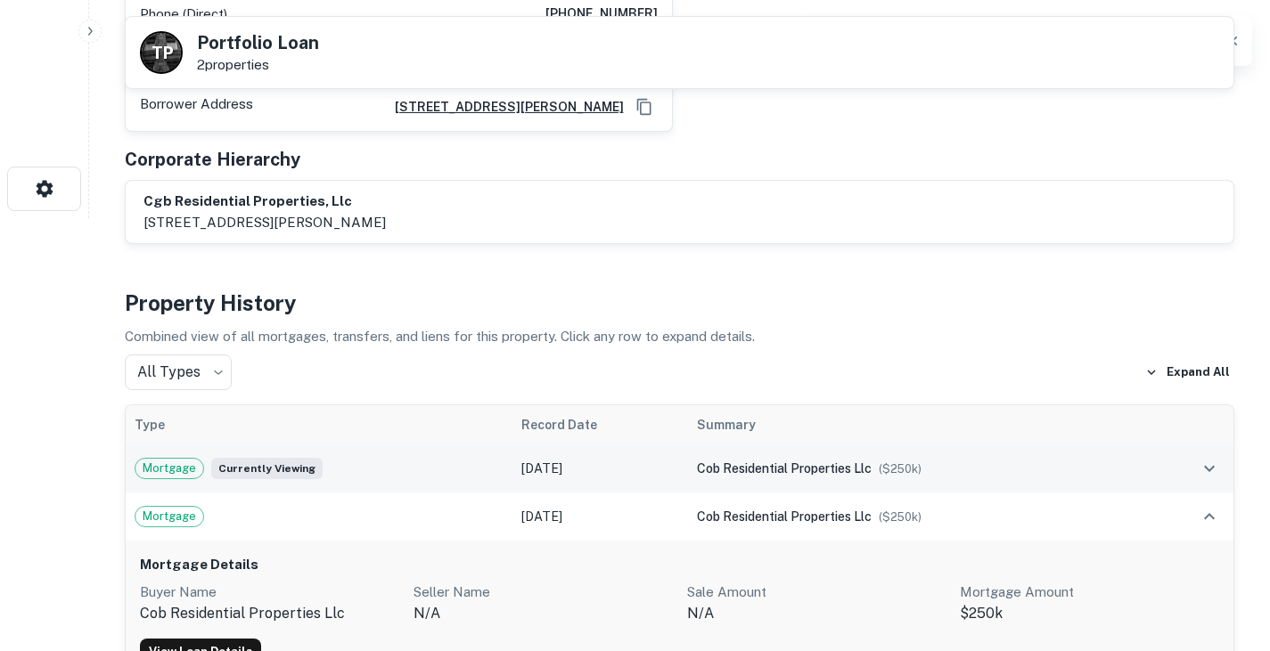
click at [570, 457] on td "[DATE]" at bounding box center [600, 469] width 176 height 48
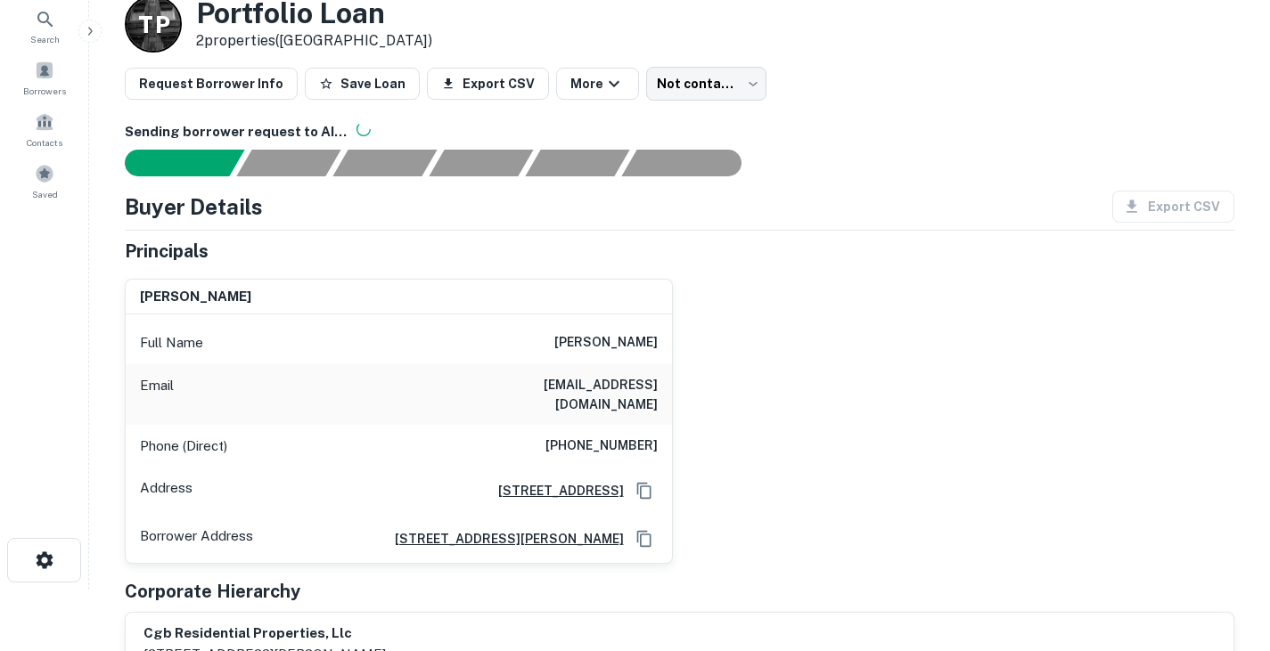
scroll to position [0, 0]
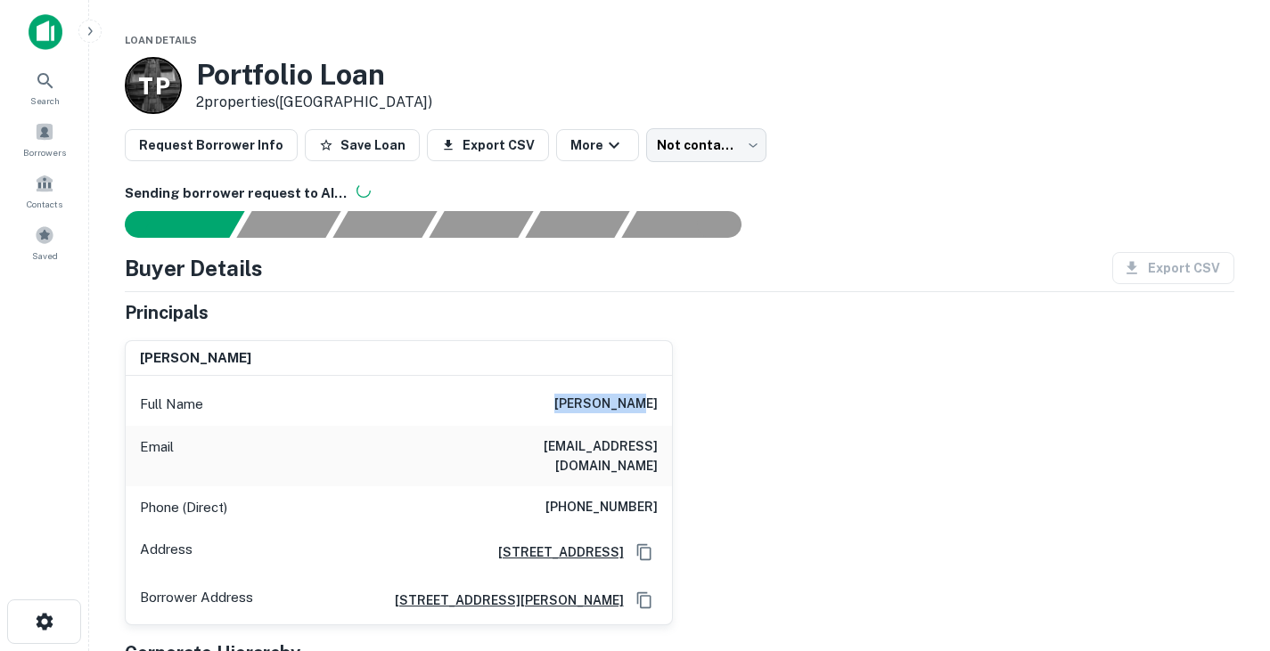
drag, startPoint x: 585, startPoint y: 397, endPoint x: 672, endPoint y: 398, distance: 87.4
click at [672, 398] on div "[PERSON_NAME] Full Name [PERSON_NAME] Email [EMAIL_ADDRESS][DOMAIN_NAME] Phone …" at bounding box center [399, 483] width 548 height 286
copy h6 "jacob volin"
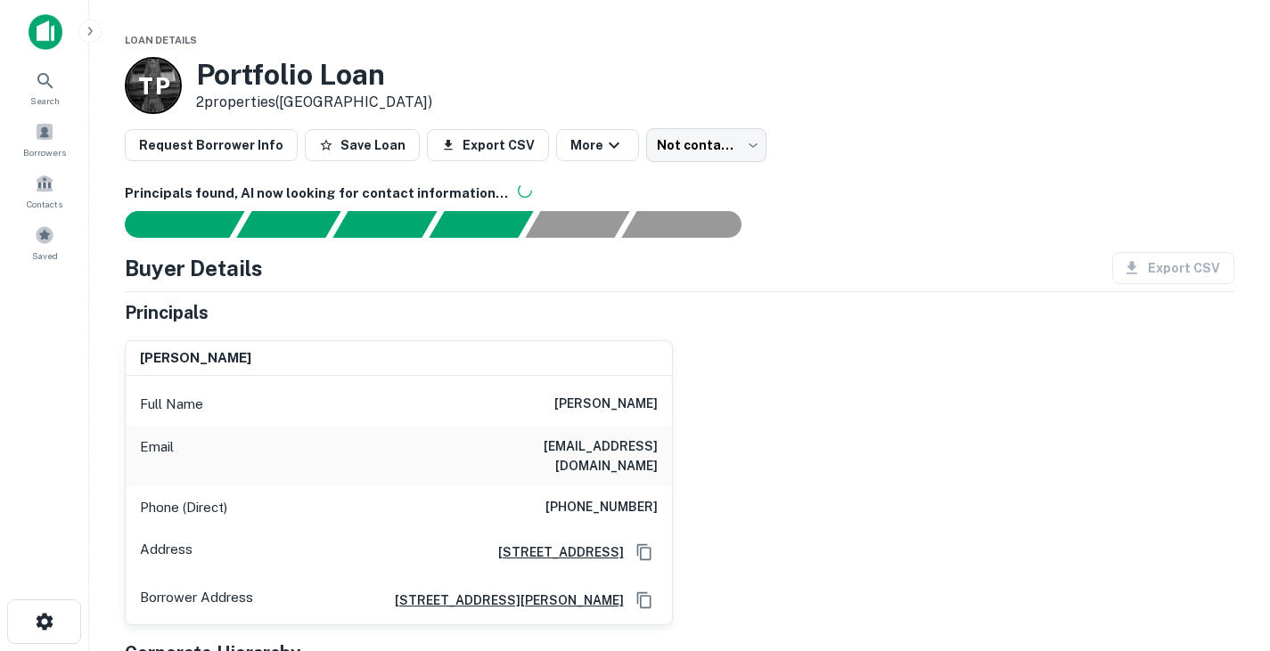
click at [610, 443] on h6 "volin_jake@yahoo.com" at bounding box center [551, 456] width 214 height 39
copy h6 "volin_jake@yahoo.com"
click at [602, 497] on h6 "(720) 988-5986" at bounding box center [601, 507] width 112 height 21
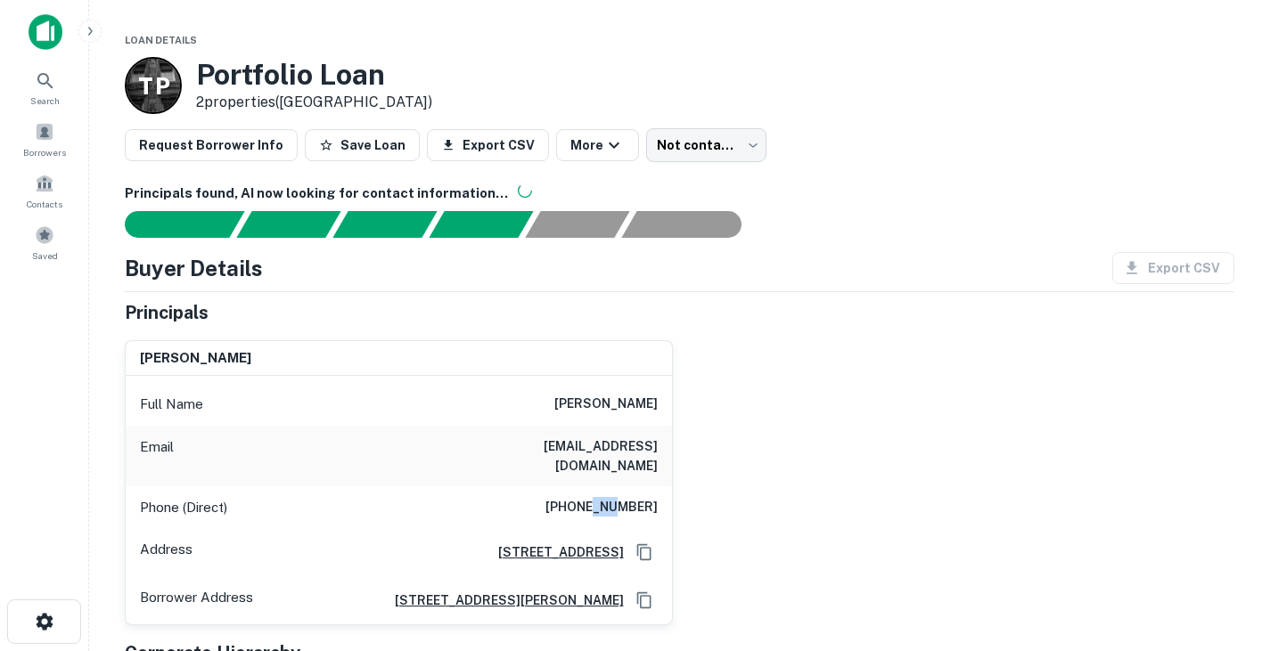
click at [602, 497] on h6 "(720) 988-5986" at bounding box center [601, 507] width 112 height 21
copy h6 "(720) 988-5986"
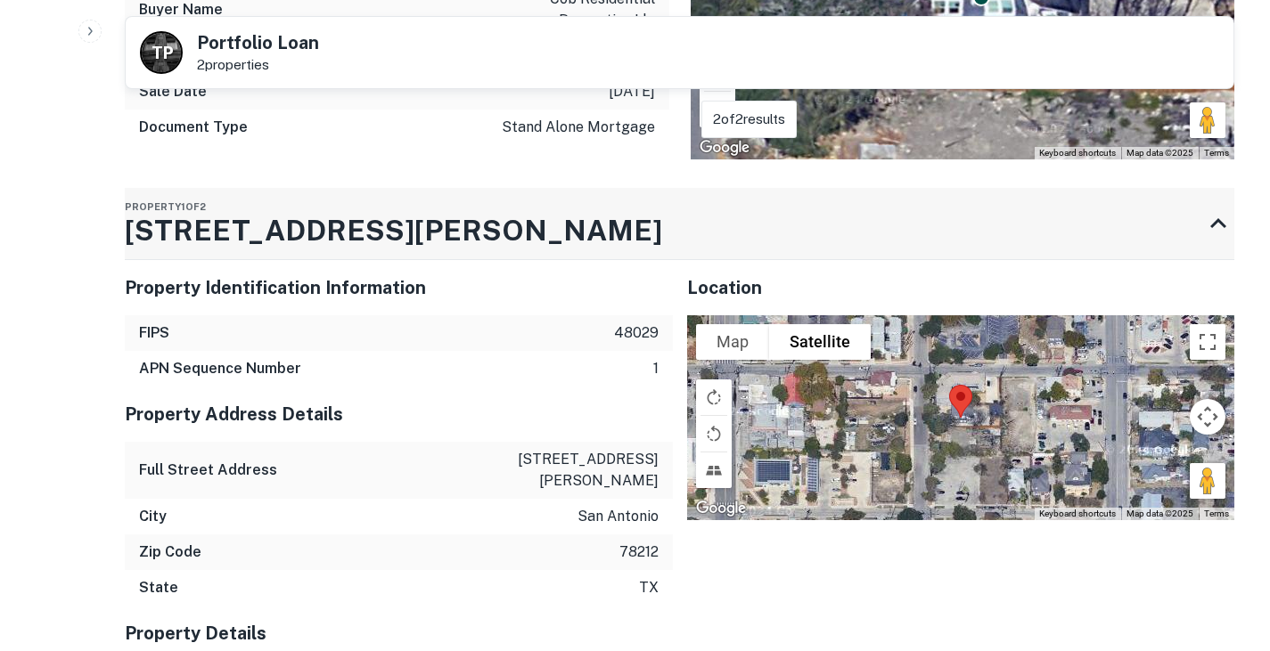
scroll to position [1897, 0]
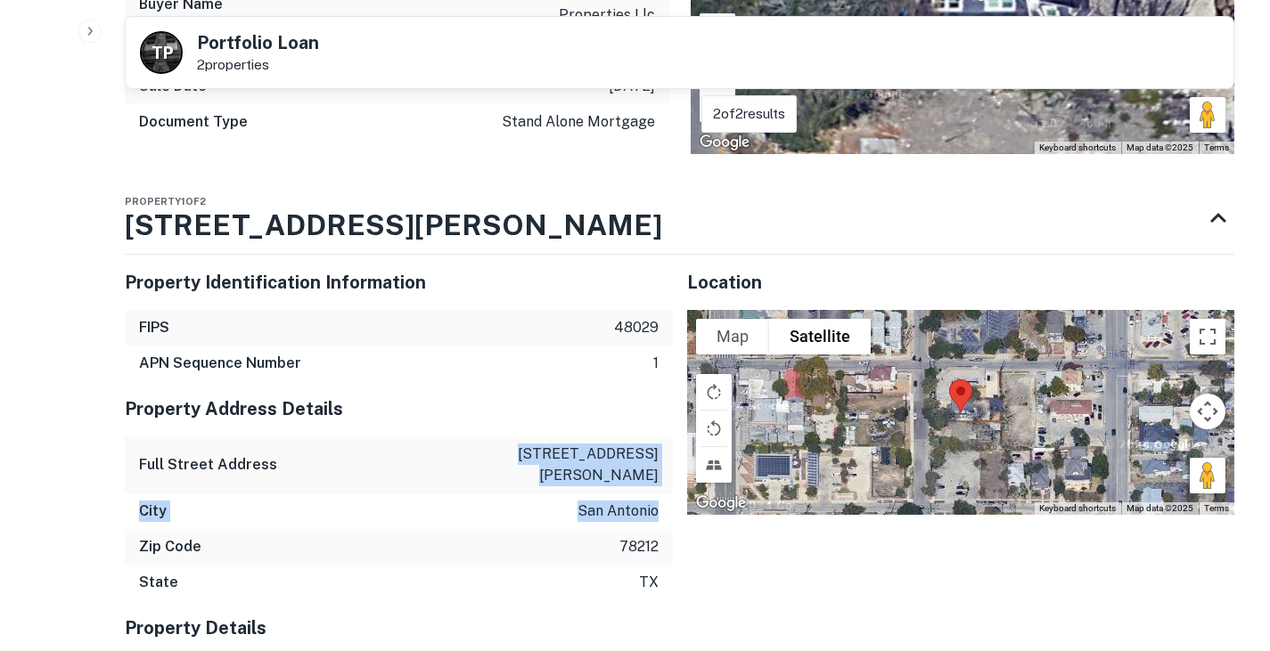
drag, startPoint x: 555, startPoint y: 410, endPoint x: 657, endPoint y: 438, distance: 105.5
click at [657, 438] on div "Property Address Details Full Street Address 818 ogden st City san antonio Zip …" at bounding box center [399, 490] width 548 height 219
copy div "818 ogden st City san antonio"
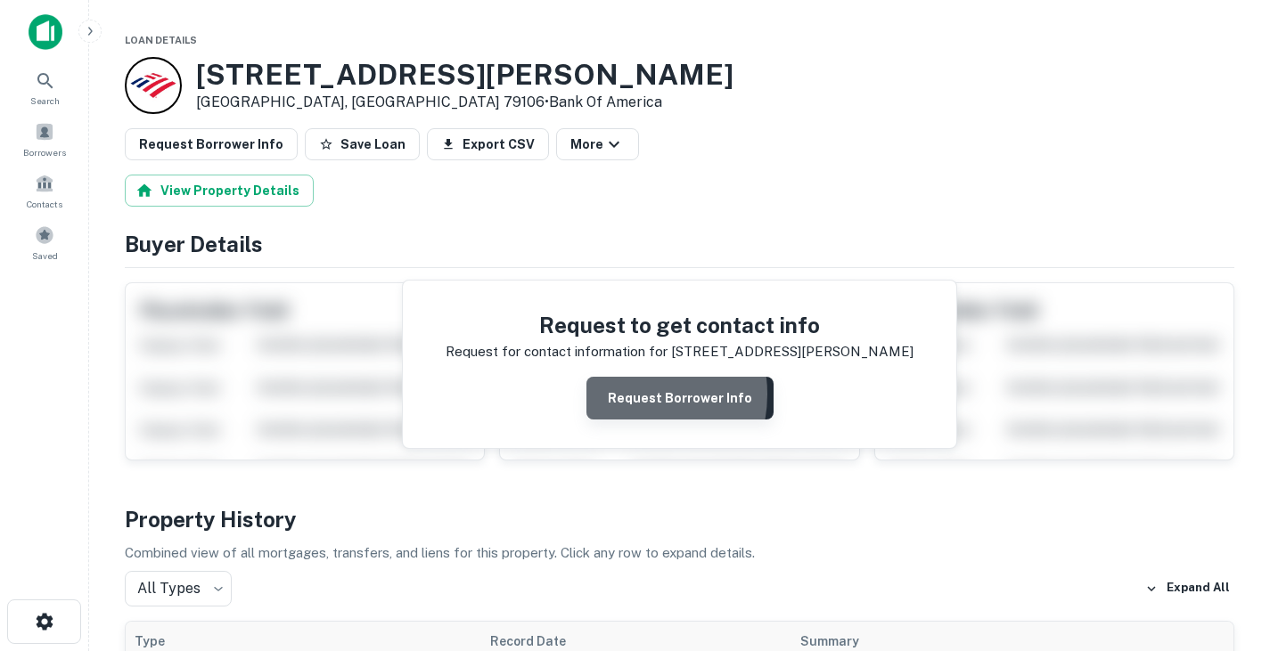
click at [625, 395] on button "Request Borrower Info" at bounding box center [679, 398] width 187 height 43
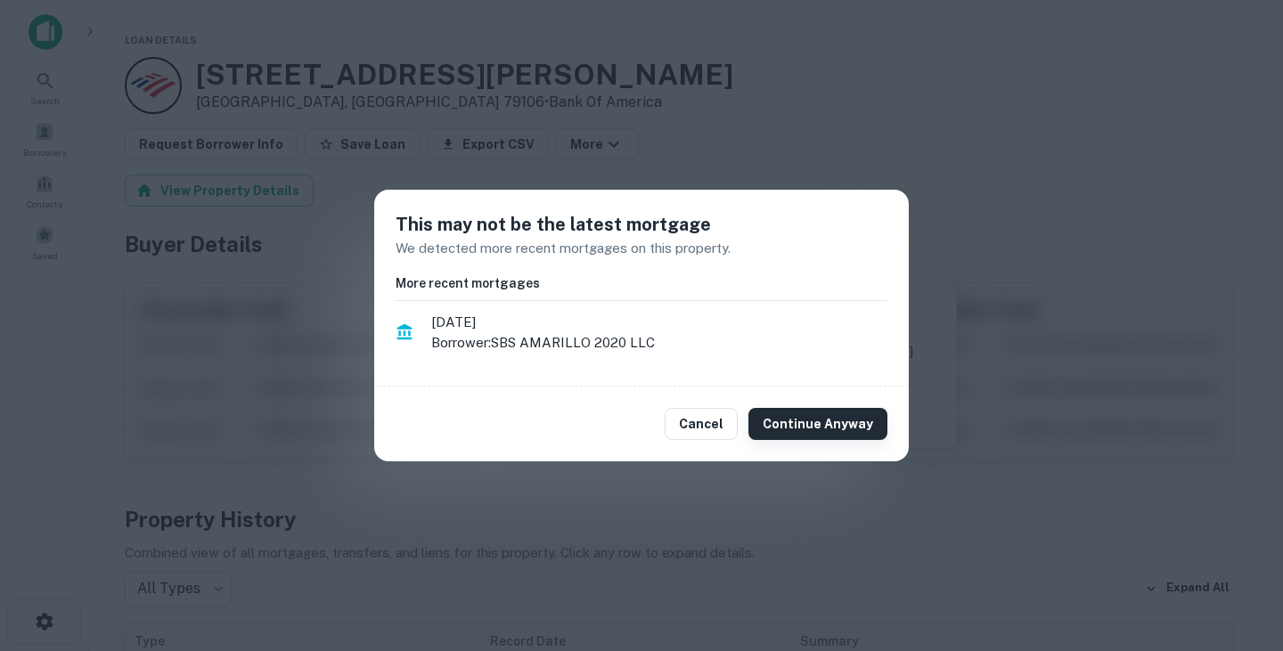
click at [832, 419] on button "Continue Anyway" at bounding box center [818, 424] width 139 height 32
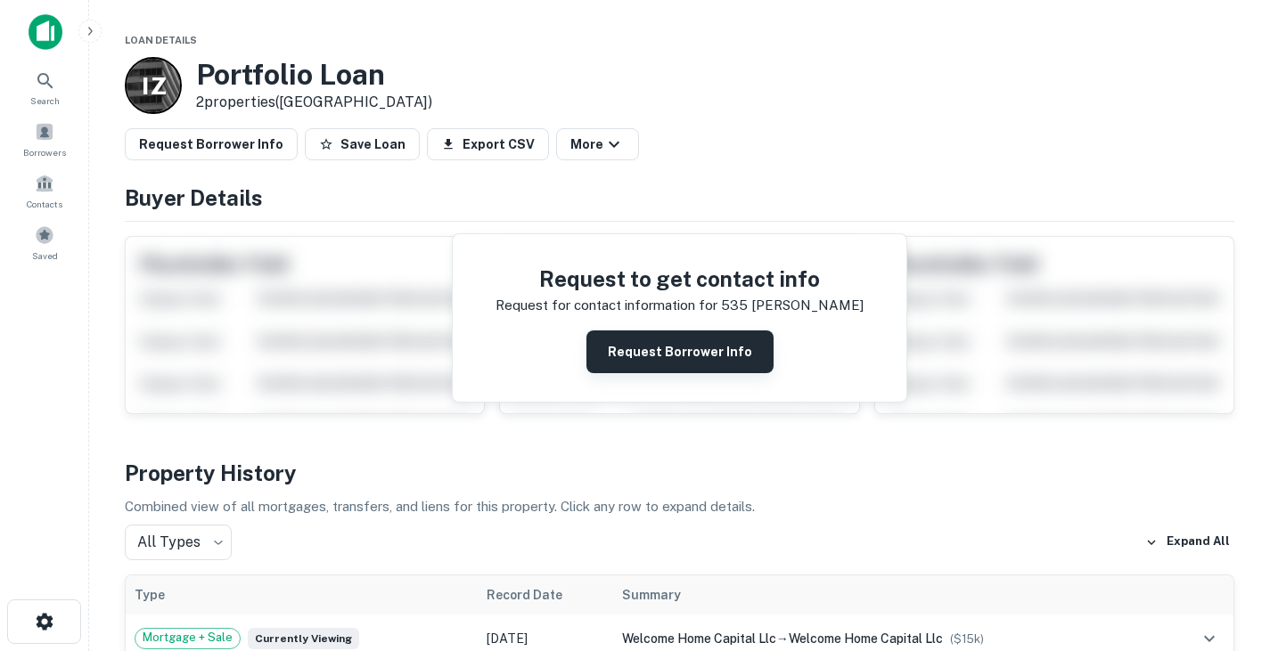
click at [651, 354] on button "Request Borrower Info" at bounding box center [679, 352] width 187 height 43
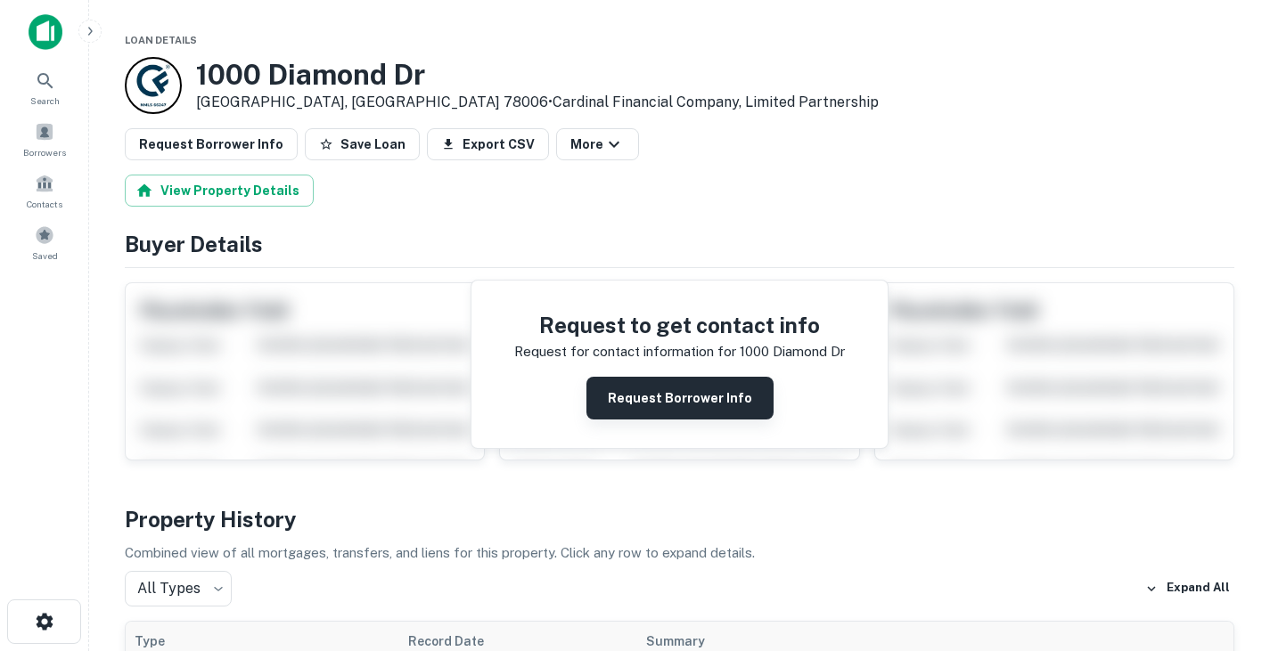
click at [665, 397] on button "Request Borrower Info" at bounding box center [679, 398] width 187 height 43
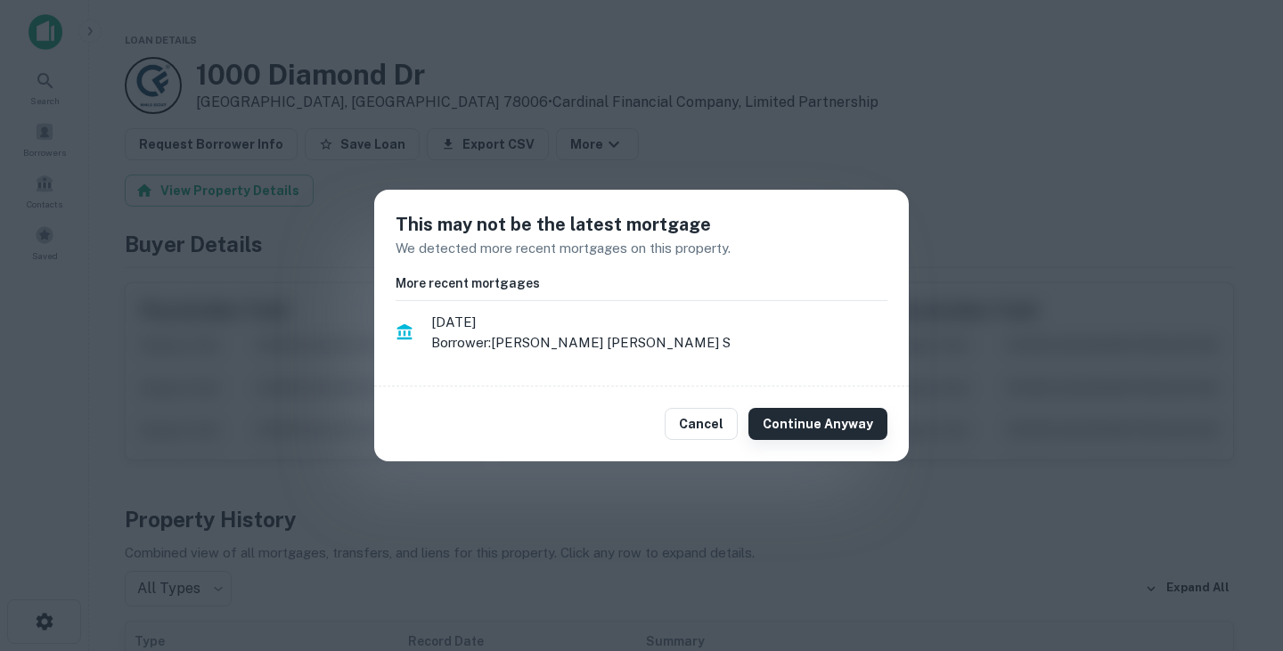
click at [825, 426] on button "Continue Anyway" at bounding box center [818, 424] width 139 height 32
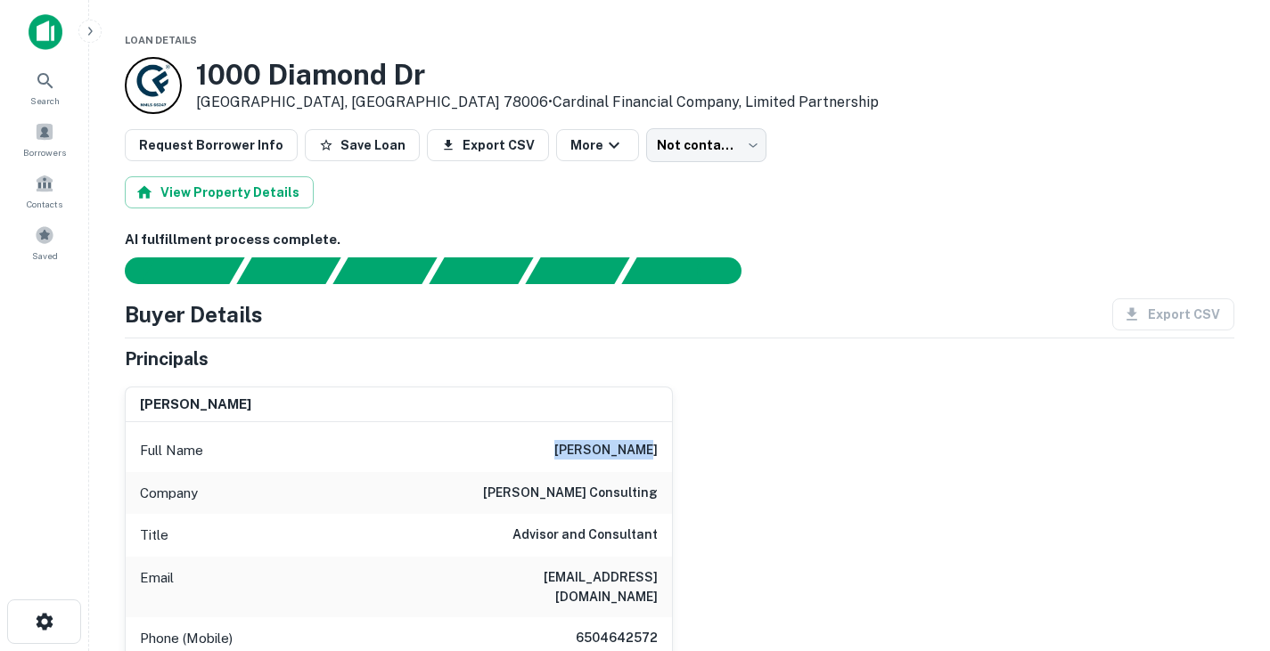
drag, startPoint x: 585, startPoint y: 445, endPoint x: 662, endPoint y: 450, distance: 77.7
click at [662, 450] on div "Full Name steve raizes" at bounding box center [399, 451] width 546 height 43
copy h6 "steve raizes"
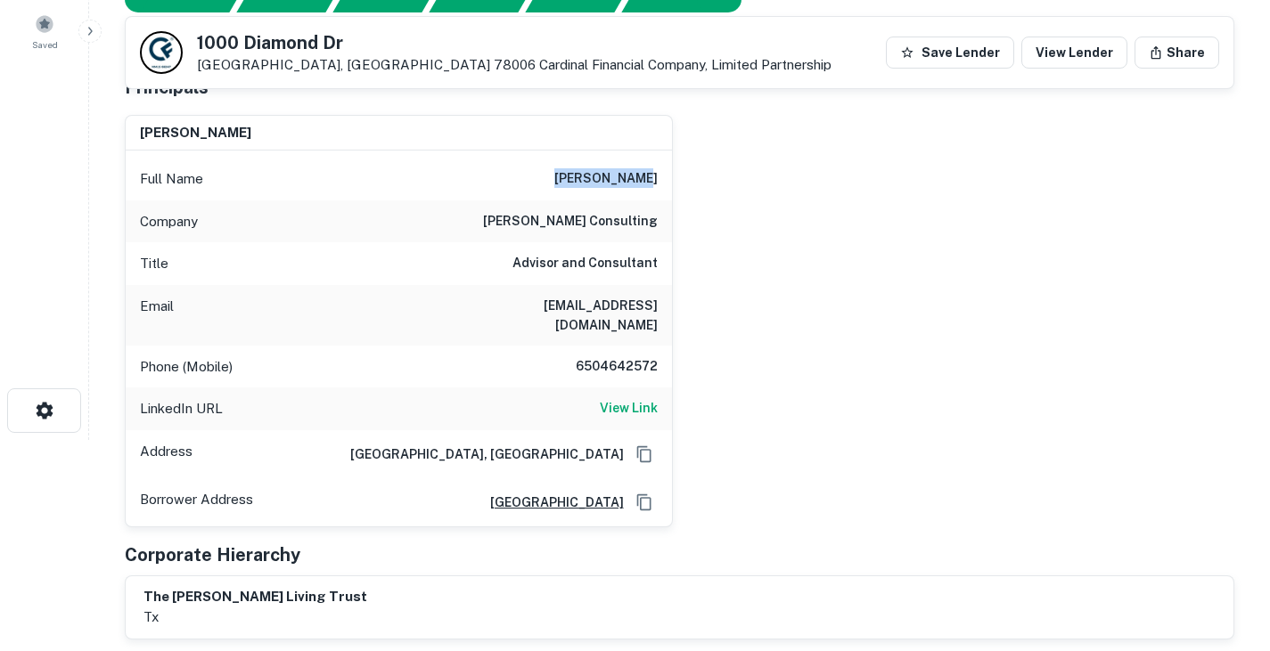
scroll to position [212, 0]
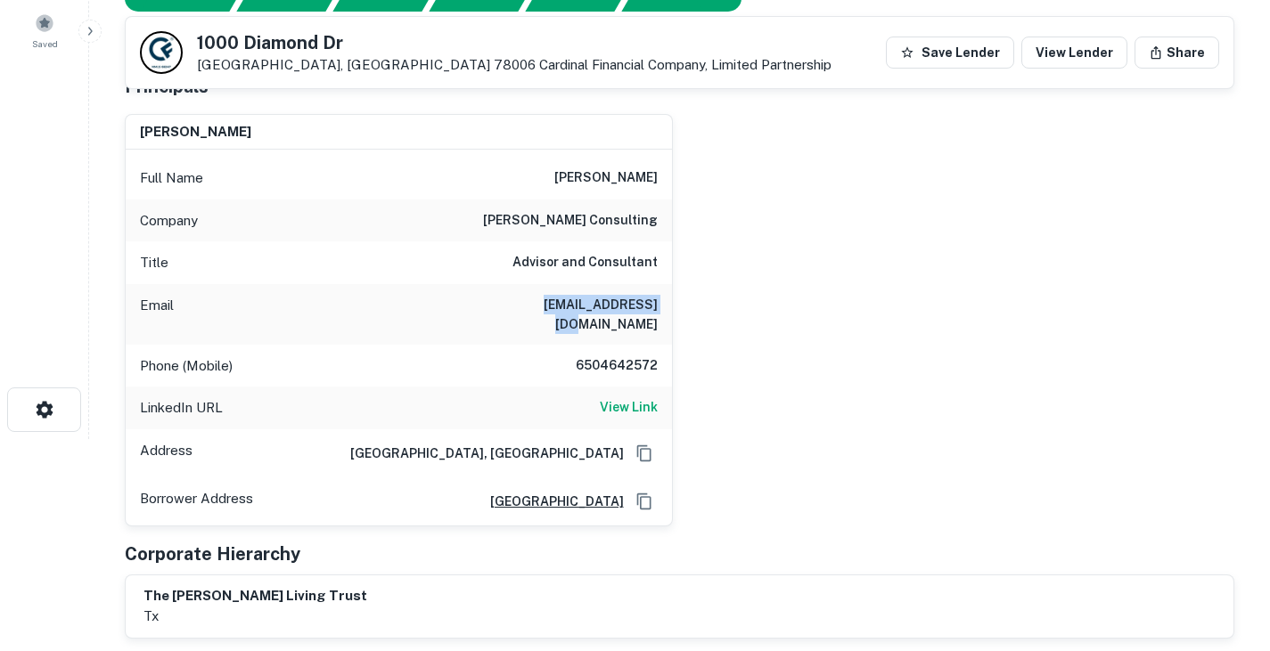
drag, startPoint x: 540, startPoint y: 293, endPoint x: 689, endPoint y: 310, distance: 149.8
click at [689, 310] on div "steve raizes Full Name steve raizes Company steve raizes consulting Title Advis…" at bounding box center [673, 313] width 1124 height 427
copy h6 "sraizes1@yahoo.com"
click at [617, 356] on h6 "6504642572" at bounding box center [604, 366] width 107 height 21
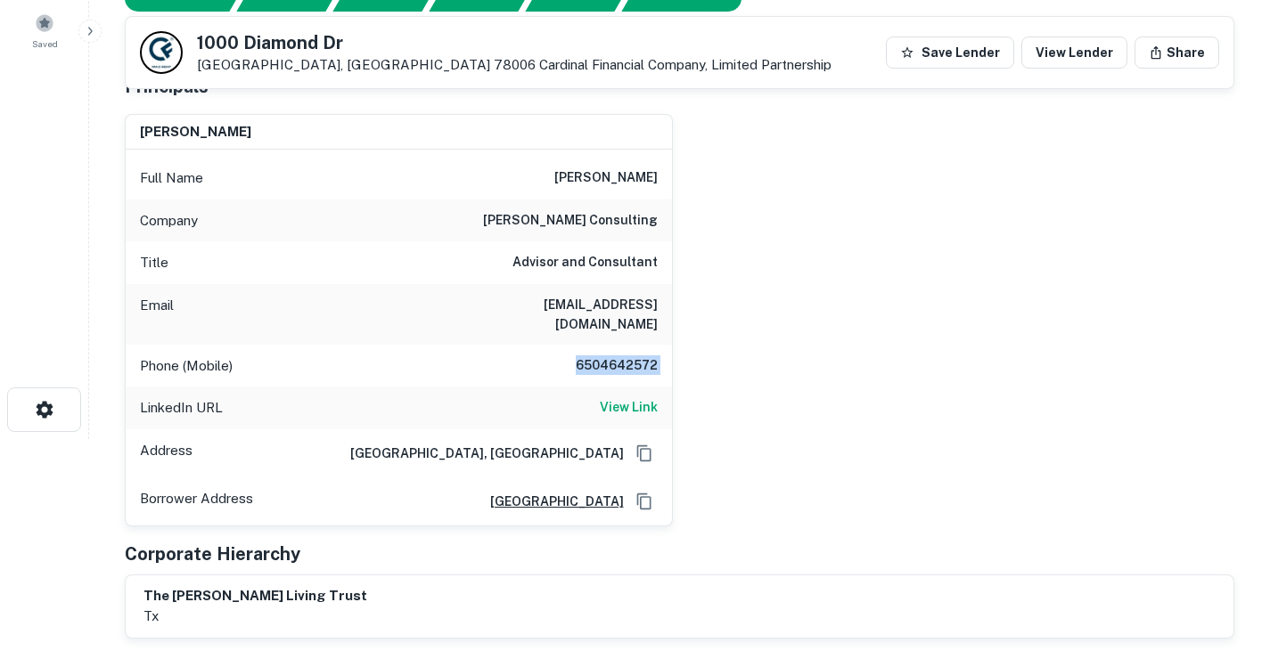
click at [617, 356] on h6 "6504642572" at bounding box center [604, 366] width 107 height 21
copy h6 "6504642572"
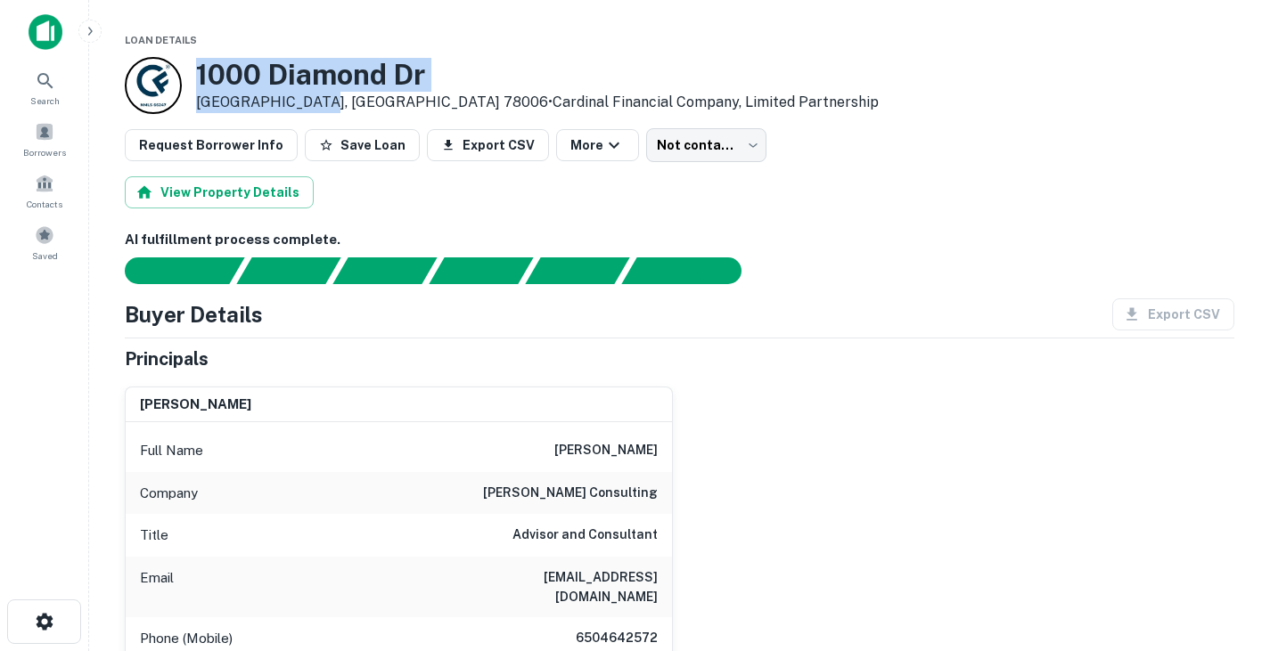
drag, startPoint x: 196, startPoint y: 73, endPoint x: 316, endPoint y: 103, distance: 124.1
click at [316, 103] on div "1000 Diamond Dr Boerne, TX 78006 • Cardinal Financial Company, Limited Partners…" at bounding box center [537, 85] width 683 height 55
copy div "1000 Diamond Dr Boerne, TX 78006"
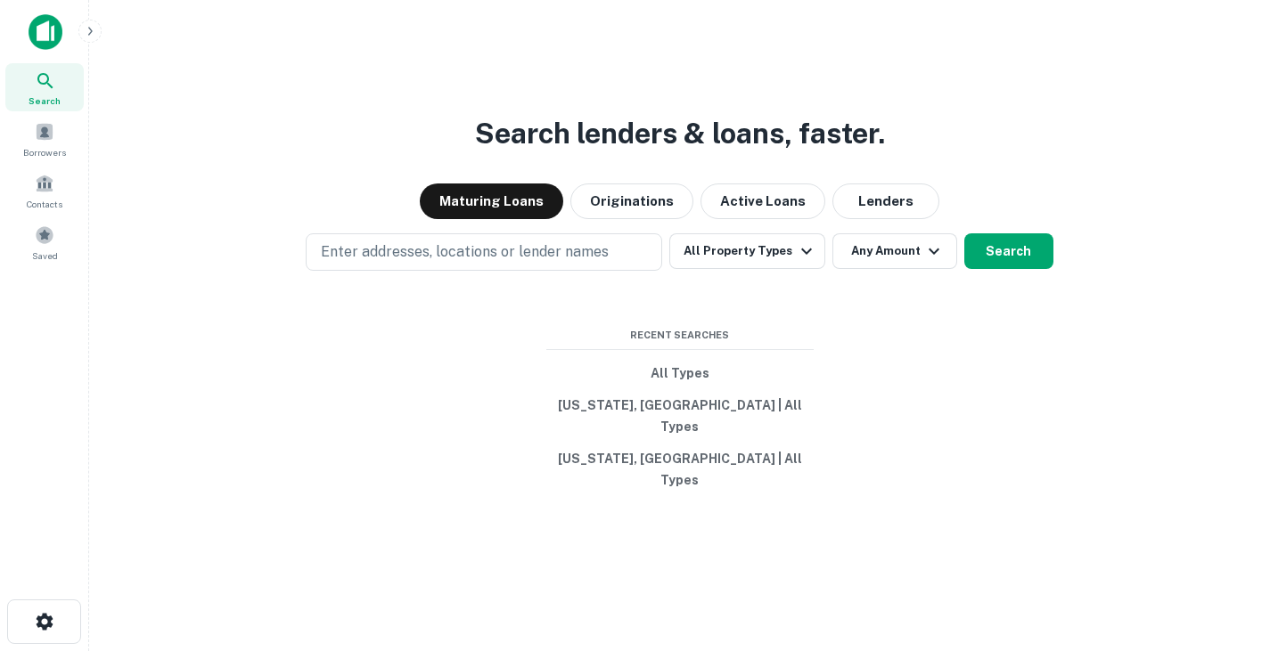
scroll to position [29, 0]
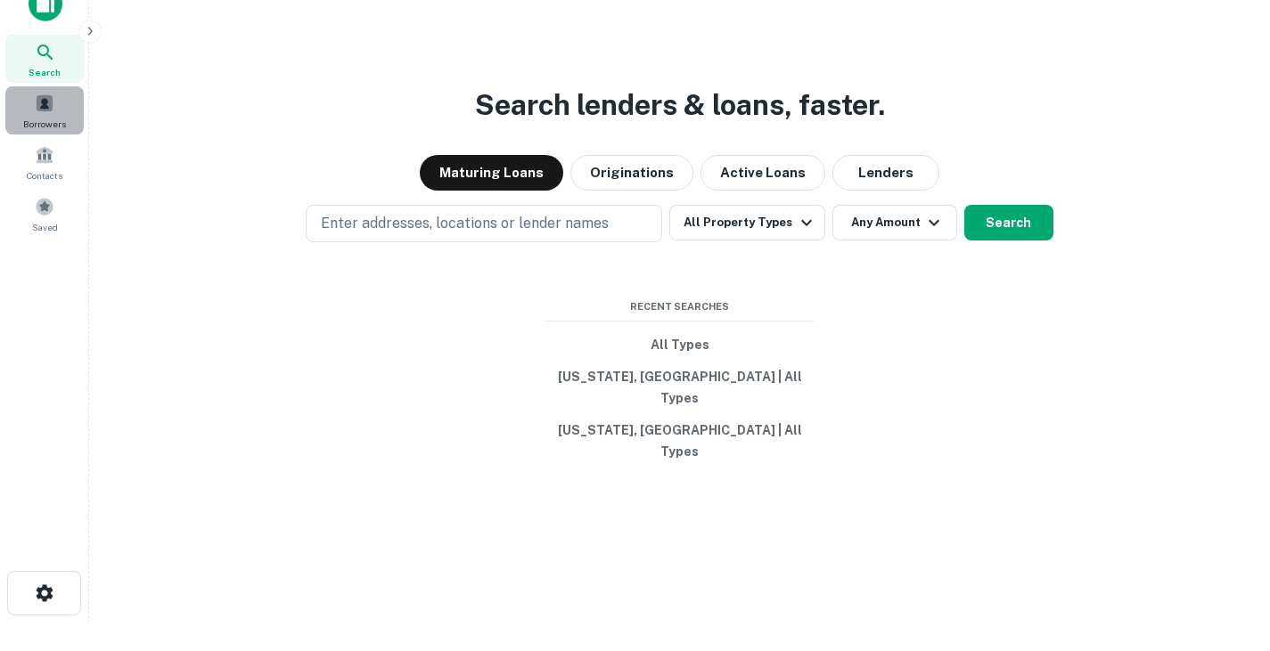
click at [59, 102] on div "Borrowers" at bounding box center [44, 110] width 78 height 48
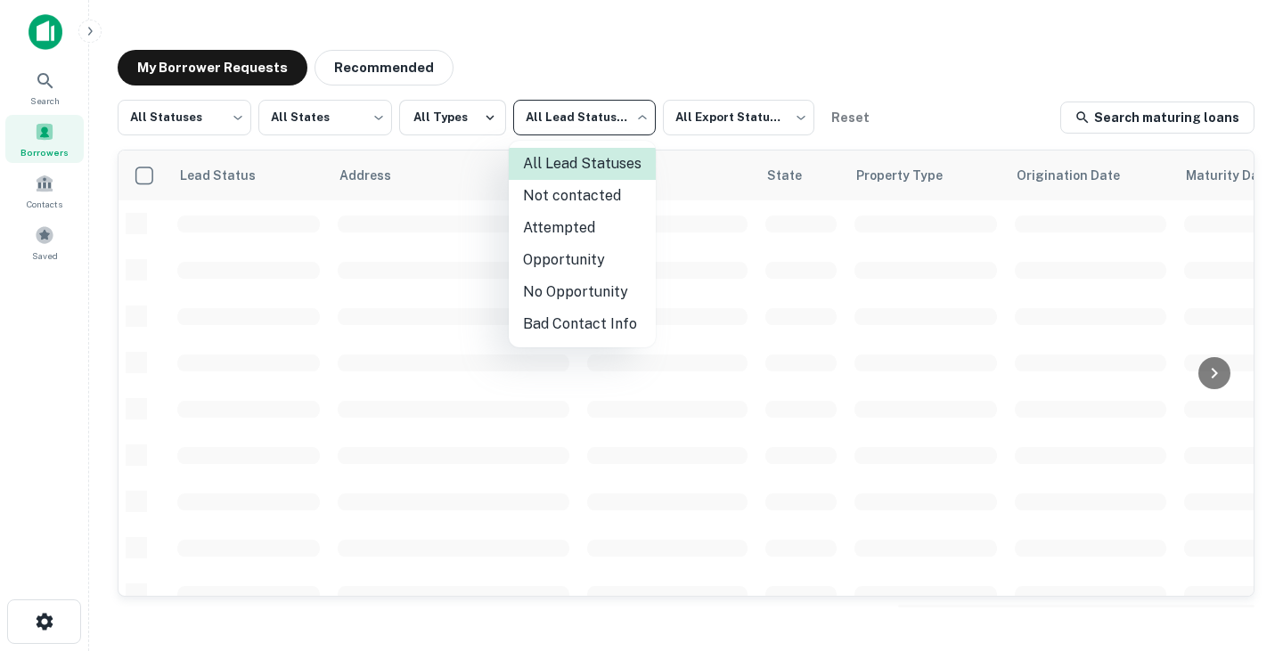
click at [614, 113] on body "Search Borrowers Contacts Saved My Borrower Requests Recommended All Statuses *…" at bounding box center [641, 325] width 1283 height 651
click at [614, 113] on div at bounding box center [641, 325] width 1283 height 651
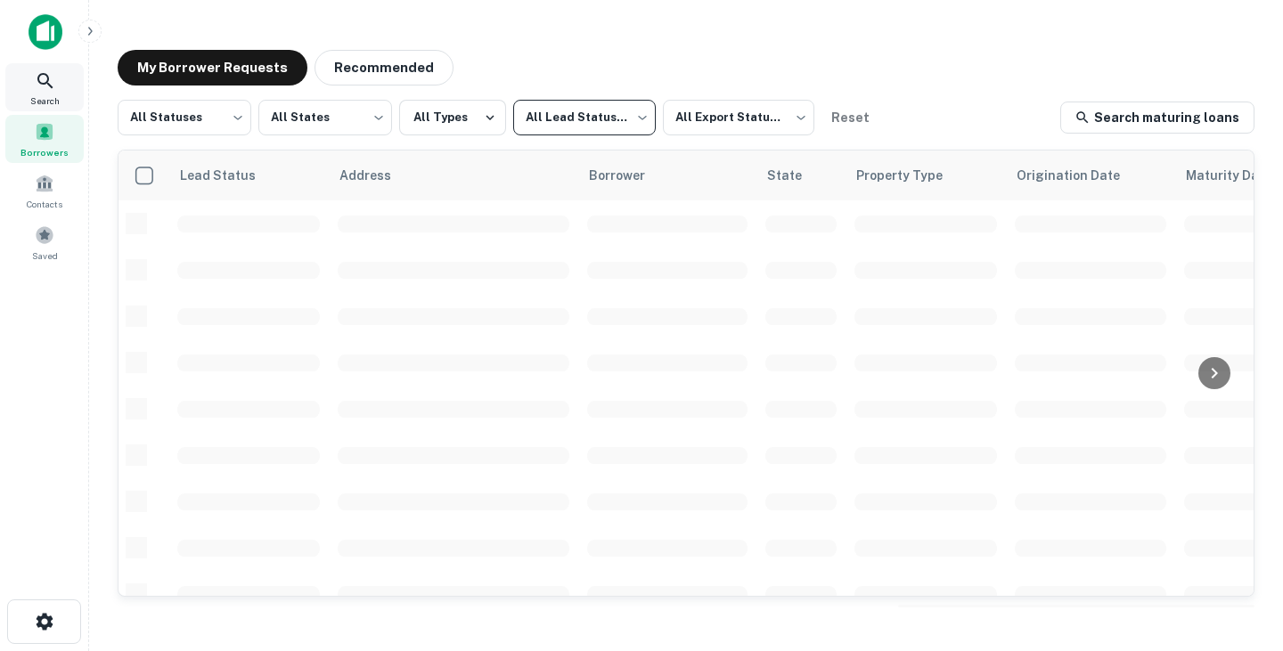
click at [47, 76] on icon at bounding box center [44, 80] width 15 height 15
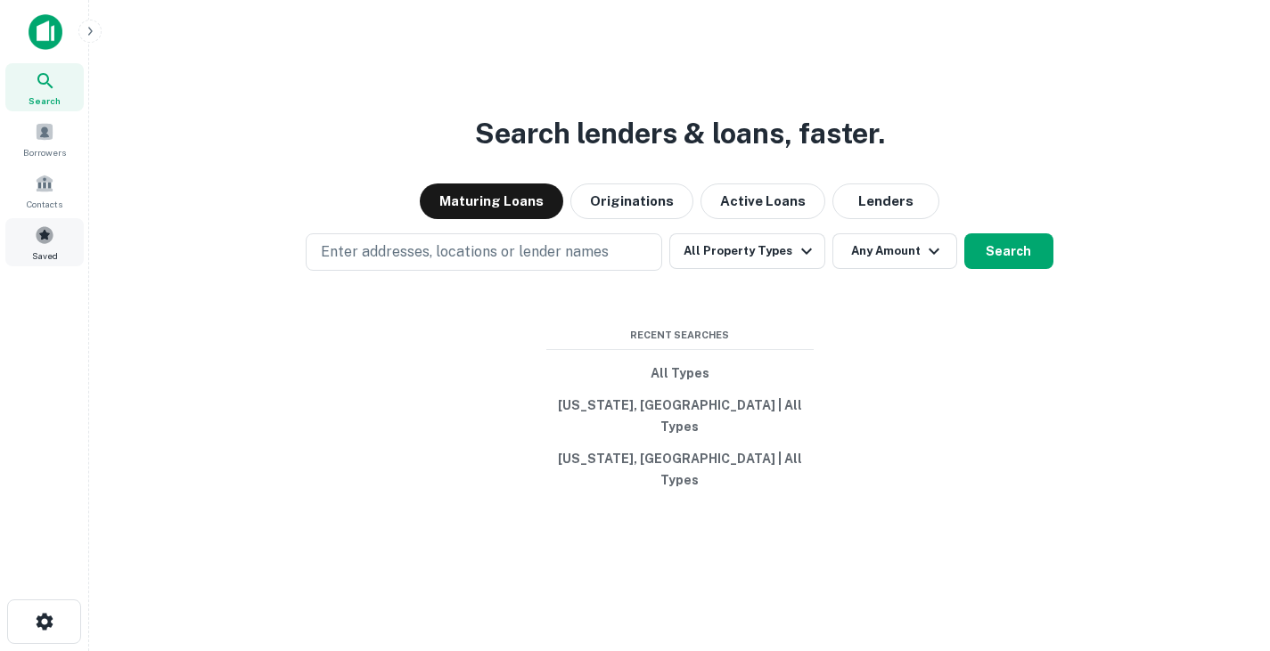
click at [65, 255] on div "Saved" at bounding box center [44, 242] width 78 height 48
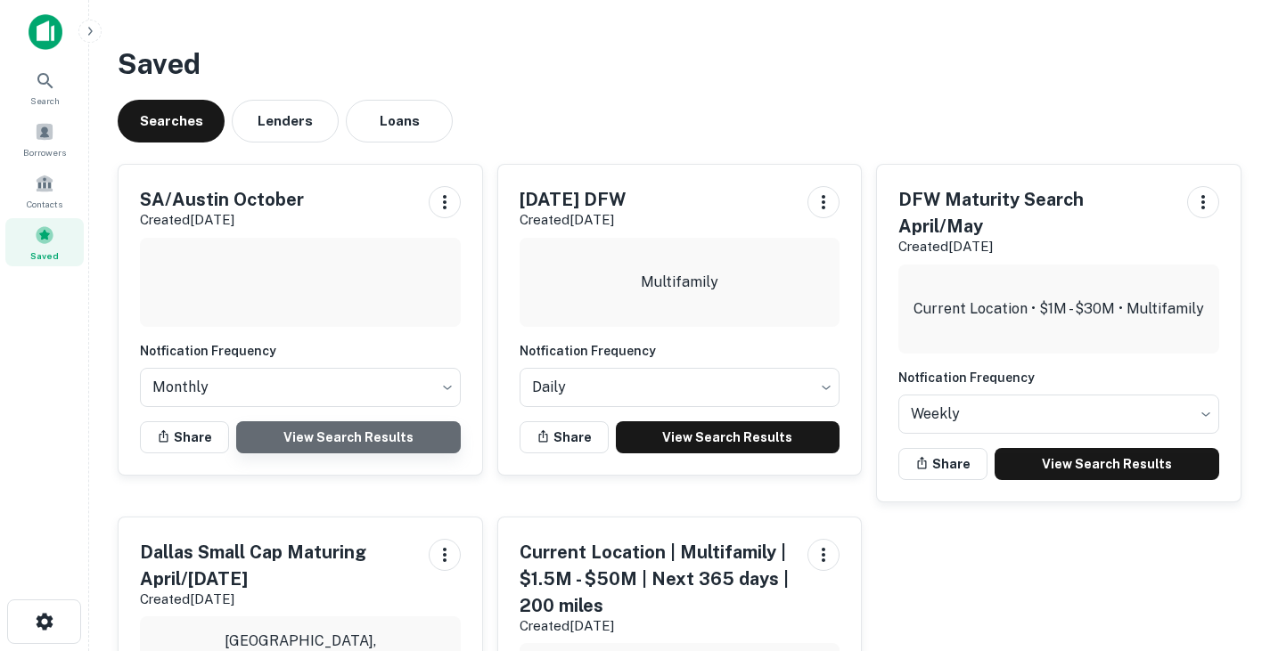
click at [383, 436] on link "View Search Results" at bounding box center [348, 438] width 225 height 32
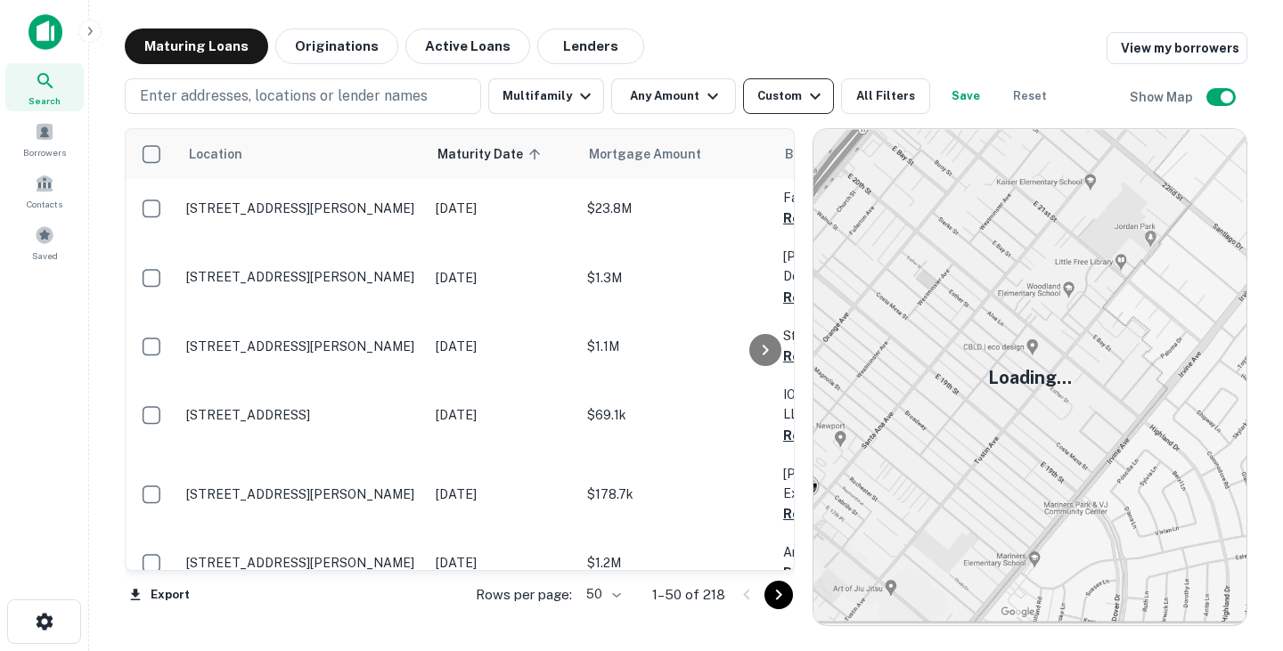
click at [779, 85] on button "Custom" at bounding box center [788, 96] width 91 height 36
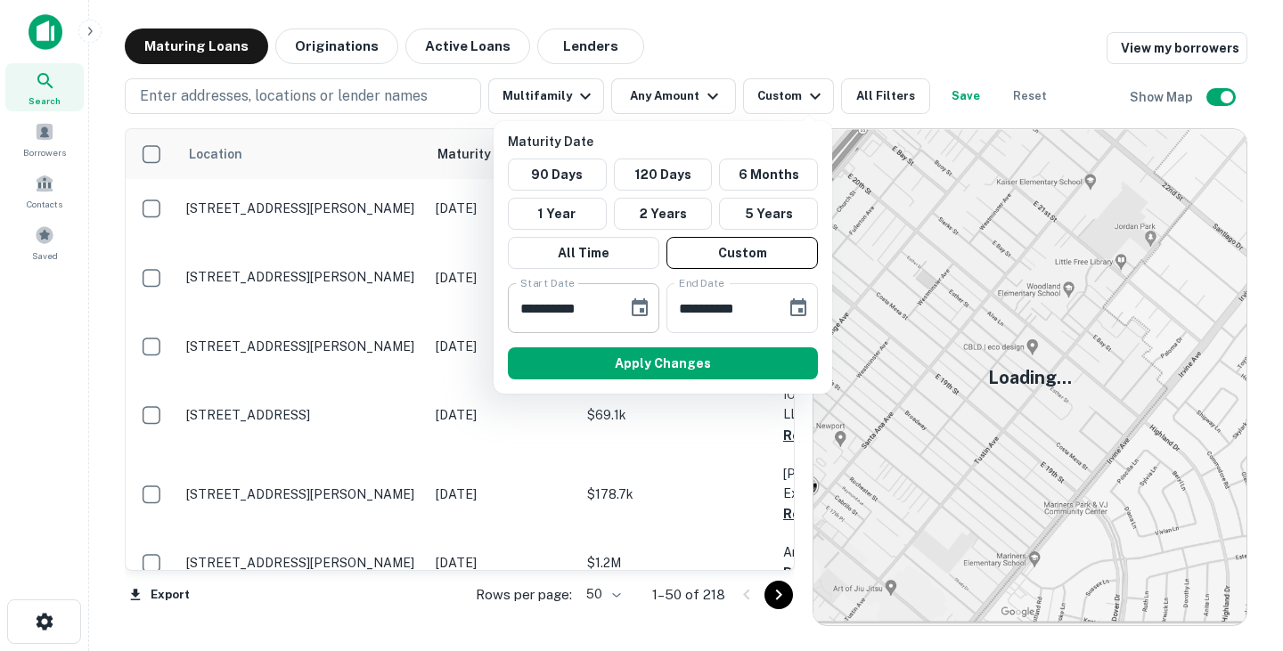
click at [647, 304] on icon "Choose date, selected date is Dec 31, 2025" at bounding box center [640, 308] width 16 height 18
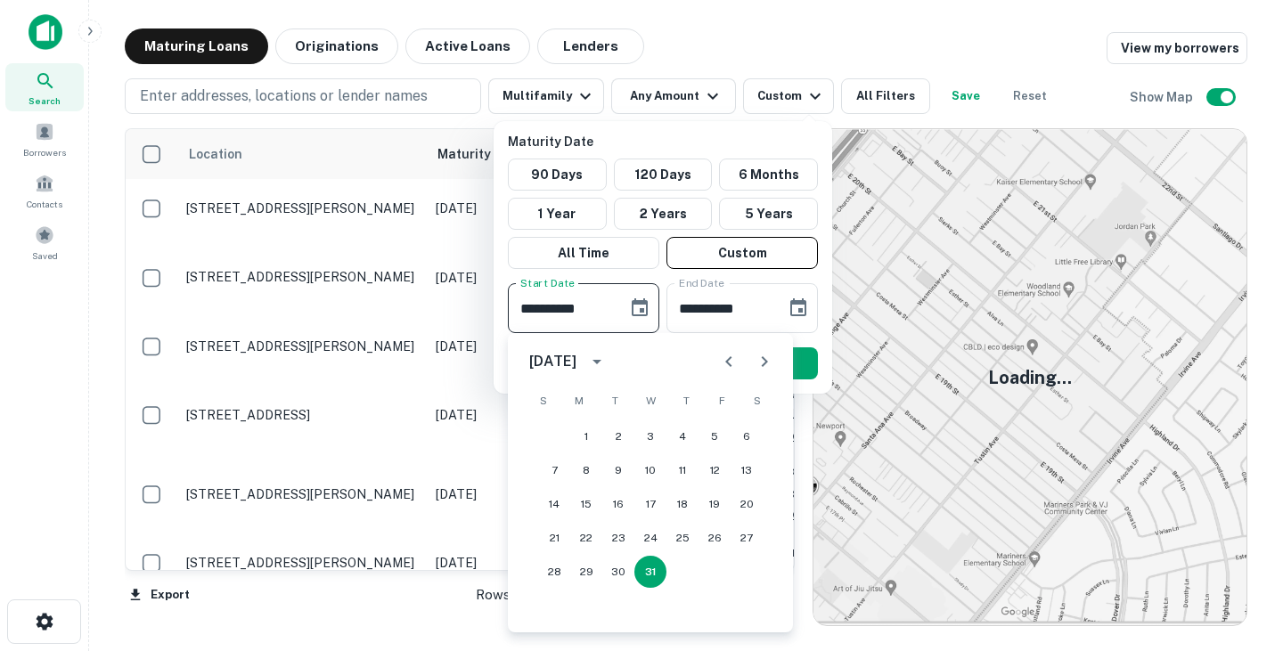
click at [608, 353] on icon "calendar view is open, switch to year view" at bounding box center [596, 361] width 21 height 21
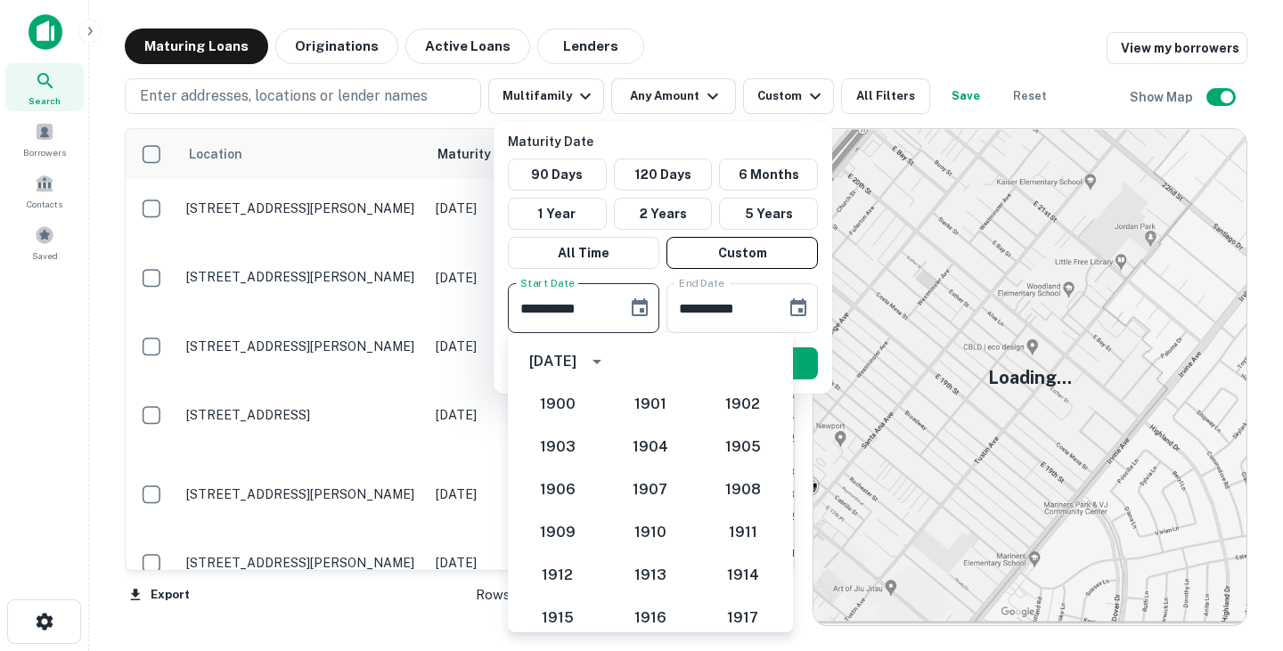
scroll to position [1651, 0]
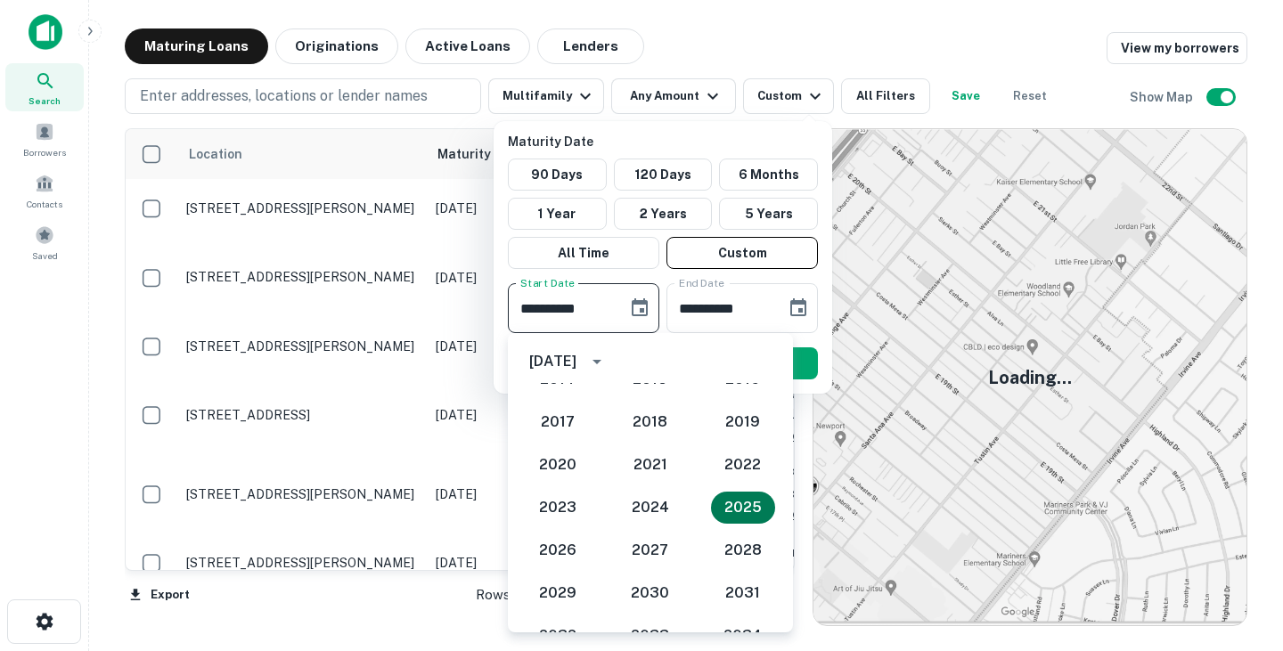
click at [729, 504] on button "2025" at bounding box center [743, 508] width 64 height 32
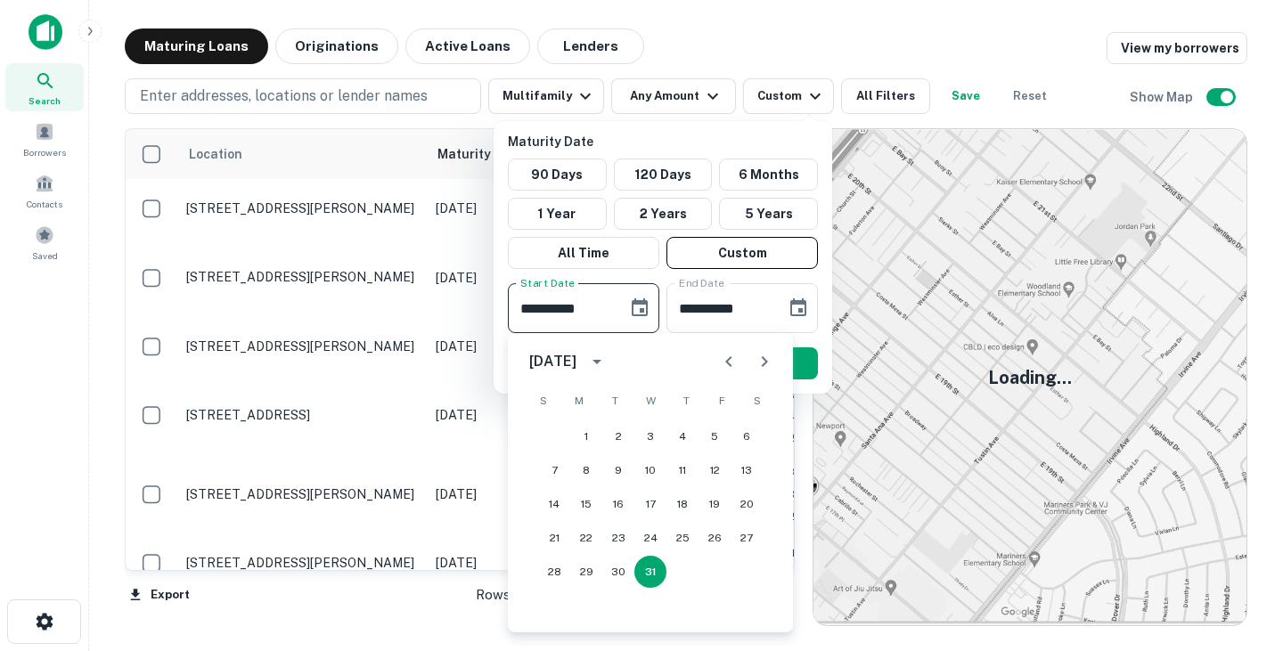
click at [770, 360] on icon "Next month" at bounding box center [764, 361] width 21 height 21
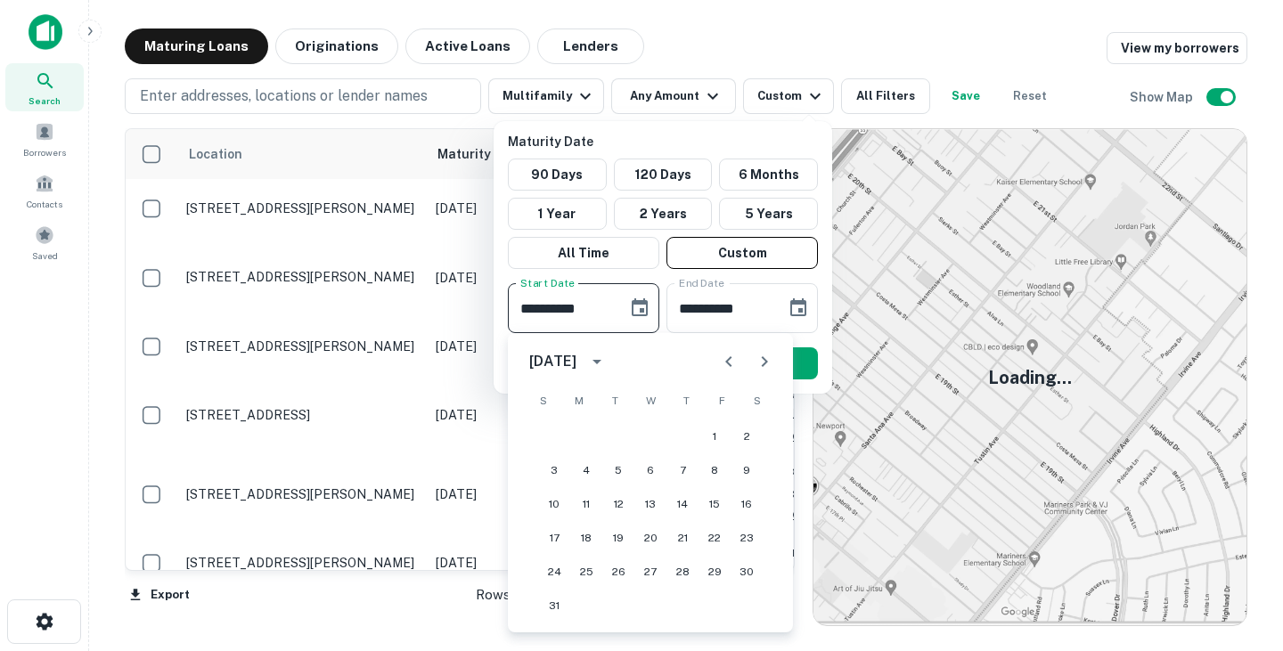
click at [731, 354] on icon "Previous month" at bounding box center [728, 361] width 21 height 21
click at [683, 568] on button "30" at bounding box center [683, 572] width 32 height 32
type input "**********"
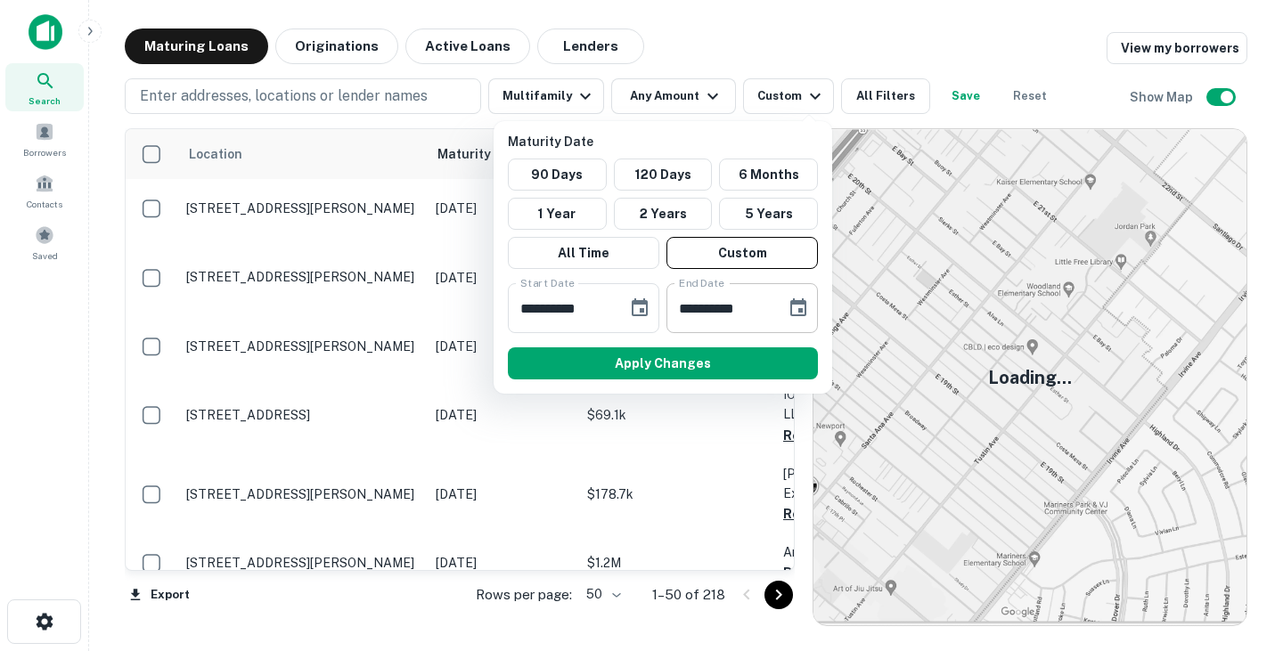
click at [799, 307] on icon "Choose date, selected date is Apr 29, 2026" at bounding box center [798, 308] width 21 height 21
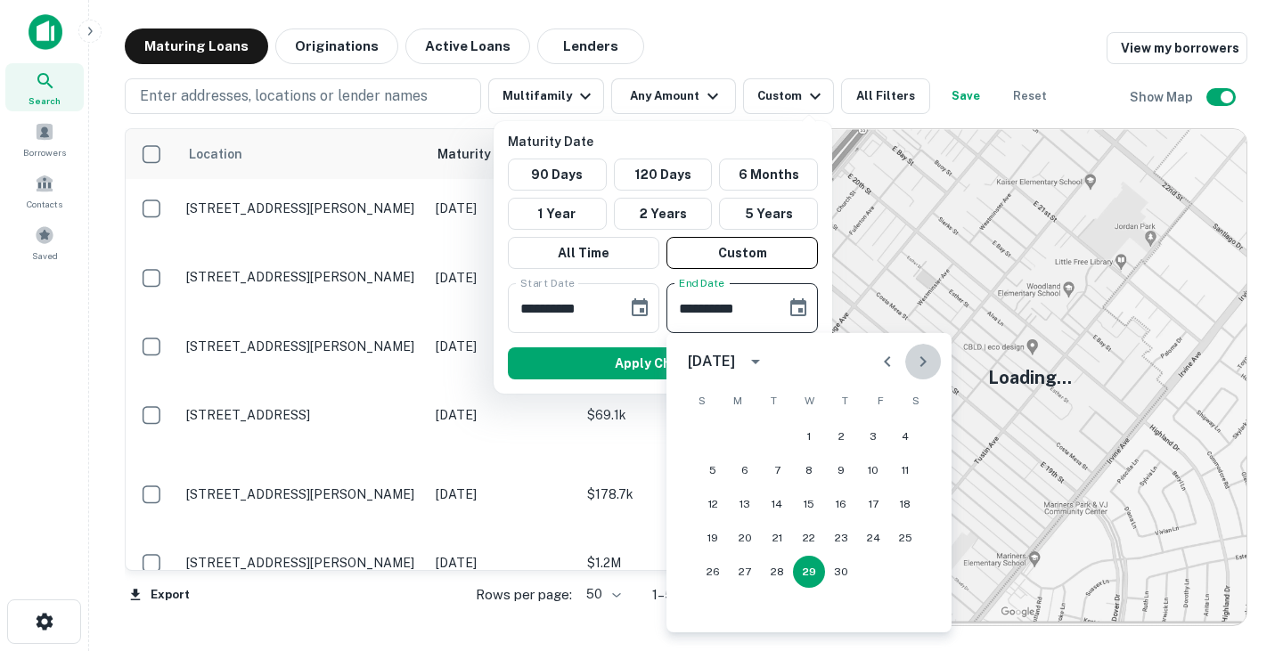
click at [928, 360] on icon "Next month" at bounding box center [923, 361] width 21 height 21
click at [924, 356] on icon "Next month" at bounding box center [923, 361] width 21 height 21
click at [883, 365] on icon "Previous month" at bounding box center [887, 361] width 21 height 21
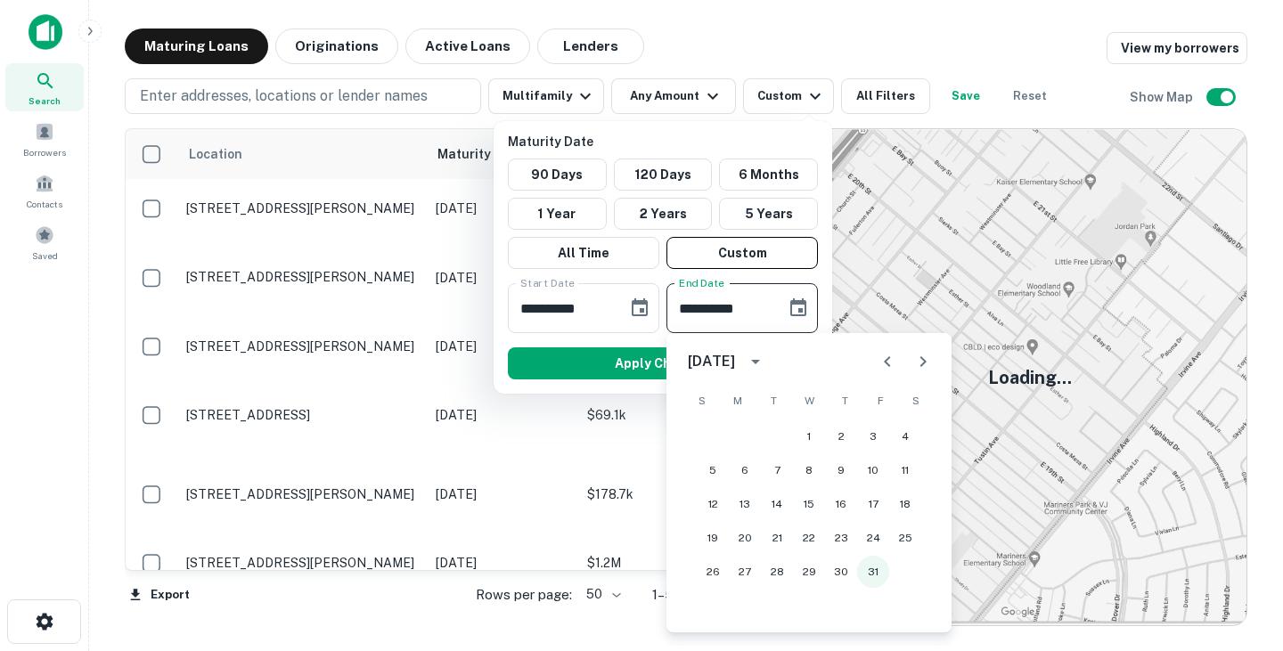
click at [880, 574] on button "31" at bounding box center [873, 572] width 32 height 32
type input "**********"
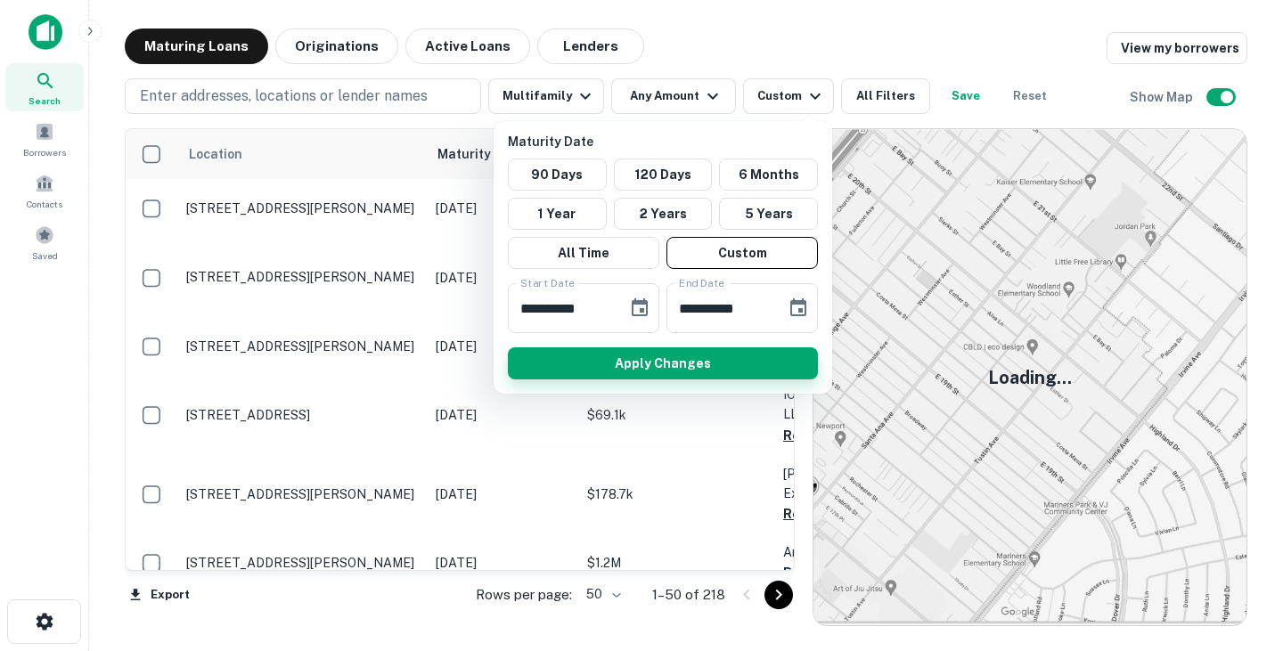
click at [633, 359] on button "Apply Changes" at bounding box center [663, 364] width 310 height 32
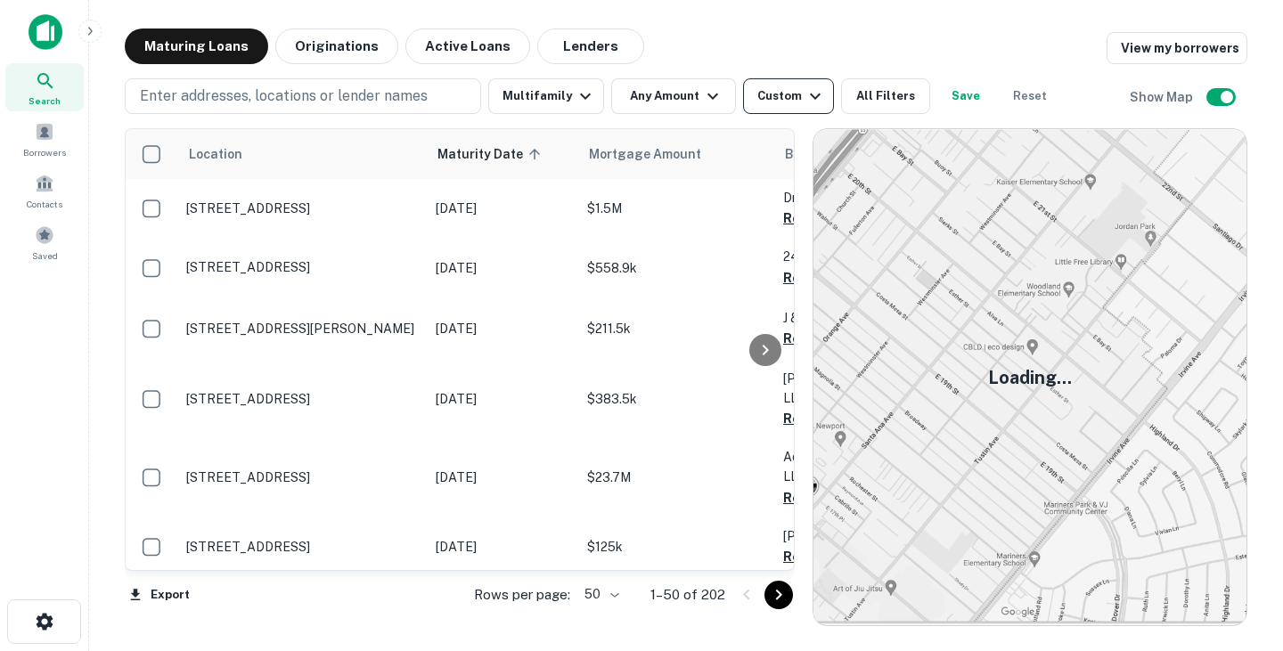
click at [774, 102] on div "Custom" at bounding box center [792, 96] width 69 height 21
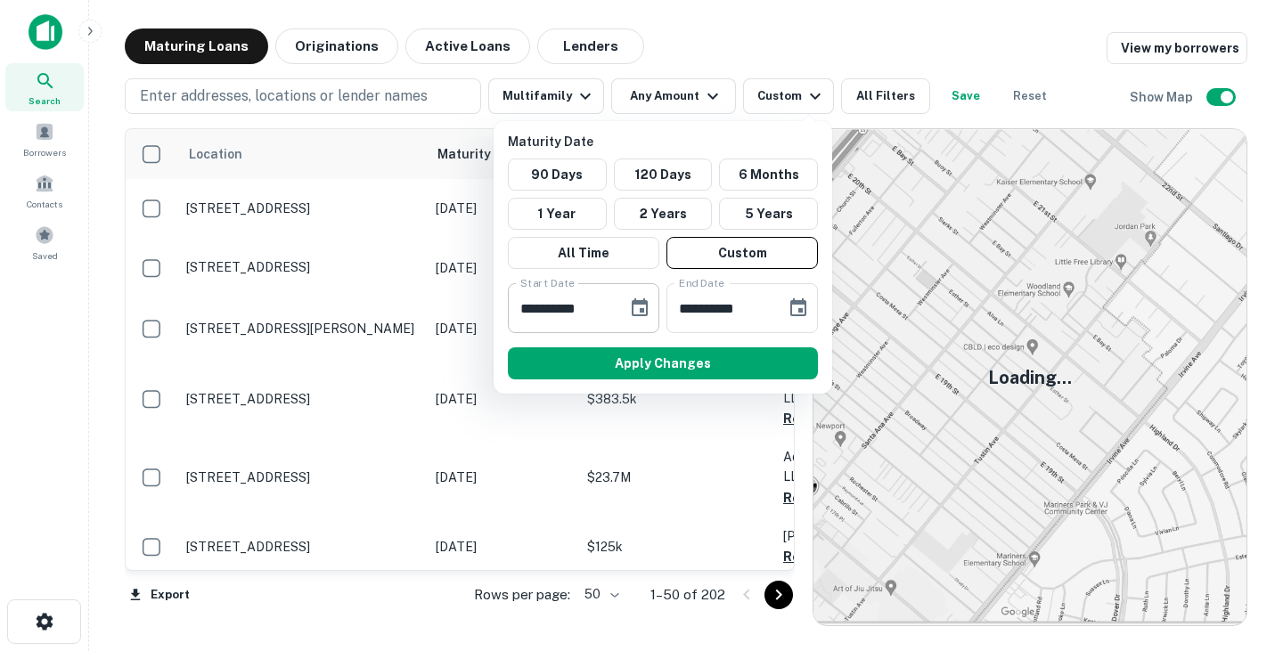
click at [651, 304] on button "Choose date, selected date is Apr 30, 2026" at bounding box center [640, 309] width 36 height 36
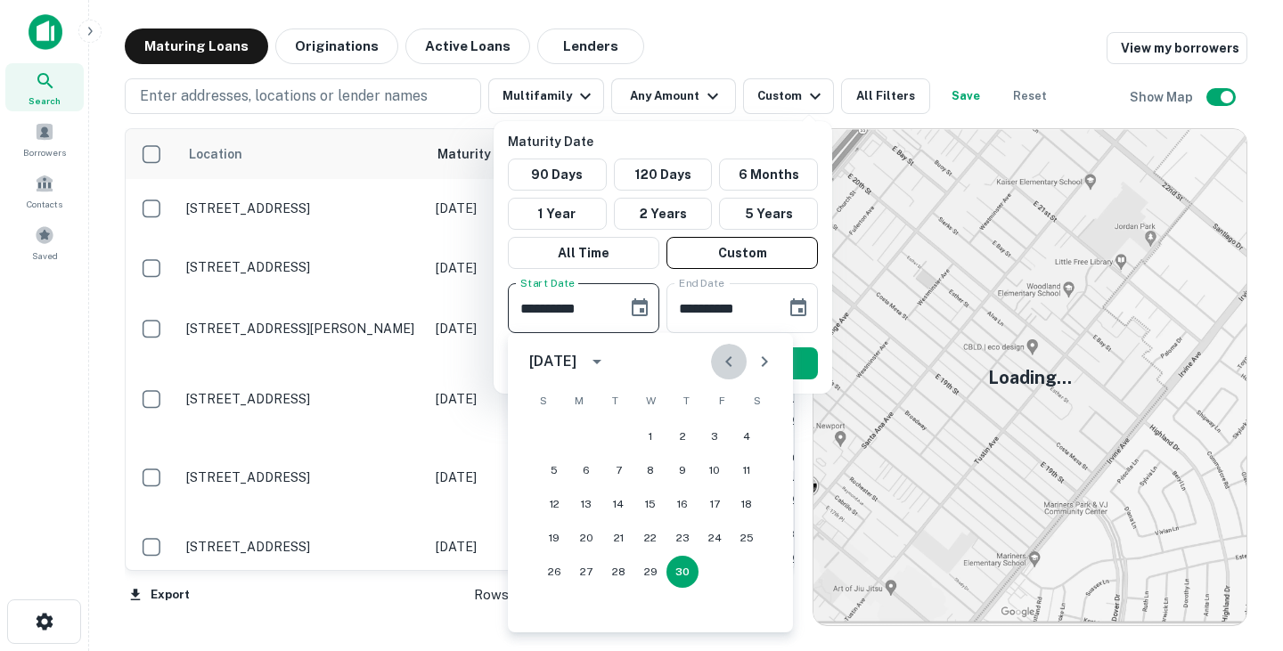
click at [721, 352] on icon "Previous month" at bounding box center [728, 361] width 21 height 21
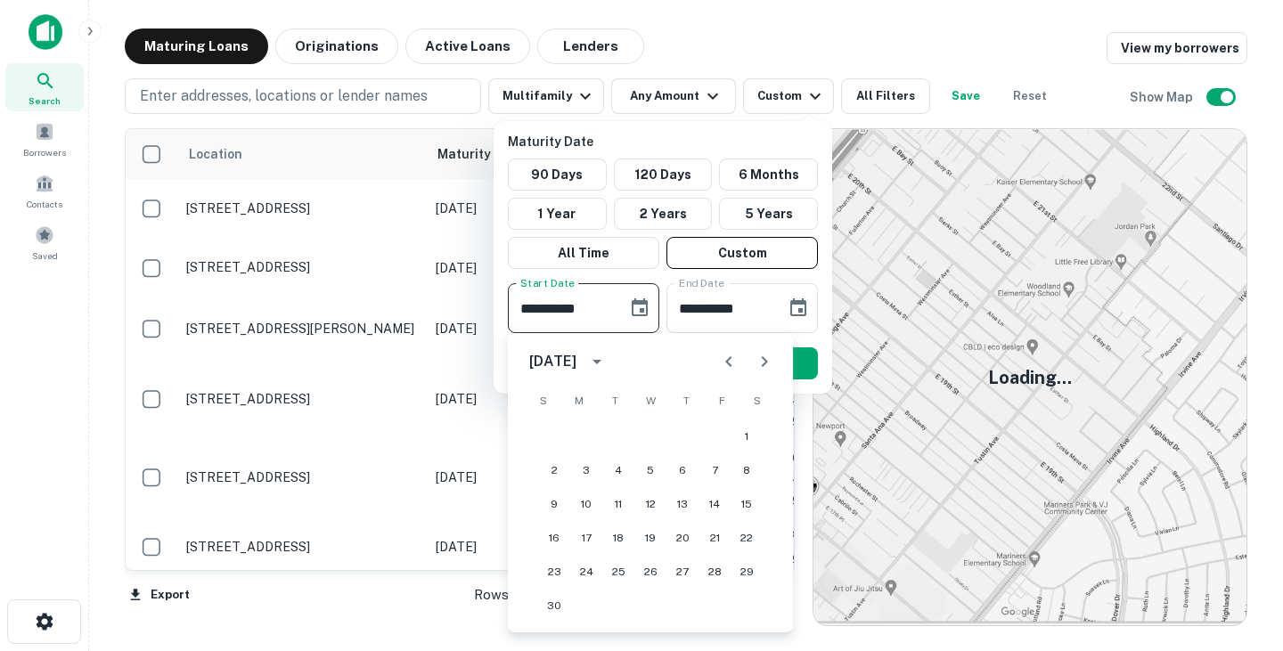
click at [721, 352] on icon "Previous month" at bounding box center [728, 361] width 21 height 21
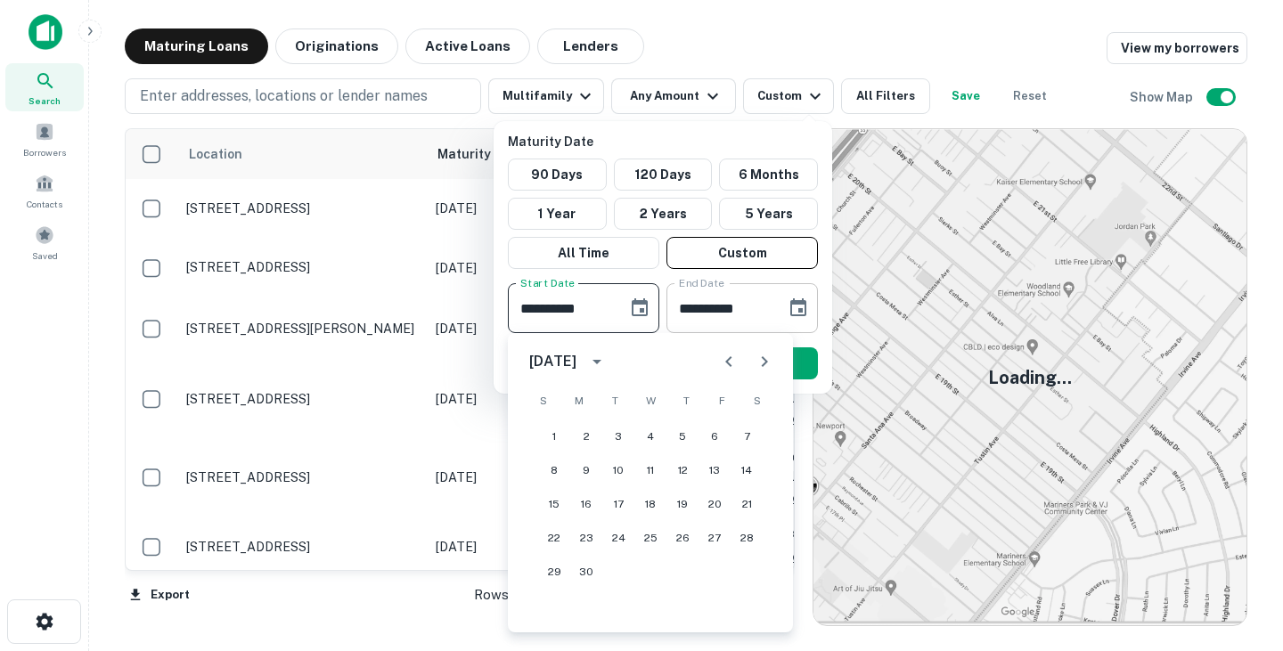
click at [734, 306] on input "**********" at bounding box center [720, 308] width 107 height 50
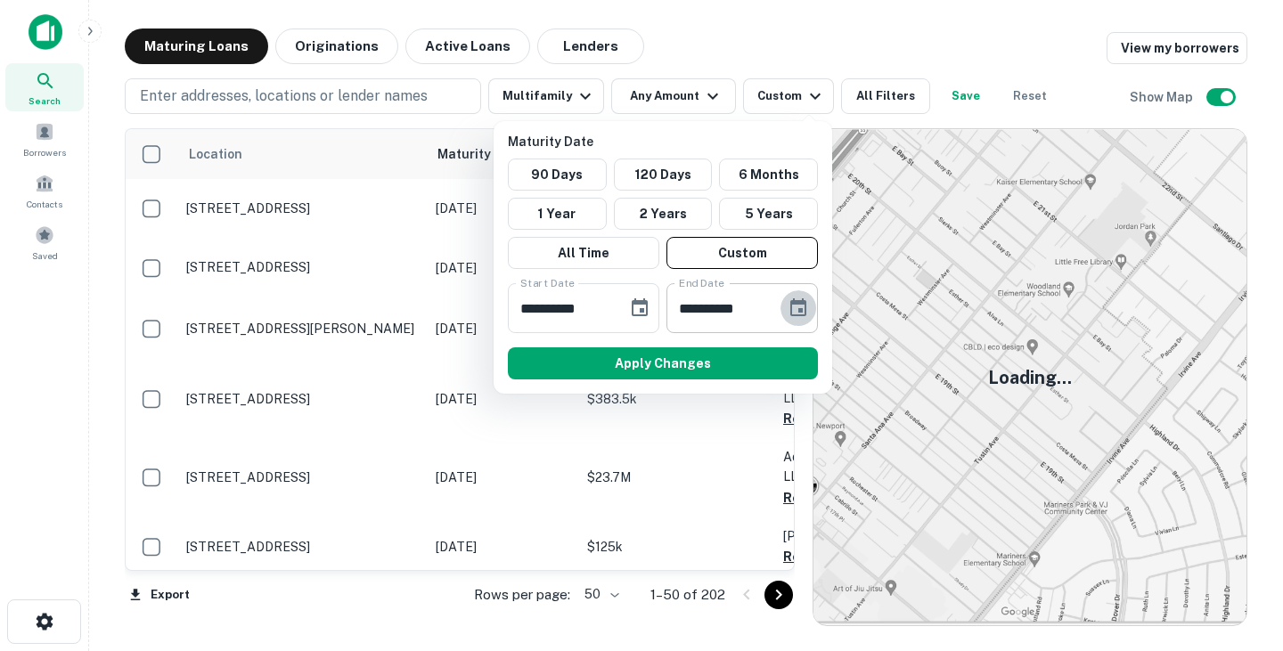
click at [799, 303] on icon "Choose date, selected date is Jul 31, 2026" at bounding box center [799, 308] width 16 height 18
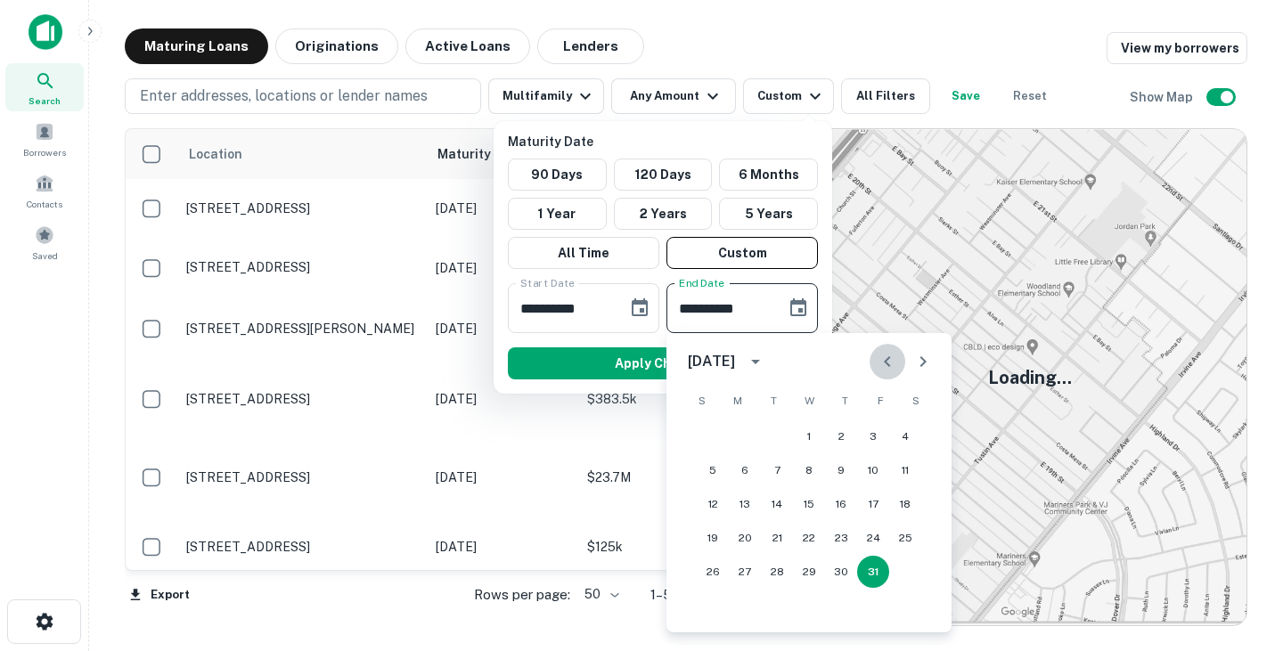
click at [887, 360] on icon "Previous month" at bounding box center [887, 361] width 6 height 11
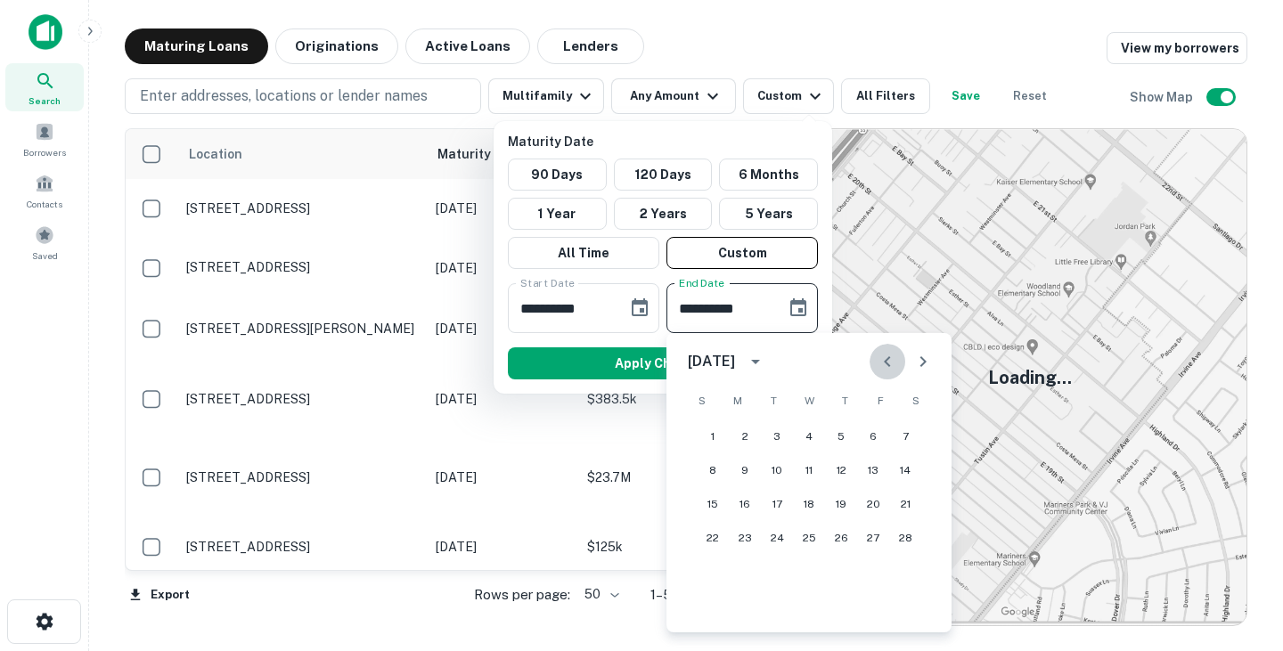
click at [887, 360] on icon "Previous month" at bounding box center [887, 361] width 6 height 11
click at [930, 361] on icon "Next month" at bounding box center [923, 361] width 21 height 21
click at [807, 568] on button "31" at bounding box center [809, 572] width 32 height 32
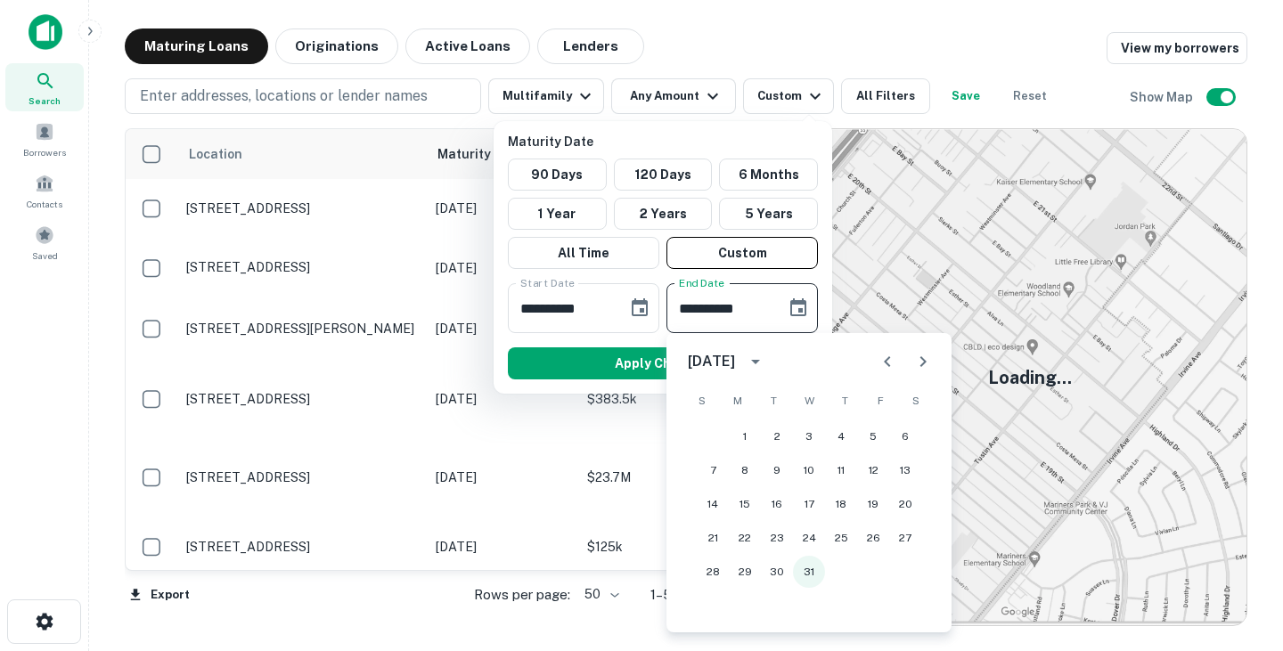
type input "**********"
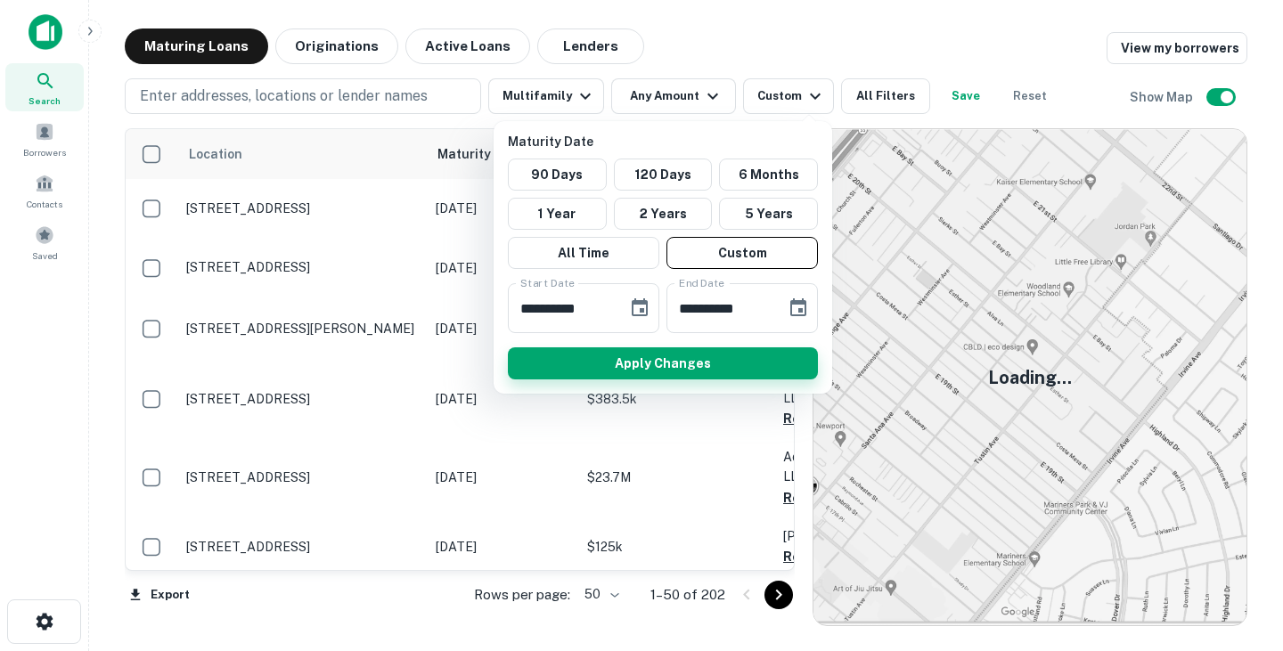
click at [716, 358] on button "Apply Changes" at bounding box center [663, 364] width 310 height 32
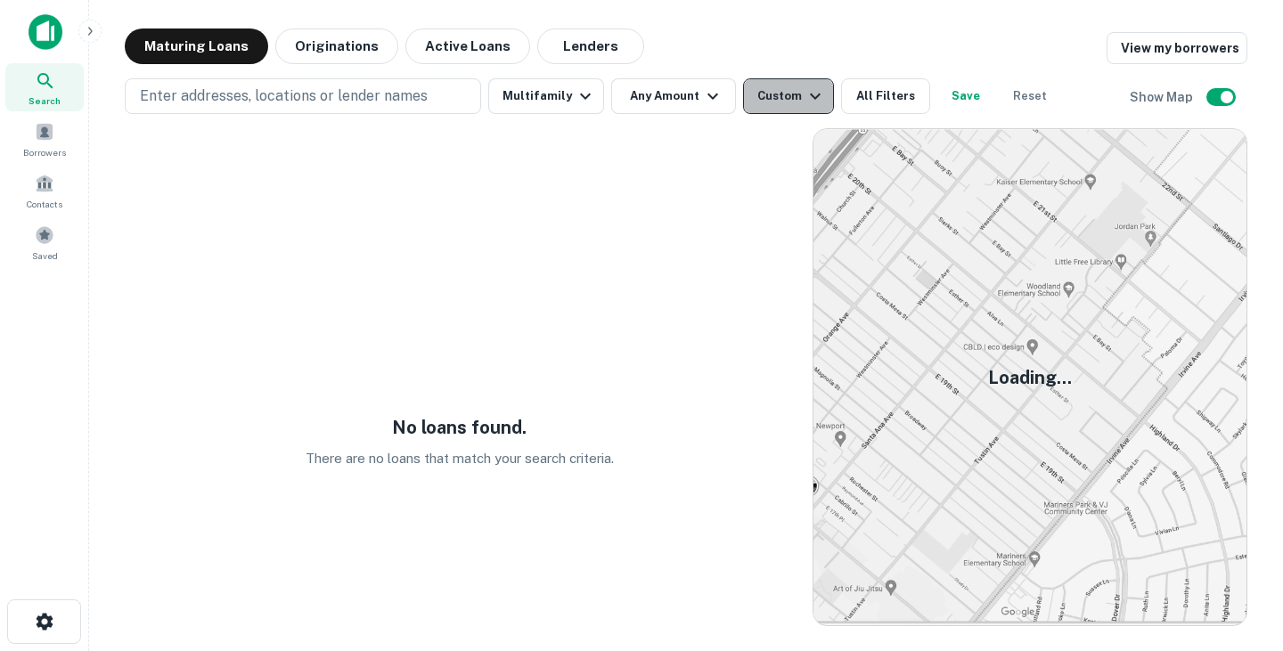
click at [778, 93] on div "Custom" at bounding box center [792, 96] width 69 height 21
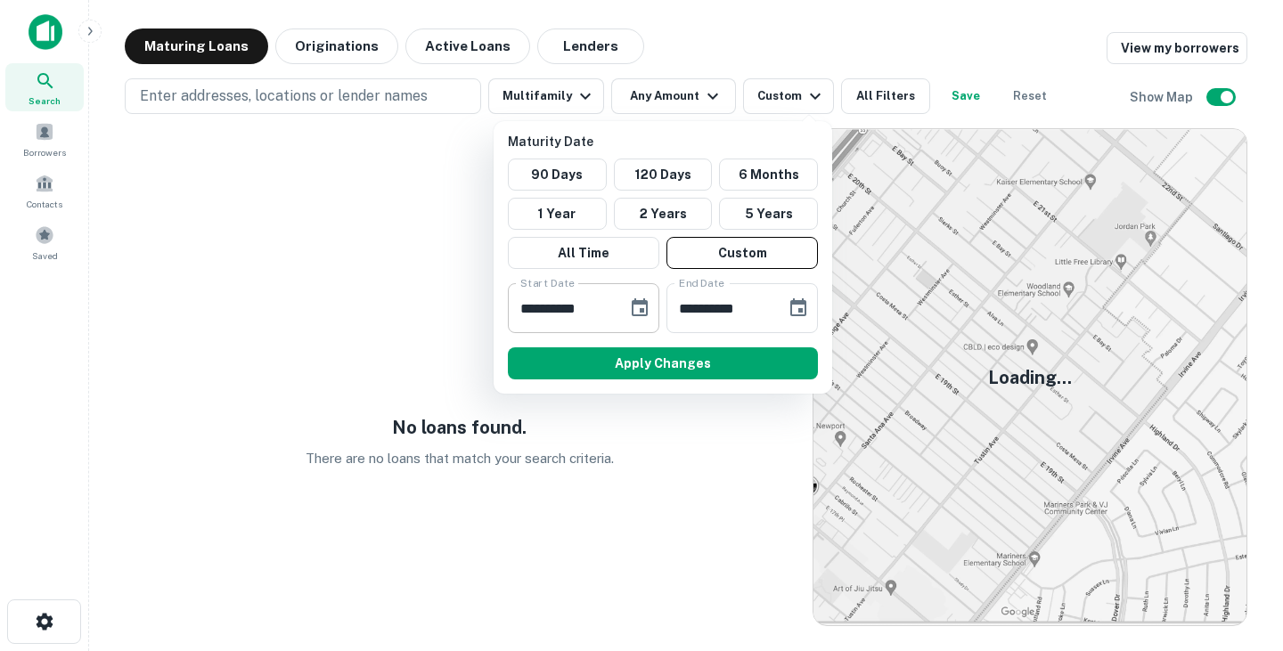
click at [651, 301] on button "Choose date, selected date is Apr 30, 2026" at bounding box center [640, 309] width 36 height 36
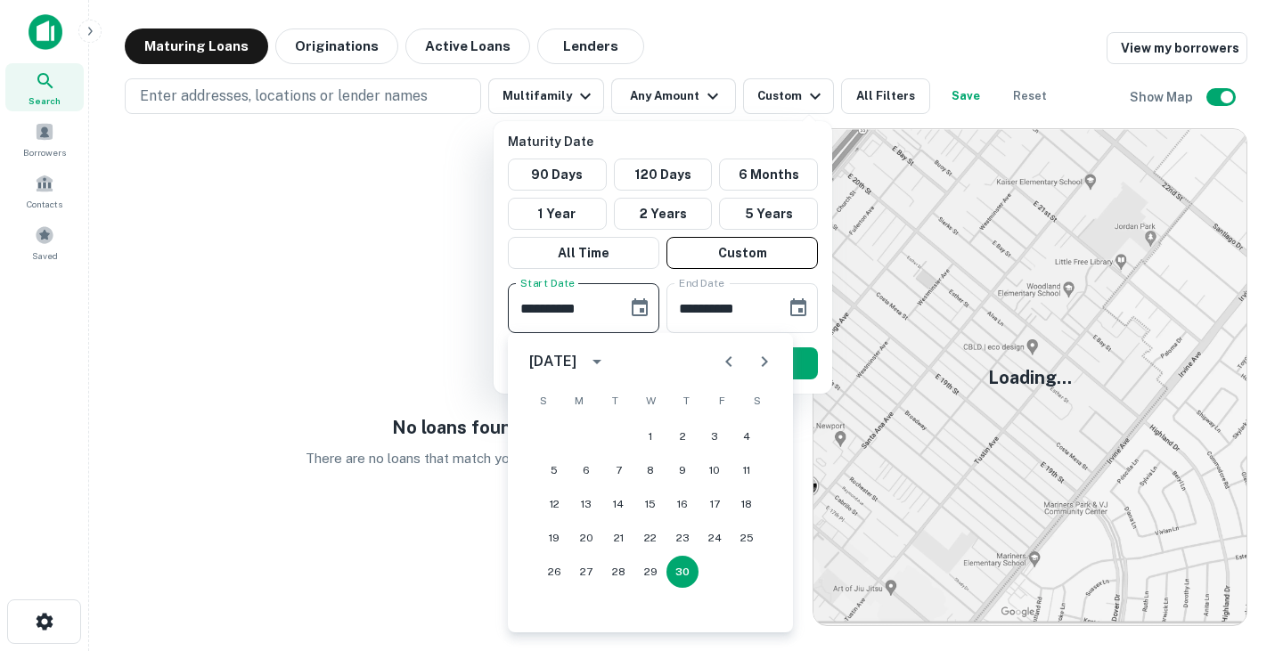
click at [608, 363] on icon "calendar view is open, switch to year view" at bounding box center [596, 361] width 21 height 21
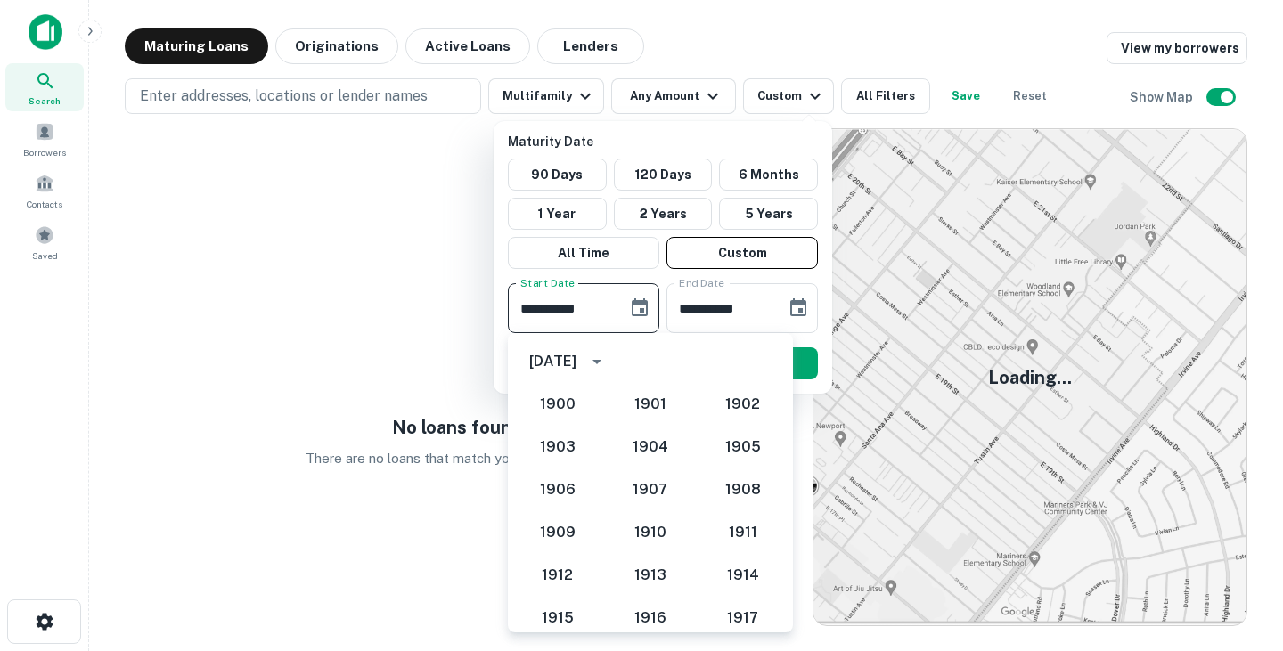
scroll to position [1693, 0]
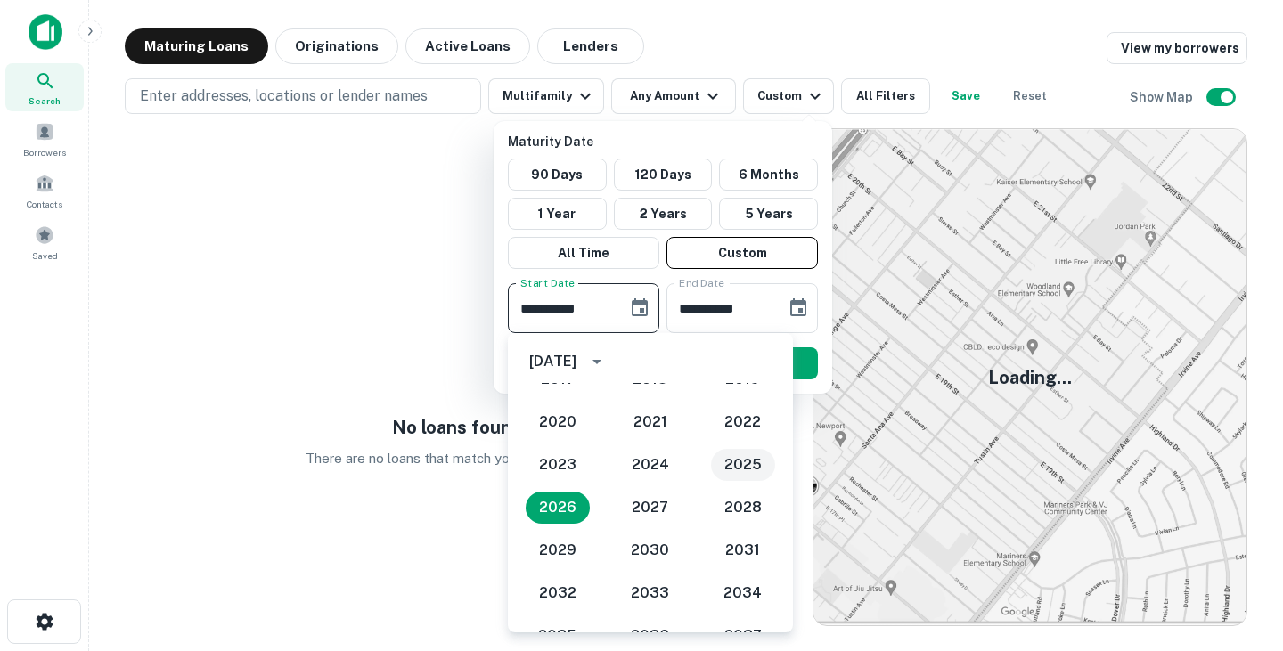
click at [739, 463] on button "2025" at bounding box center [743, 465] width 64 height 32
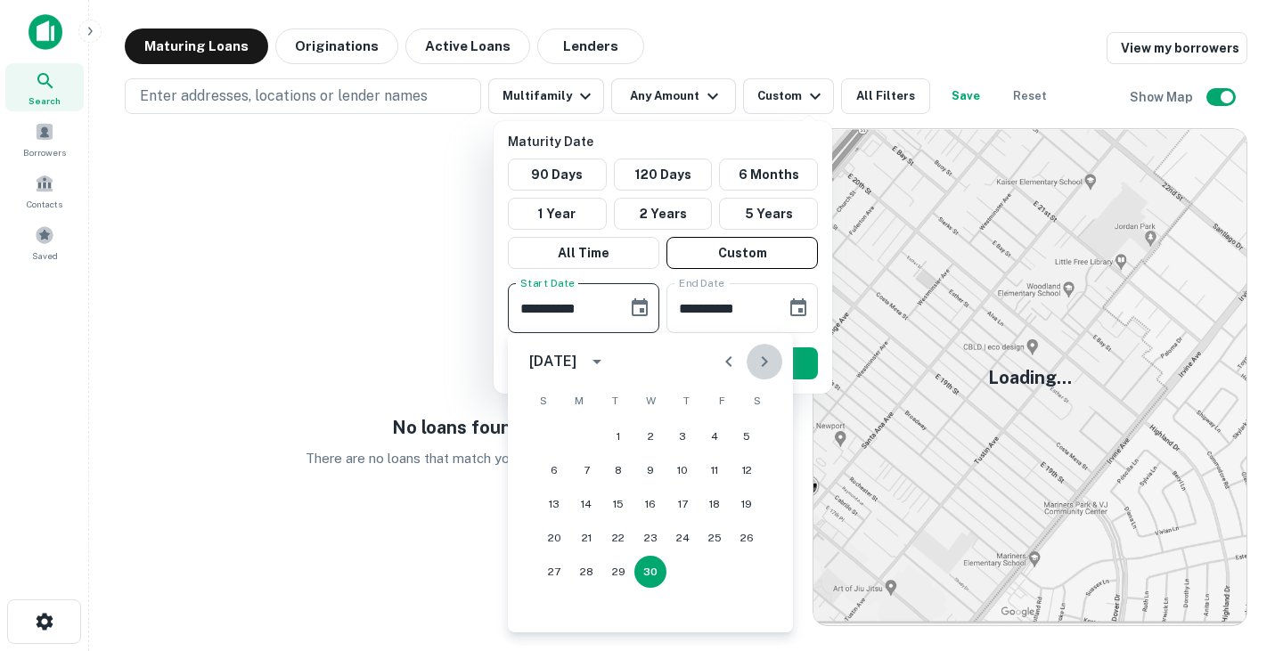
click at [769, 363] on icon "Next month" at bounding box center [764, 361] width 21 height 21
click at [767, 360] on icon "Next month" at bounding box center [764, 361] width 21 height 21
click at [619, 437] on button "1" at bounding box center [618, 437] width 32 height 32
type input "**********"
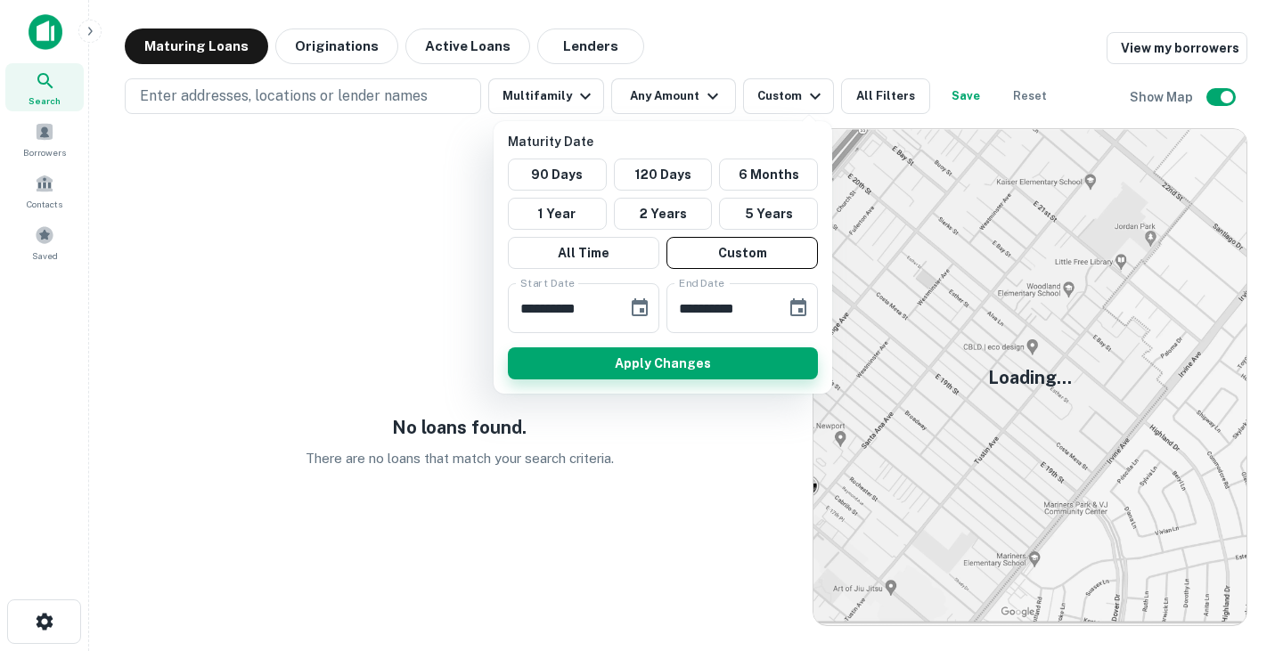
click at [696, 363] on button "Apply Changes" at bounding box center [663, 364] width 310 height 32
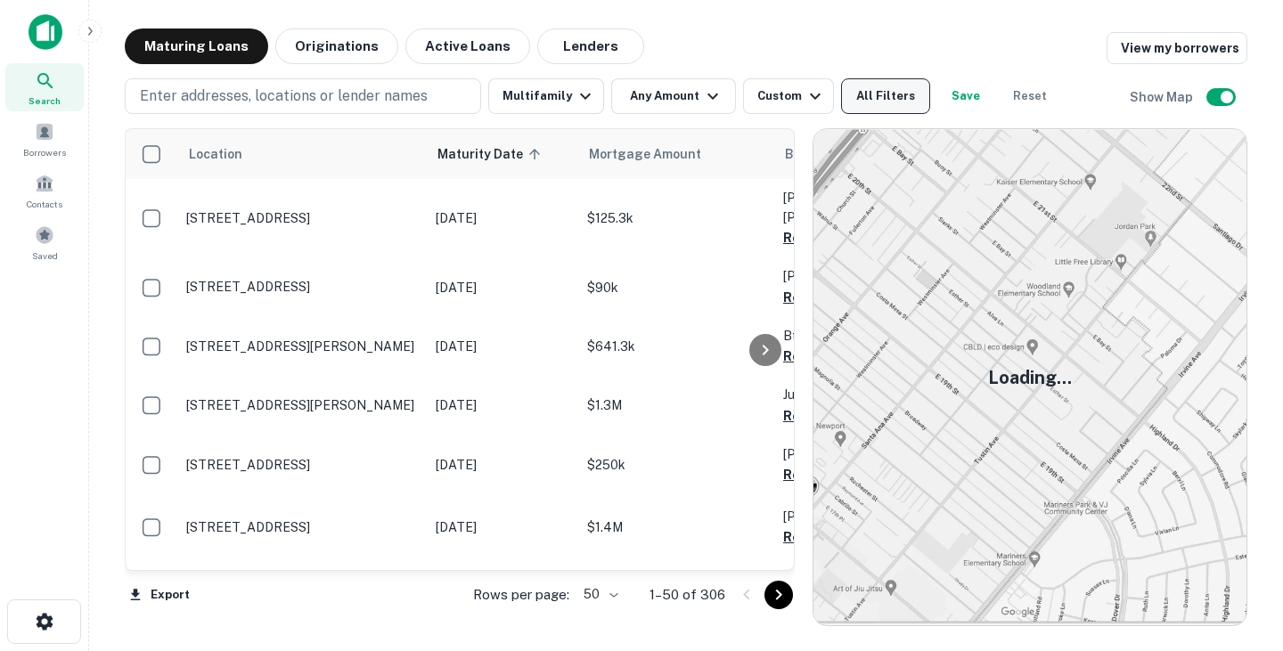
click at [852, 102] on button "All Filters" at bounding box center [885, 96] width 89 height 36
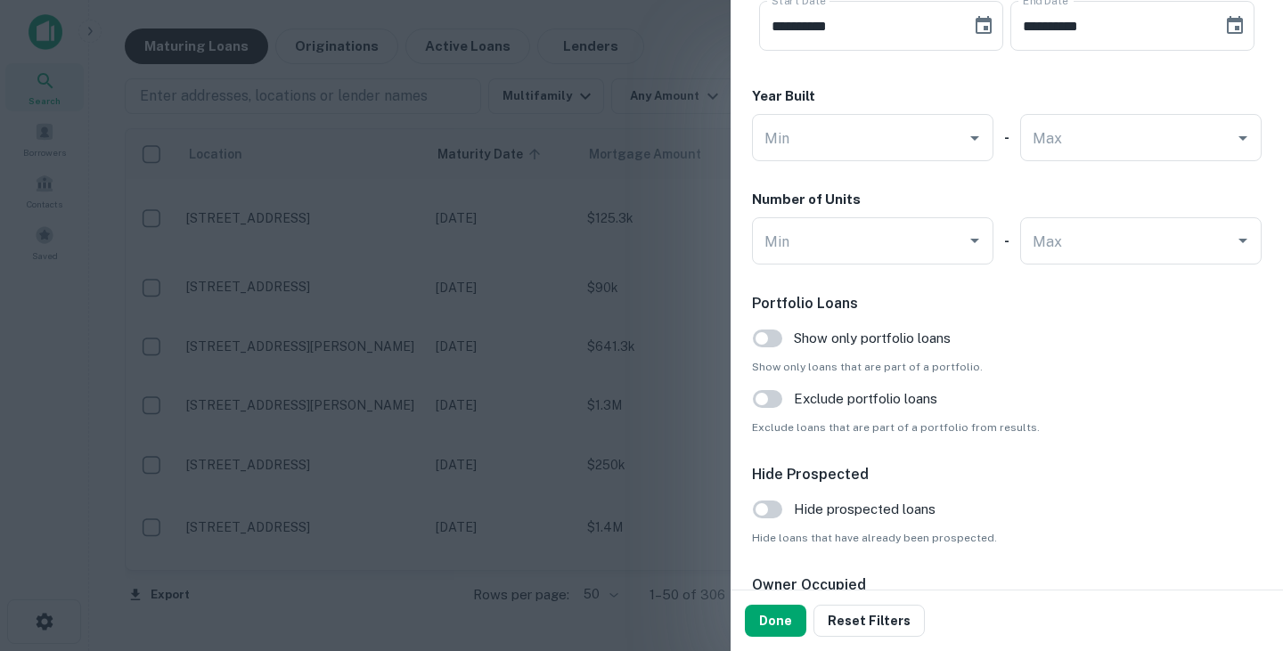
scroll to position [1666, 0]
click at [863, 243] on input "Min" at bounding box center [859, 240] width 199 height 31
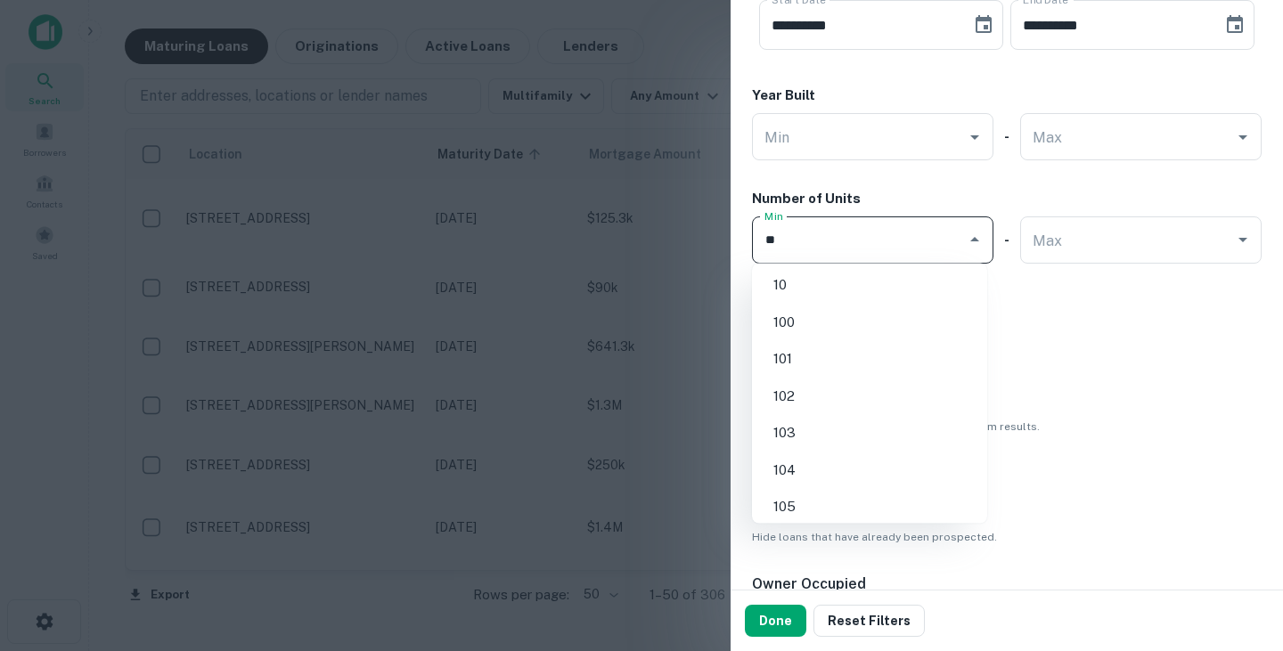
click at [832, 278] on li "10" at bounding box center [869, 285] width 221 height 32
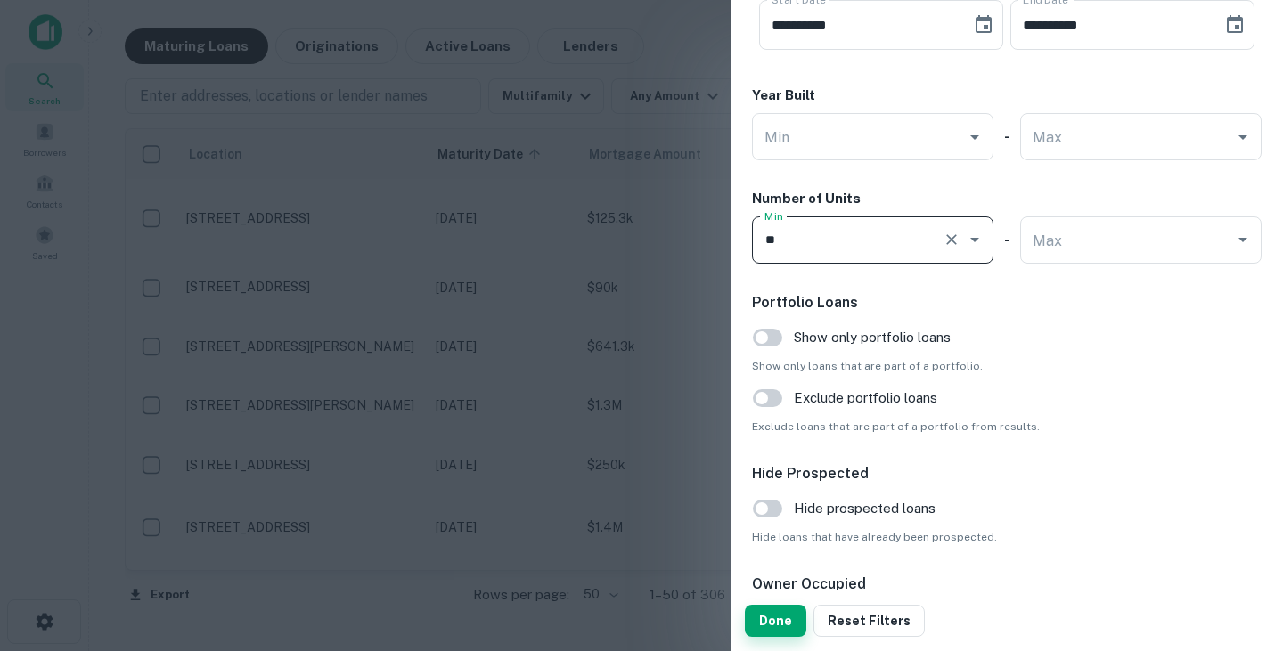
type input "**"
click at [780, 621] on button "Done" at bounding box center [775, 621] width 61 height 32
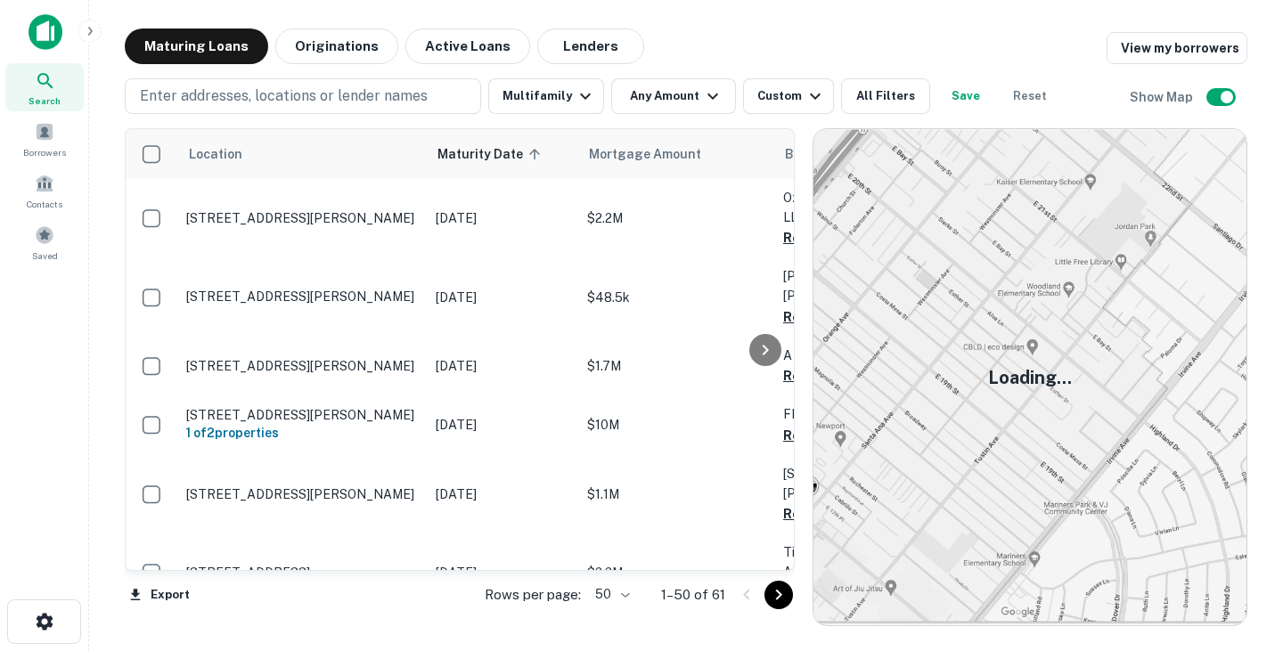
click at [961, 101] on button "Save" at bounding box center [966, 96] width 57 height 36
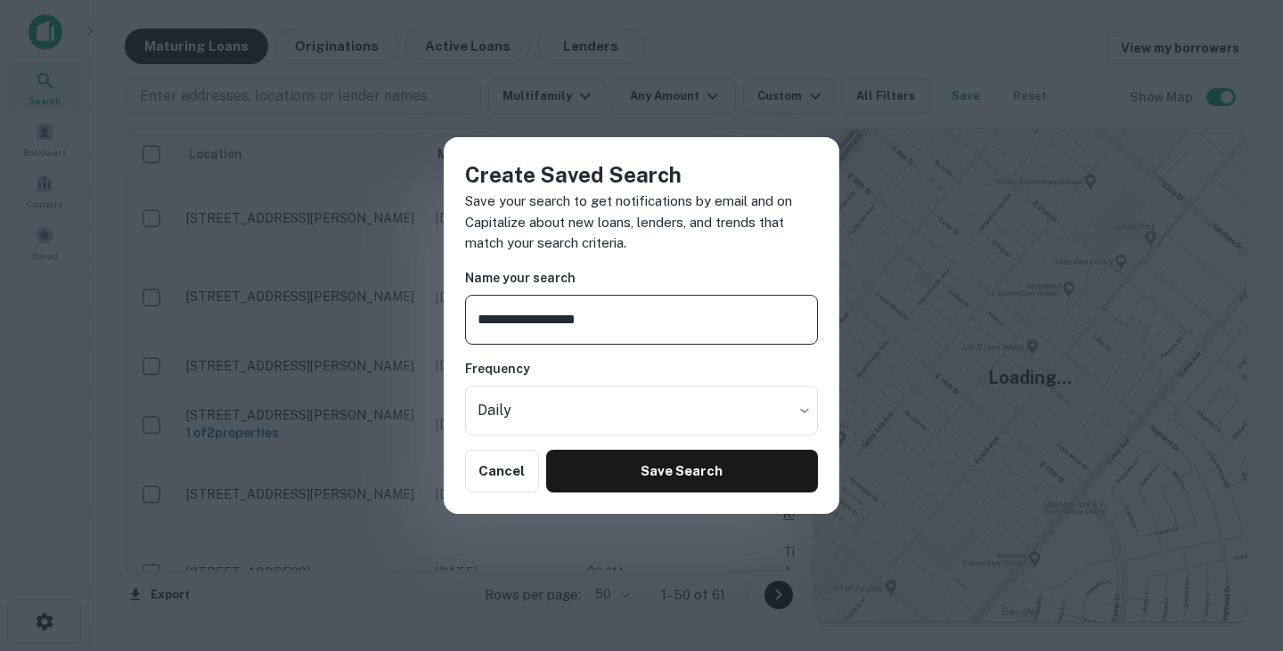
click at [499, 321] on input "**********" at bounding box center [641, 320] width 353 height 50
click at [656, 318] on input "**********" at bounding box center [641, 320] width 353 height 50
type input "**********"
click at [659, 410] on body "Search Borrowers Contacts Saved Maturing Loans Originations Active Loans Lender…" at bounding box center [641, 325] width 1283 height 651
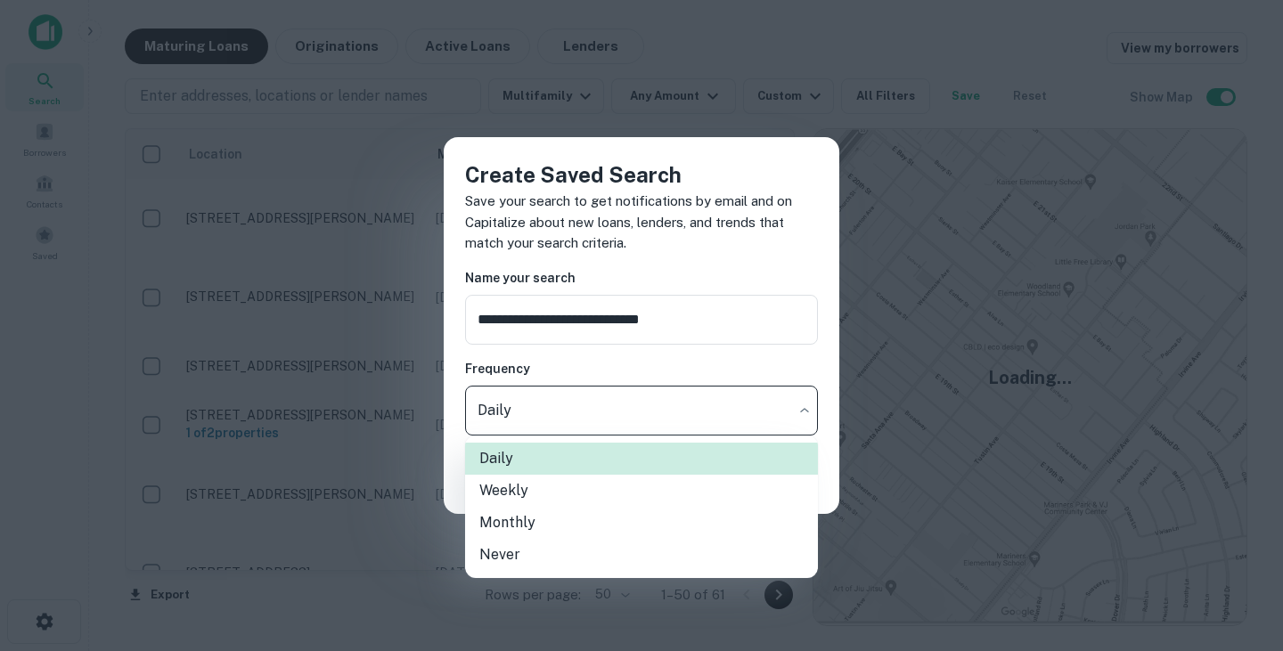
click at [579, 521] on li "Monthly" at bounding box center [641, 523] width 353 height 32
type input "*******"
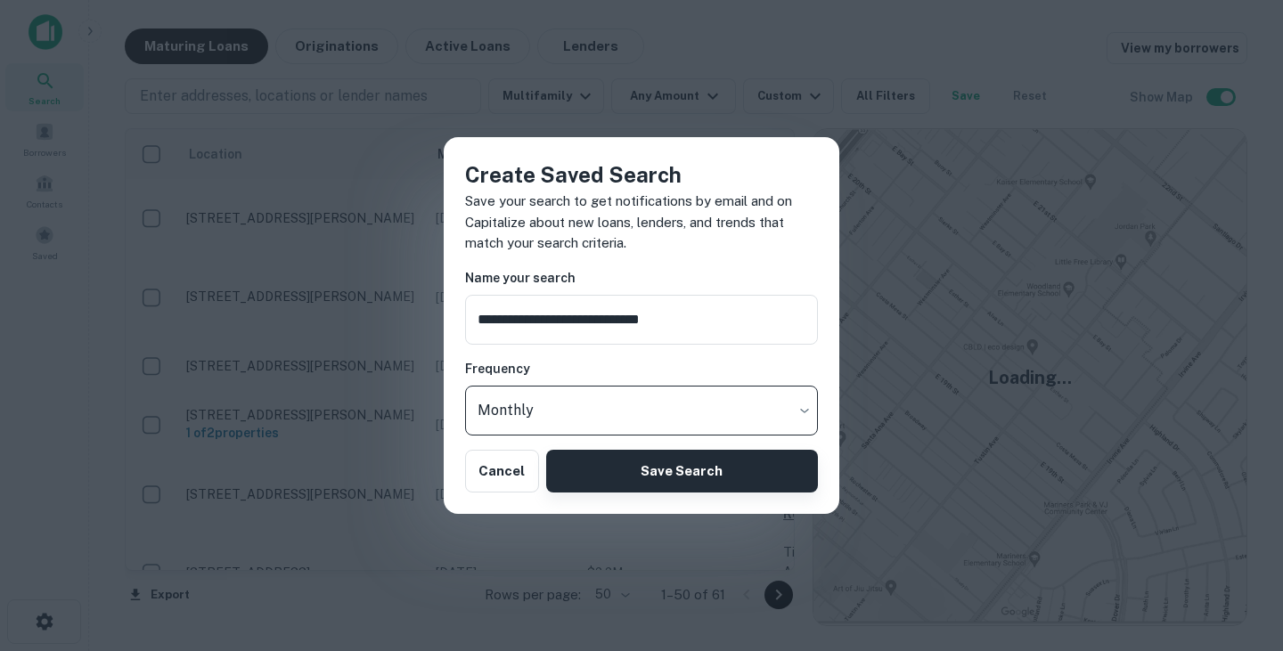
click at [655, 463] on button "Save Search" at bounding box center [682, 471] width 272 height 43
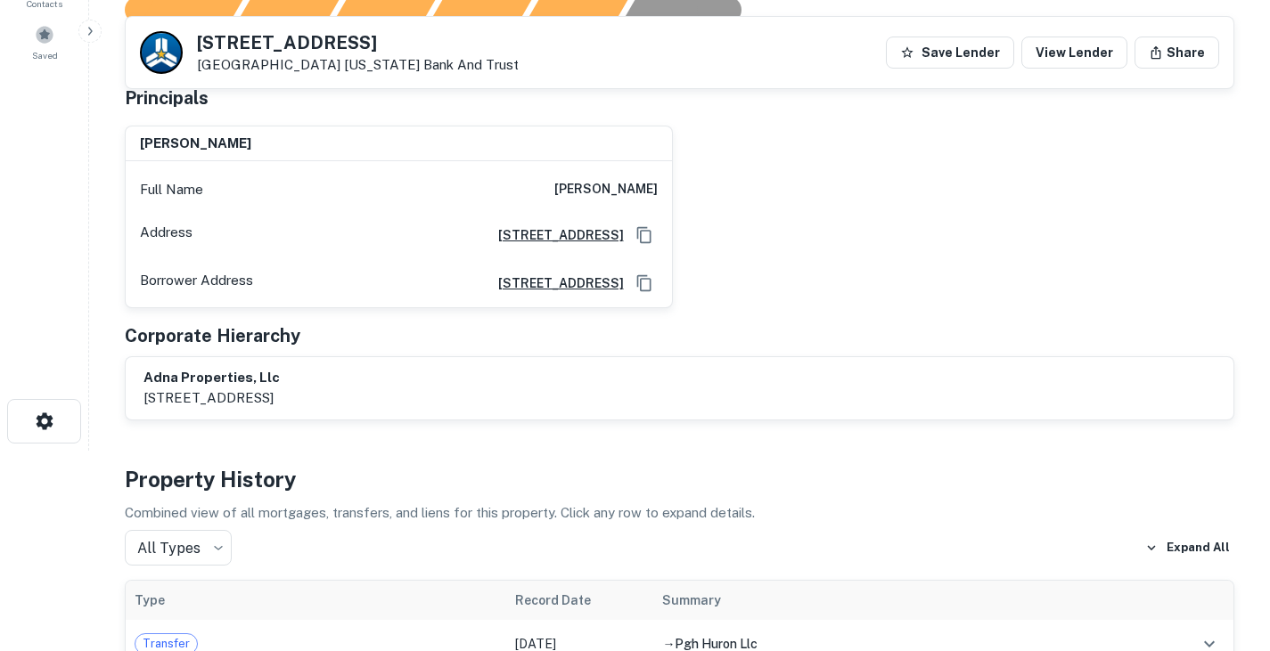
scroll to position [202, 0]
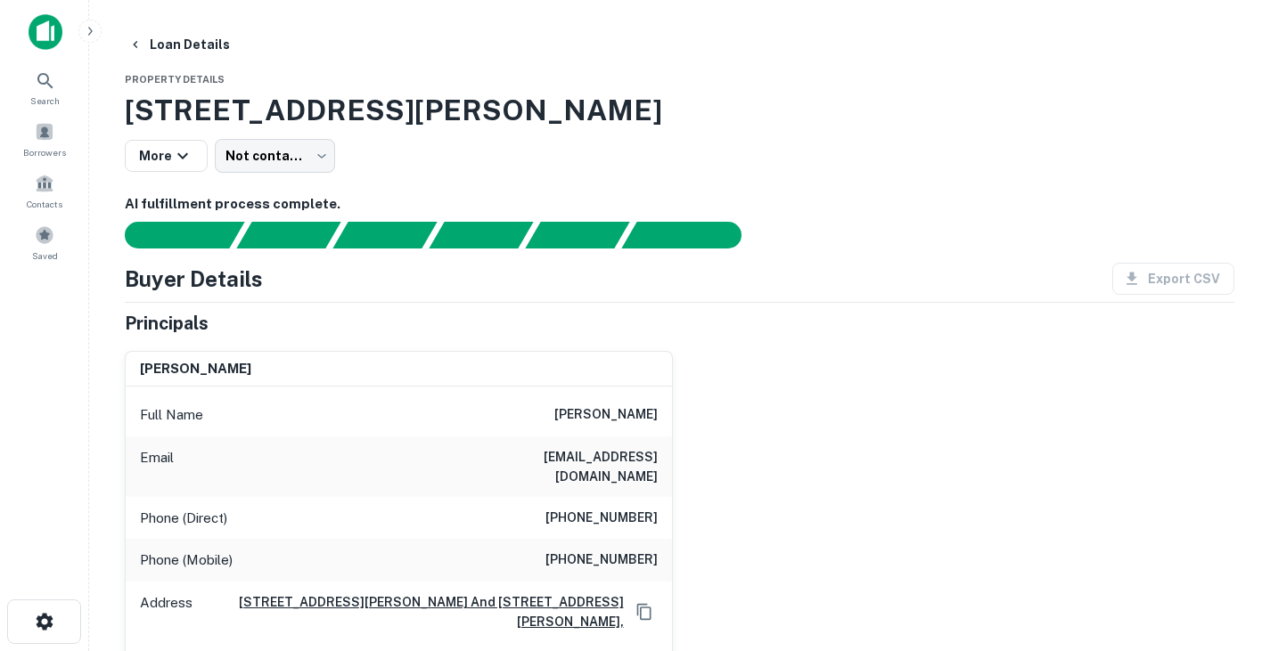
click at [586, 418] on h6 "[PERSON_NAME]" at bounding box center [605, 415] width 103 height 21
click at [586, 418] on h6 "kenneth j blackmore" at bounding box center [605, 415] width 103 height 21
copy h6 "kenneth j blackmore"
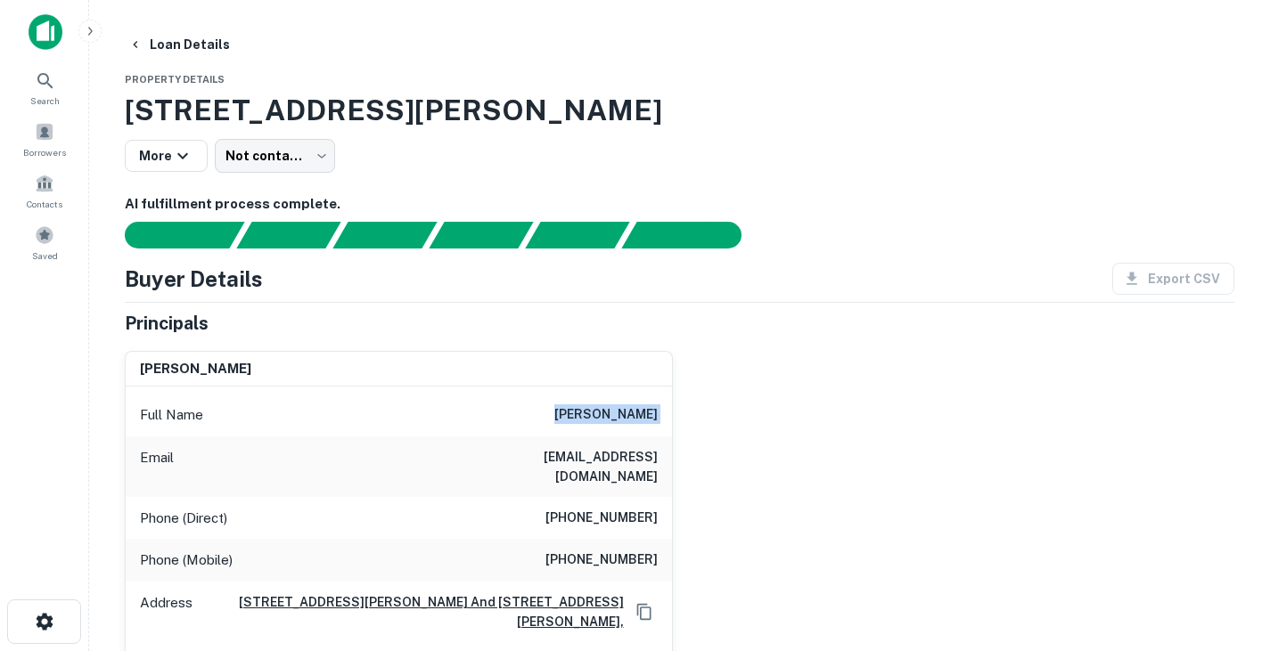
copy h6 "kenneth j blackmore"
click at [614, 463] on h6 "kblackmore@bellhelicopter.textron.com" at bounding box center [551, 466] width 214 height 39
copy h6 "kblackmore@bellhelicopter.textron.com"
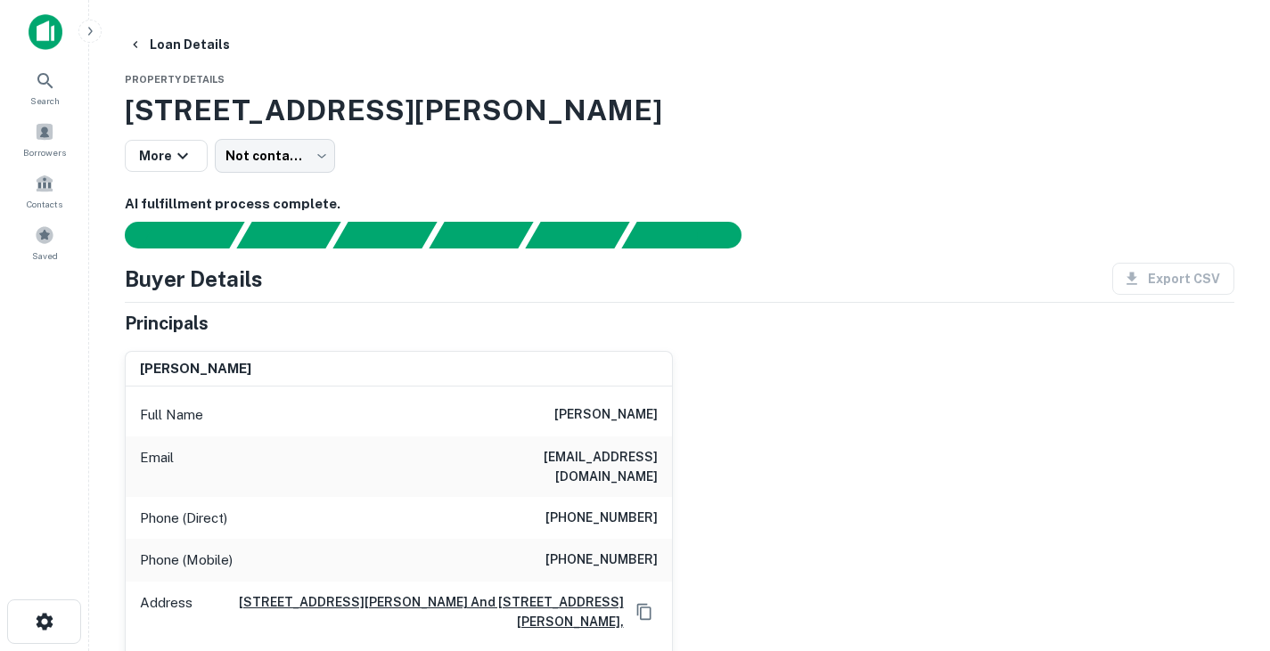
click at [554, 413] on h6 "kenneth j blackmore" at bounding box center [605, 415] width 103 height 21
copy h6 "kenneth j blackmore"
click at [583, 474] on h6 "kblackmore@bellhelicopter.textron.com" at bounding box center [551, 466] width 214 height 39
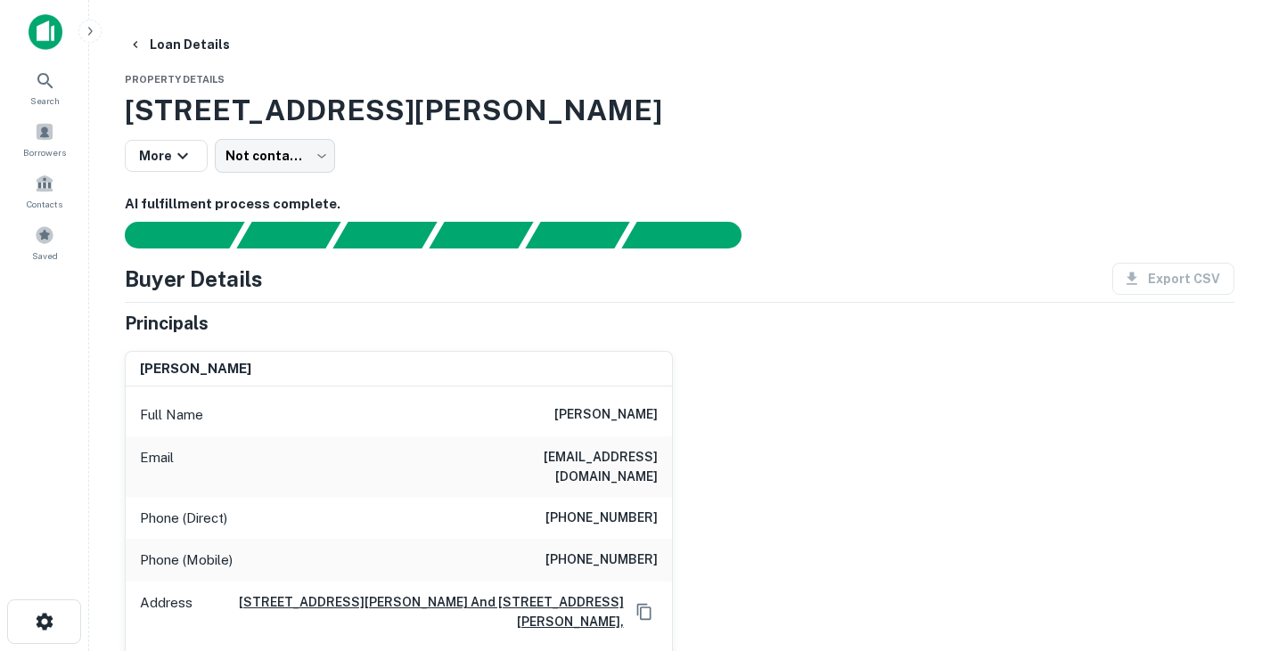
click at [586, 460] on h6 "kblackmore@bellhelicopter.textron.com" at bounding box center [551, 466] width 214 height 39
copy h6 "kblackmore@bellhelicopter.textron.com"
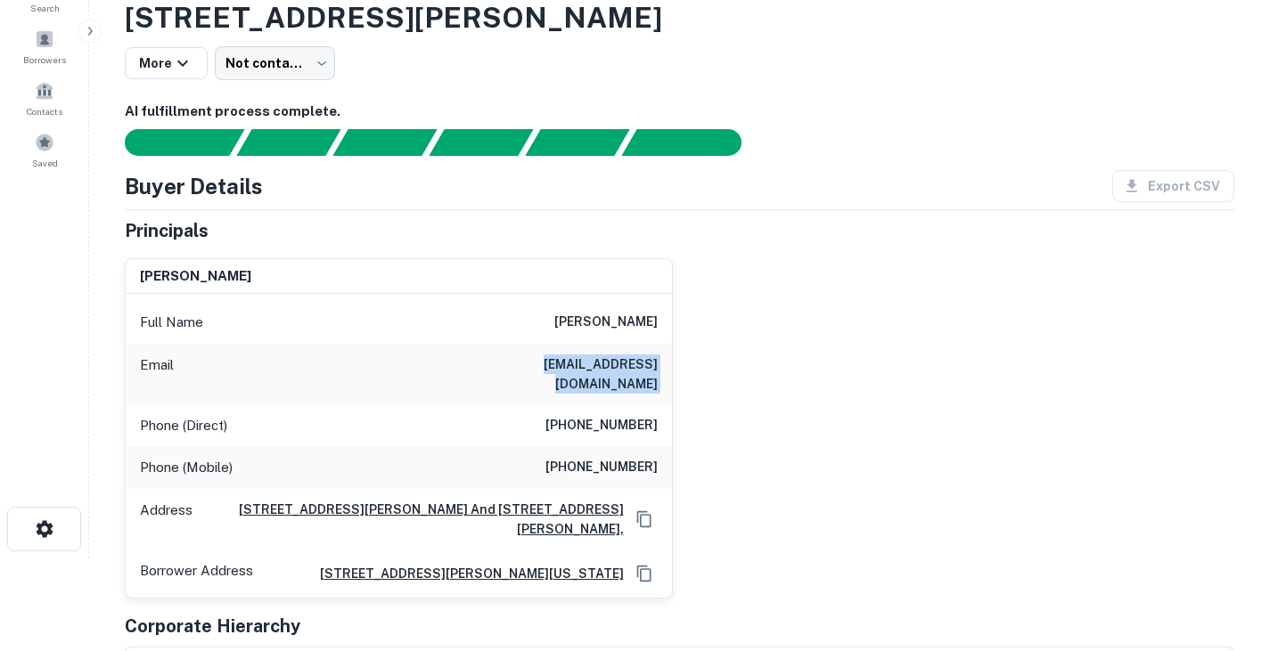
scroll to position [94, 0]
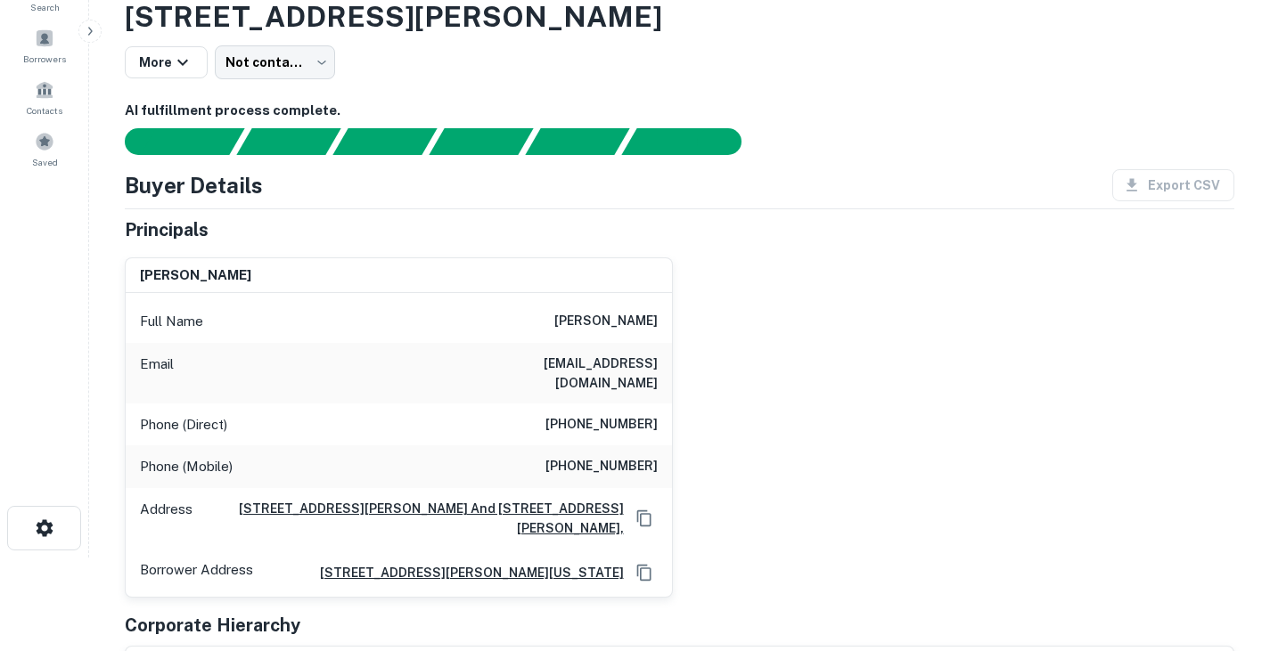
click at [610, 425] on h6 "(586) 226-3212" at bounding box center [601, 424] width 112 height 21
copy h6 "(586) 226-3212"
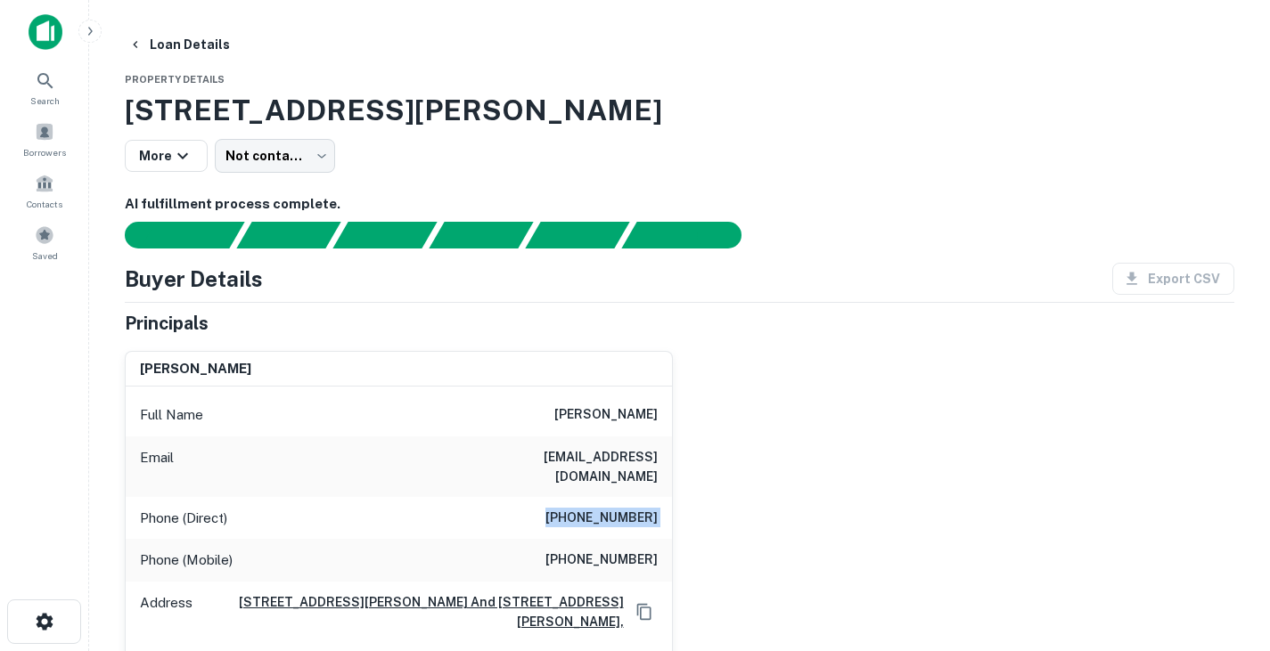
drag, startPoint x: 127, startPoint y: 108, endPoint x: 688, endPoint y: 129, distance: 561.0
click at [688, 129] on h3 "3737 Reagan Dr, Fort Worth, TX, 76116" at bounding box center [680, 110] width 1110 height 43
copy h3 "3737 Reagan Dr, Fort Worth, TX, 76116"
click at [890, 292] on div "Buyer Details Export CSV" at bounding box center [680, 279] width 1110 height 32
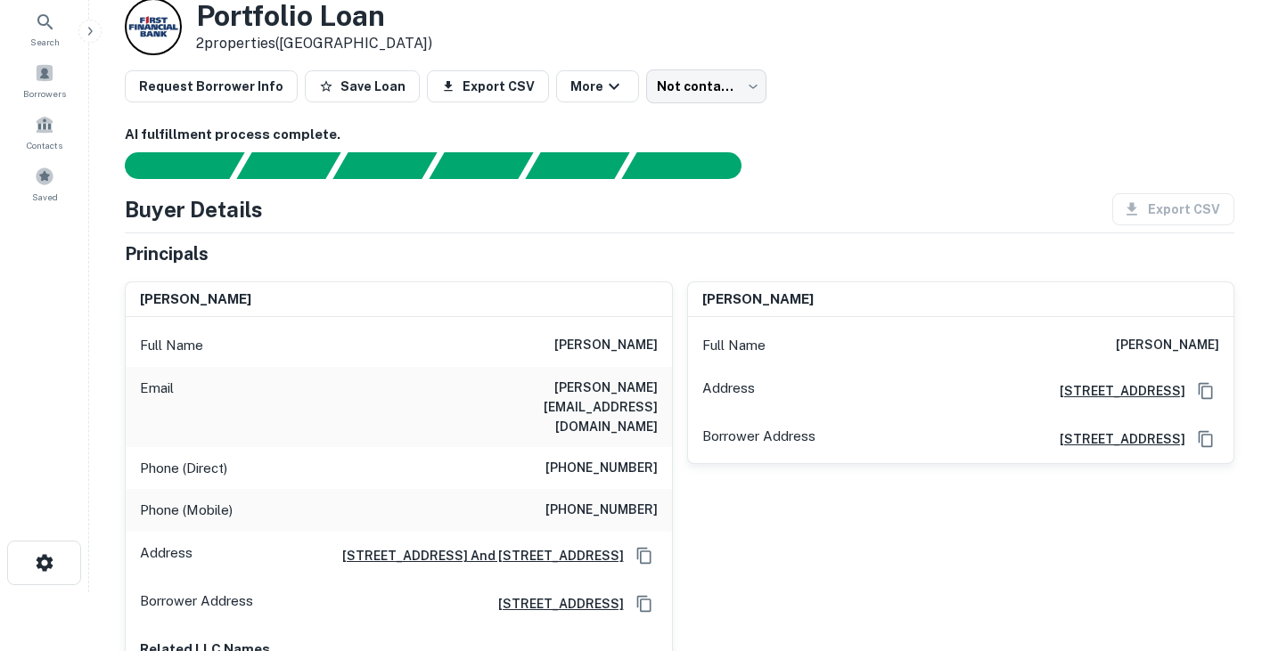
scroll to position [60, 0]
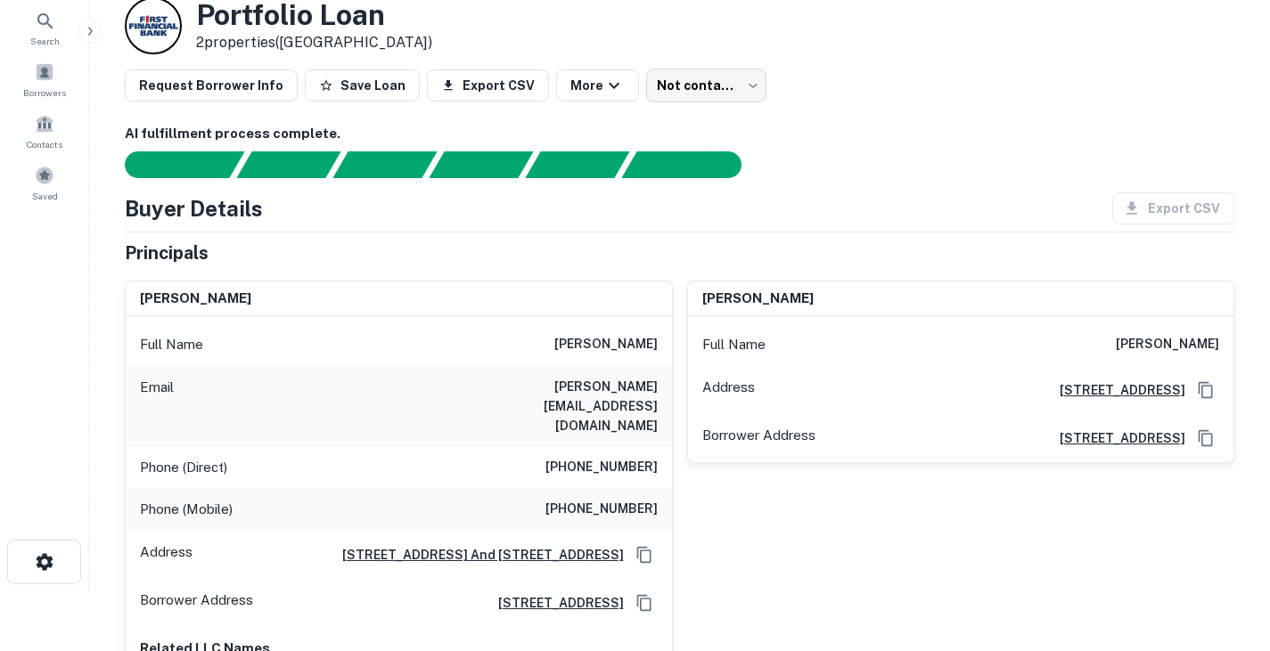
click at [606, 341] on h6 "rickey fain" at bounding box center [605, 344] width 103 height 21
copy h6 "rickey fain"
click at [589, 391] on h6 "atiles@on24.com" at bounding box center [551, 406] width 214 height 59
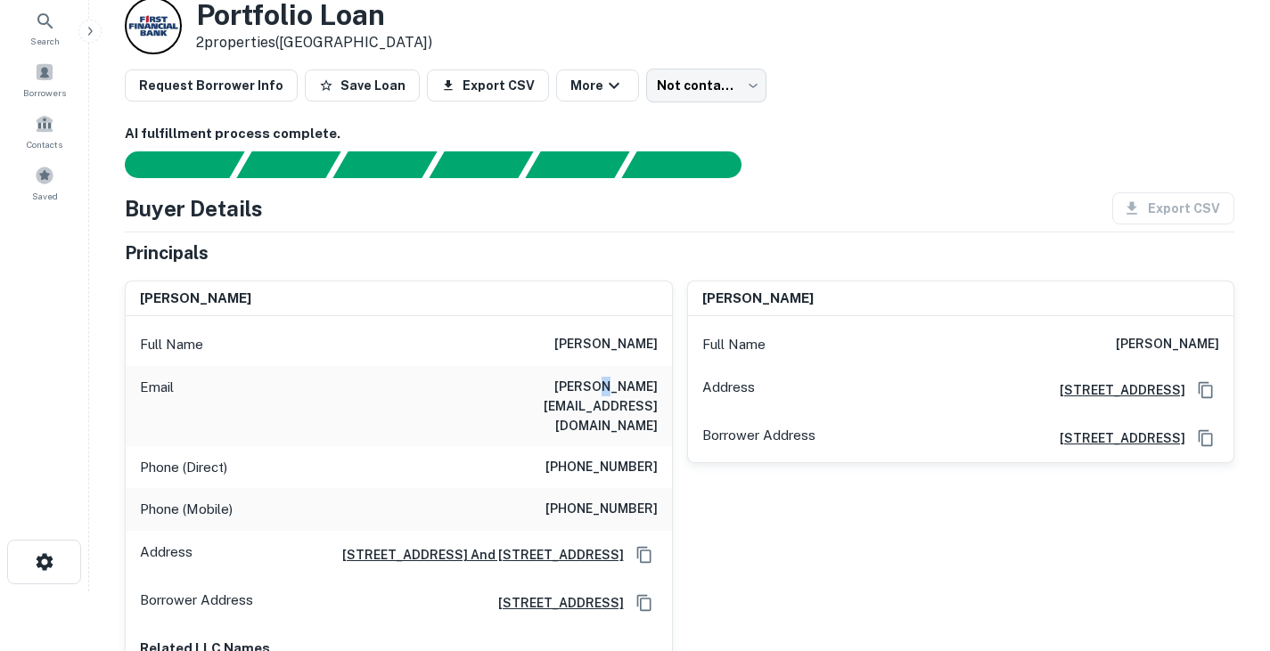
click at [589, 391] on h6 "atiles@on24.com" at bounding box center [551, 406] width 214 height 59
copy h6 "atiles@on24.com"
click at [611, 446] on div "Phone (Direct) (303) 364-2604" at bounding box center [399, 467] width 546 height 43
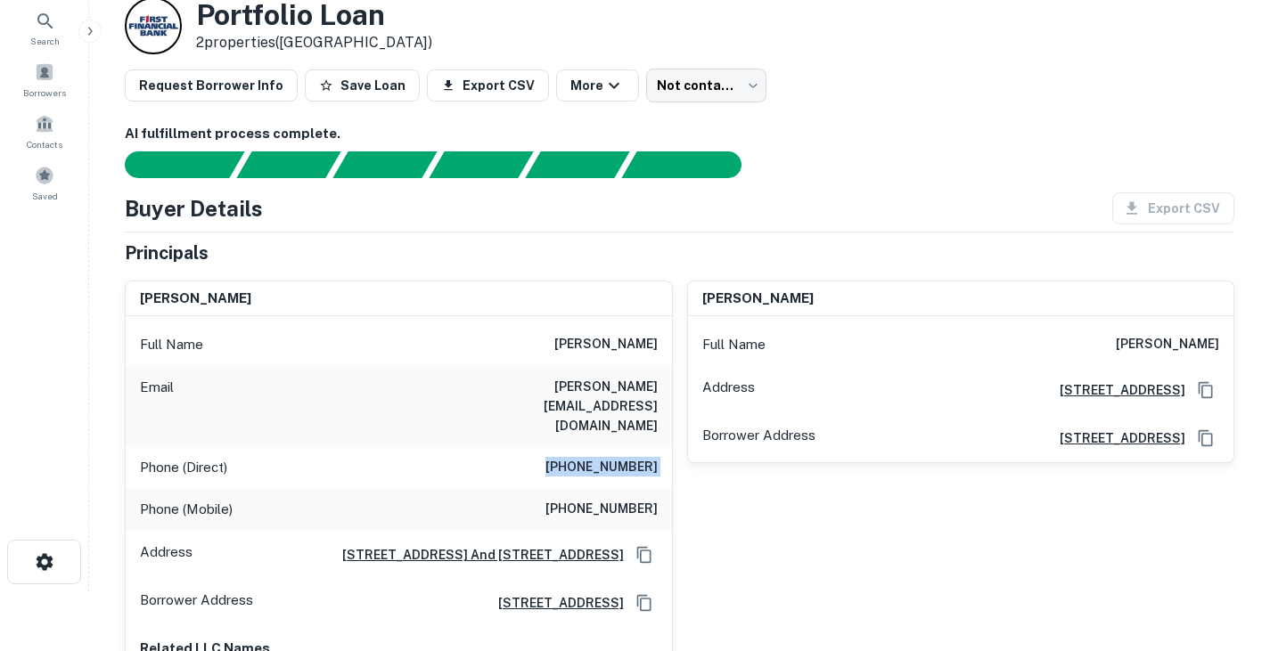
click at [611, 446] on div "Phone (Direct) (303) 364-2604" at bounding box center [399, 467] width 546 height 43
copy h6 "(303) 364-2604"
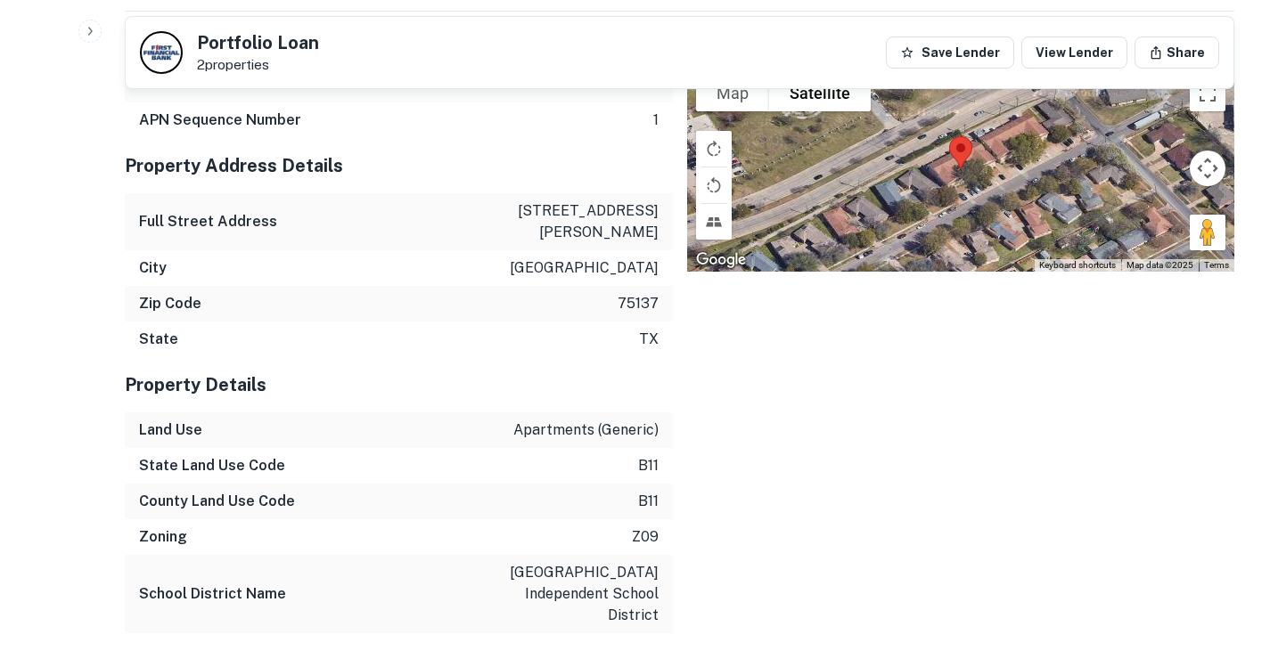
scroll to position [2085, 0]
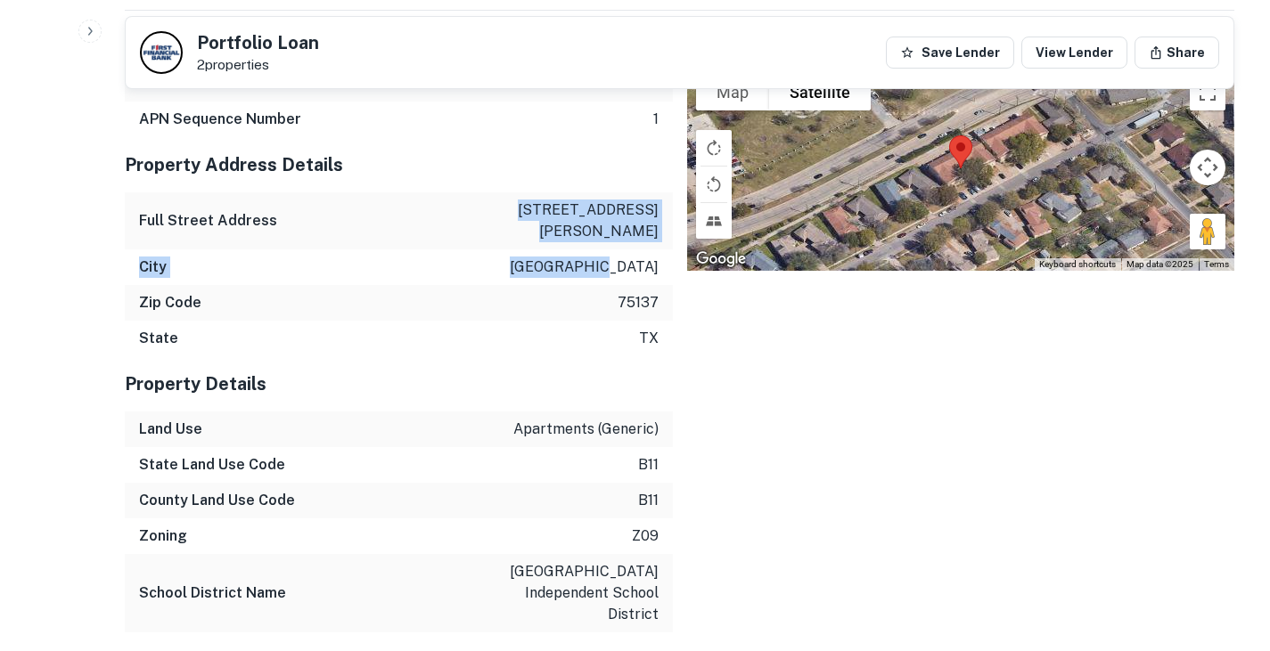
drag, startPoint x: 561, startPoint y: 140, endPoint x: 657, endPoint y: 171, distance: 101.2
click at [657, 171] on div "Property Address Details Full Street Address 355 fouts ave City duncanville Zip…" at bounding box center [399, 246] width 548 height 219
copy div "355 fouts ave City duncanville"
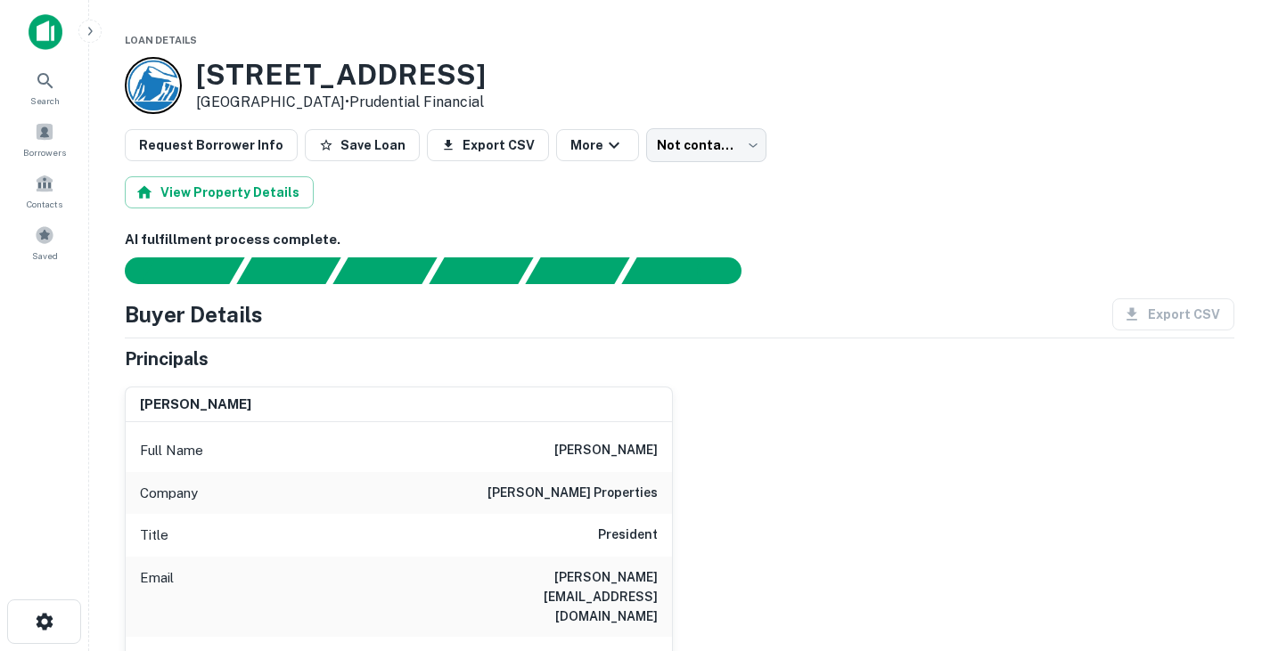
click at [635, 447] on h6 "[PERSON_NAME]" at bounding box center [605, 450] width 103 height 21
copy h6 "[PERSON_NAME]"
